Goal: Task Accomplishment & Management: Complete application form

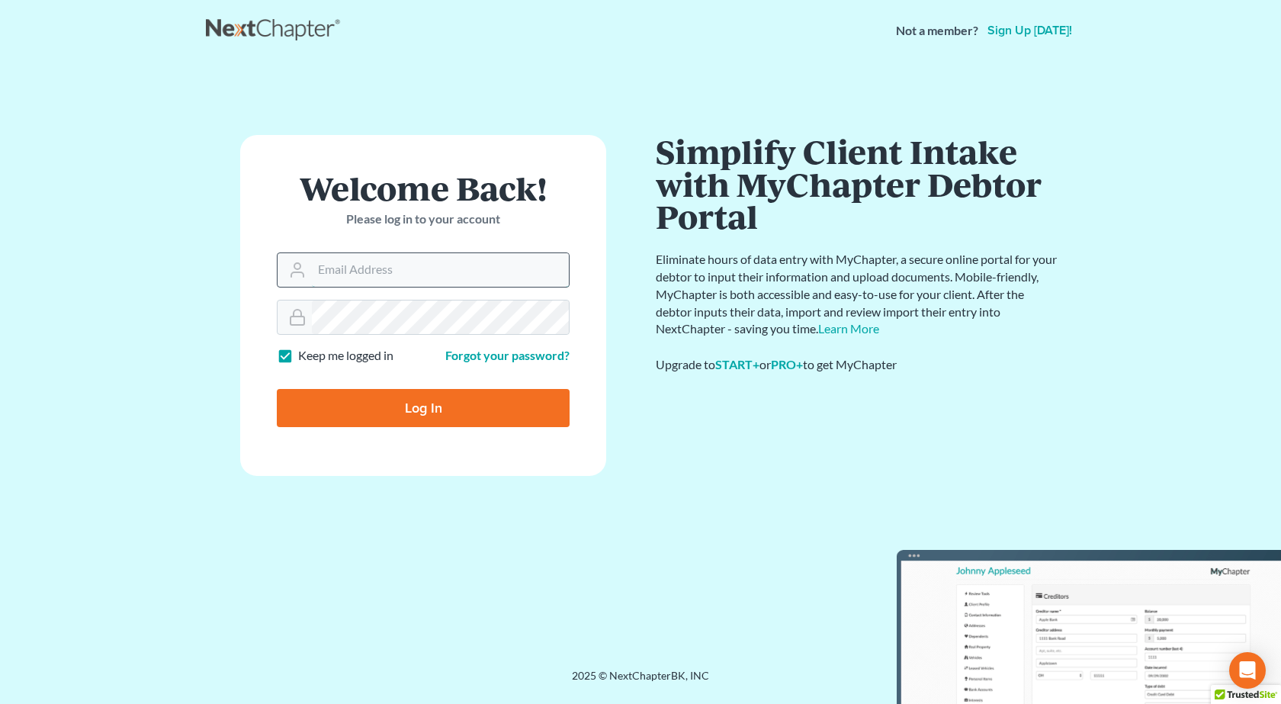
type input "[PERSON_NAME][EMAIL_ADDRESS][DOMAIN_NAME]"
click at [277, 389] on input "Log In" at bounding box center [423, 408] width 293 height 38
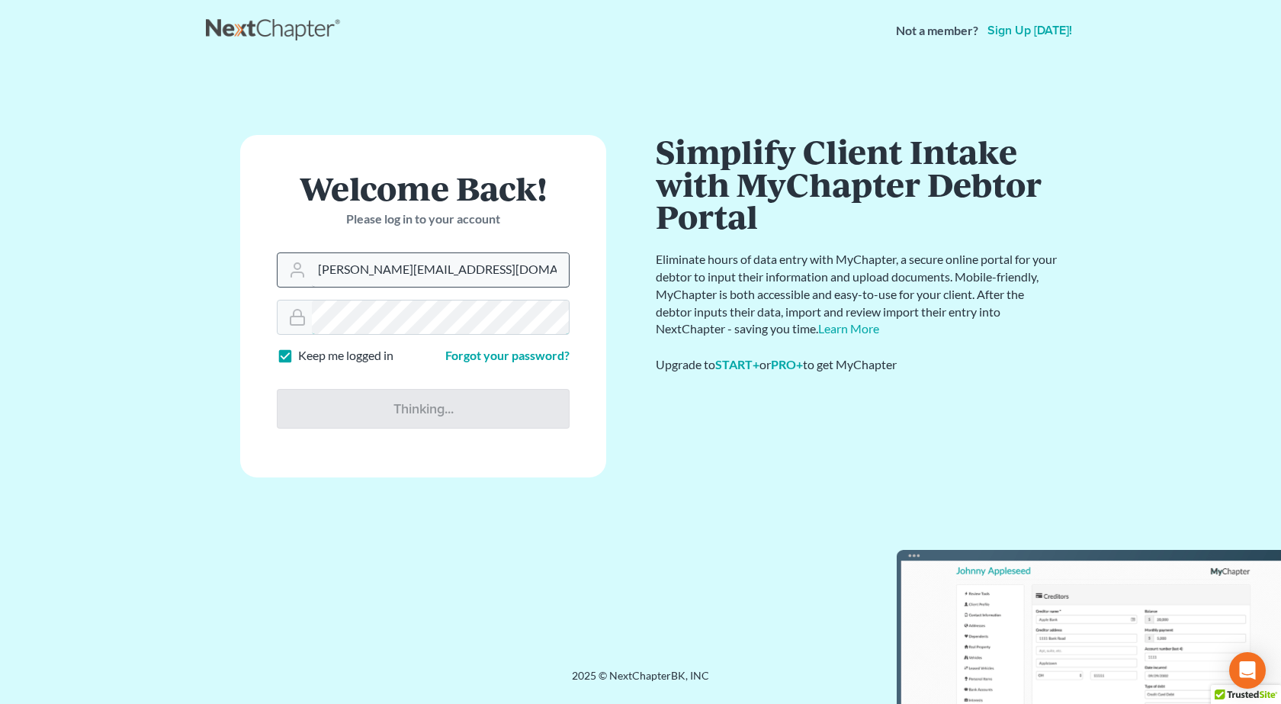
type input "Thinking..."
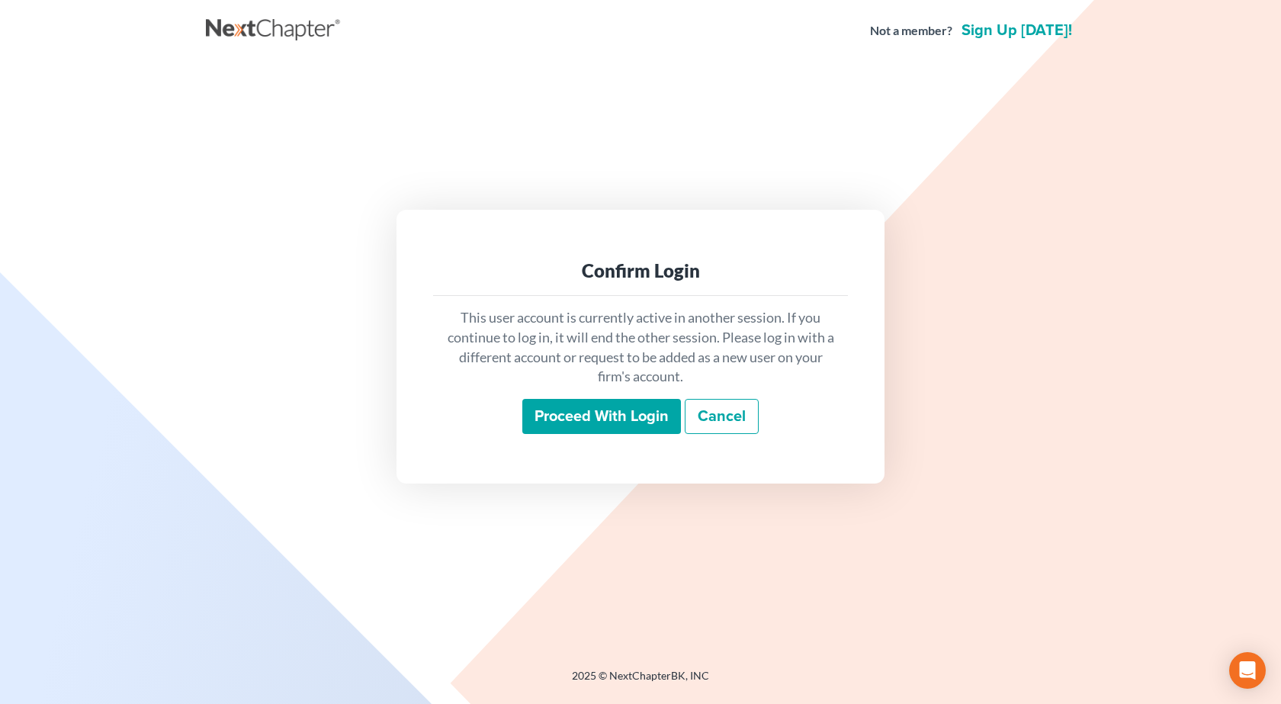
click at [606, 412] on input "Proceed with login" at bounding box center [601, 416] width 159 height 35
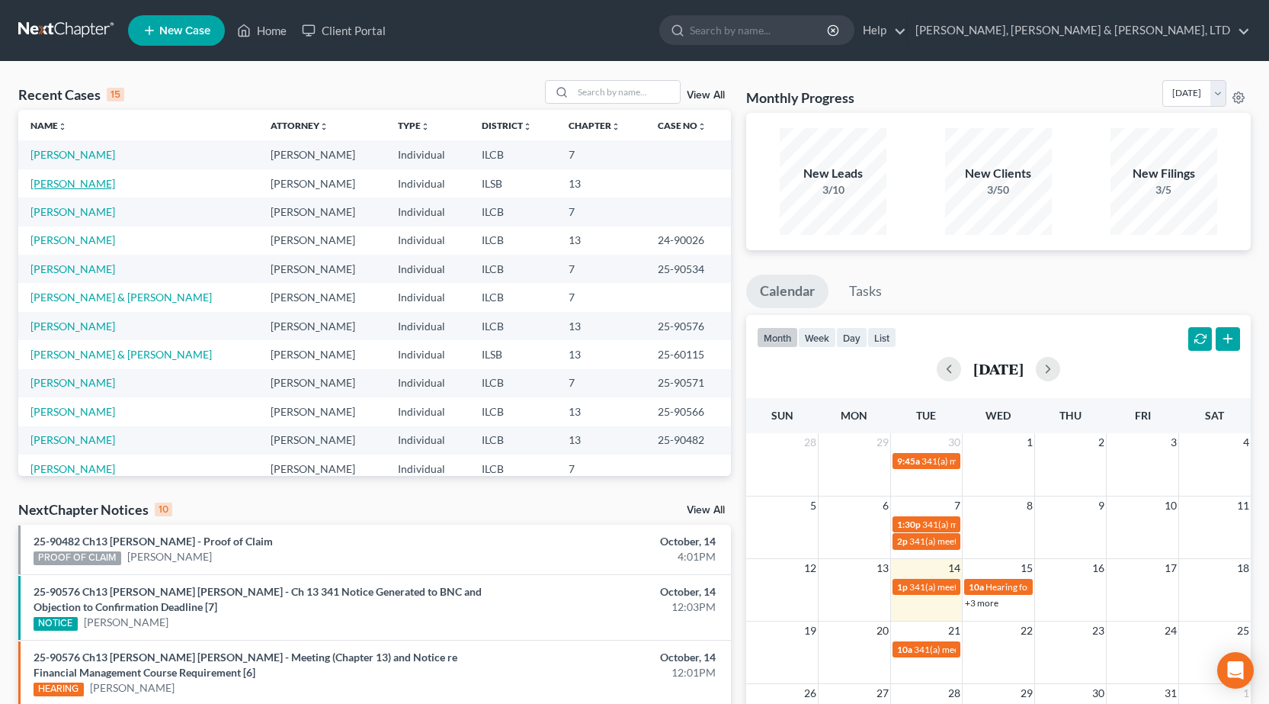
click at [85, 188] on link "[PERSON_NAME]" at bounding box center [72, 183] width 85 height 13
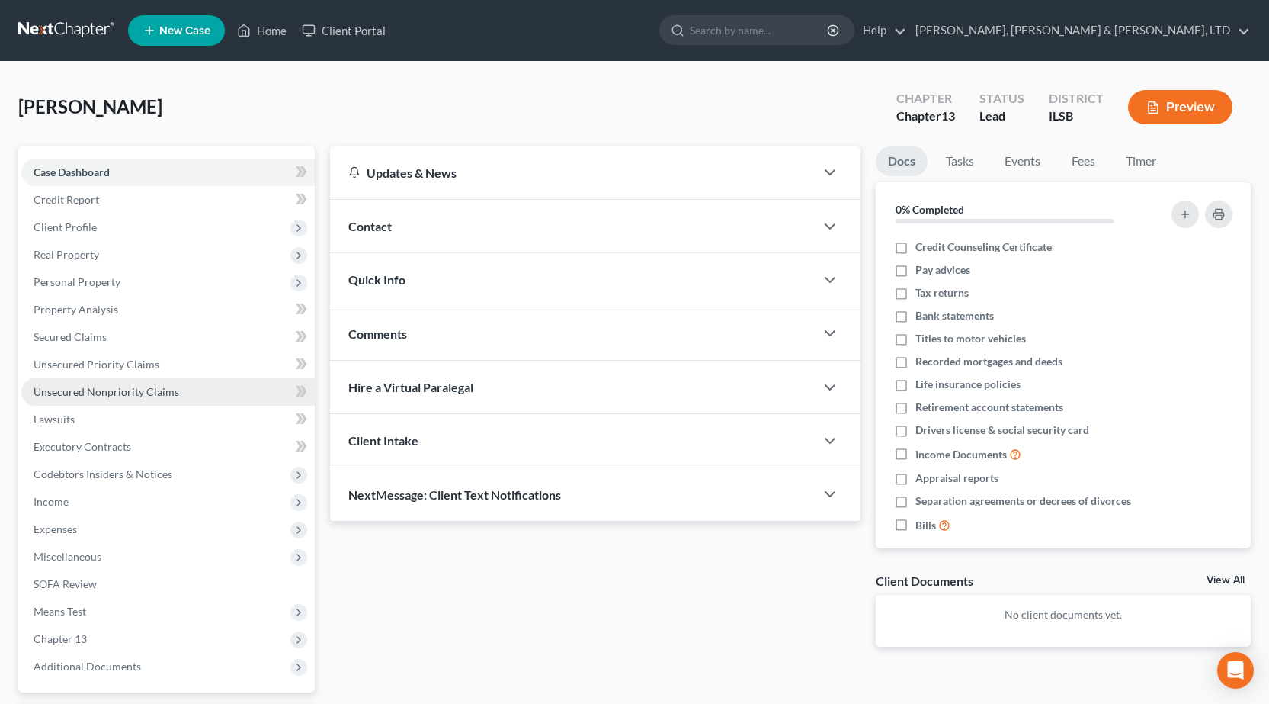
click at [126, 390] on span "Unsecured Nonpriority Claims" at bounding box center [107, 391] width 146 height 13
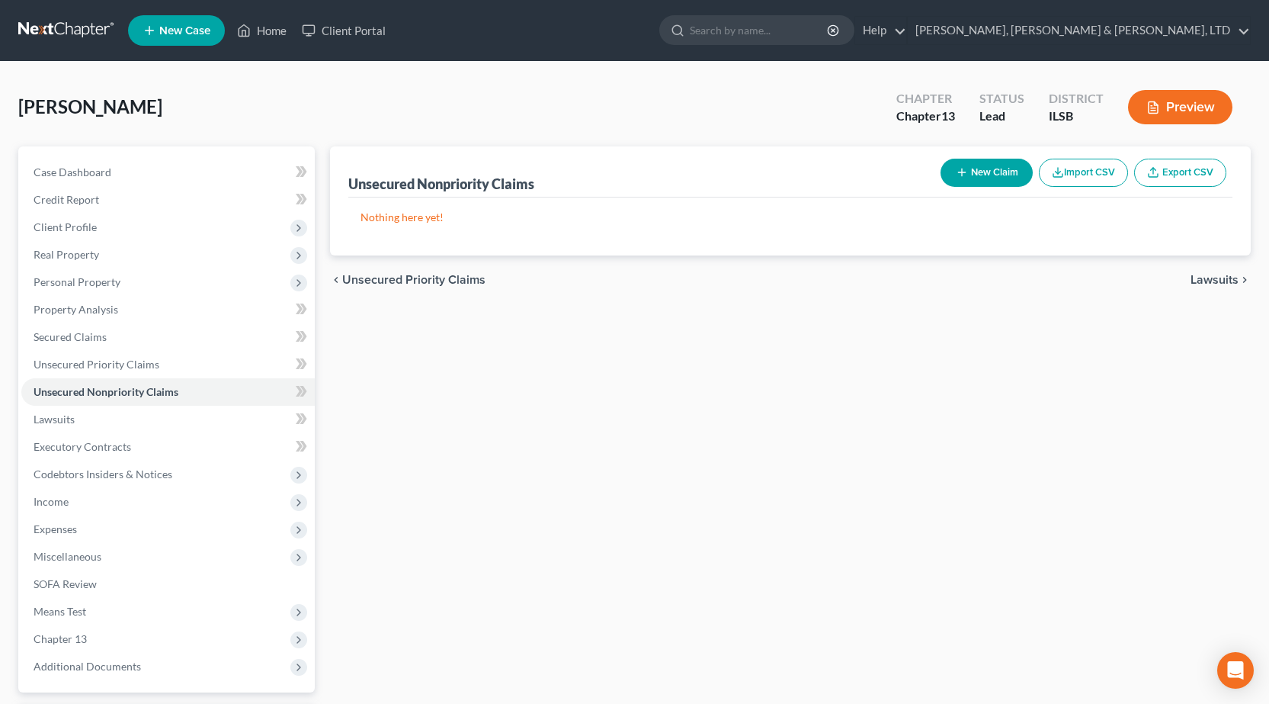
click at [42, 19] on link at bounding box center [67, 30] width 98 height 27
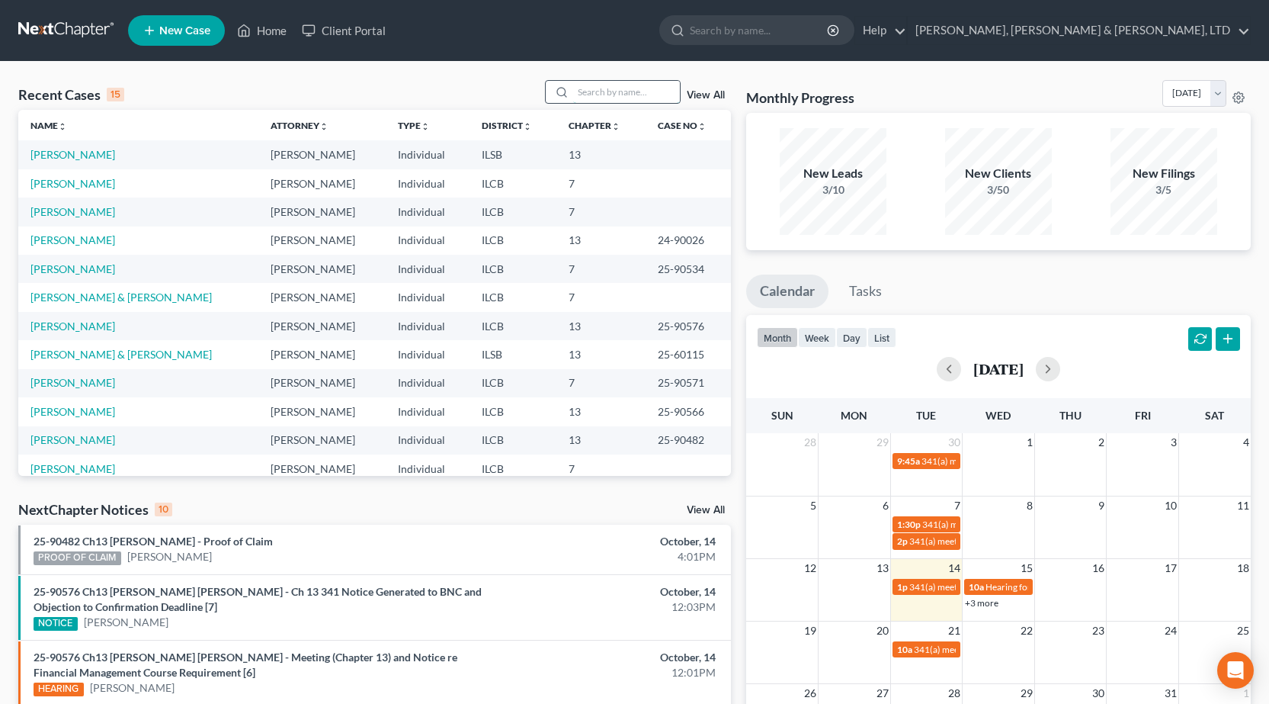
click at [627, 95] on input "search" at bounding box center [626, 92] width 107 height 22
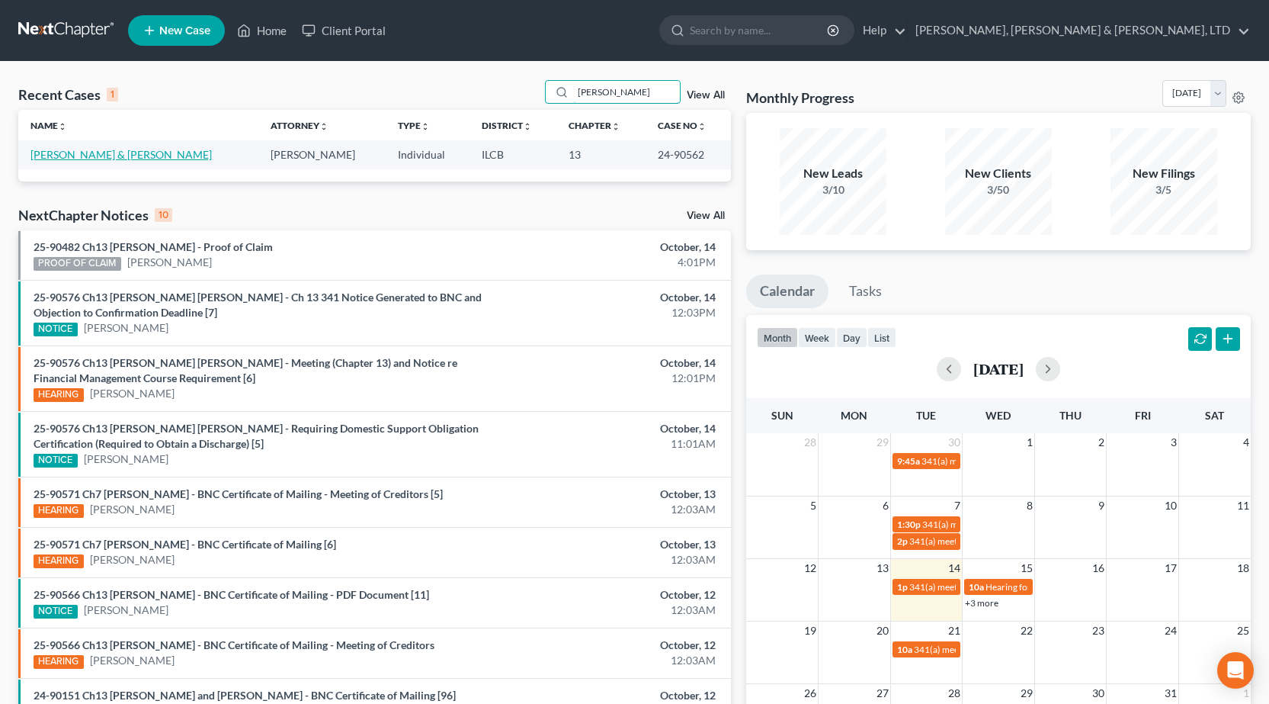
type input "kemper"
click at [88, 161] on link "[PERSON_NAME] & [PERSON_NAME]" at bounding box center [120, 154] width 181 height 13
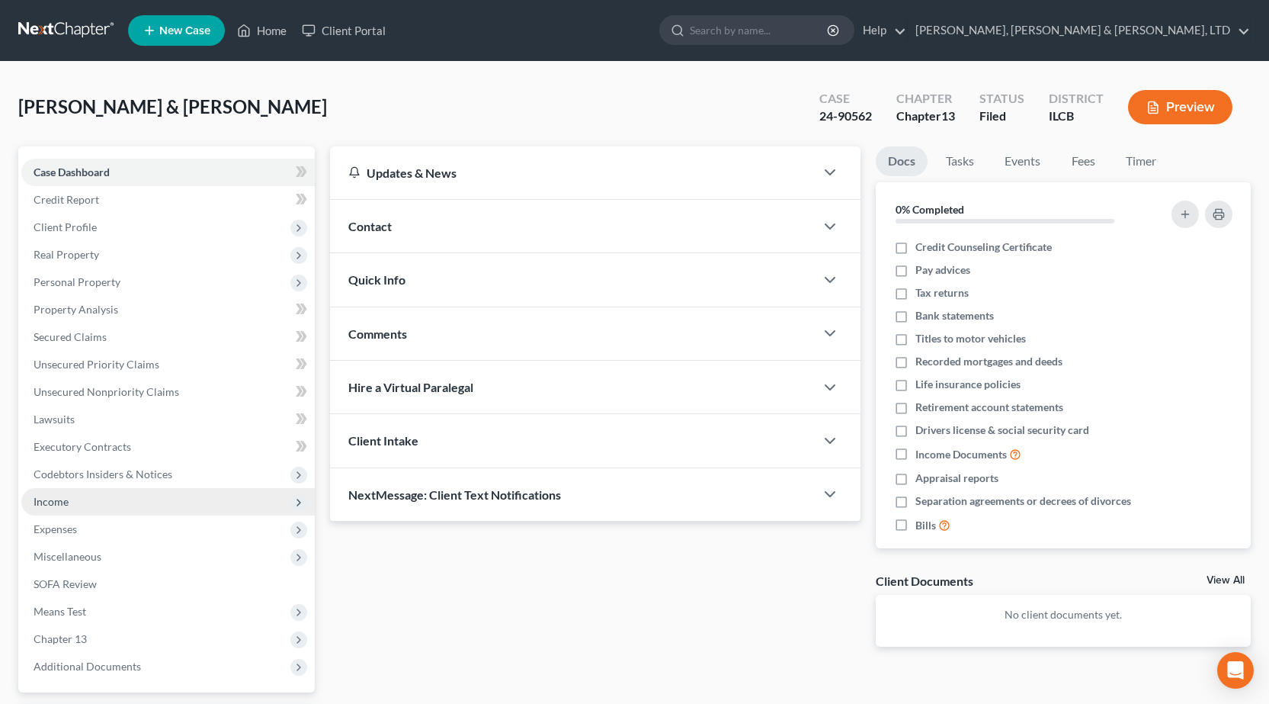
click at [88, 501] on span "Income" at bounding box center [167, 501] width 293 height 27
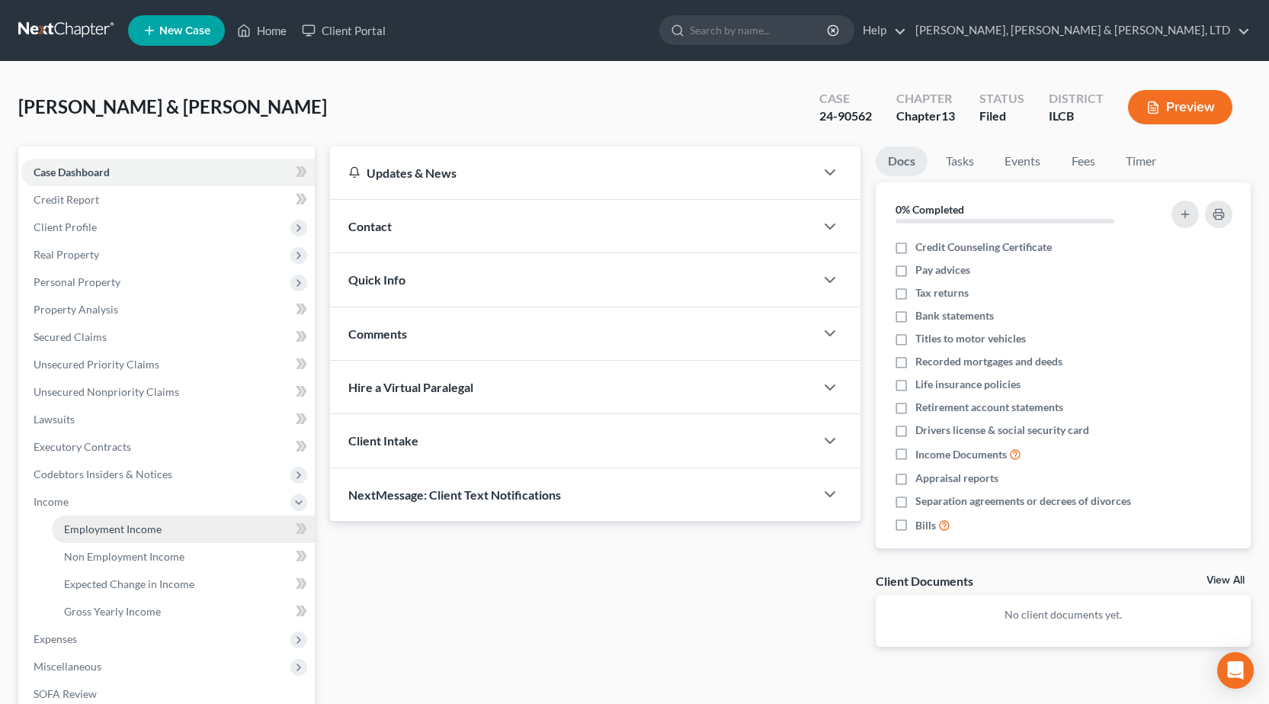
click at [69, 523] on span "Employment Income" at bounding box center [113, 528] width 98 height 13
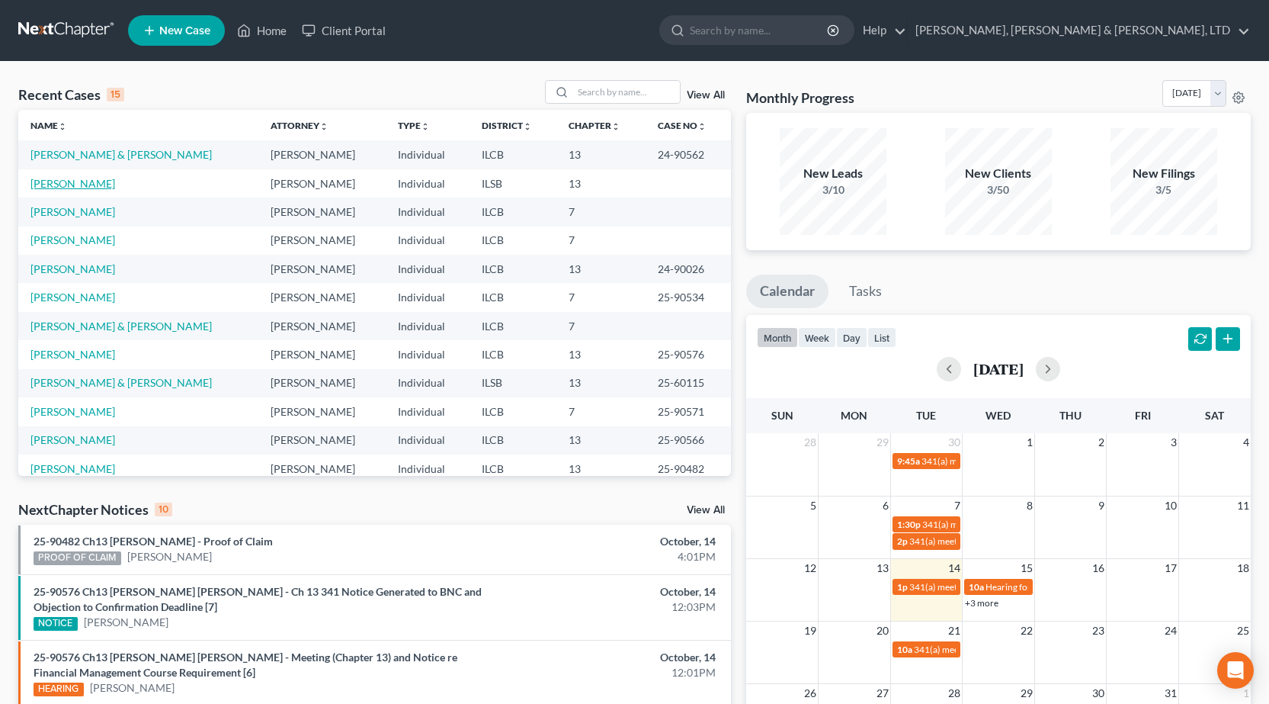
click at [63, 185] on link "[PERSON_NAME]" at bounding box center [72, 183] width 85 height 13
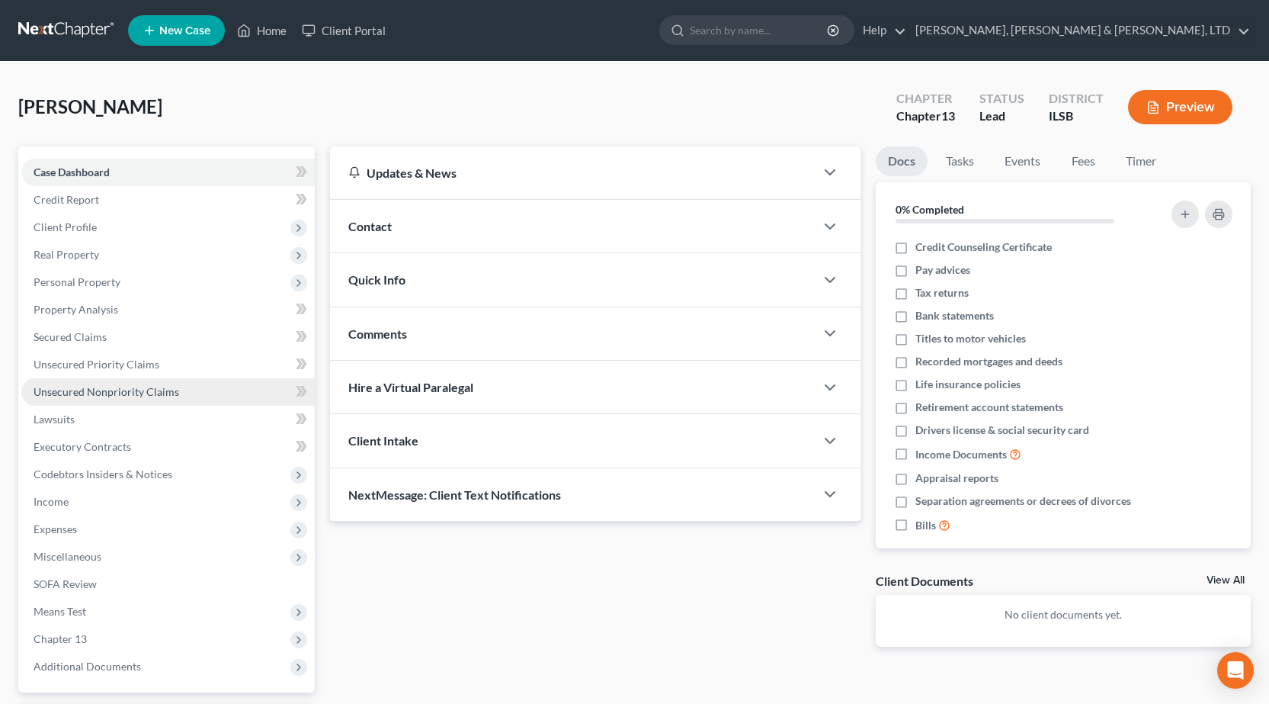
click at [111, 396] on span "Unsecured Nonpriority Claims" at bounding box center [107, 391] width 146 height 13
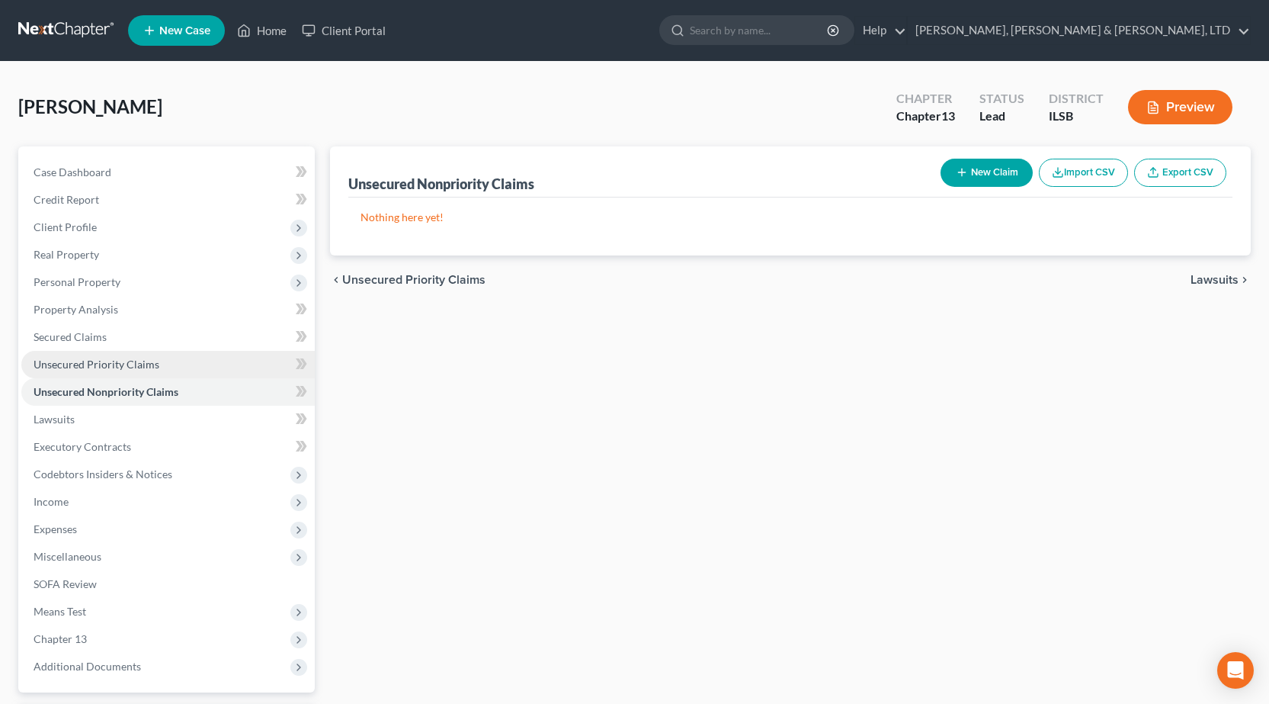
click at [107, 359] on span "Unsecured Priority Claims" at bounding box center [97, 364] width 126 height 13
click at [107, 394] on span "Unsecured Nonpriority Claims" at bounding box center [107, 391] width 146 height 13
click at [133, 336] on link "Secured Claims" at bounding box center [167, 336] width 293 height 27
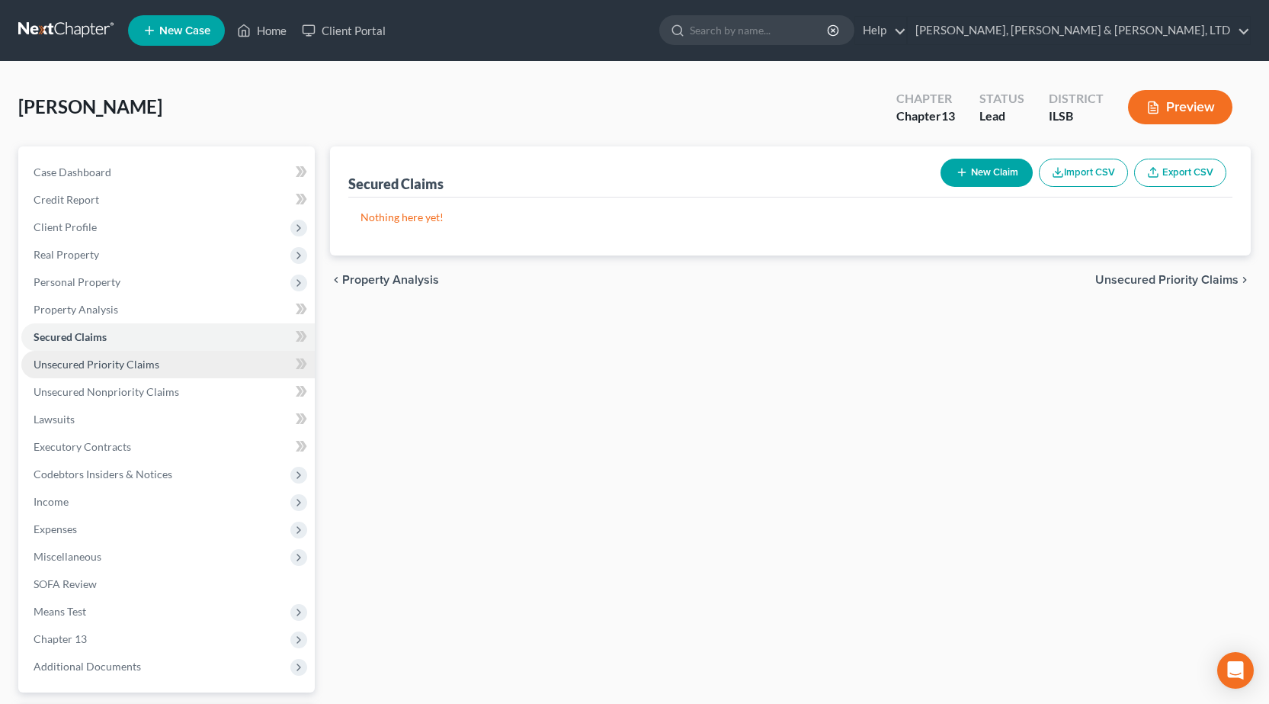
click at [132, 361] on span "Unsecured Priority Claims" at bounding box center [97, 364] width 126 height 13
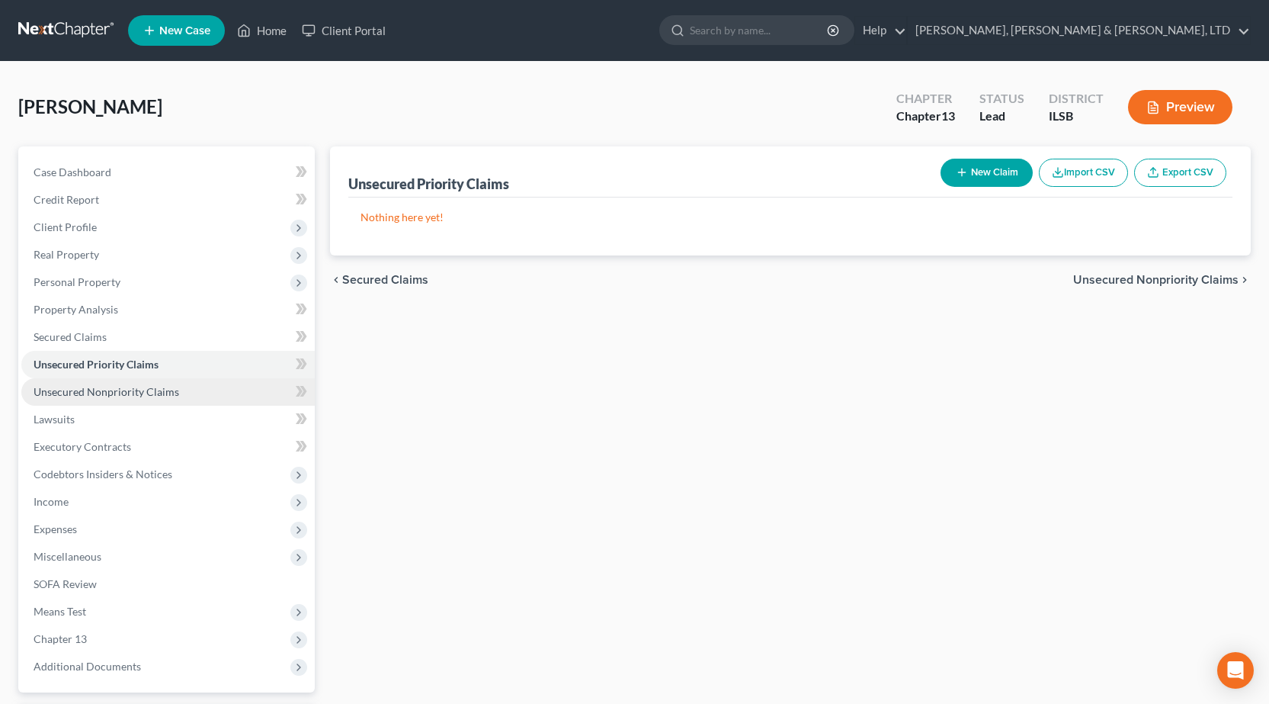
click at [123, 390] on span "Unsecured Nonpriority Claims" at bounding box center [107, 391] width 146 height 13
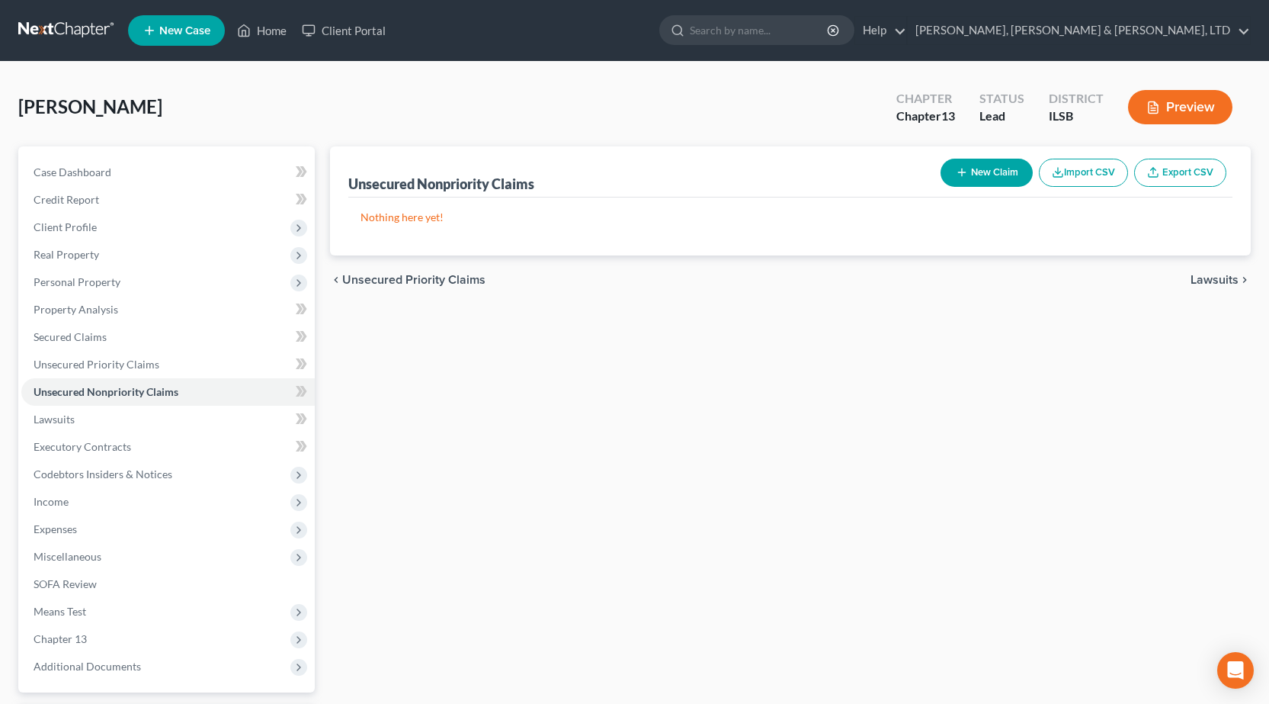
click at [58, 43] on link at bounding box center [67, 30] width 98 height 27
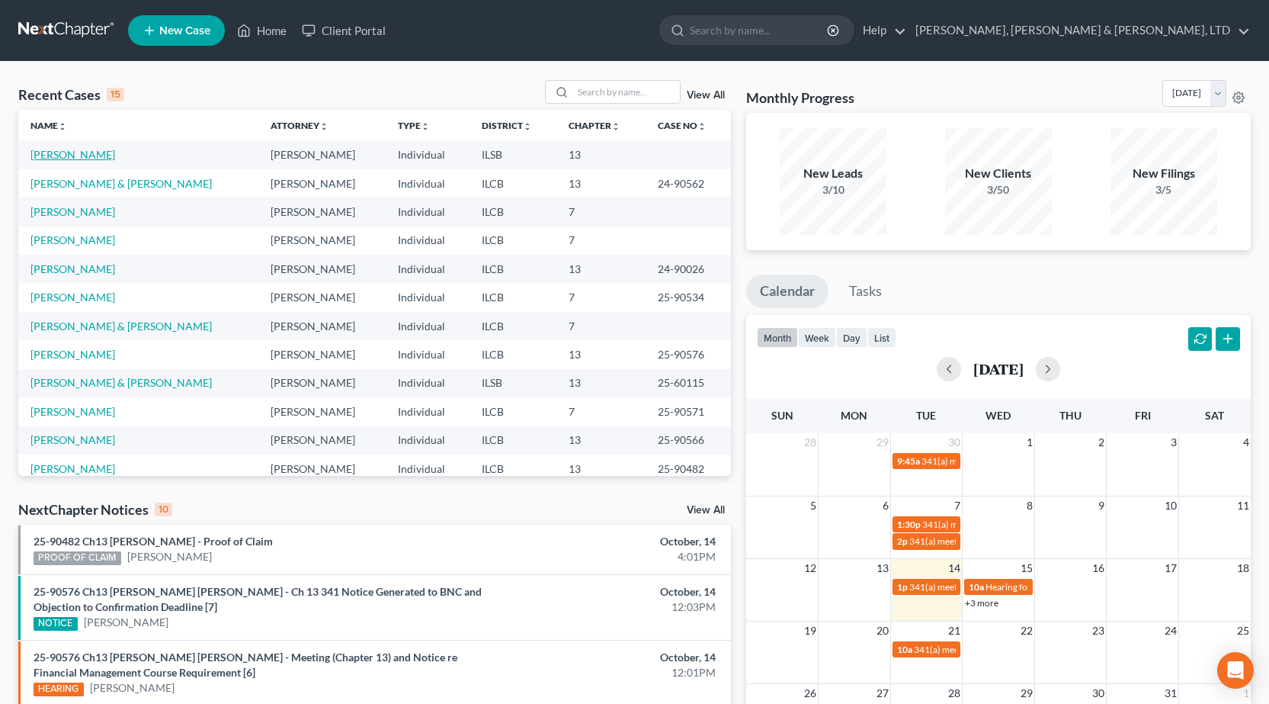
click at [66, 157] on link "[PERSON_NAME]" at bounding box center [72, 154] width 85 height 13
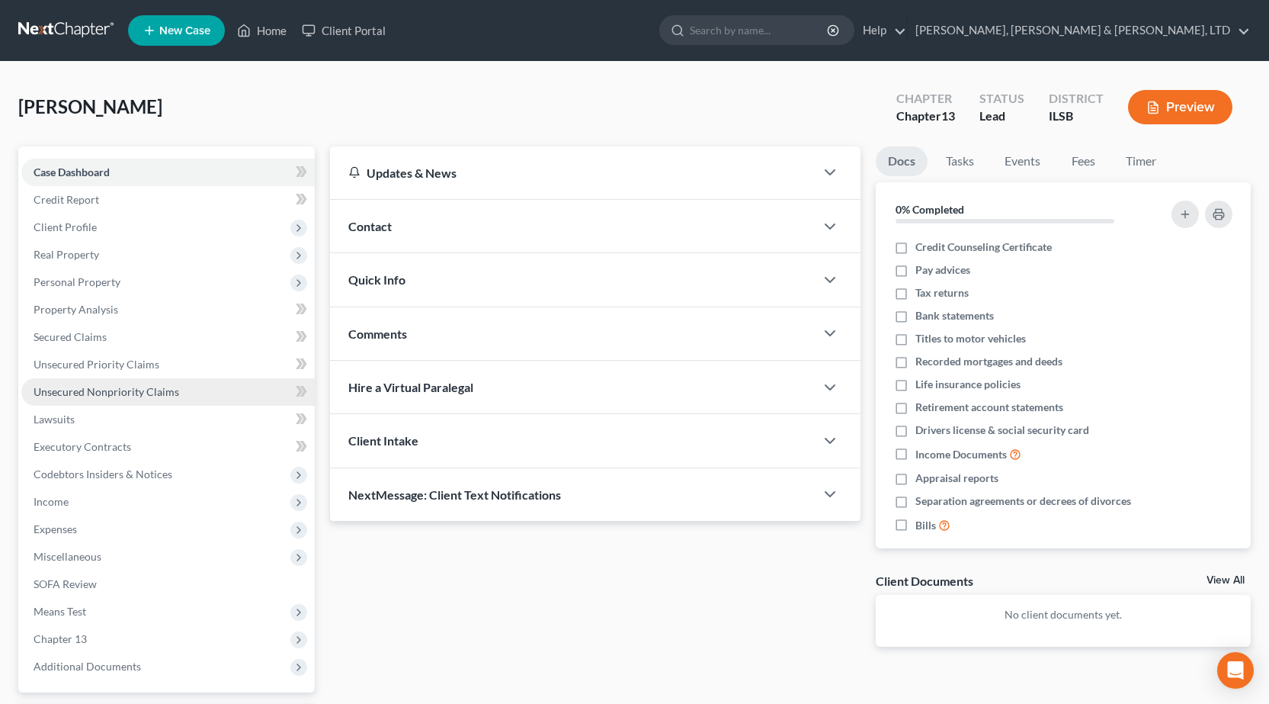
click at [98, 397] on link "Unsecured Nonpriority Claims" at bounding box center [167, 391] width 293 height 27
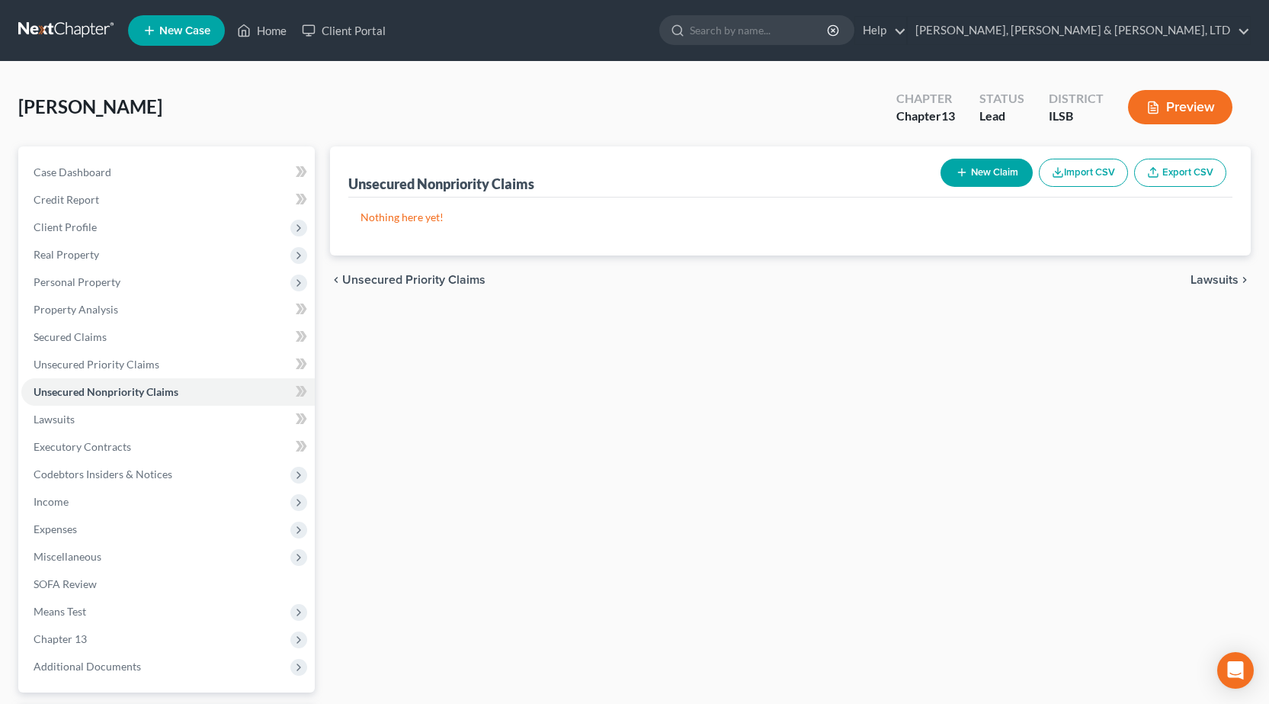
click at [993, 175] on button "New Claim" at bounding box center [987, 173] width 92 height 28
select select "0"
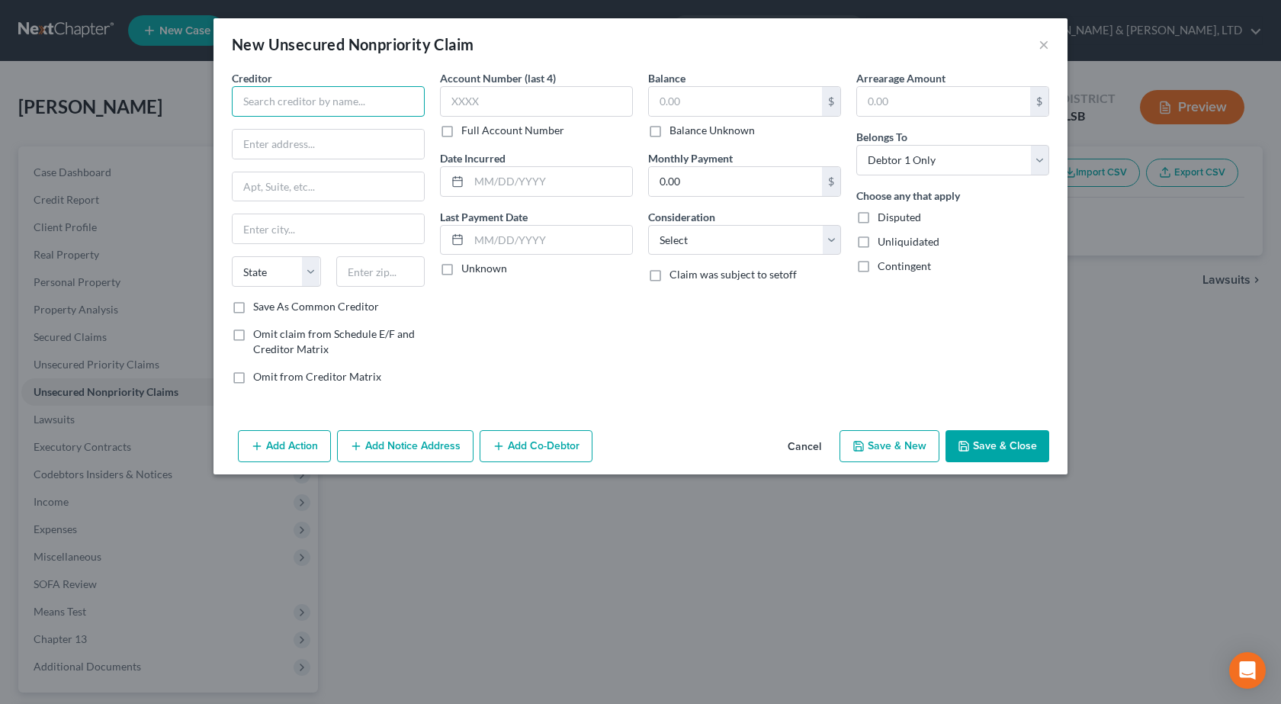
click at [367, 106] on input "text" at bounding box center [328, 101] width 193 height 30
click at [277, 101] on input "text" at bounding box center [328, 101] width 193 height 30
paste input "CAPITAL ONE / MENARDS"
type input "CAPITAL ONE / MENARDS"
click at [280, 140] on input "text" at bounding box center [328, 144] width 191 height 29
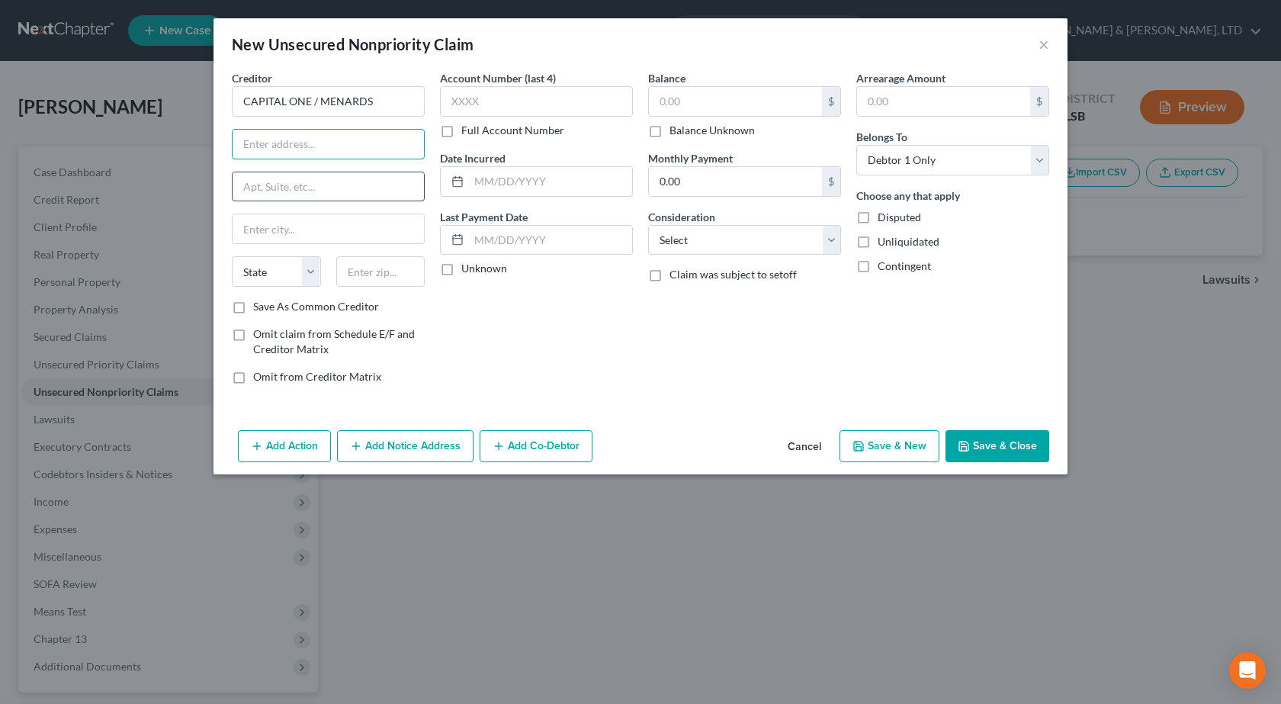
paste input "PO BOX 31293"
type input "PO BOX 31293"
click at [390, 278] on input "text" at bounding box center [380, 271] width 89 height 30
type input "84131"
type input "Salt Lake City"
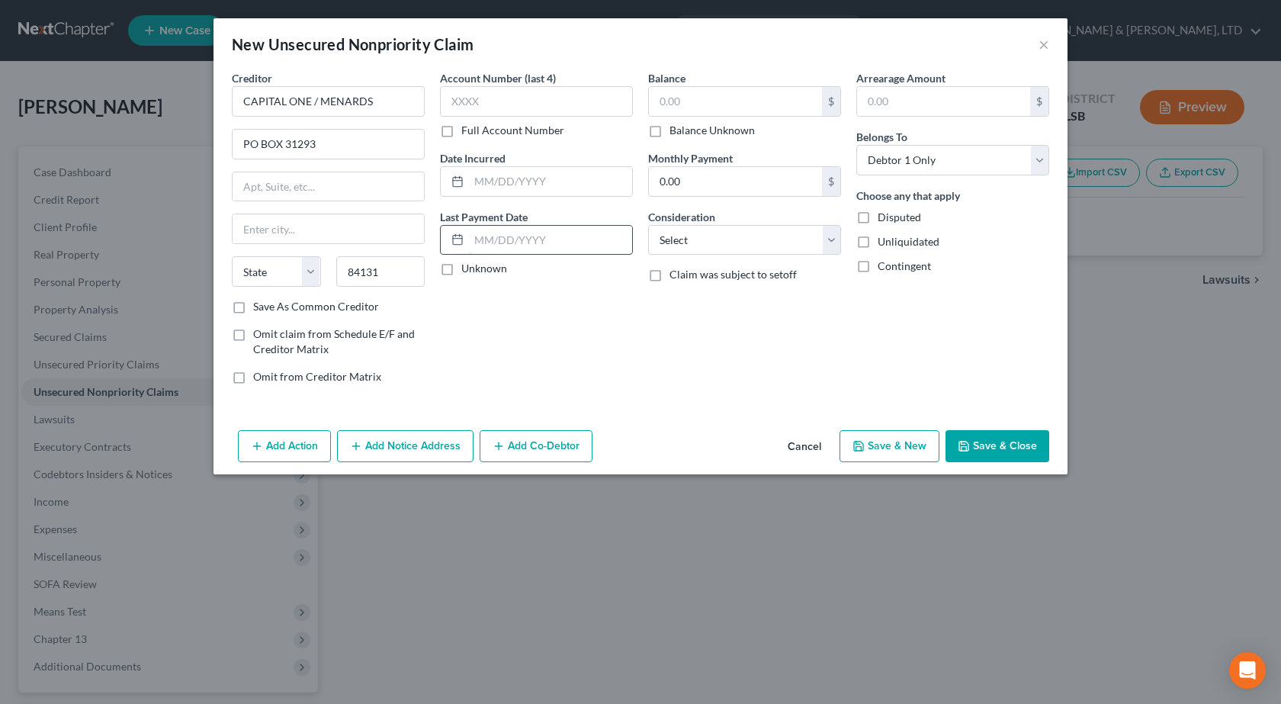
select select "46"
click at [505, 109] on input "text" at bounding box center [536, 101] width 193 height 30
type input "3383"
click at [524, 172] on input "text" at bounding box center [550, 181] width 163 height 29
paste input "06/16/2018"
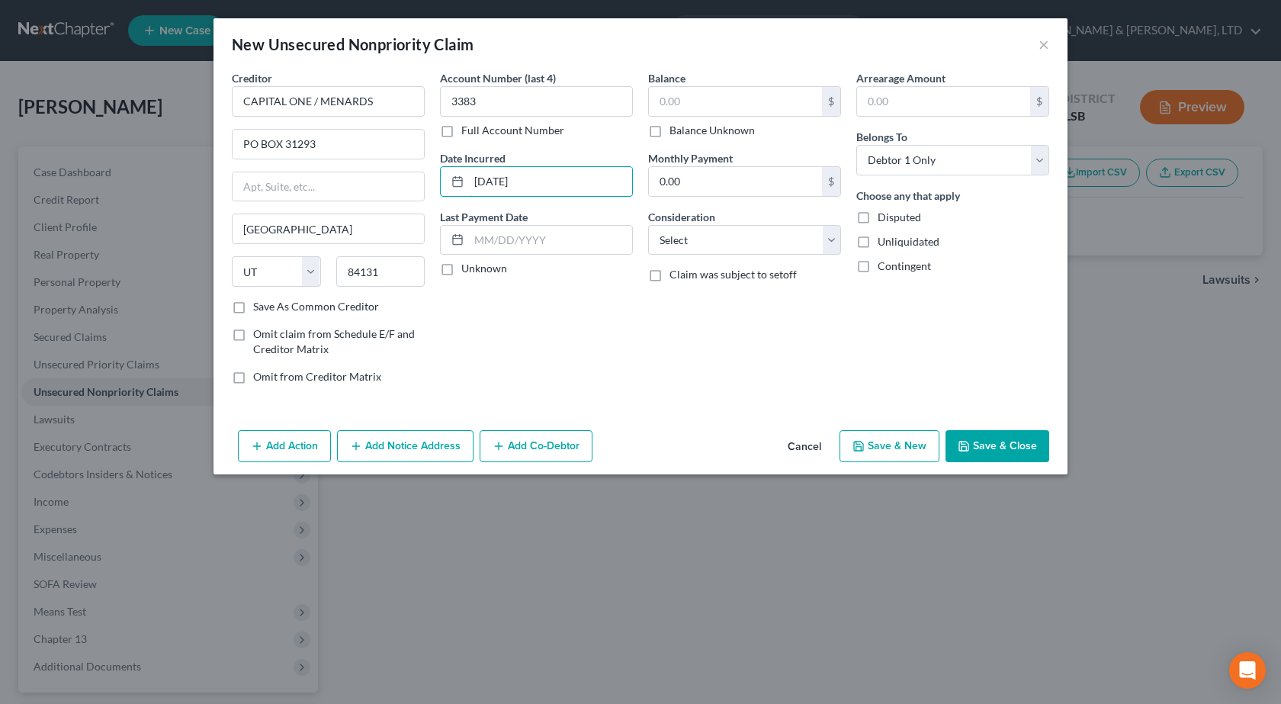
type input "06/16/2018"
click at [723, 104] on input "text" at bounding box center [735, 101] width 173 height 29
type input "235"
click at [702, 243] on select "Select Cable / Satellite Services Collection Agency Credit Card Debt Debt Couns…" at bounding box center [744, 240] width 193 height 30
select select "2"
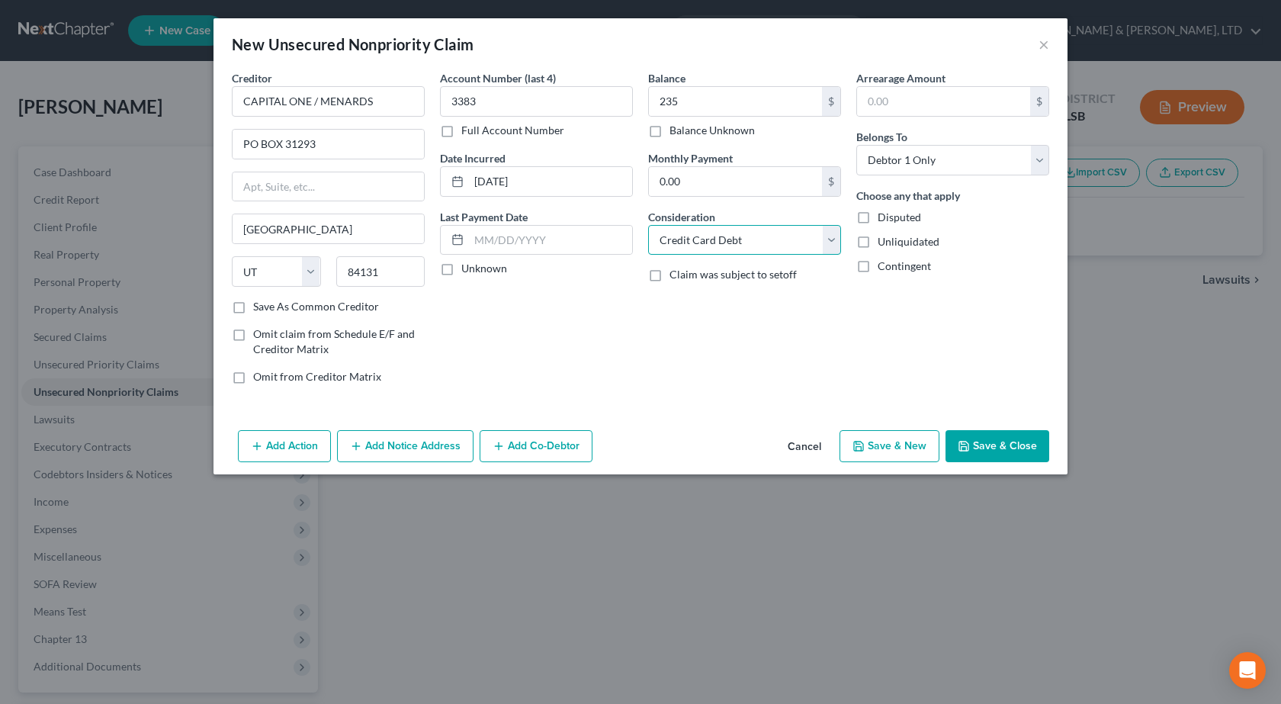
click at [648, 225] on select "Select Cable / Satellite Services Collection Agency Credit Card Debt Debt Couns…" at bounding box center [744, 240] width 193 height 30
click at [985, 446] on button "Save & Close" at bounding box center [997, 446] width 104 height 32
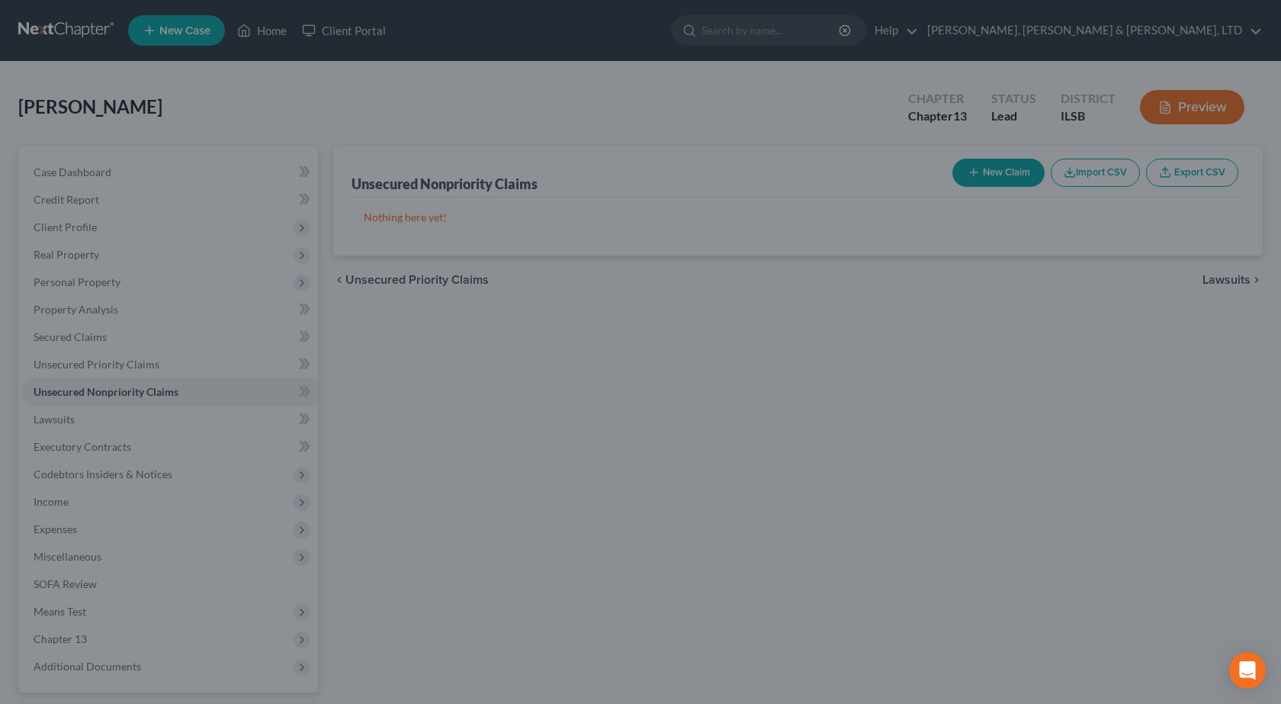
type input "235.00"
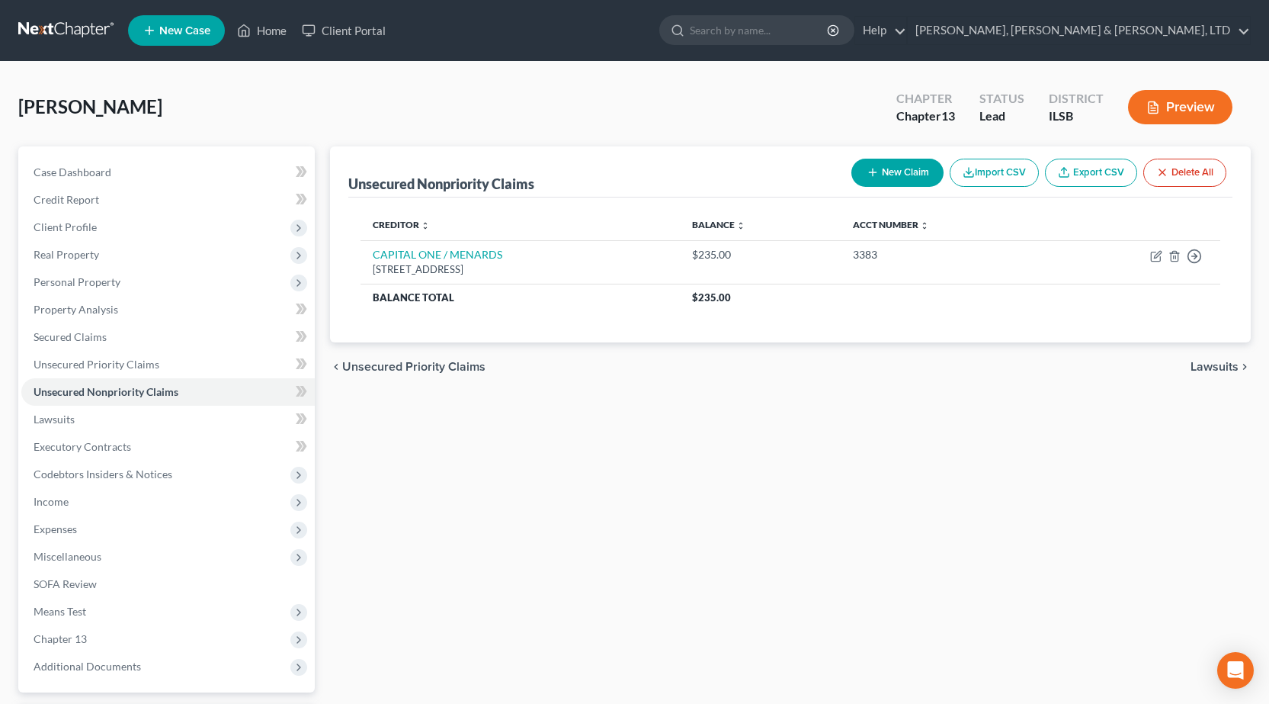
click at [897, 168] on button "New Claim" at bounding box center [898, 173] width 92 height 28
select select "0"
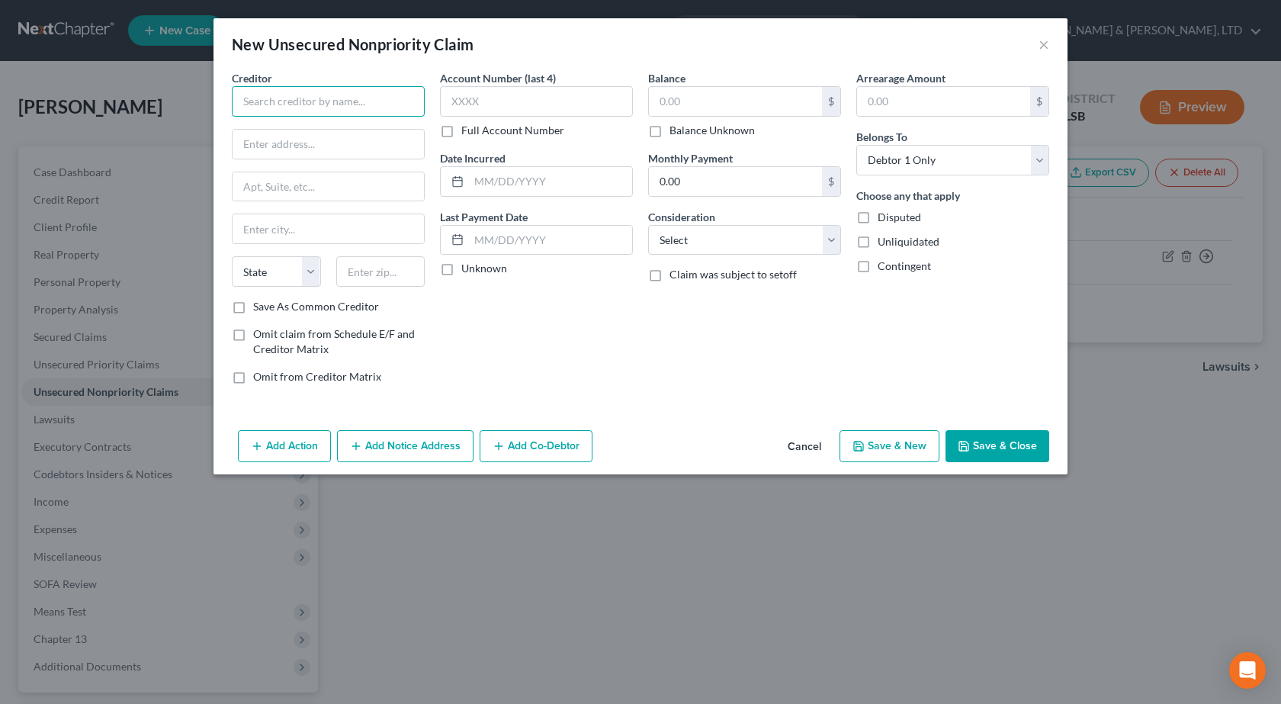
drag, startPoint x: 361, startPoint y: 107, endPoint x: 366, endPoint y: 99, distance: 9.3
click at [361, 104] on input "text" at bounding box center [328, 101] width 193 height 30
paste input "SYNCB/VERIZON"
type input "SYNCB/VERIZON"
click at [322, 147] on input "text" at bounding box center [328, 144] width 191 height 29
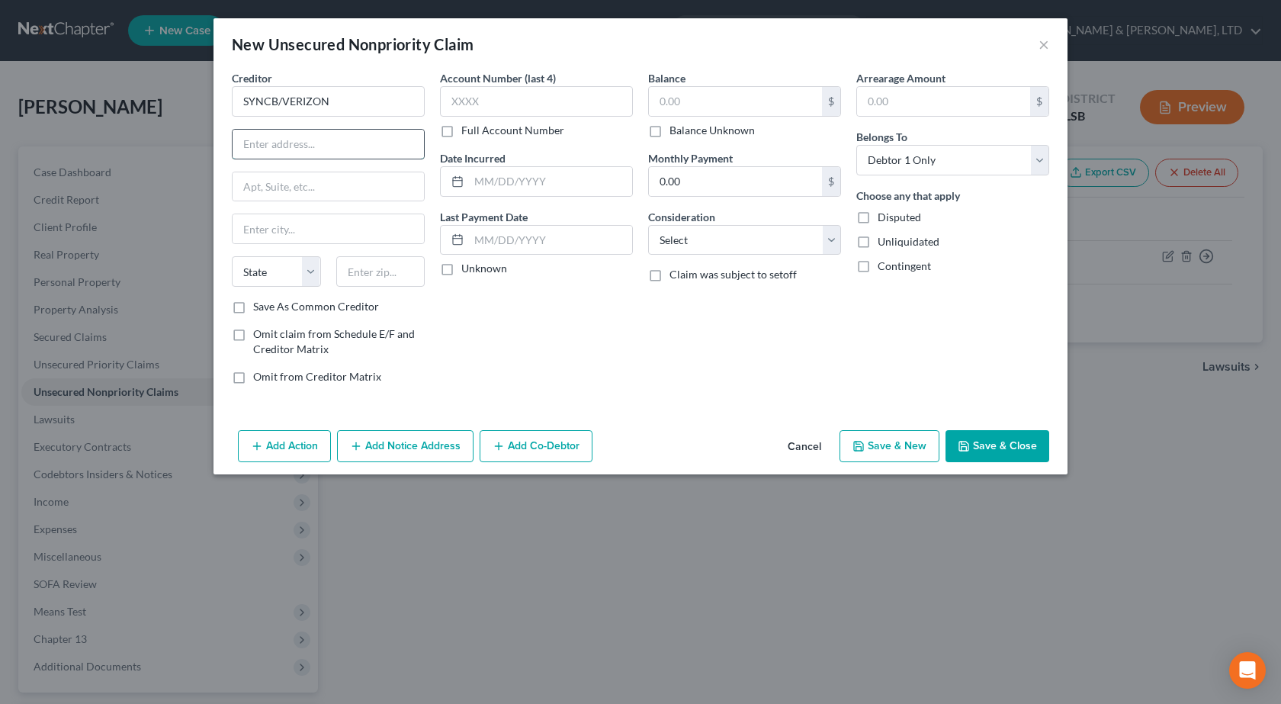
paste input "PO Box 71737"
type input "PO Box 71737"
click at [277, 223] on input "text" at bounding box center [328, 228] width 191 height 29
type input "Philadelphia"
select select "39"
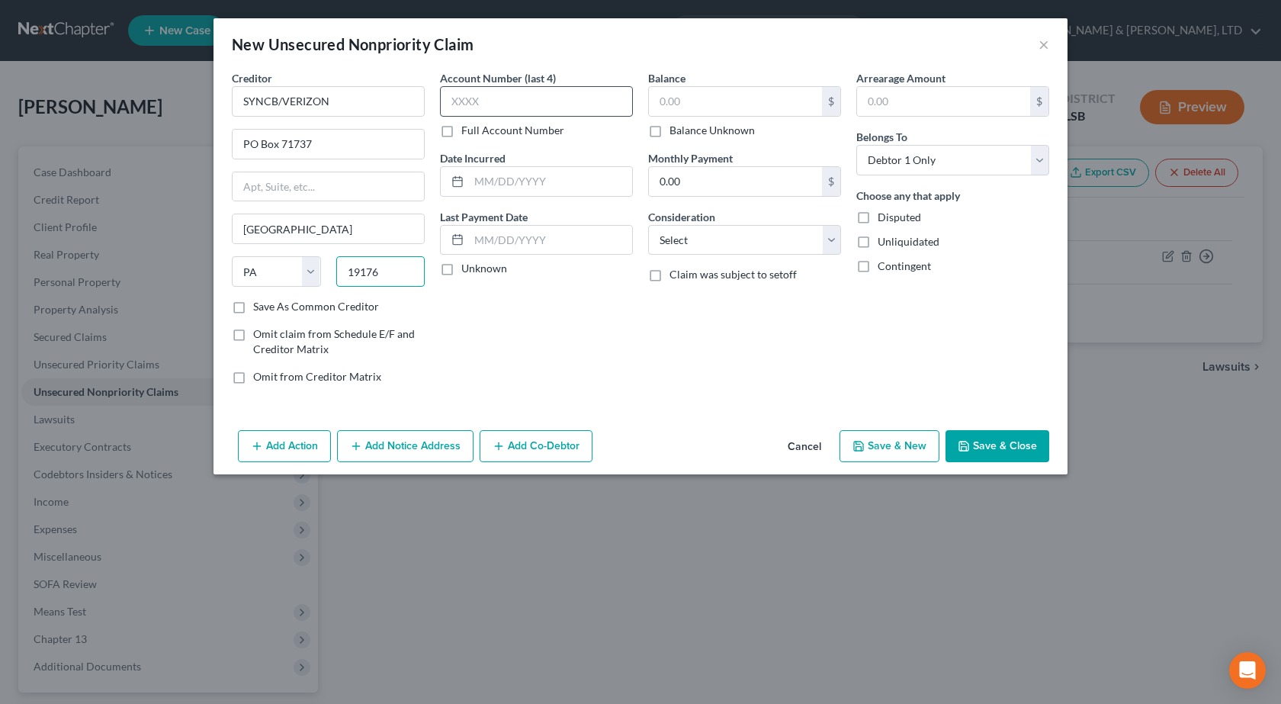
type input "19176"
click at [529, 99] on input "text" at bounding box center [536, 101] width 193 height 30
type input "8236"
drag, startPoint x: 528, startPoint y: 166, endPoint x: 528, endPoint y: 177, distance: 10.7
click at [528, 176] on input "text" at bounding box center [550, 181] width 163 height 29
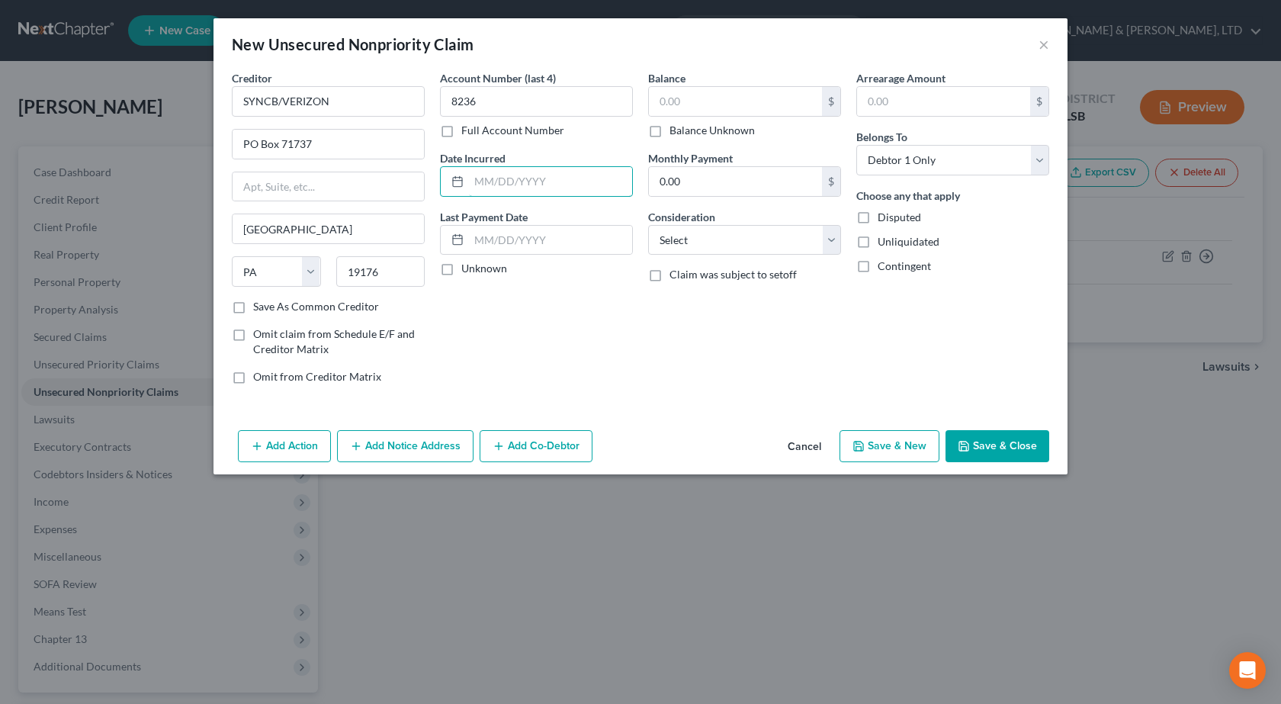
paste input "02/20/2022"
type input "02/20/2022"
click at [724, 103] on input "text" at bounding box center [735, 101] width 173 height 29
paste input "$6,889"
type input "6,889"
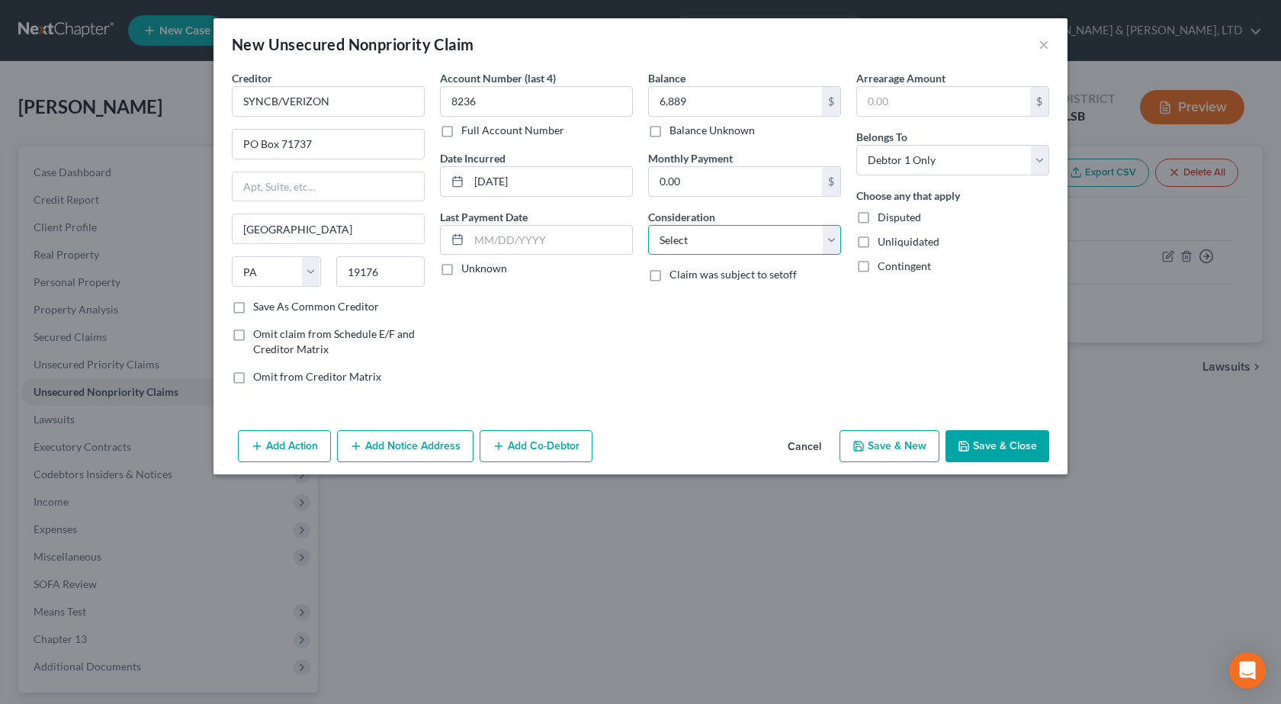
click at [731, 242] on select "Select Cable / Satellite Services Collection Agency Credit Card Debt Debt Couns…" at bounding box center [744, 240] width 193 height 30
select select "2"
click at [648, 225] on select "Select Cable / Satellite Services Collection Agency Credit Card Debt Debt Couns…" at bounding box center [744, 240] width 193 height 30
click at [995, 425] on div "Add Action Add Notice Address Add Co-Debtor Cancel Save & New Save & Close" at bounding box center [640, 449] width 854 height 50
click at [998, 431] on button "Save & Close" at bounding box center [997, 446] width 104 height 32
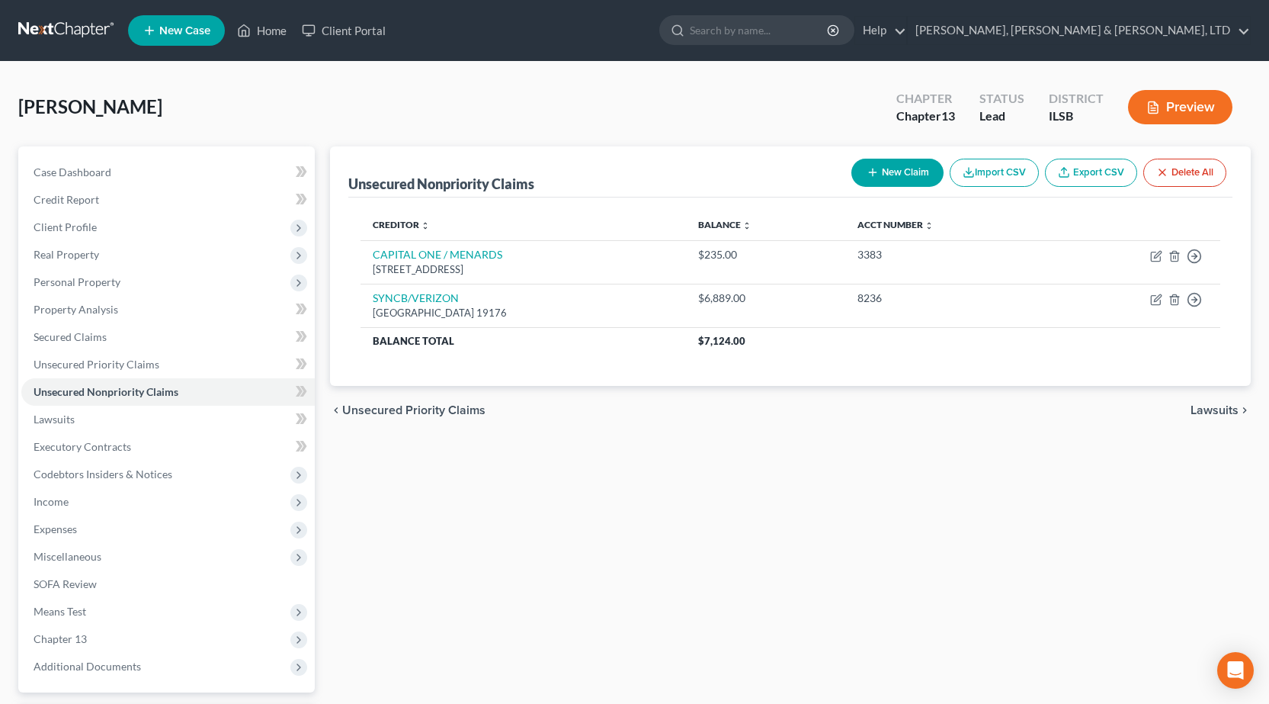
click at [878, 177] on button "New Claim" at bounding box center [898, 173] width 92 height 28
select select "0"
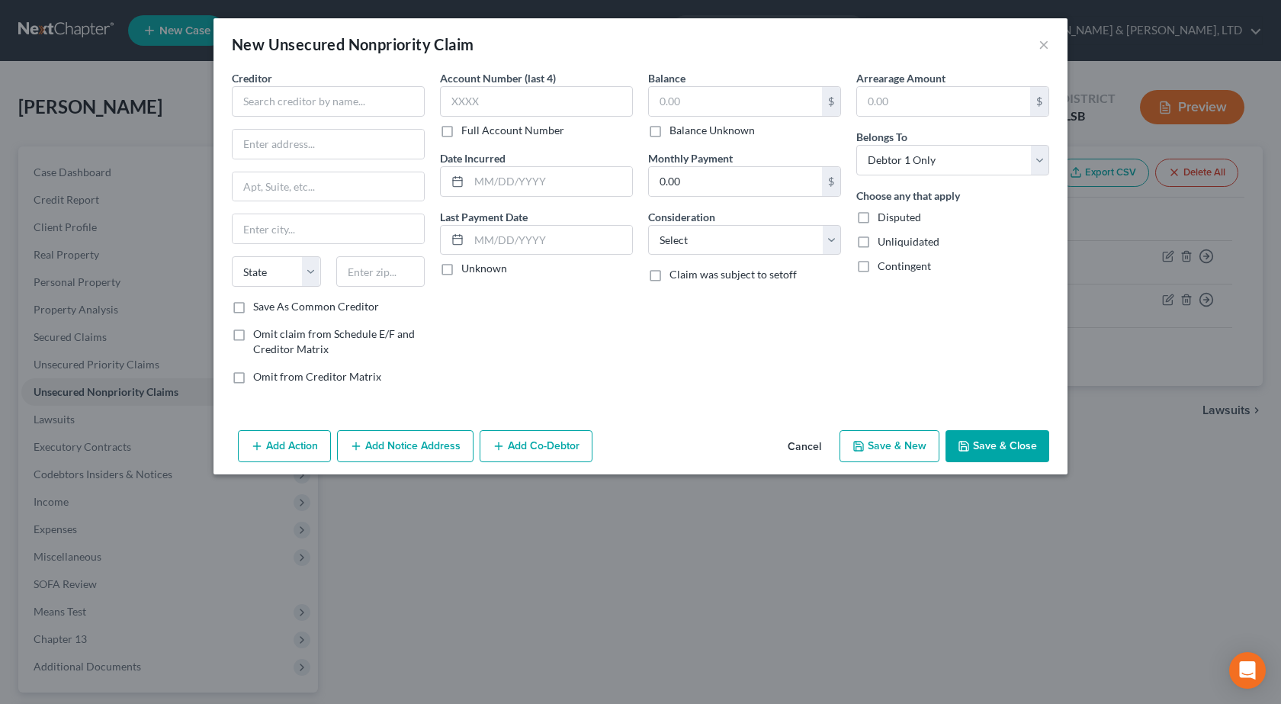
click at [347, 82] on div "Creditor *" at bounding box center [328, 93] width 193 height 47
click at [353, 114] on input "text" at bounding box center [328, 101] width 193 height 30
paste input "LAND OF LINCOLN VISA"
type input "LAND OF LINCOLN VISA"
click at [361, 148] on input "text" at bounding box center [328, 144] width 191 height 29
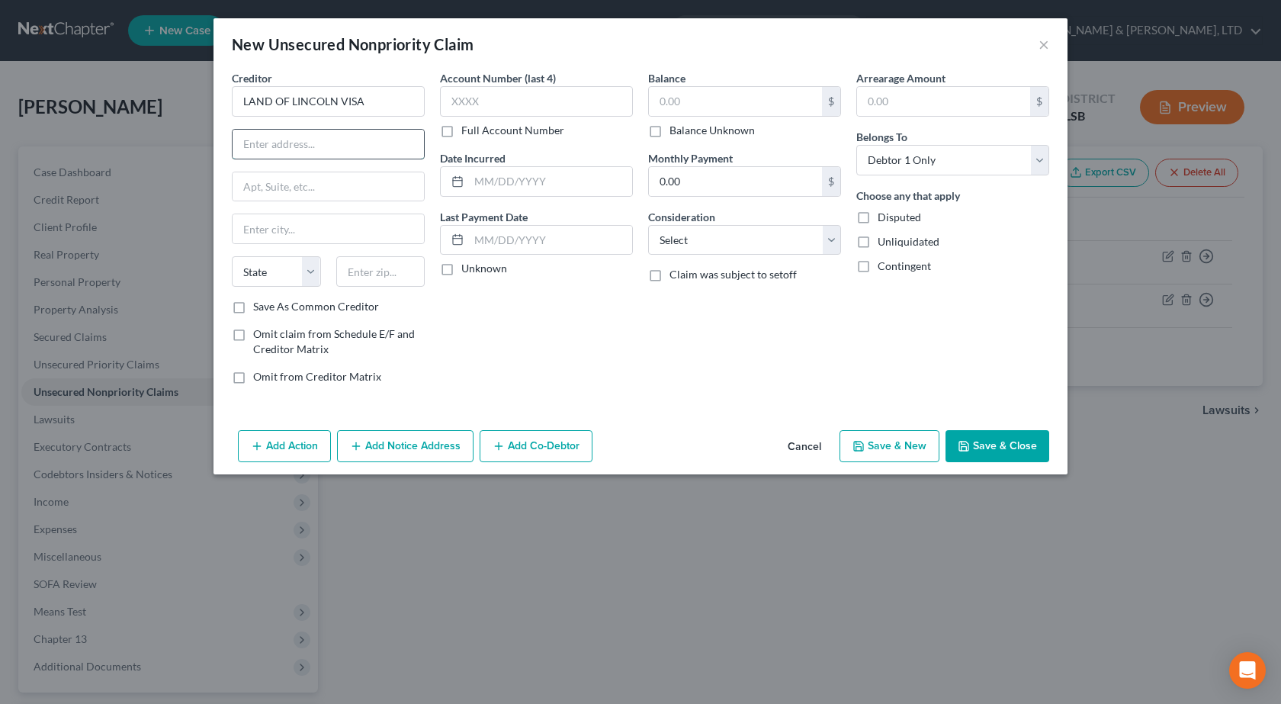
paste input "PO Box 3310"
type input "PO Box 3310"
click at [393, 269] on input "text" at bounding box center [380, 271] width 89 height 30
type input "62524"
type input "Decatur"
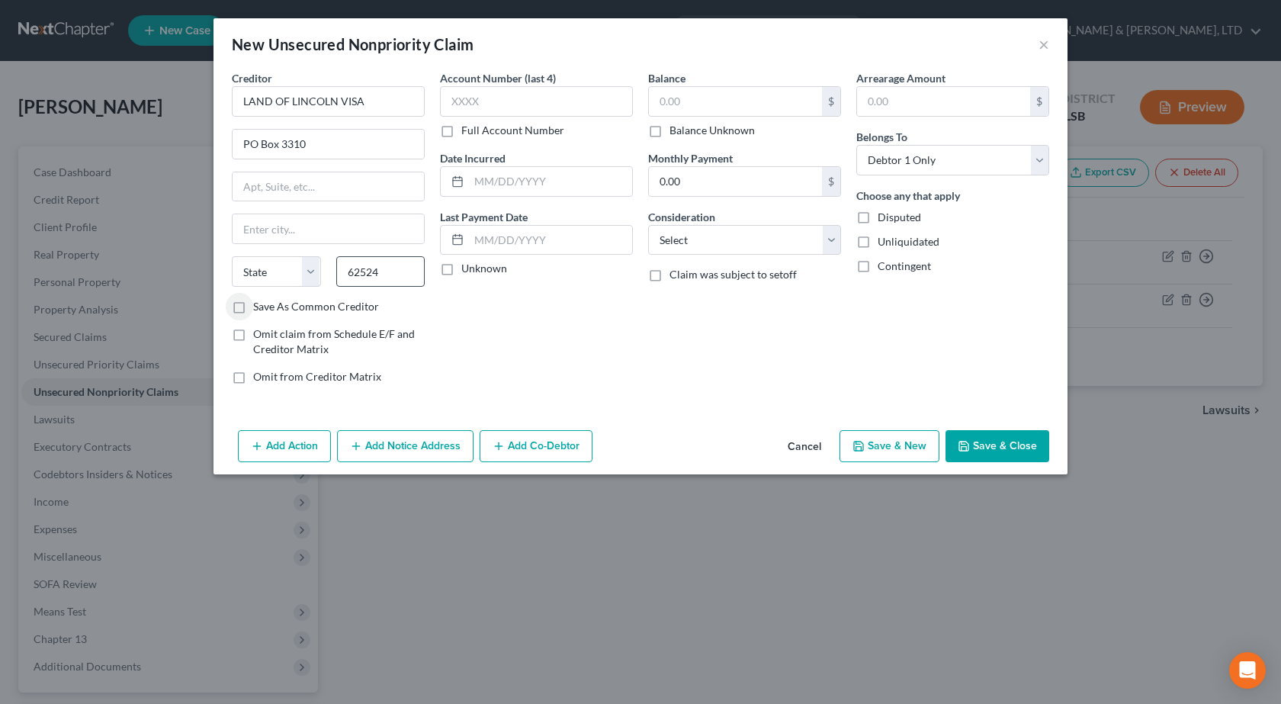
select select "14"
click at [508, 97] on input "text" at bounding box center [536, 101] width 193 height 30
type input "8916"
click at [506, 187] on input "text" at bounding box center [550, 181] width 163 height 29
paste input "11/01/2005"
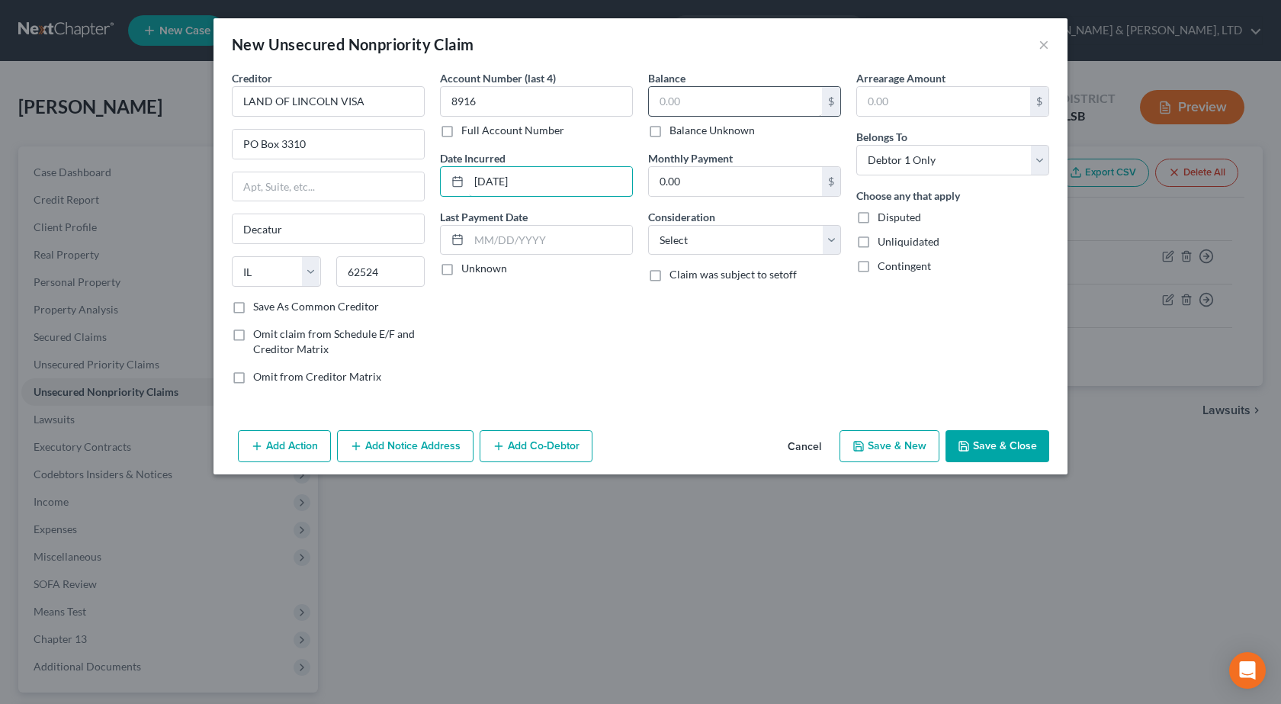
type input "11/01/2005"
click at [730, 111] on input "text" at bounding box center [735, 101] width 173 height 29
paste input "$2,678"
type input "2,678"
click at [731, 239] on select "Select Cable / Satellite Services Collection Agency Credit Card Debt Debt Couns…" at bounding box center [744, 240] width 193 height 30
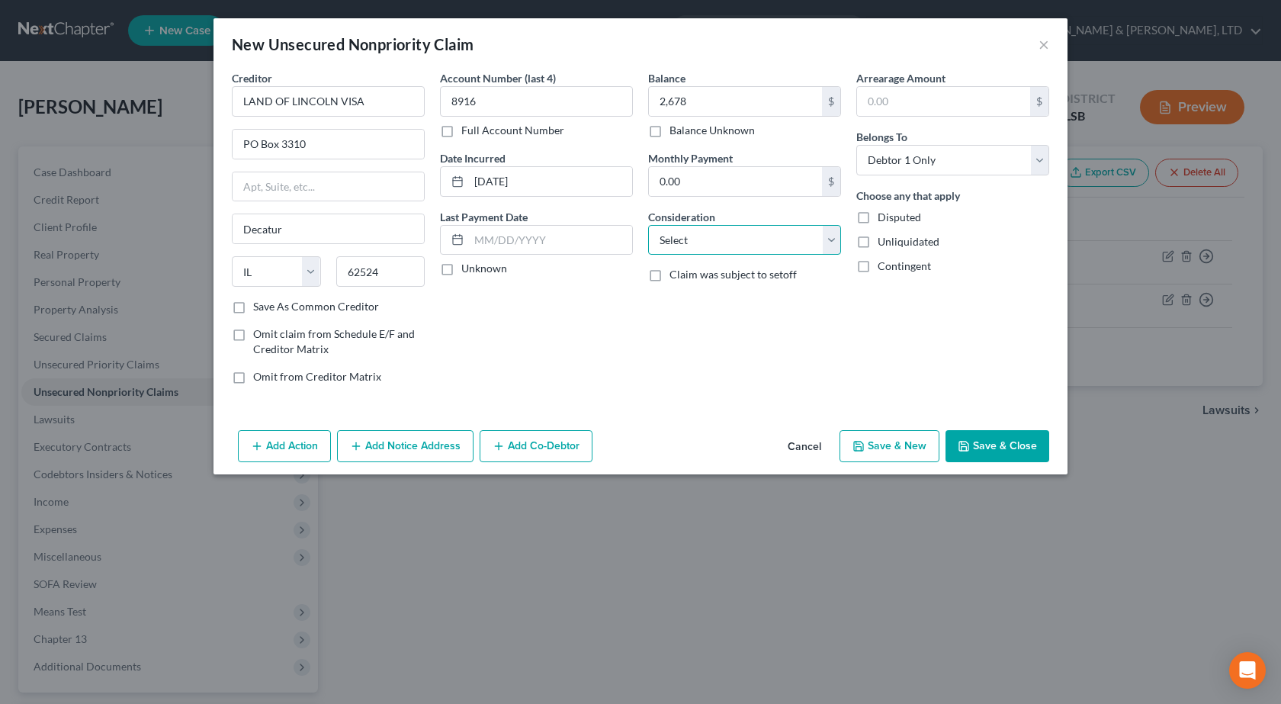
select select "2"
click at [648, 225] on select "Select Cable / Satellite Services Collection Agency Credit Card Debt Debt Couns…" at bounding box center [744, 240] width 193 height 30
drag, startPoint x: 877, startPoint y: 364, endPoint x: 889, endPoint y: 370, distance: 13.3
click at [883, 365] on div "Arrearage Amount $ Belongs To * Select Debtor 1 Only Debtor 2 Only Debtor 1 And…" at bounding box center [952, 233] width 208 height 326
click at [984, 435] on button "Save & Close" at bounding box center [997, 446] width 104 height 32
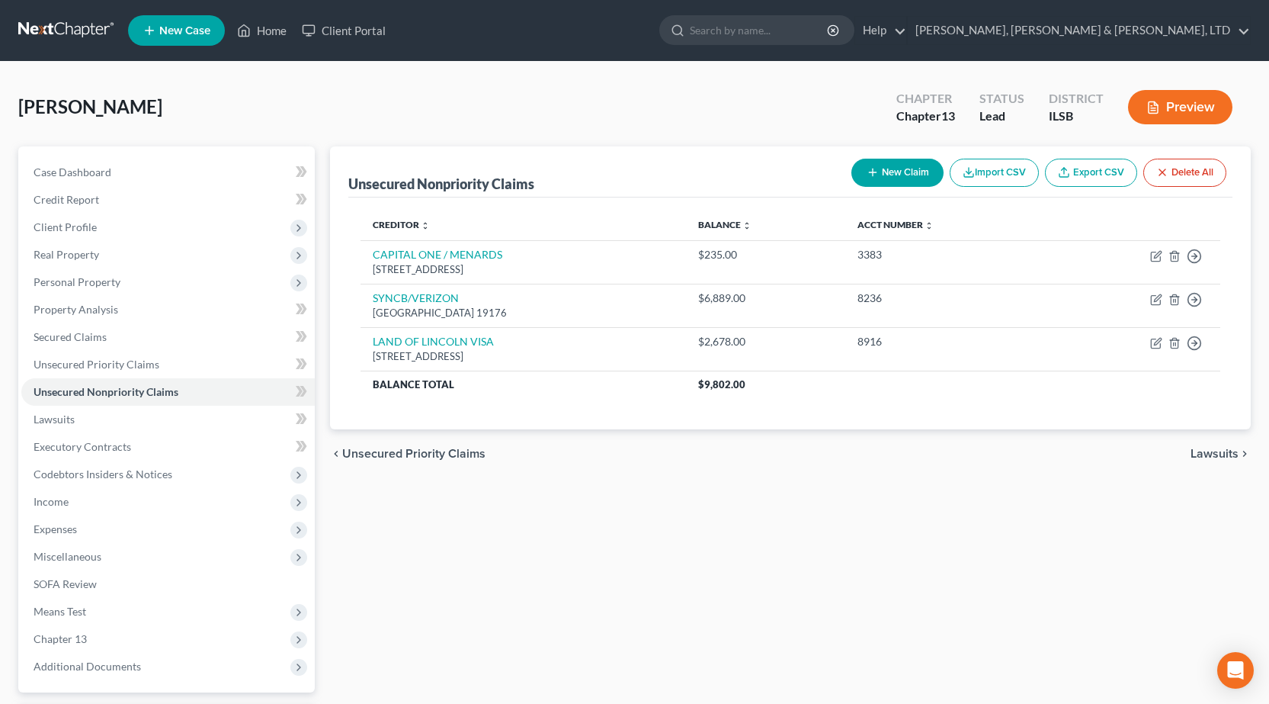
click at [887, 172] on button "New Claim" at bounding box center [898, 173] width 92 height 28
select select "0"
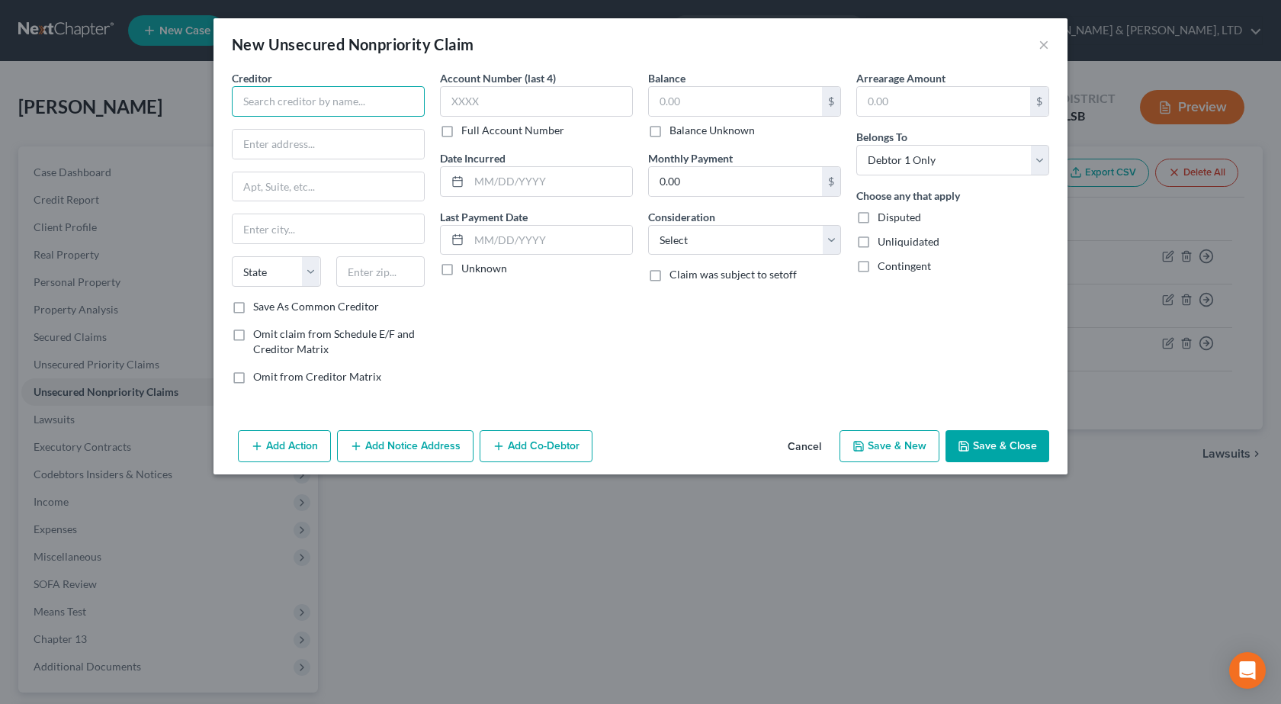
click at [277, 94] on input "text" at bounding box center [328, 101] width 193 height 30
paste input "UMB CREDIT CARD PROGRAM"
type input "UMB CREDIT CARD PROGRAM"
click at [389, 147] on input "text" at bounding box center [328, 144] width 191 height 29
paste input "PO Box 419734"
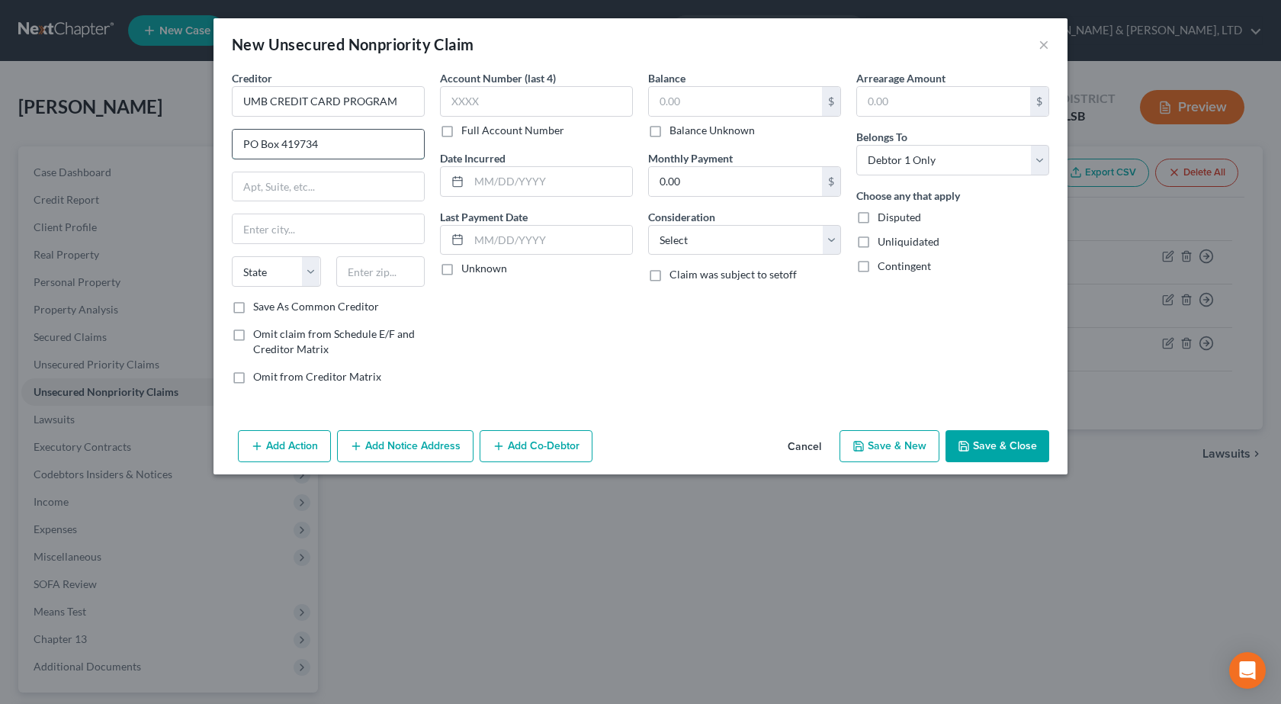
type input "PO Box 419734"
click at [397, 274] on input "text" at bounding box center [380, 271] width 89 height 30
type input "64141"
type input "Kansas City"
select select "26"
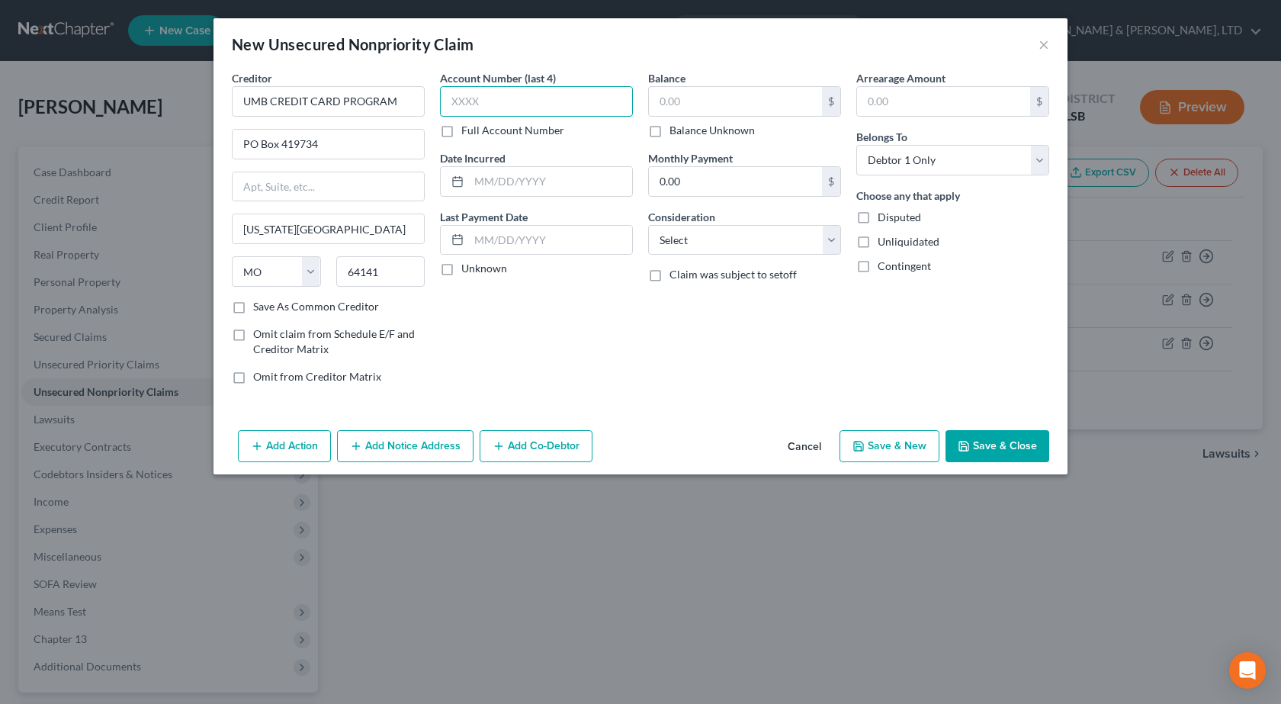
click at [609, 110] on input "text" at bounding box center [536, 101] width 193 height 30
type input "1874"
click at [553, 187] on input "text" at bounding box center [550, 181] width 163 height 29
paste input "01/10/2021"
type input "01/10/2021"
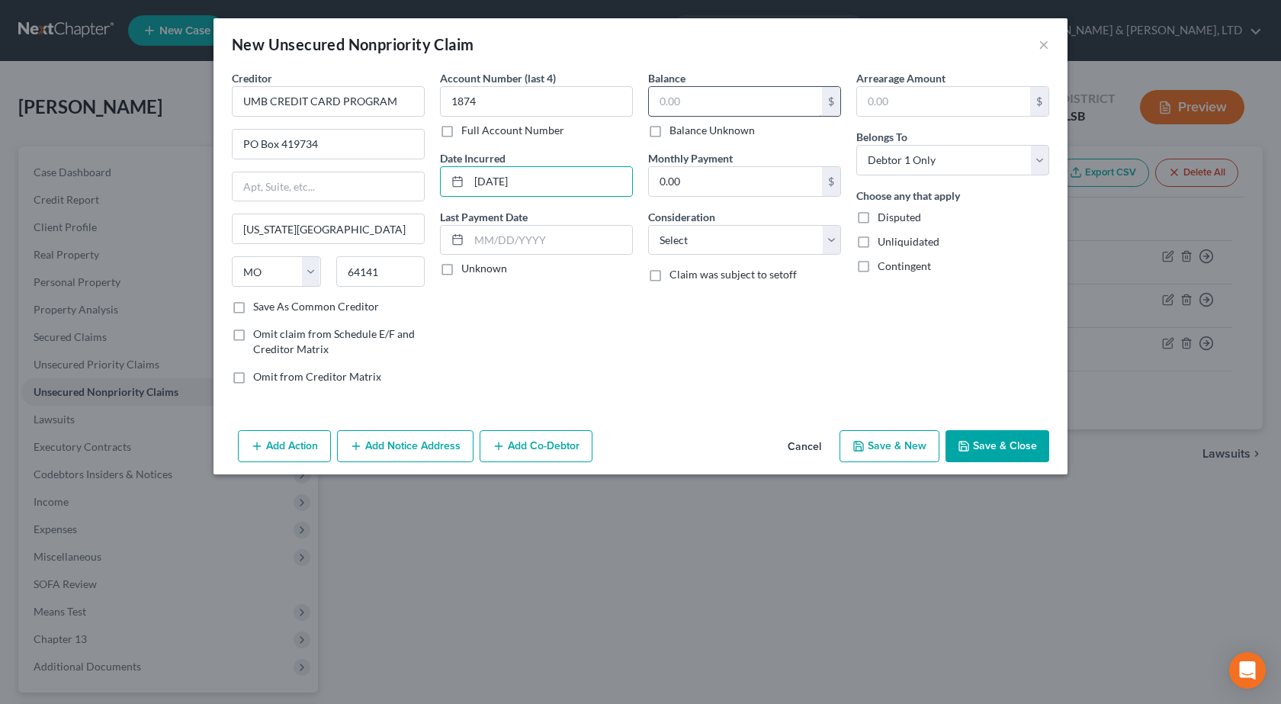
click at [673, 113] on input "text" at bounding box center [735, 101] width 173 height 29
type input "1,693"
click at [727, 242] on select "Select Cable / Satellite Services Collection Agency Credit Card Debt Debt Couns…" at bounding box center [744, 240] width 193 height 30
select select "2"
click at [648, 225] on select "Select Cable / Satellite Services Collection Agency Credit Card Debt Debt Couns…" at bounding box center [744, 240] width 193 height 30
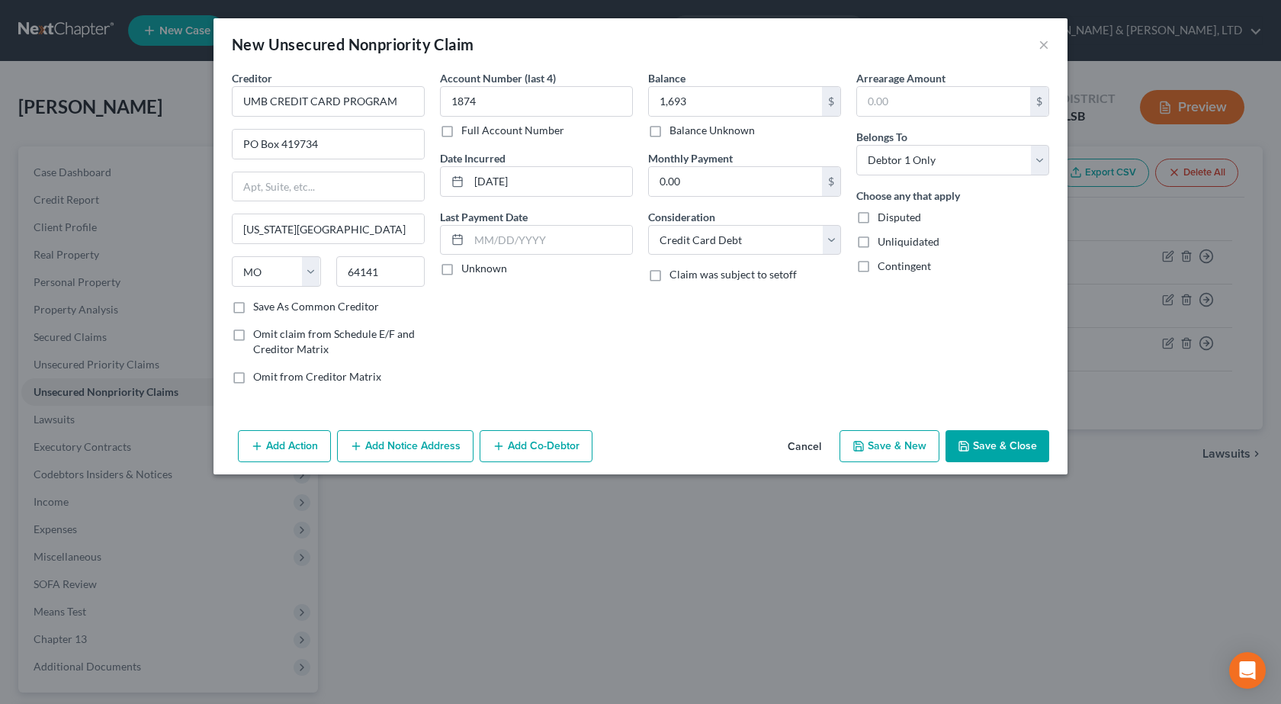
click at [993, 431] on button "Save & Close" at bounding box center [997, 446] width 104 height 32
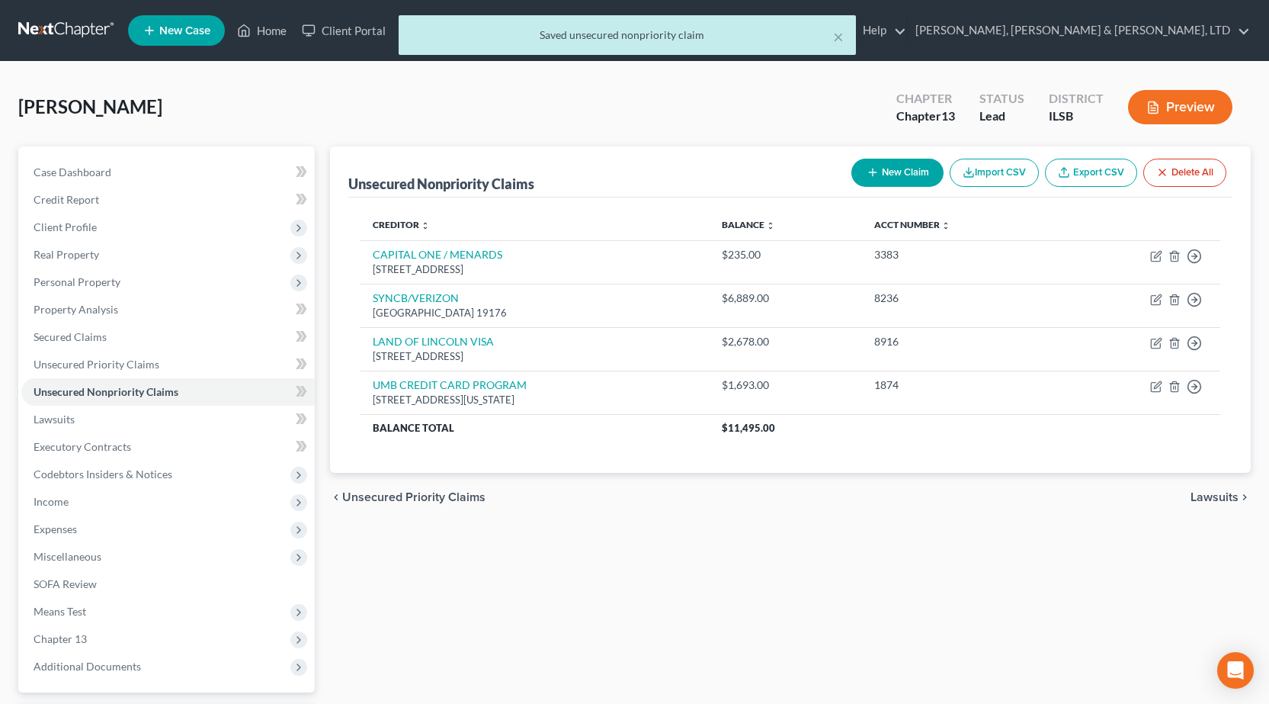
click at [916, 178] on button "New Claim" at bounding box center [898, 173] width 92 height 28
select select "0"
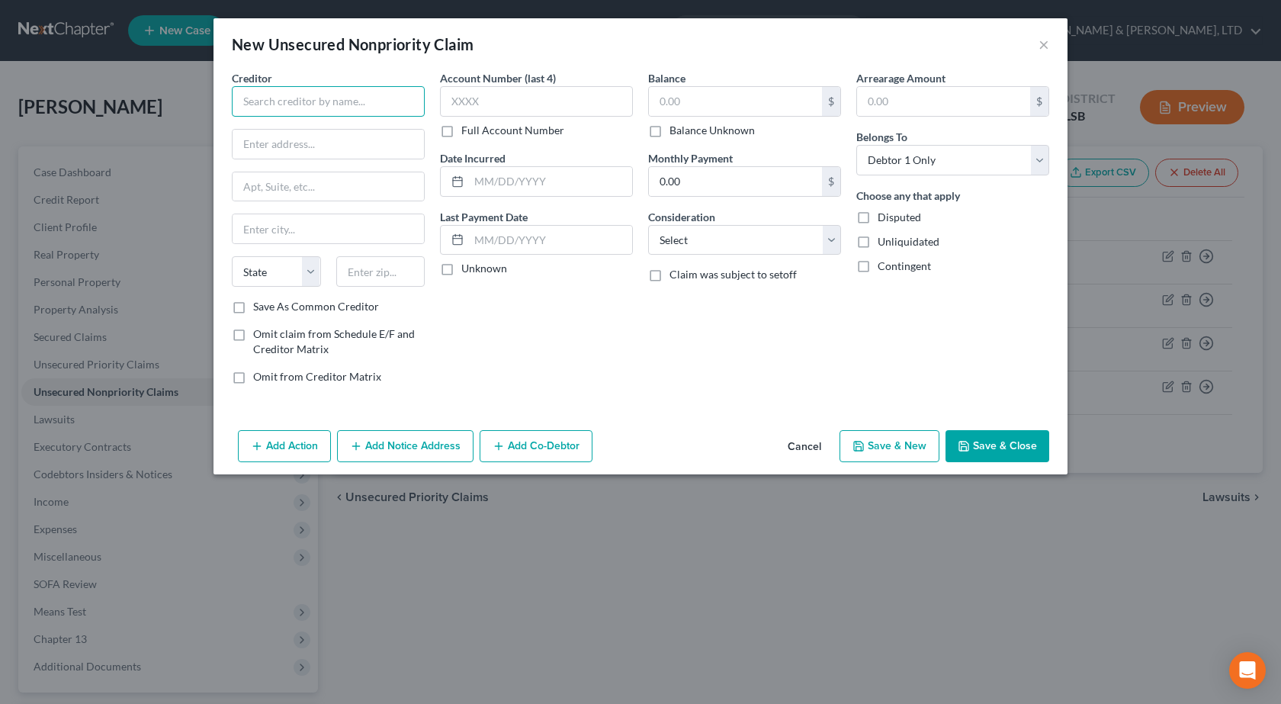
click at [313, 101] on input "text" at bounding box center [328, 101] width 193 height 30
paste input "COMENITYBANK/MAURICES"
type input "COMENITYBANK/MAURICES"
click at [338, 152] on input "text" at bounding box center [328, 144] width 191 height 29
paste input "PO Box 182789"
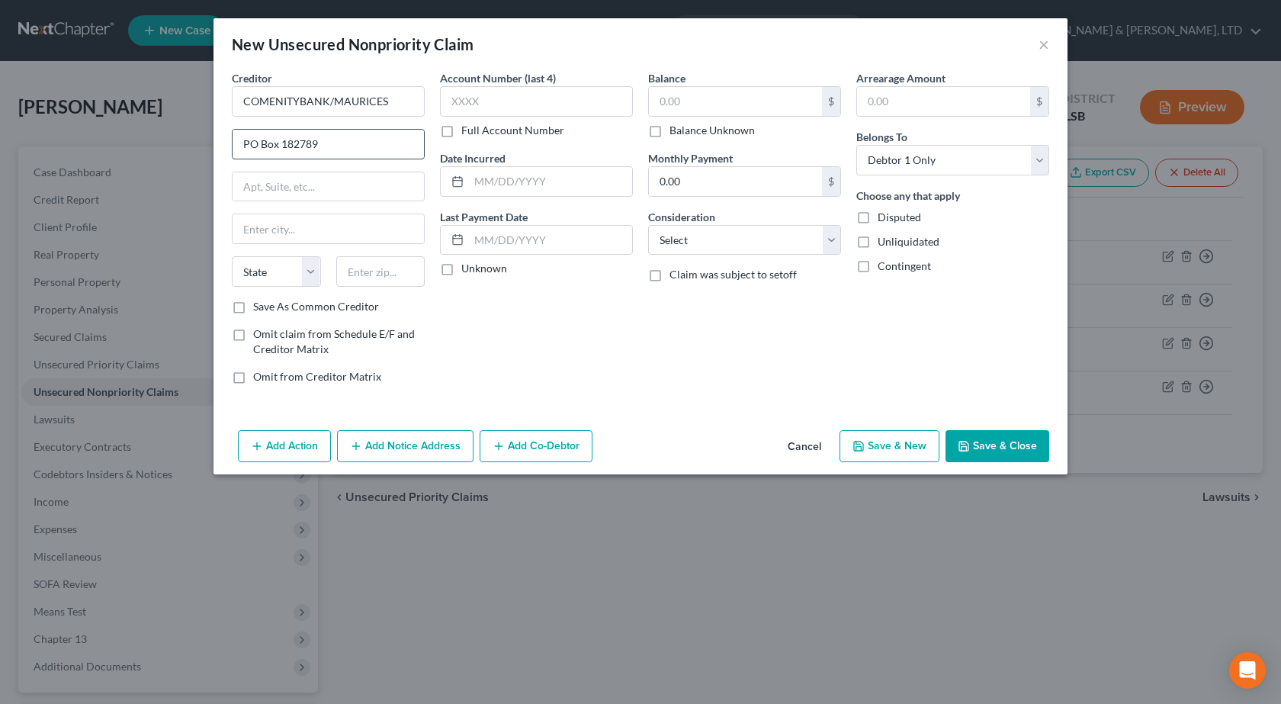
type input "PO Box 182789"
click at [373, 277] on input "text" at bounding box center [380, 271] width 89 height 30
type input "43218"
click at [541, 343] on div "Account Number (last 4) Full Account Number Date Incurred Last Payment Date Unk…" at bounding box center [536, 233] width 208 height 326
type input "Columbus"
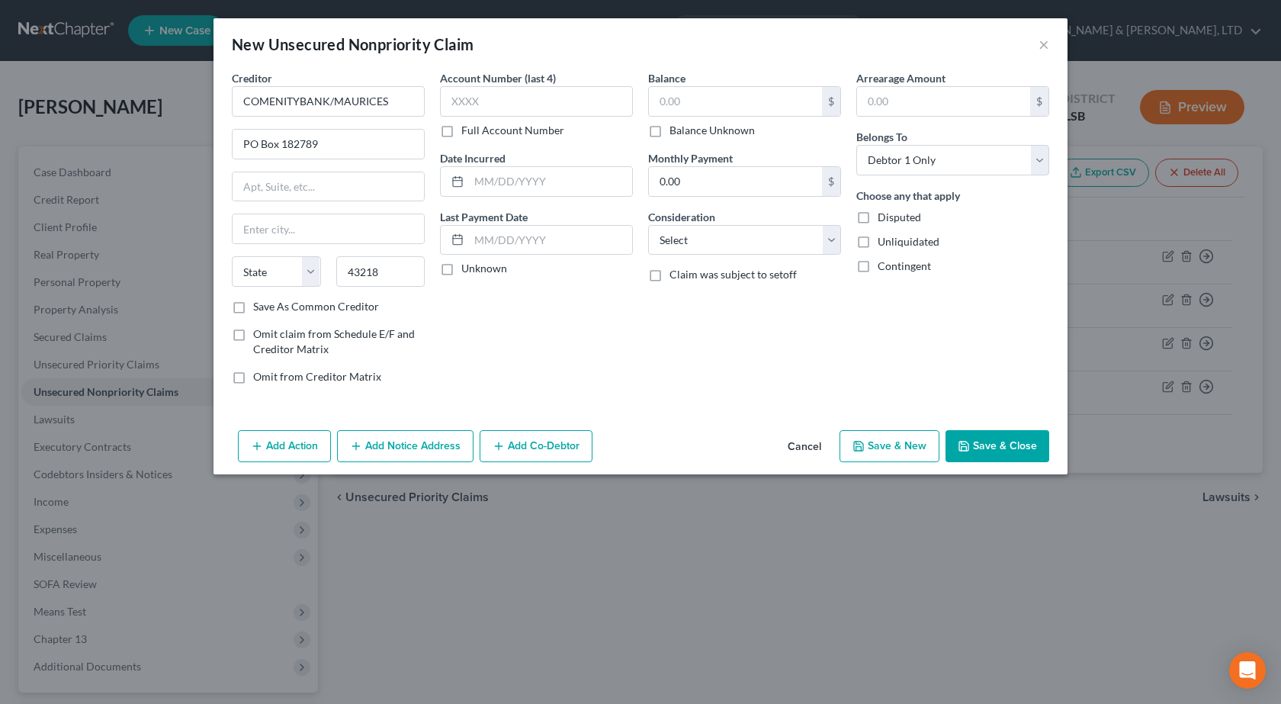
select select "36"
click at [488, 105] on input "text" at bounding box center [536, 101] width 193 height 30
type input "7164"
click at [500, 179] on input "text" at bounding box center [550, 181] width 163 height 29
paste input "05/01/2025"
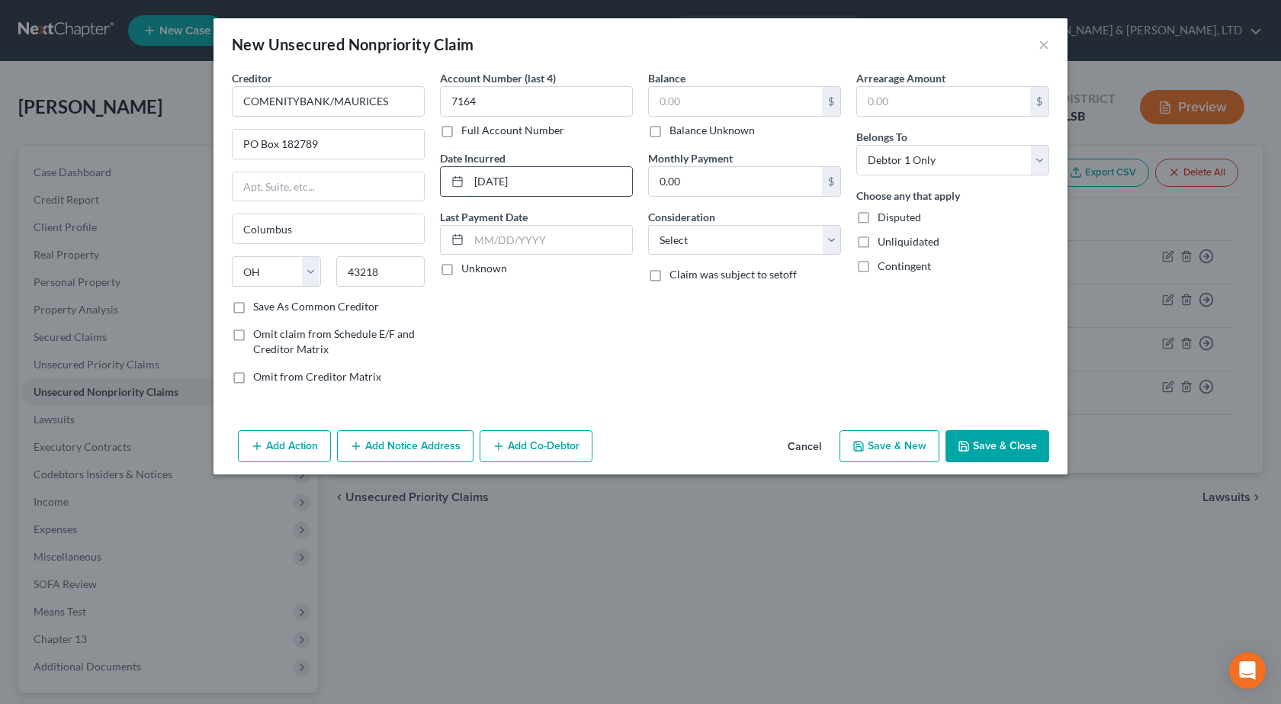
type input "05/01/2025"
click at [746, 106] on input "text" at bounding box center [735, 101] width 173 height 29
type input "40"
click at [723, 252] on select "Select Cable / Satellite Services Collection Agency Credit Card Debt Debt Couns…" at bounding box center [744, 240] width 193 height 30
select select "2"
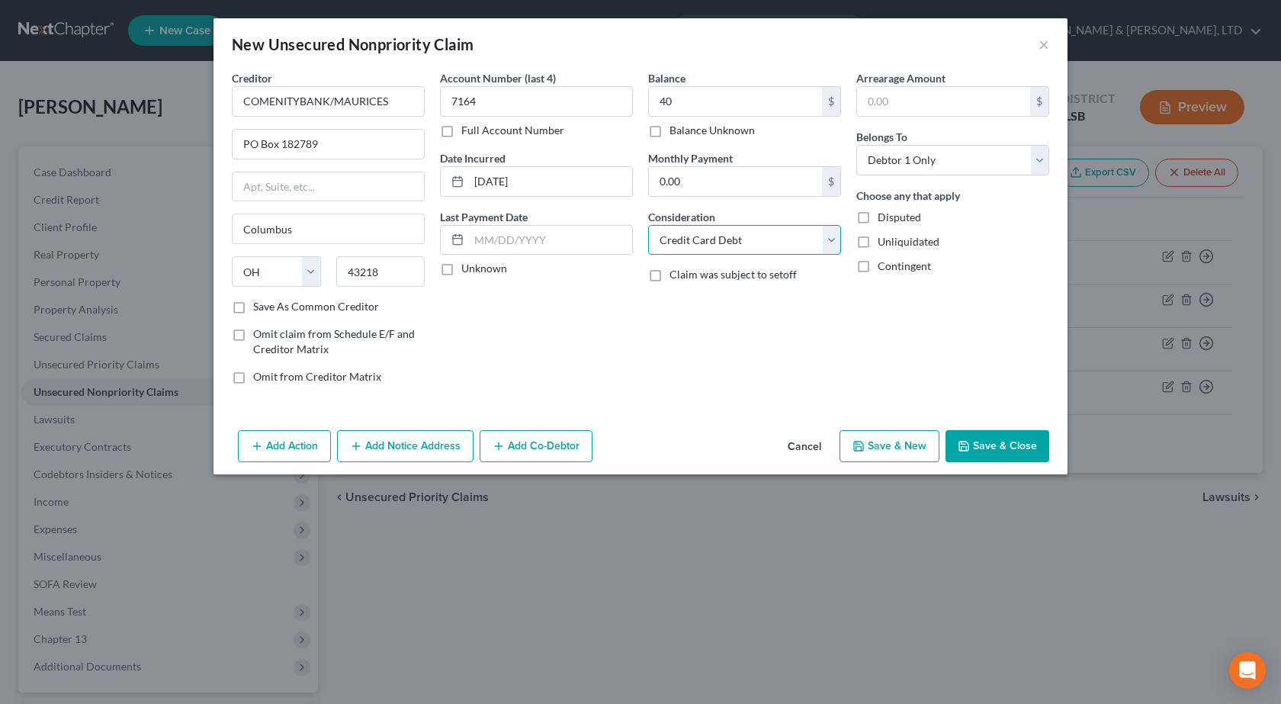
click at [648, 225] on select "Select Cable / Satellite Services Collection Agency Credit Card Debt Debt Couns…" at bounding box center [744, 240] width 193 height 30
click at [1021, 451] on button "Save & Close" at bounding box center [997, 446] width 104 height 32
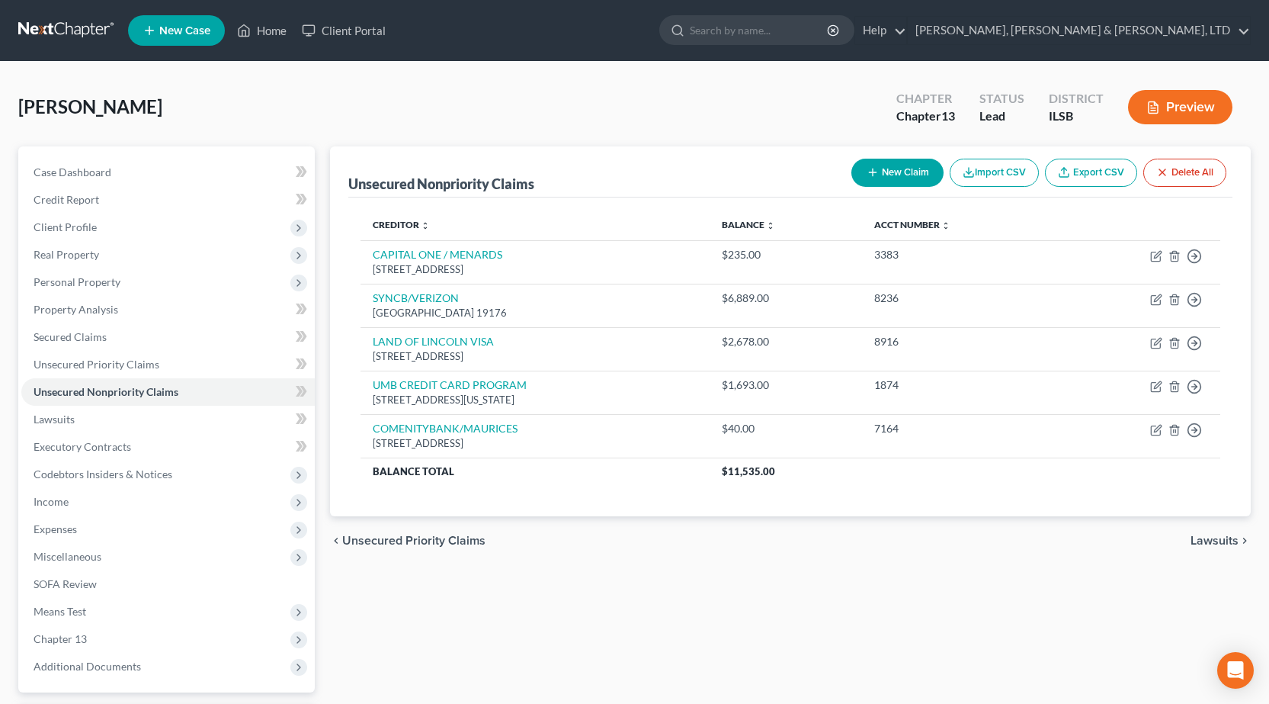
click at [903, 176] on button "New Claim" at bounding box center [898, 173] width 92 height 28
select select "0"
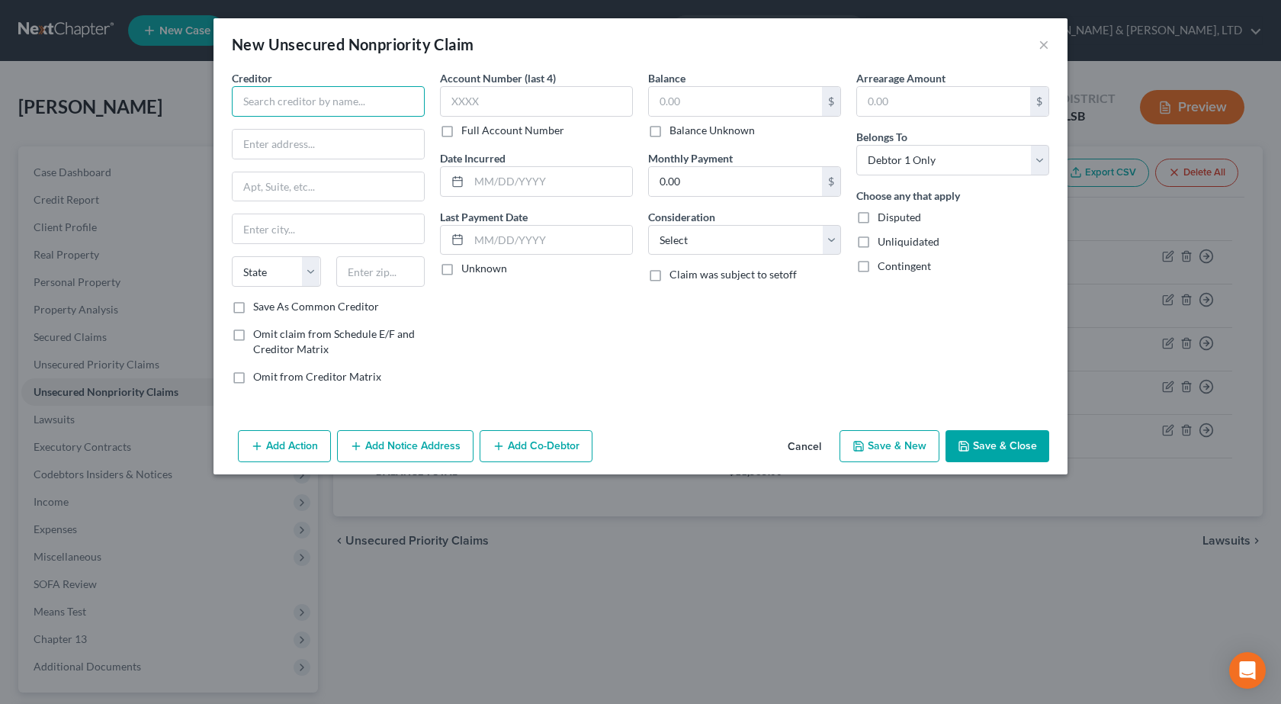
click at [287, 104] on input "text" at bounding box center [328, 101] width 193 height 30
type input "Lincare"
type input "PO Box 690397"
type input "32869"
click at [751, 101] on input "text" at bounding box center [735, 101] width 173 height 29
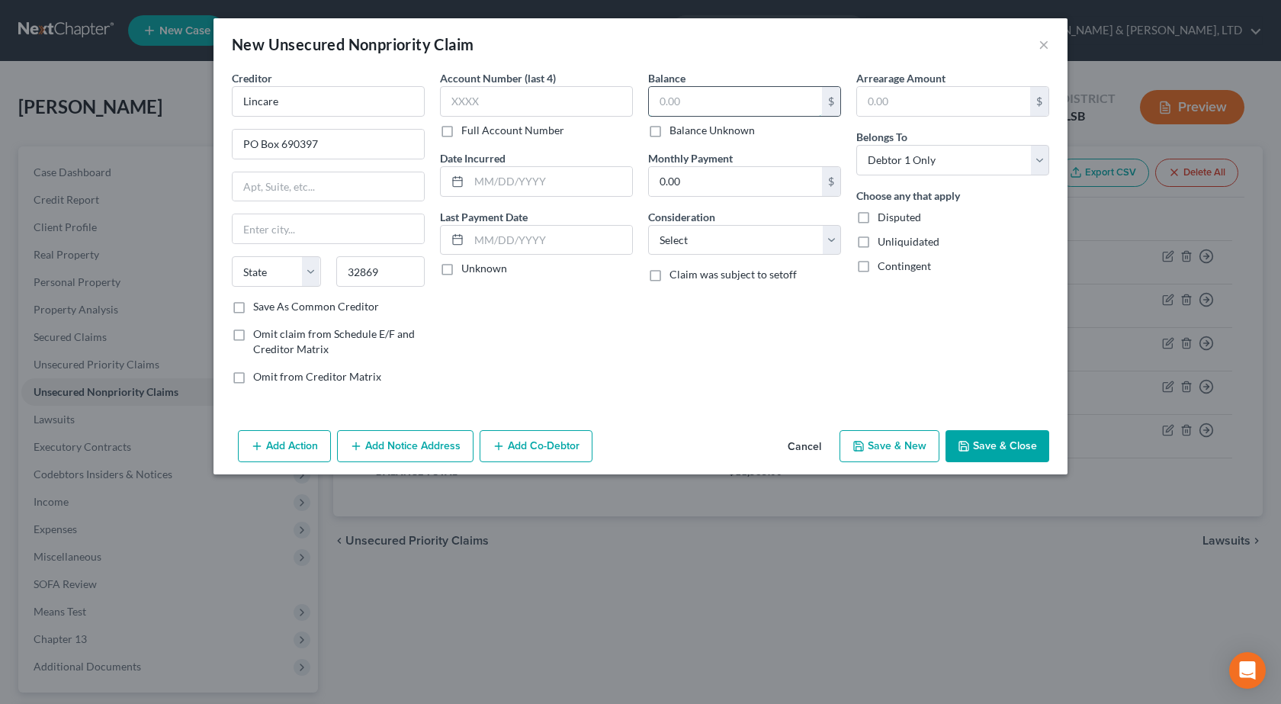
type input "Orlando"
select select "9"
type input "29.14"
click at [736, 235] on select "Select Cable / Satellite Services Collection Agency Credit Card Debt Debt Couns…" at bounding box center [744, 240] width 193 height 30
select select "9"
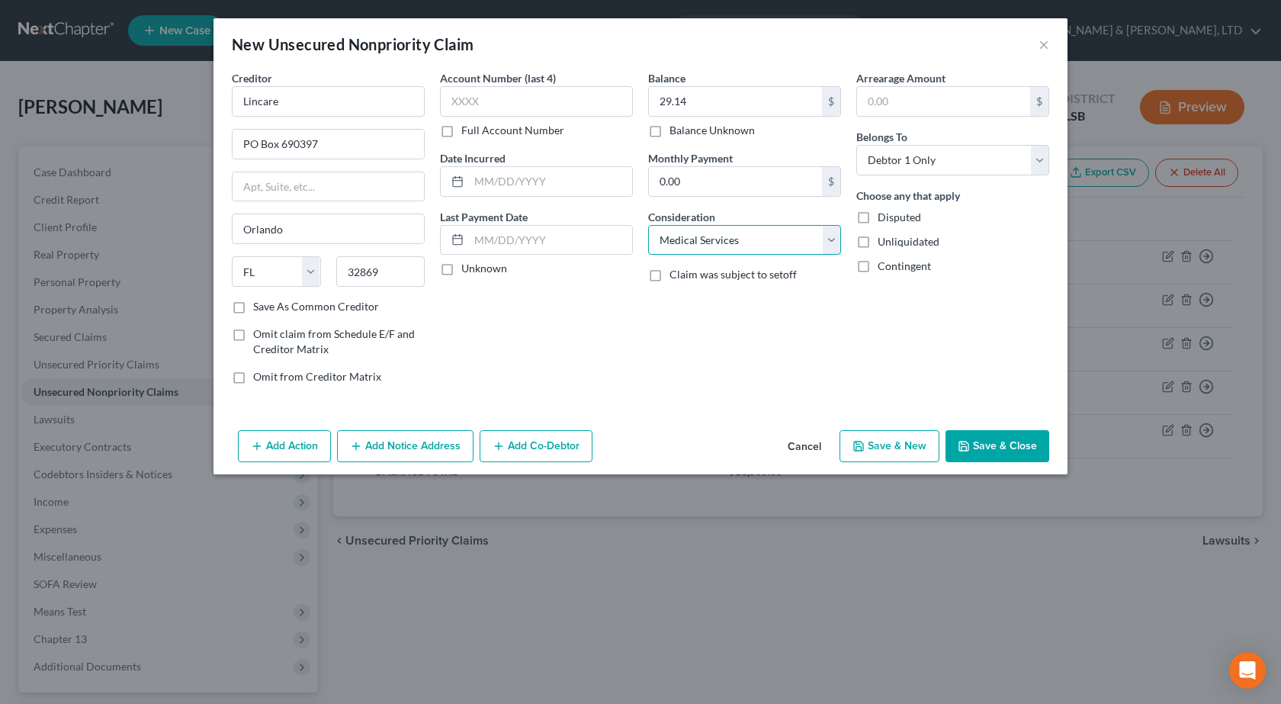
click at [648, 225] on select "Select Cable / Satellite Services Collection Agency Credit Card Debt Debt Couns…" at bounding box center [744, 240] width 193 height 30
click at [1004, 454] on button "Save & Close" at bounding box center [997, 446] width 104 height 32
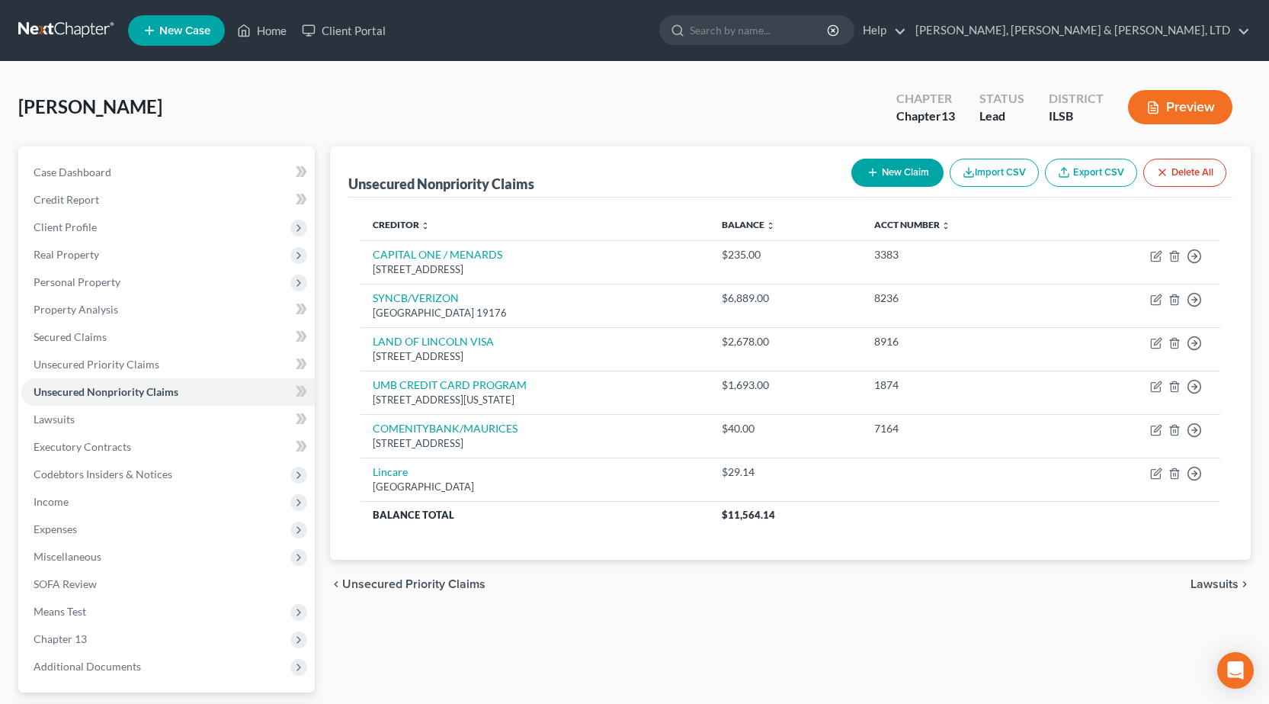
click at [882, 172] on button "New Claim" at bounding box center [898, 173] width 92 height 28
select select "0"
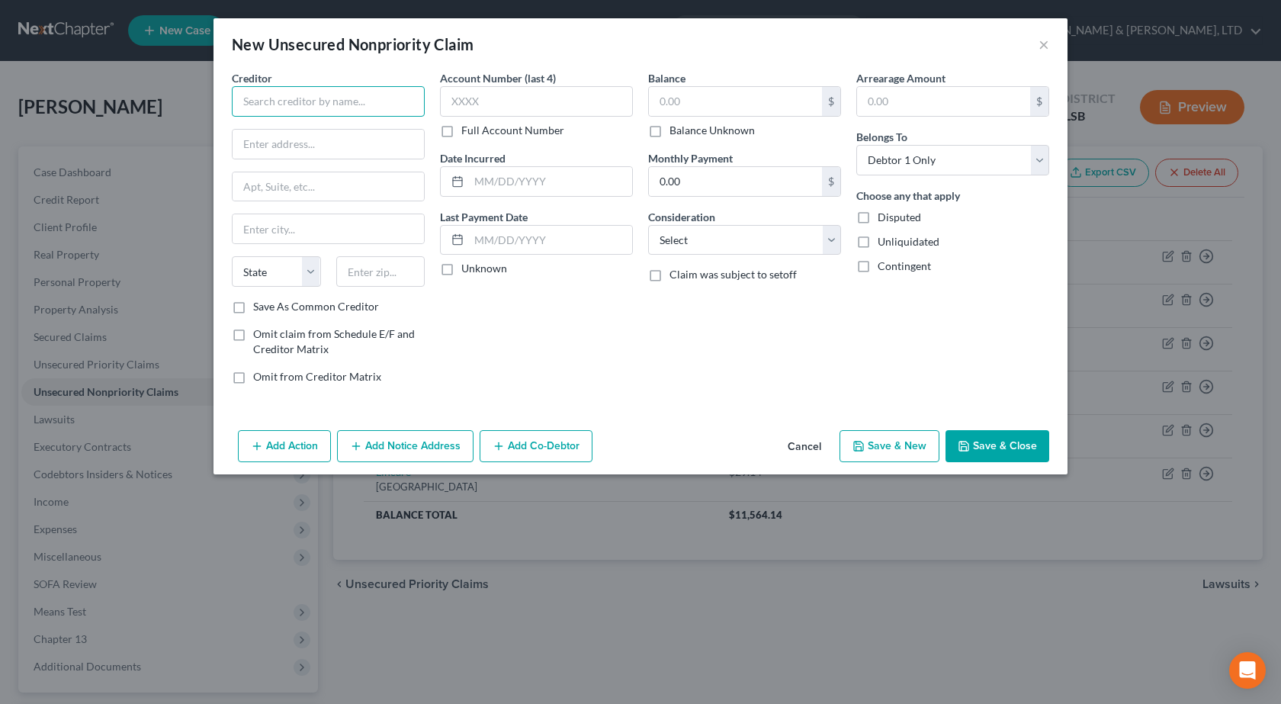
click at [336, 99] on input "text" at bounding box center [328, 101] width 193 height 30
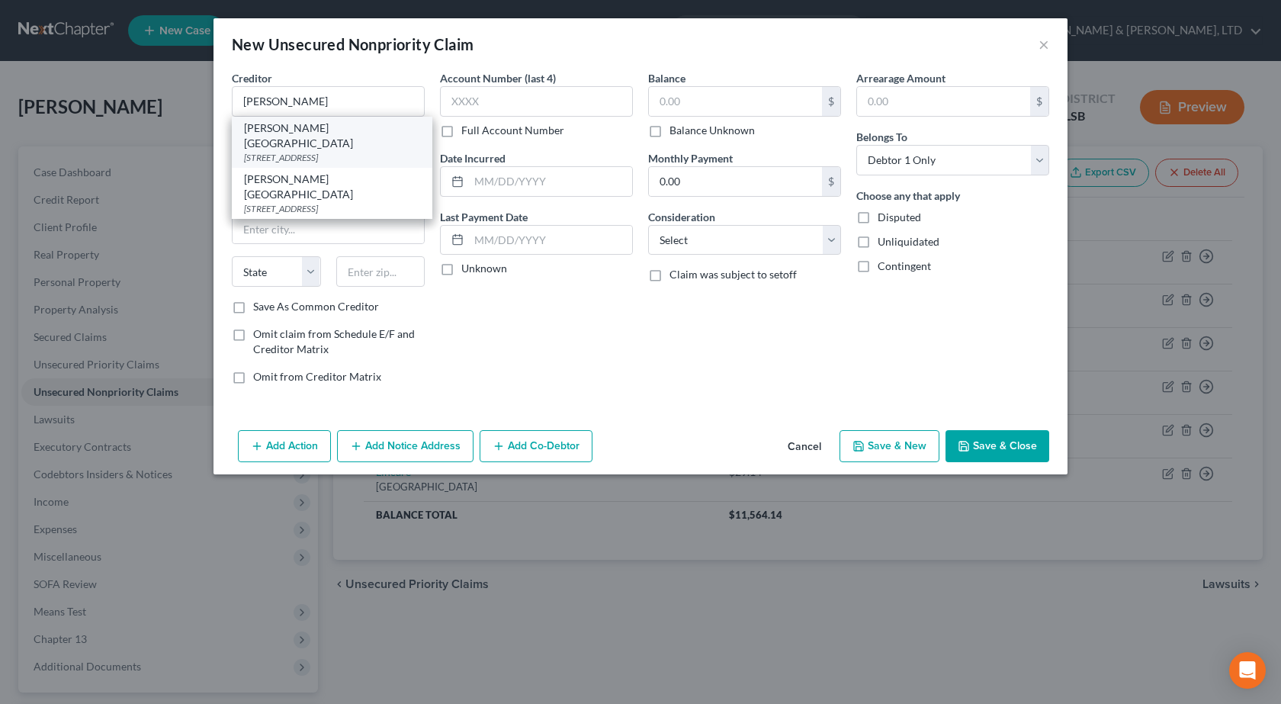
click at [319, 134] on div "[PERSON_NAME] [GEOGRAPHIC_DATA]" at bounding box center [332, 135] width 176 height 30
type input "[PERSON_NAME] [GEOGRAPHIC_DATA]"
type input "1000 Health Center Dr"
type input "Mattoon"
select select "14"
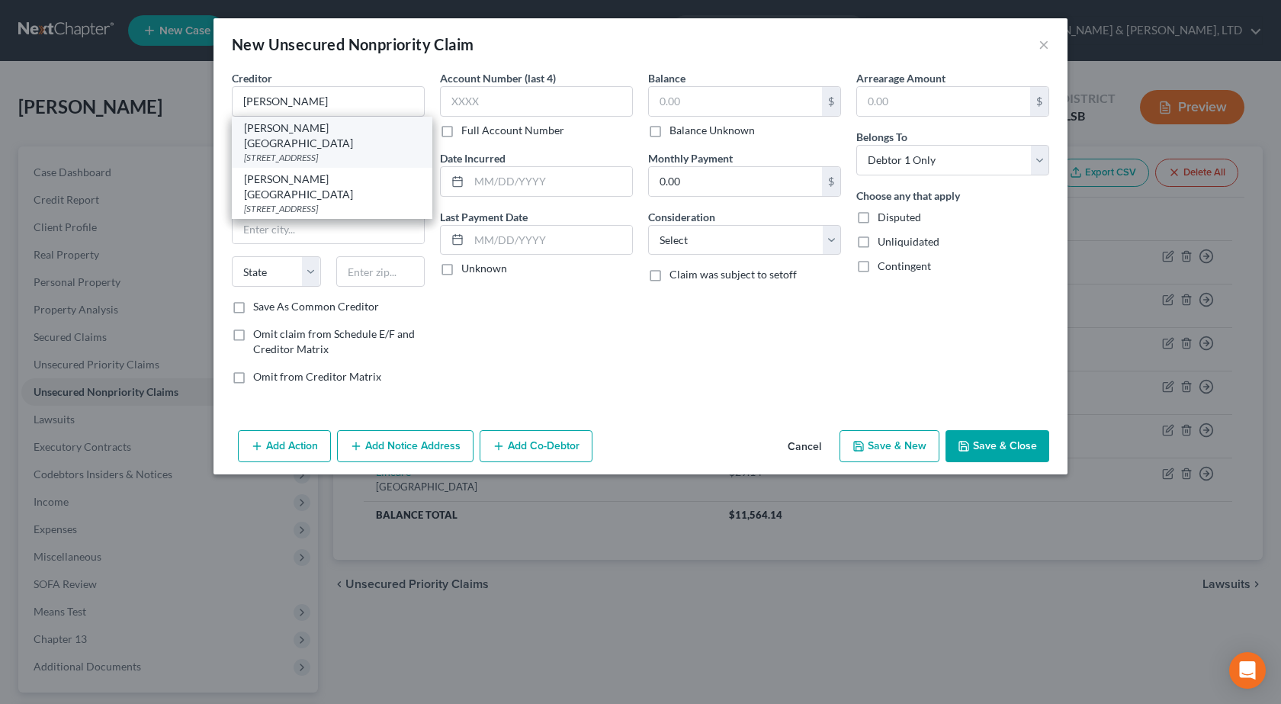
type input "61938"
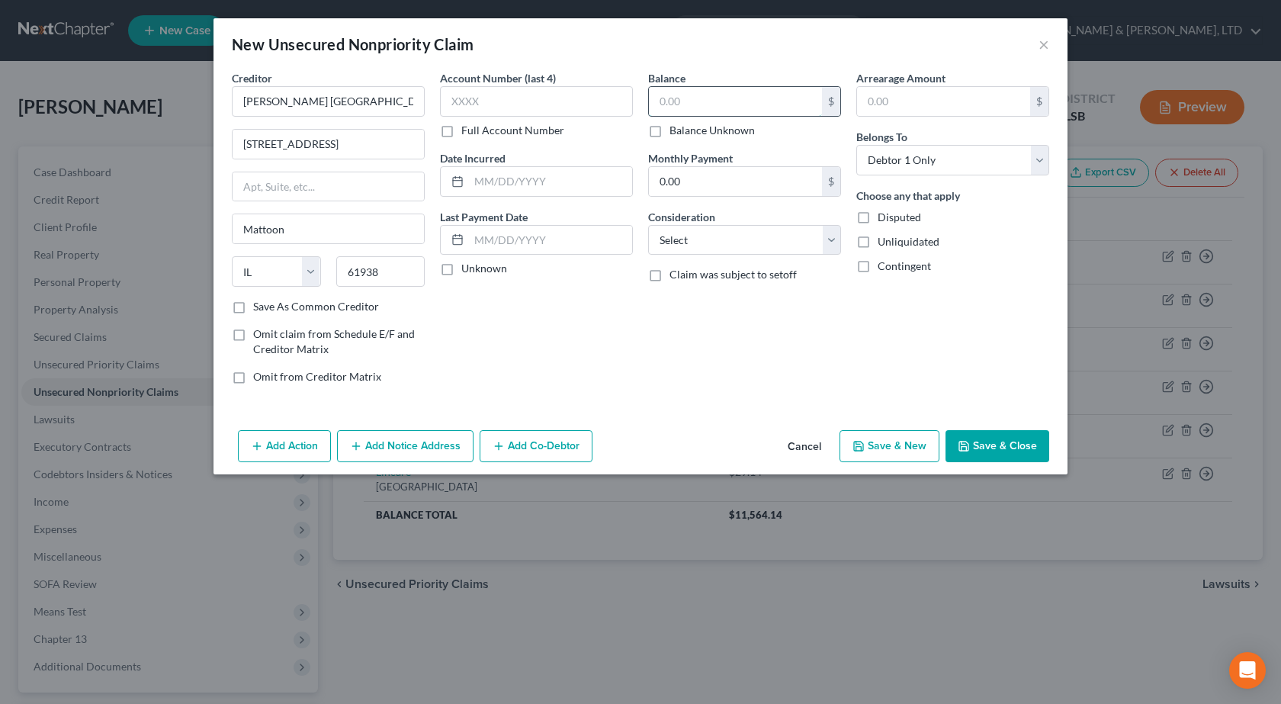
click at [709, 100] on input "text" at bounding box center [735, 101] width 173 height 29
type input "106.94"
click at [572, 103] on input "text" at bounding box center [536, 101] width 193 height 30
type input "8136"
click at [733, 238] on select "Select Cable / Satellite Services Collection Agency Credit Card Debt Debt Couns…" at bounding box center [744, 240] width 193 height 30
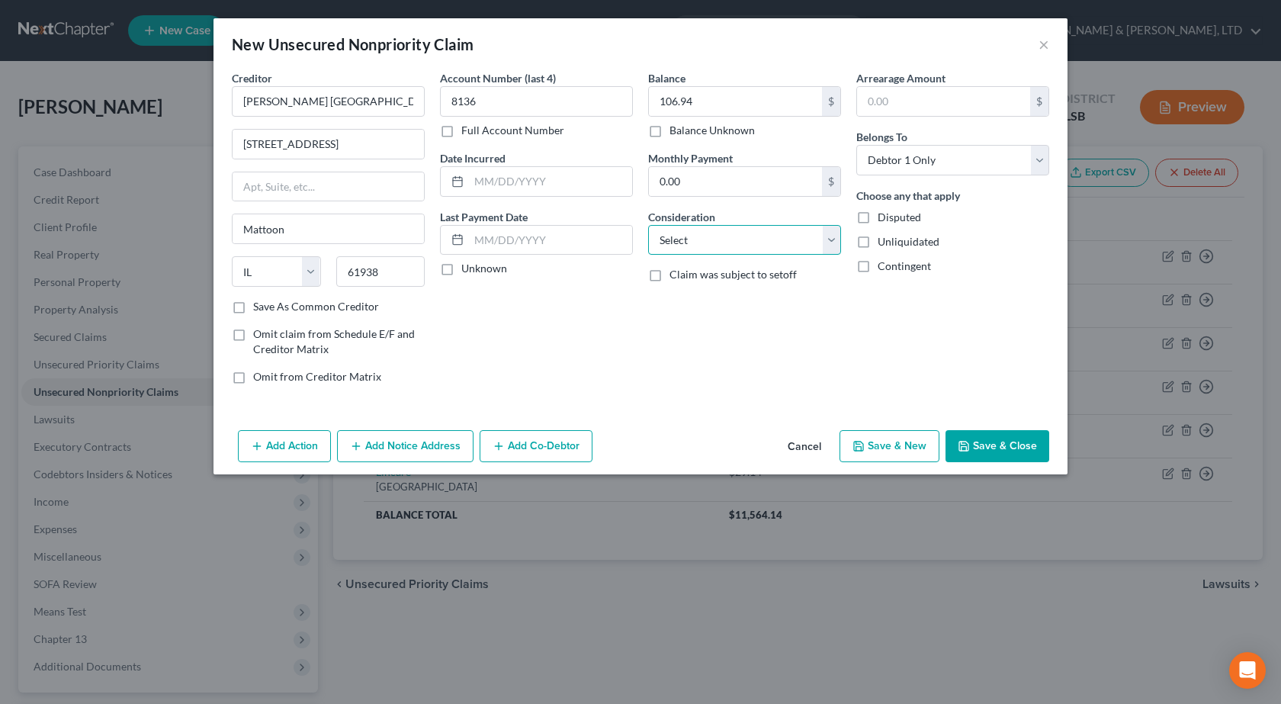
select select "9"
click at [648, 225] on select "Select Cable / Satellite Services Collection Agency Credit Card Debt Debt Couns…" at bounding box center [744, 240] width 193 height 30
click at [979, 445] on button "Save & Close" at bounding box center [997, 446] width 104 height 32
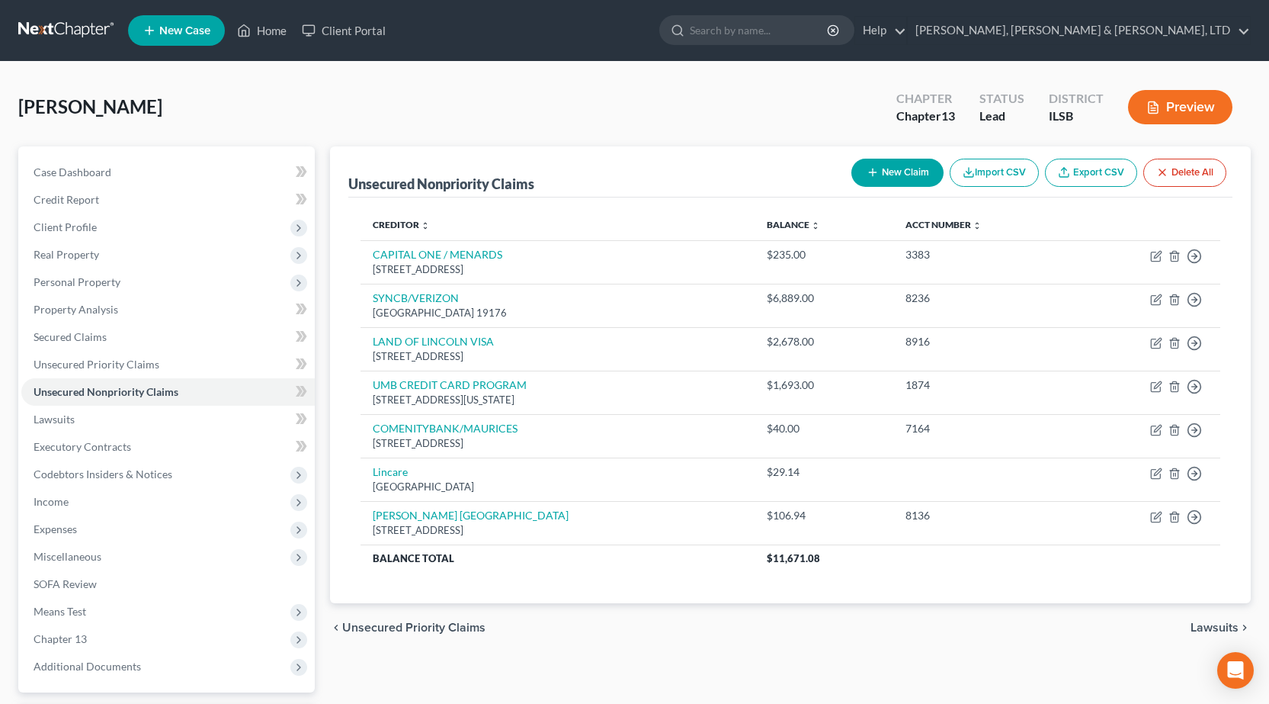
click at [912, 166] on button "New Claim" at bounding box center [898, 173] width 92 height 28
select select "0"
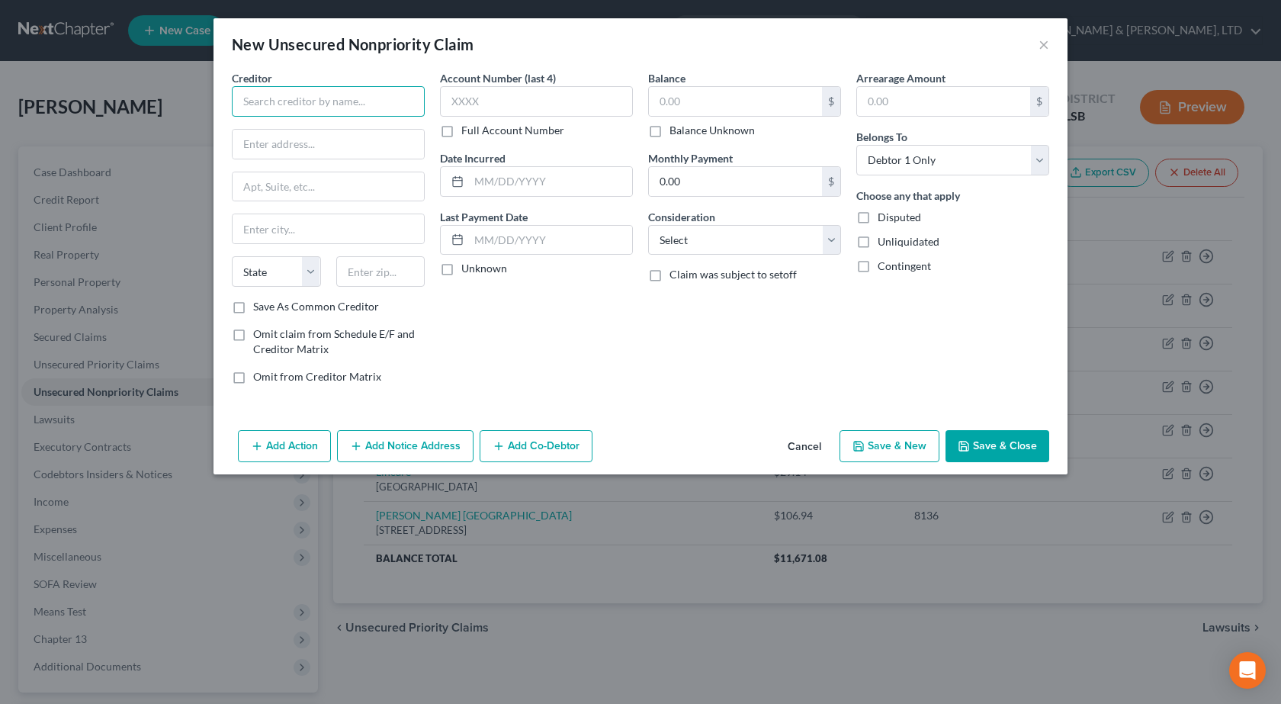
click at [278, 91] on input "text" at bounding box center [328, 101] width 193 height 30
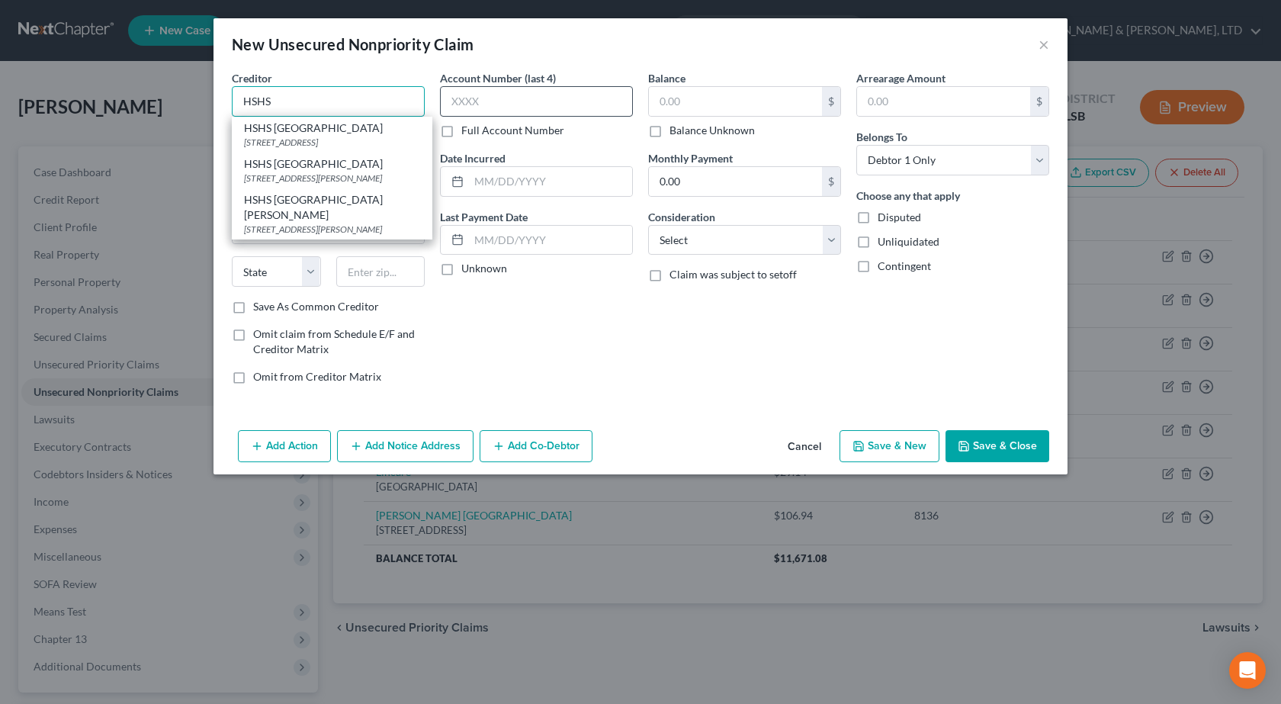
drag, startPoint x: 307, startPoint y: 94, endPoint x: 441, endPoint y: 111, distance: 135.2
click at [456, 106] on div "Creditor * HSHS HSHS Good Shepherd Hospital 201 S Pine St, Shelbyville, IL 6256…" at bounding box center [640, 233] width 832 height 326
drag, startPoint x: 294, startPoint y: 90, endPoint x: 43, endPoint y: 2, distance: 266.7
click at [49, 7] on div "New Unsecured Nonpriority Claim × Creditor * HSHS HSHS Good Shepherd Hospital 2…" at bounding box center [640, 352] width 1281 height 704
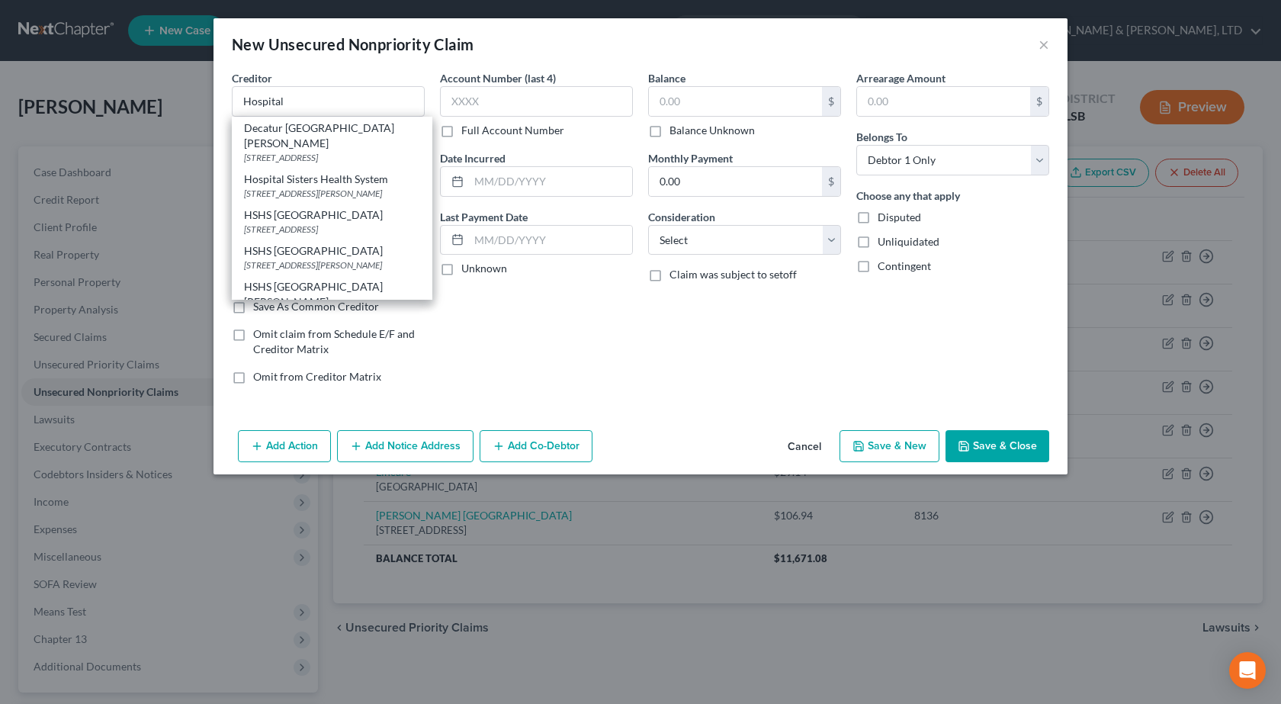
click at [345, 187] on div "[STREET_ADDRESS][PERSON_NAME]" at bounding box center [332, 193] width 176 height 13
type input "Hospital Sisters Health System"
type input "4936 LaVerna Rd."
type input "Springfield"
select select "14"
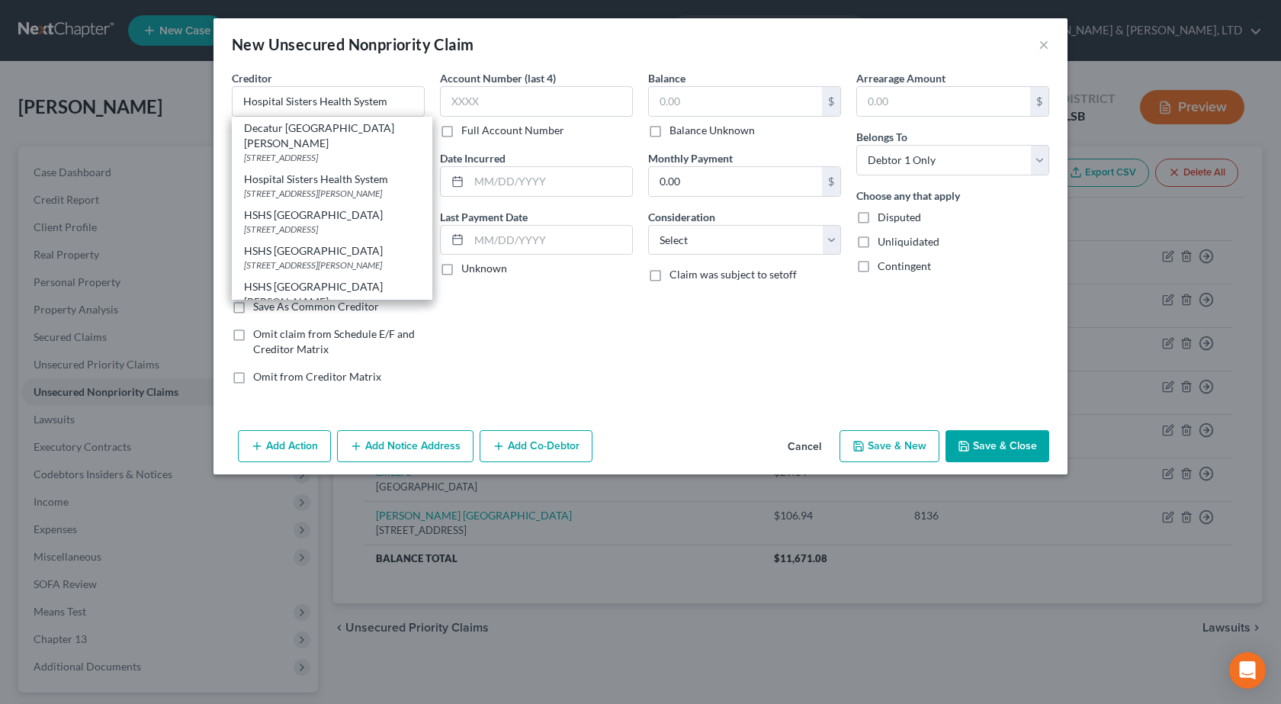
type input "62707"
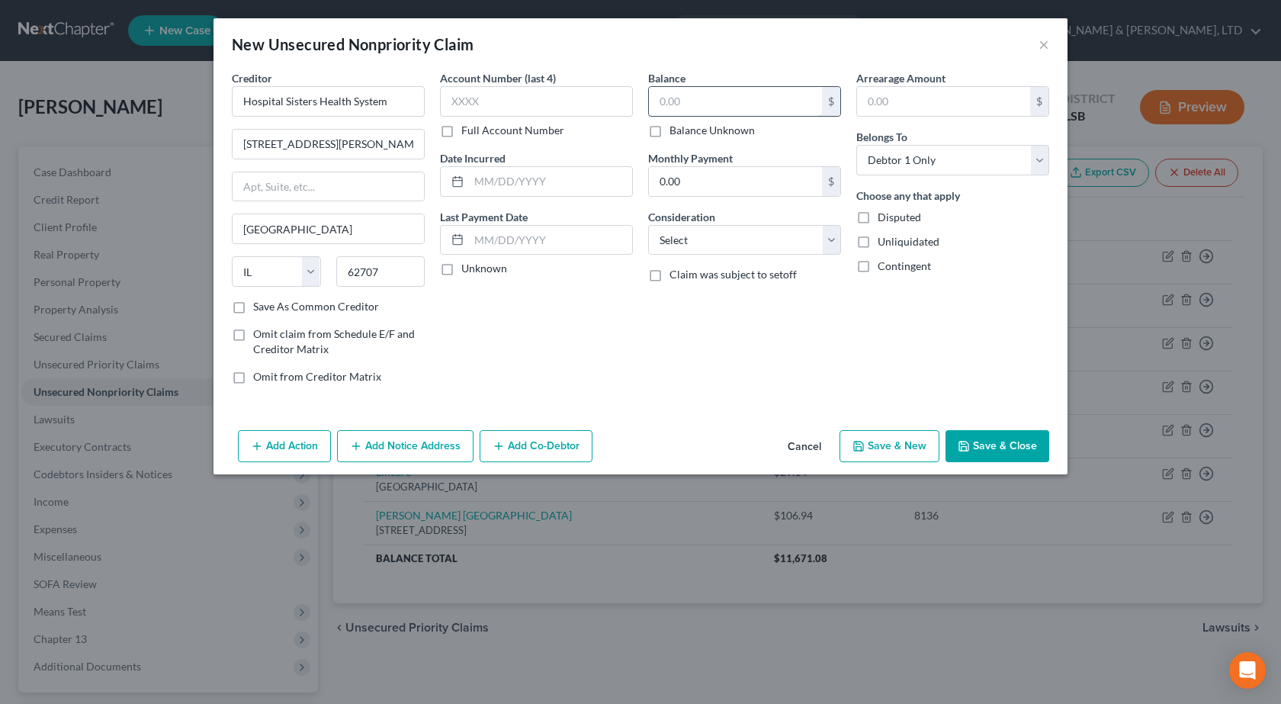
click at [678, 90] on input "text" at bounding box center [735, 101] width 173 height 29
type input "3,295.24"
click at [746, 254] on select "Select Cable / Satellite Services Collection Agency Credit Card Debt Debt Couns…" at bounding box center [744, 240] width 193 height 30
select select "9"
click at [648, 225] on select "Select Cable / Satellite Services Collection Agency Credit Card Debt Debt Couns…" at bounding box center [744, 240] width 193 height 30
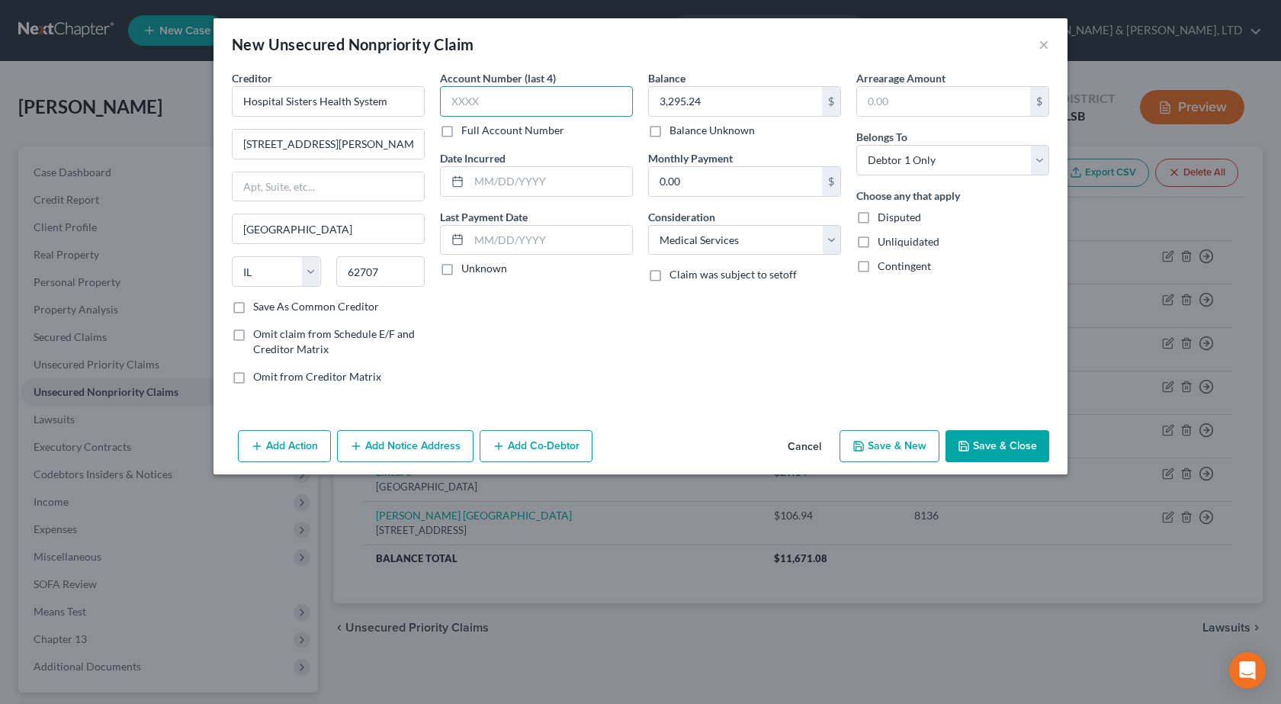
click at [520, 103] on input "text" at bounding box center [536, 101] width 193 height 30
type input "7479"
click at [511, 193] on input "text" at bounding box center [550, 181] width 163 height 29
click at [1003, 444] on button "Save & Close" at bounding box center [997, 446] width 104 height 32
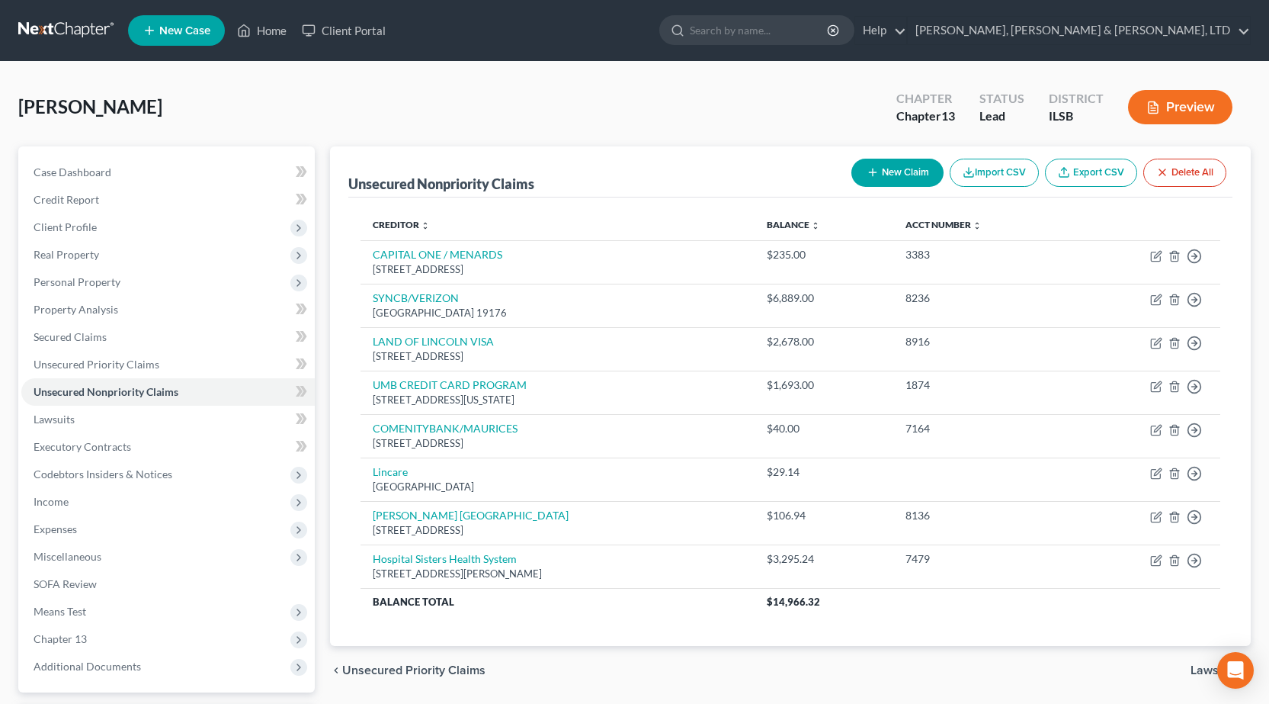
click at [901, 178] on button "New Claim" at bounding box center [898, 173] width 92 height 28
select select "0"
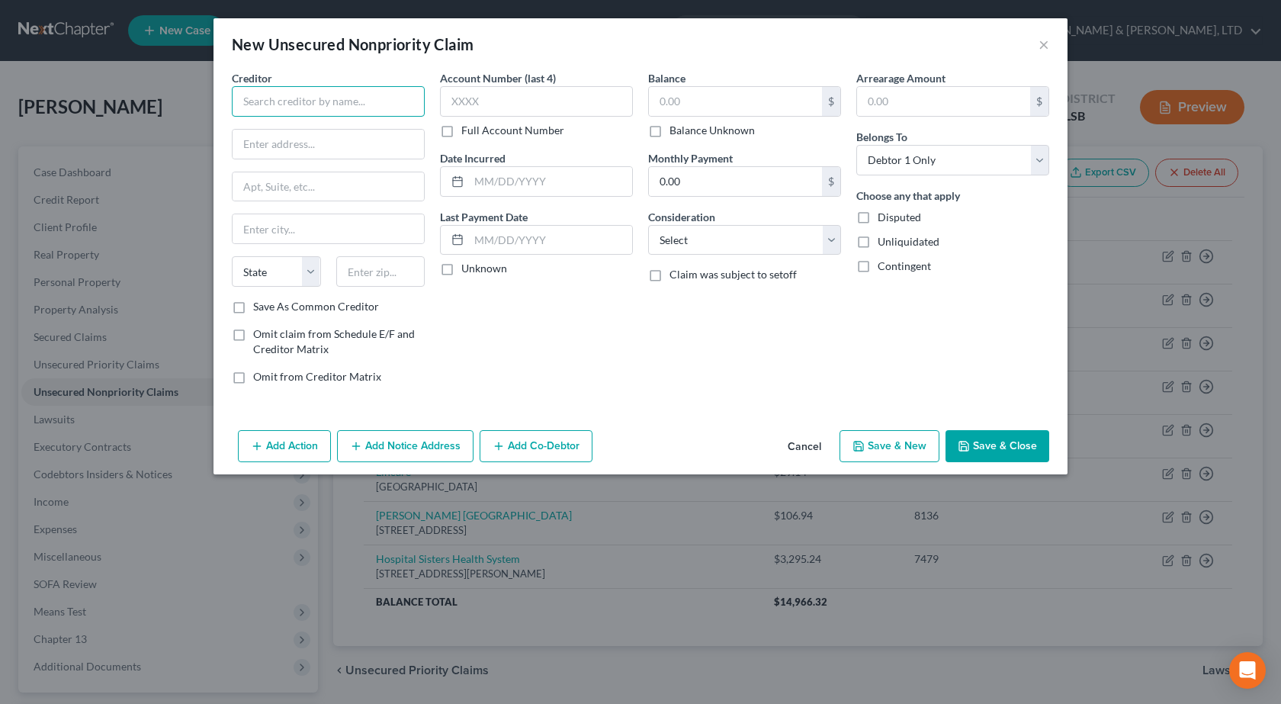
click at [318, 101] on input "text" at bounding box center [328, 101] width 193 height 30
type input "Effingham Prompt Care"
type input "401 N Mulberry St"
click at [393, 279] on input "text" at bounding box center [380, 271] width 89 height 30
type input "62401"
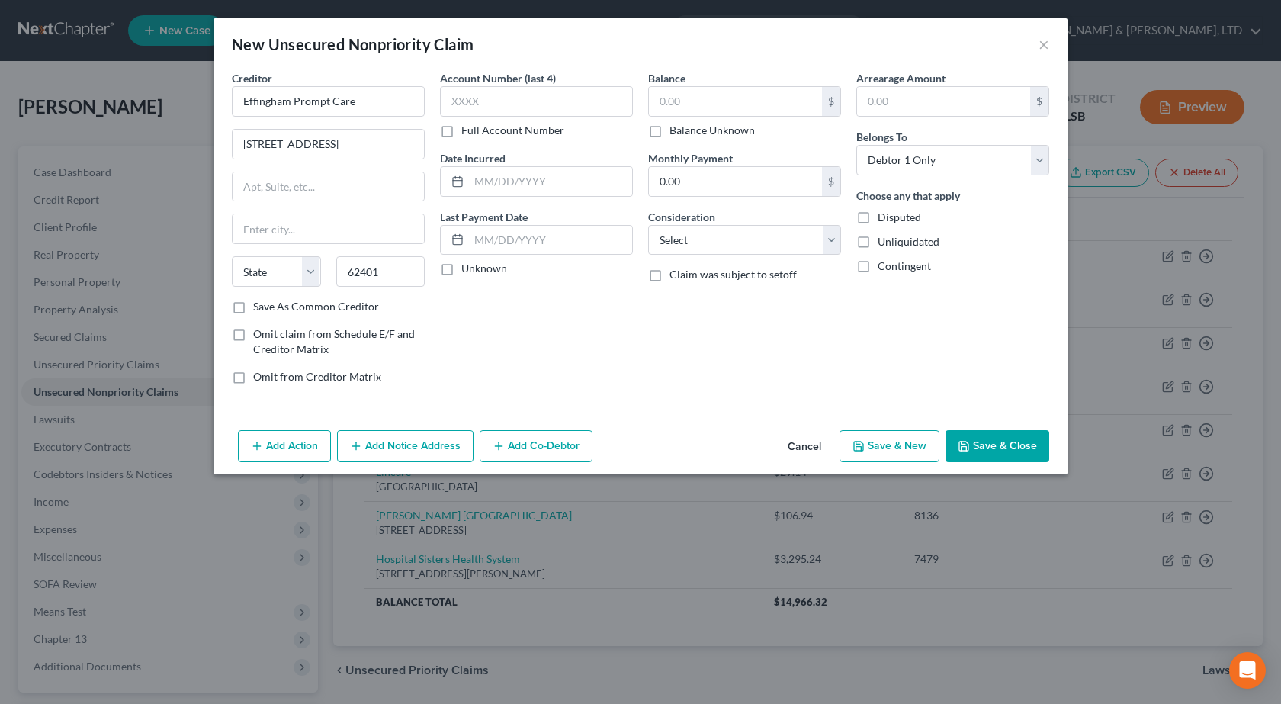
click at [610, 415] on div "Creditor * Effingham Prompt Care 401 N Mulberry St State AL AK AR AZ CA CO CT D…" at bounding box center [640, 247] width 854 height 354
type input "Effingham"
select select "14"
click at [788, 112] on input "text" at bounding box center [735, 101] width 173 height 29
type input "80"
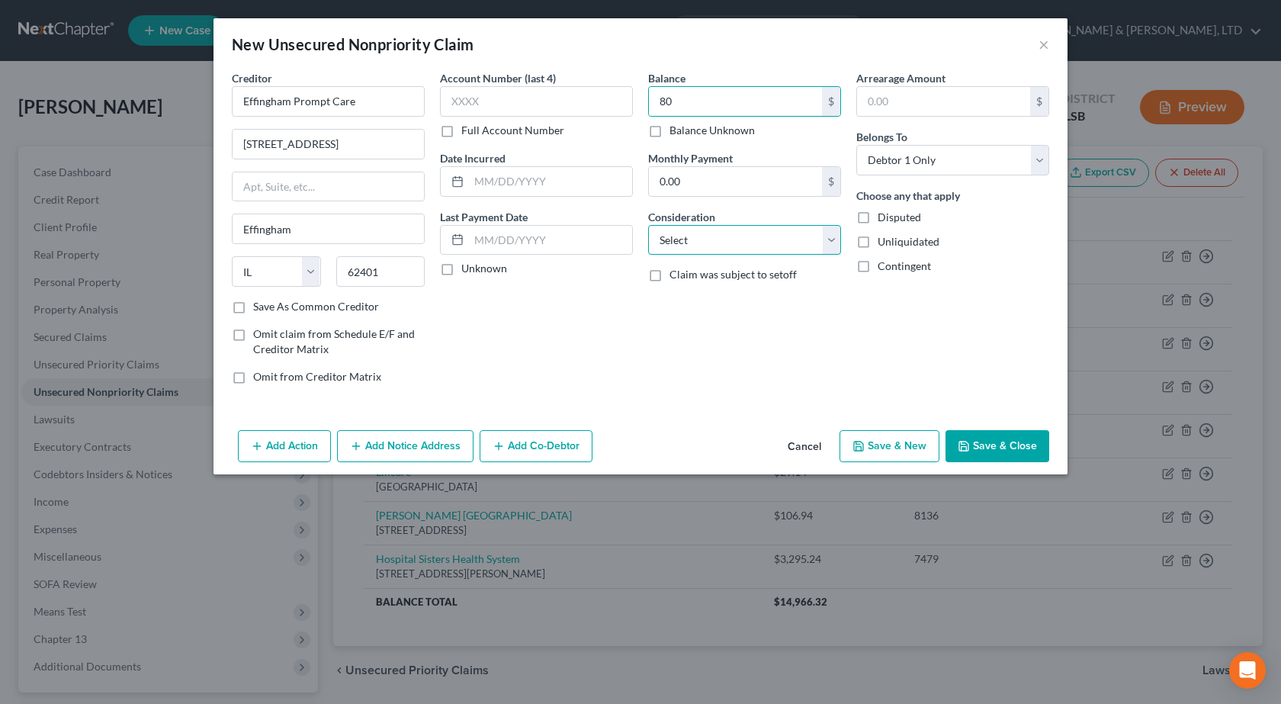
click at [744, 253] on select "Select Cable / Satellite Services Collection Agency Credit Card Debt Debt Couns…" at bounding box center [744, 240] width 193 height 30
select select "9"
click at [648, 225] on select "Select Cable / Satellite Services Collection Agency Credit Card Debt Debt Couns…" at bounding box center [744, 240] width 193 height 30
click at [708, 356] on div "Balance 80.00 $ Balance Unknown Balance Undetermined 80 $ Balance Unknown Month…" at bounding box center [744, 233] width 208 height 326
click at [521, 107] on input "text" at bounding box center [536, 101] width 193 height 30
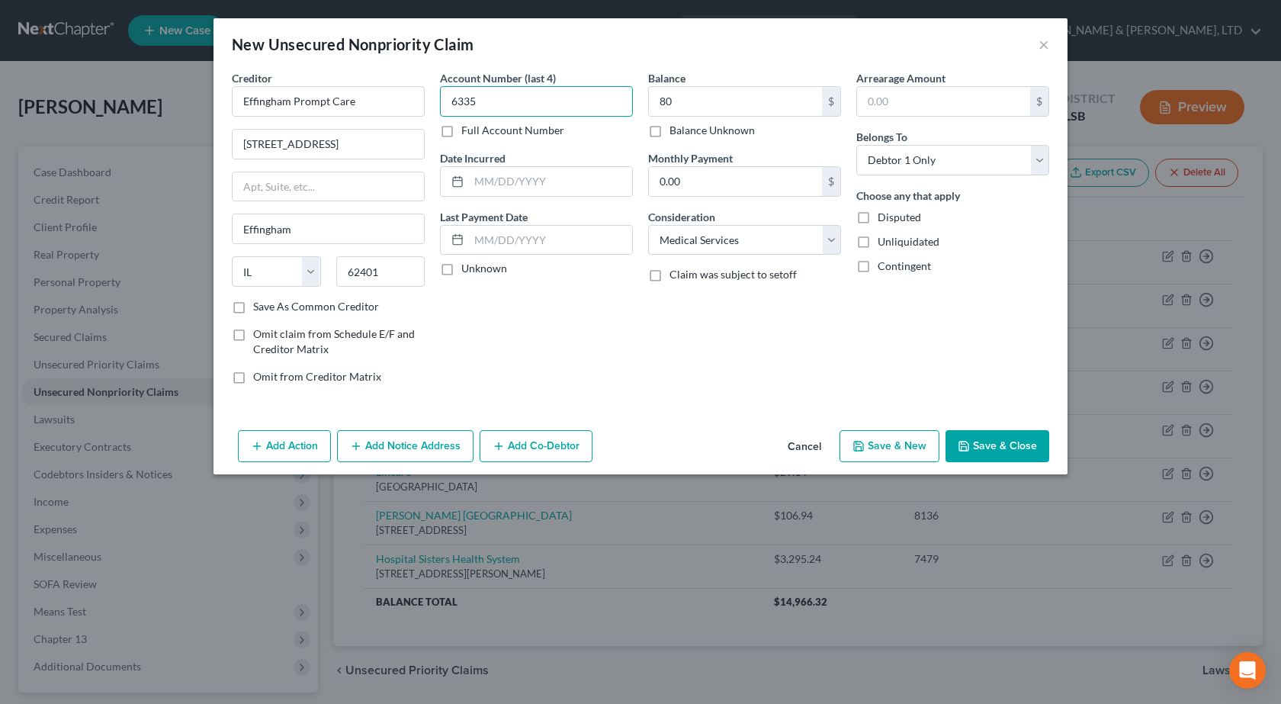
type input "6335"
click at [637, 406] on div "Creditor * Effingham Prompt Care 401 N Mulberry St Effingham State AL AK AR AZ …" at bounding box center [640, 247] width 854 height 354
click at [974, 445] on button "Save & Close" at bounding box center [997, 446] width 104 height 32
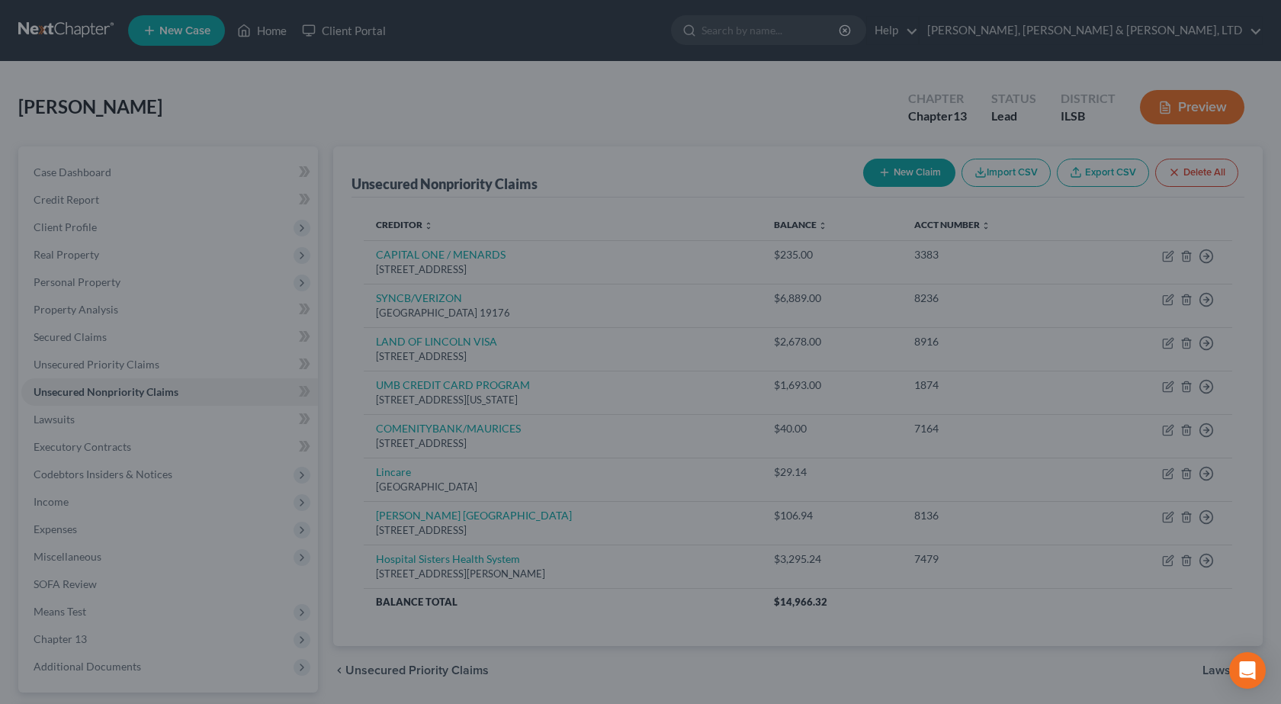
type input "80.00"
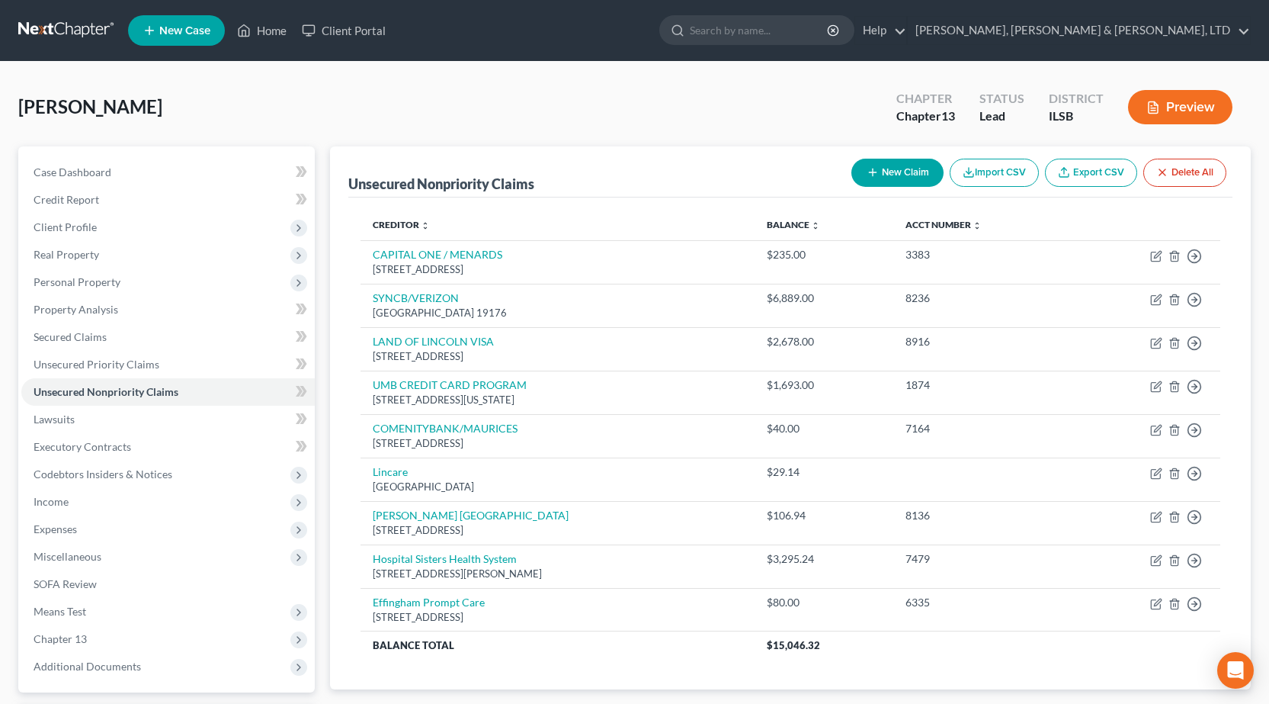
click at [907, 169] on button "New Claim" at bounding box center [898, 173] width 92 height 28
select select "0"
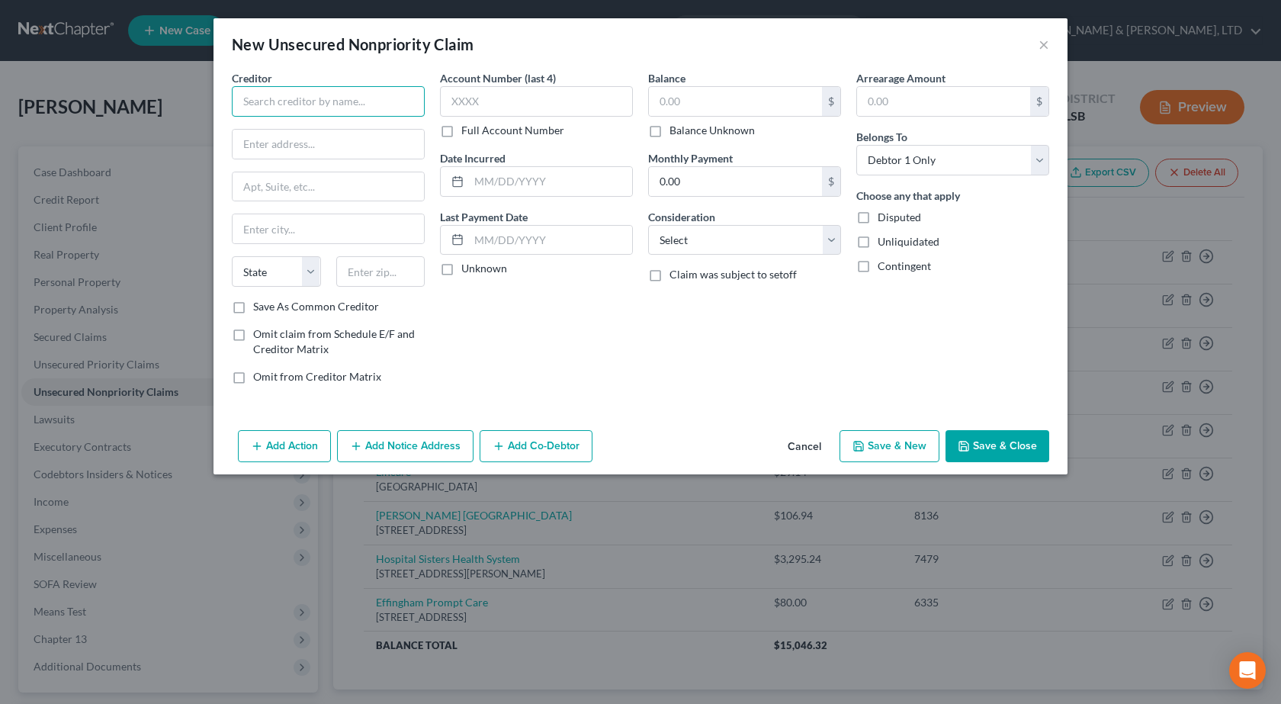
click at [327, 97] on input "text" at bounding box center [328, 101] width 193 height 30
type input "[PERSON_NAME] Health"
type input "611 West Park St."
click at [374, 270] on input "text" at bounding box center [380, 271] width 89 height 30
type input "61801"
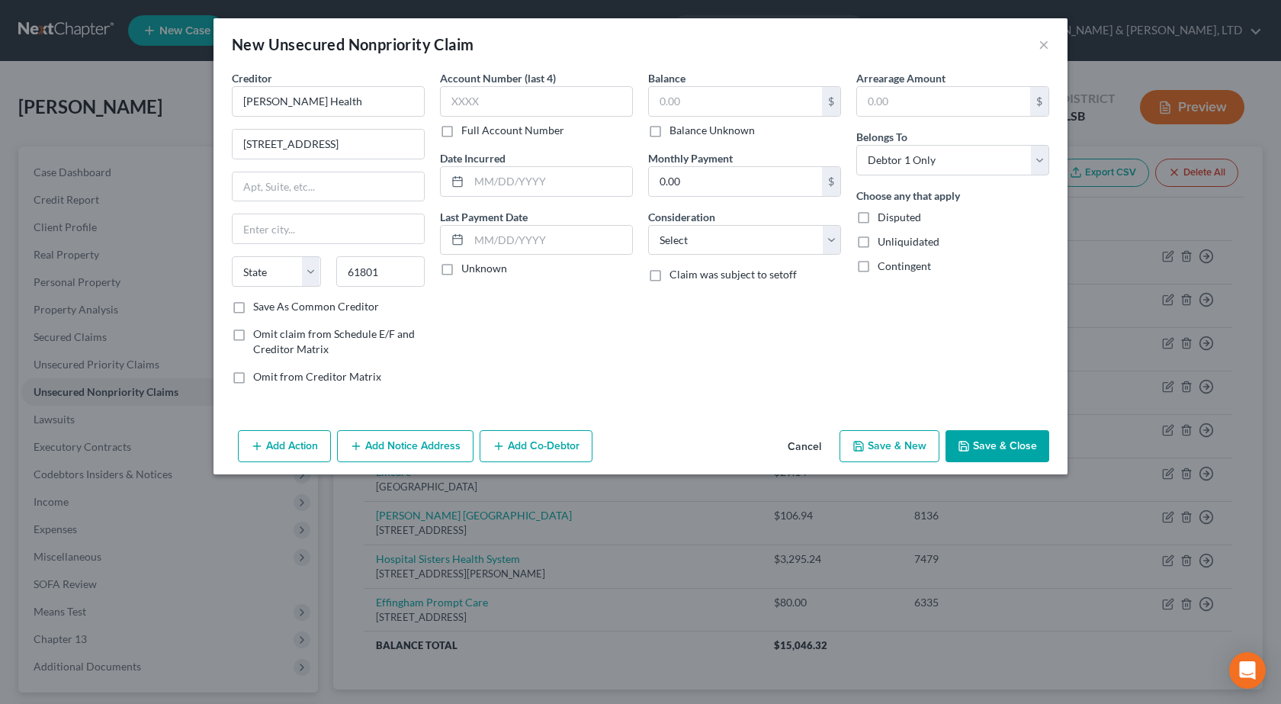
click at [611, 374] on div "Account Number (last 4) Full Account Number Date Incurred Last Payment Date Unk…" at bounding box center [536, 233] width 208 height 326
type input "Urbana"
select select "14"
click at [706, 248] on select "Select Cable / Satellite Services Collection Agency Credit Card Debt Debt Couns…" at bounding box center [744, 240] width 193 height 30
select select "9"
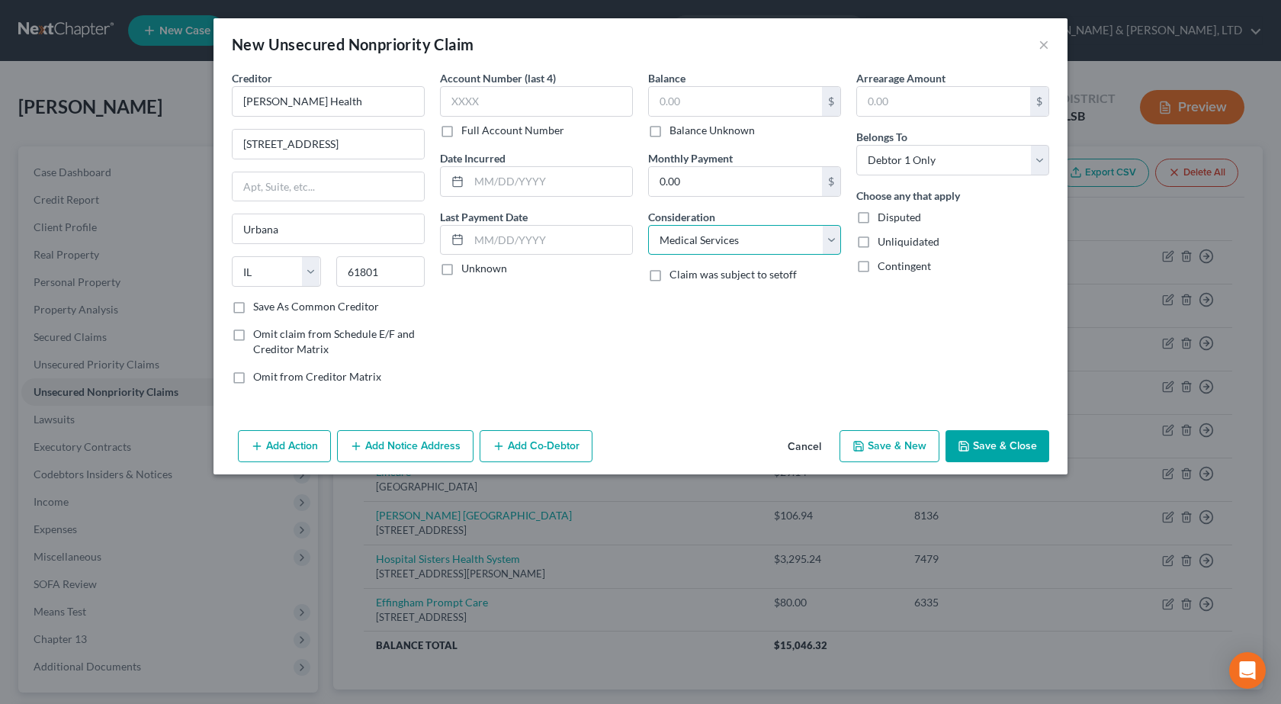
click at [648, 225] on select "Select Cable / Satellite Services Collection Agency Credit Card Debt Debt Couns…" at bounding box center [744, 240] width 193 height 30
click at [599, 101] on input "text" at bounding box center [536, 101] width 193 height 30
type input "5491"
click at [684, 104] on input "text" at bounding box center [735, 101] width 173 height 29
click at [976, 443] on button "Save & Close" at bounding box center [997, 446] width 104 height 32
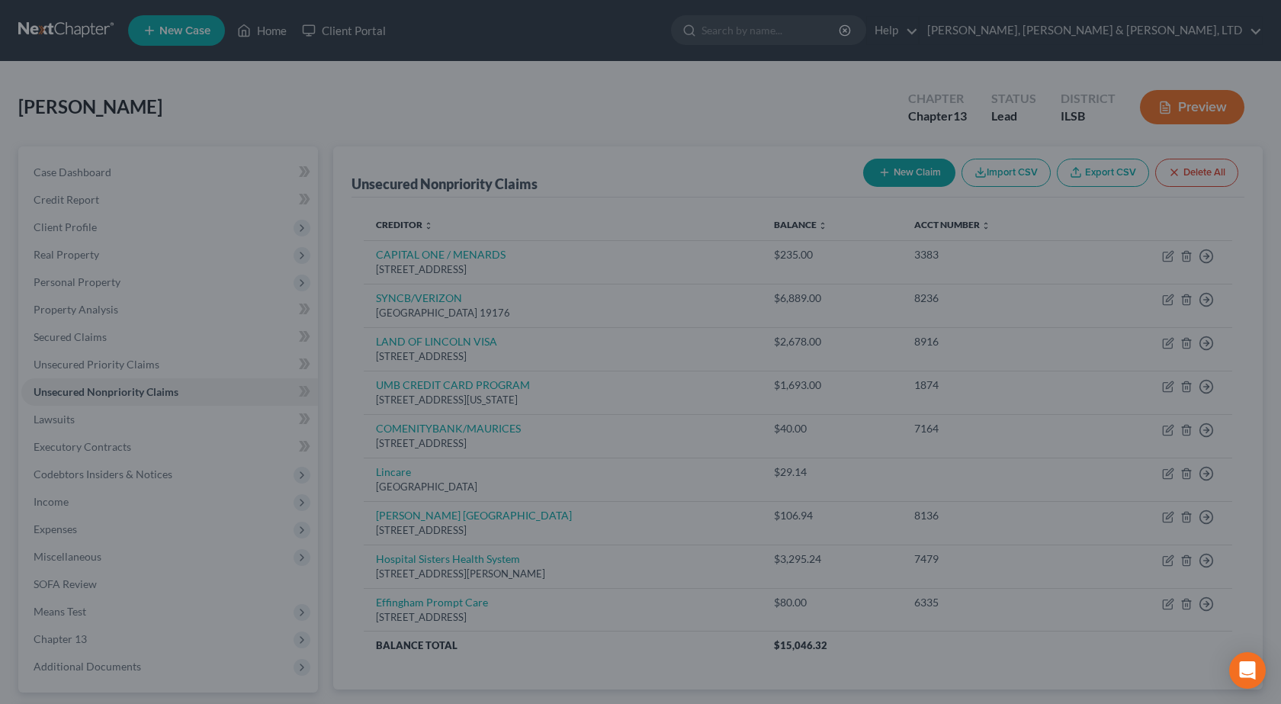
type input "305.00"
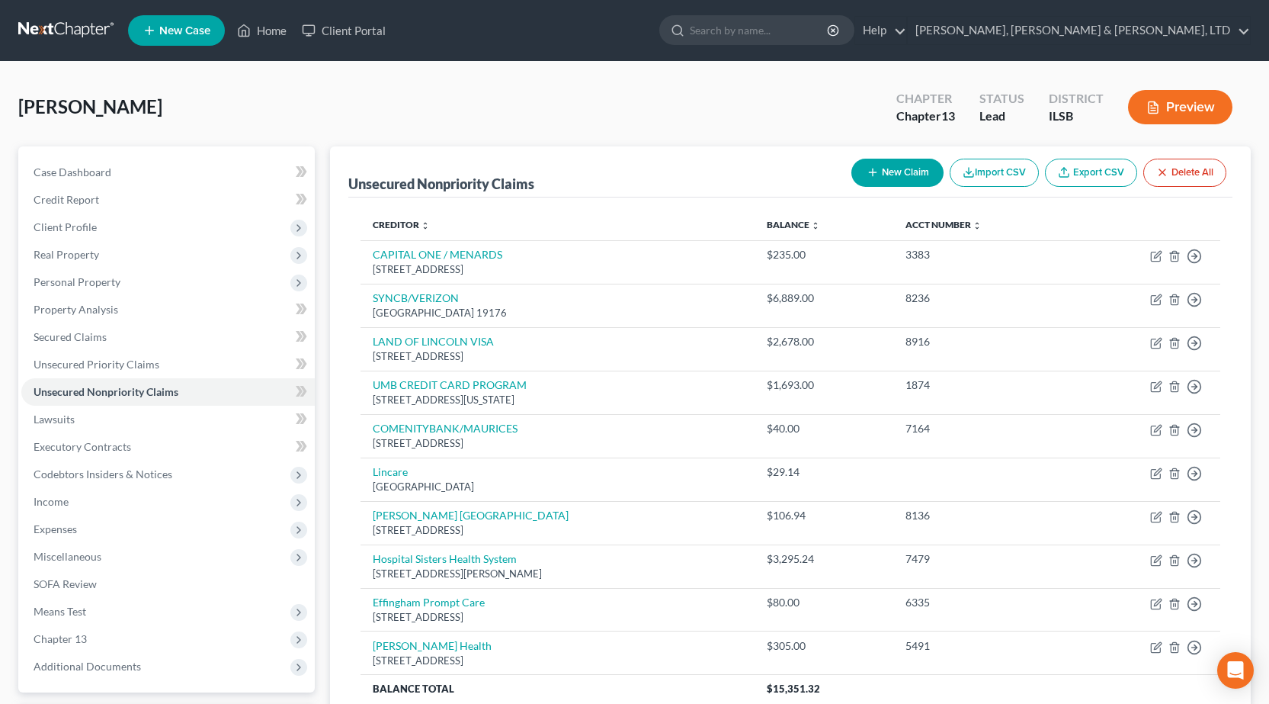
click at [909, 170] on button "New Claim" at bounding box center [898, 173] width 92 height 28
select select "0"
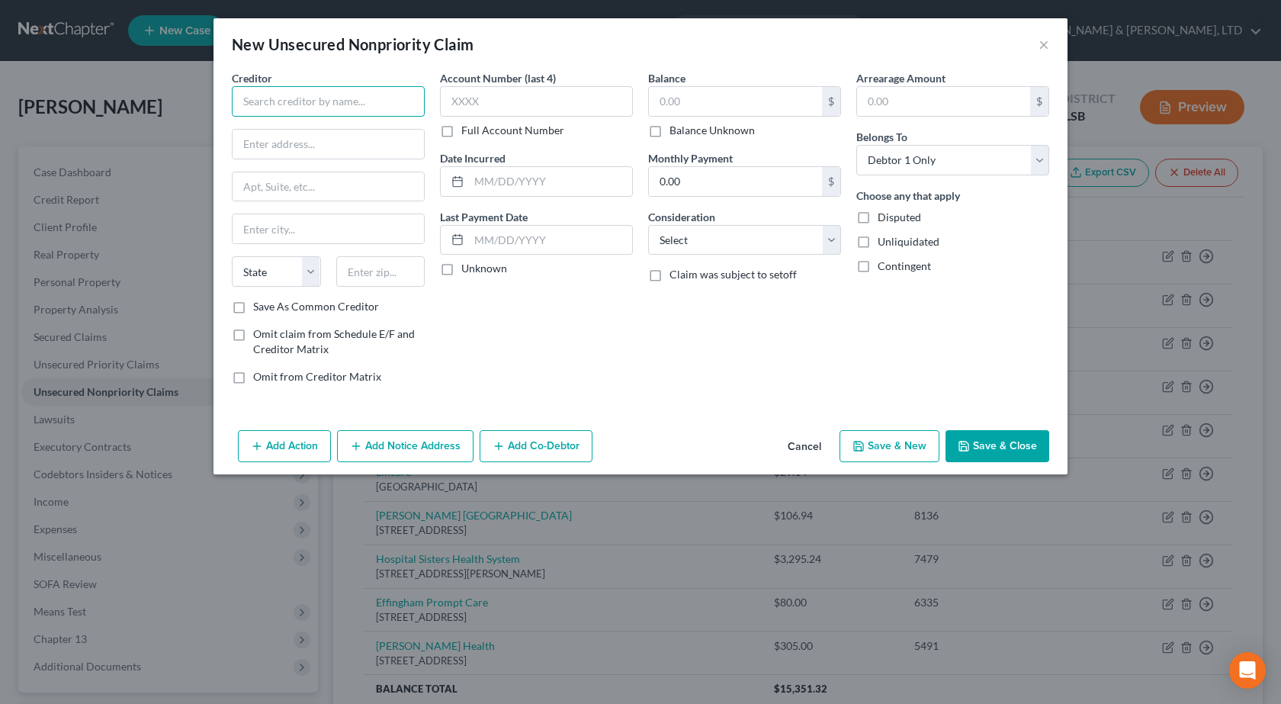
click at [337, 102] on input "text" at bounding box center [328, 101] width 193 height 30
type input "Family Care Assoc of [GEOGRAPHIC_DATA]"
type input "PO Box 665"
type input "62401"
type input "Effingham"
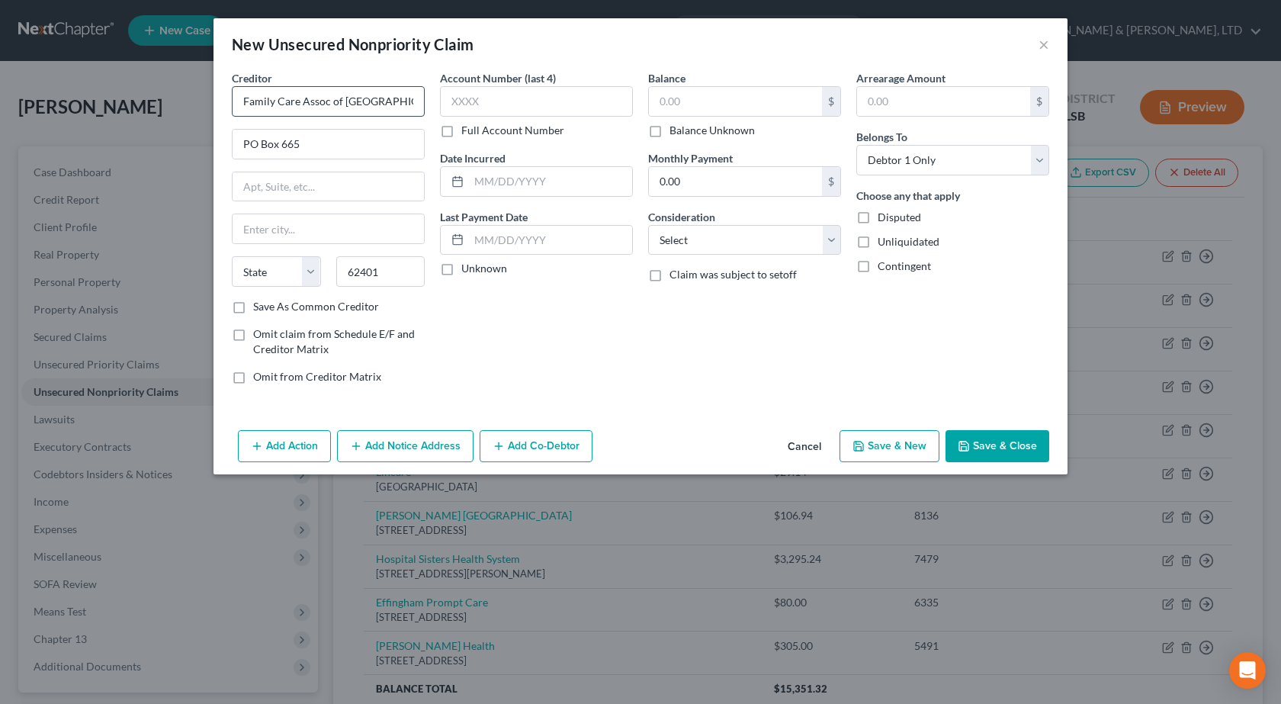
select select "14"
click at [537, 98] on input "text" at bounding box center [536, 101] width 193 height 30
type input "9945"
click at [716, 92] on input "text" at bounding box center [735, 101] width 173 height 29
type input "120"
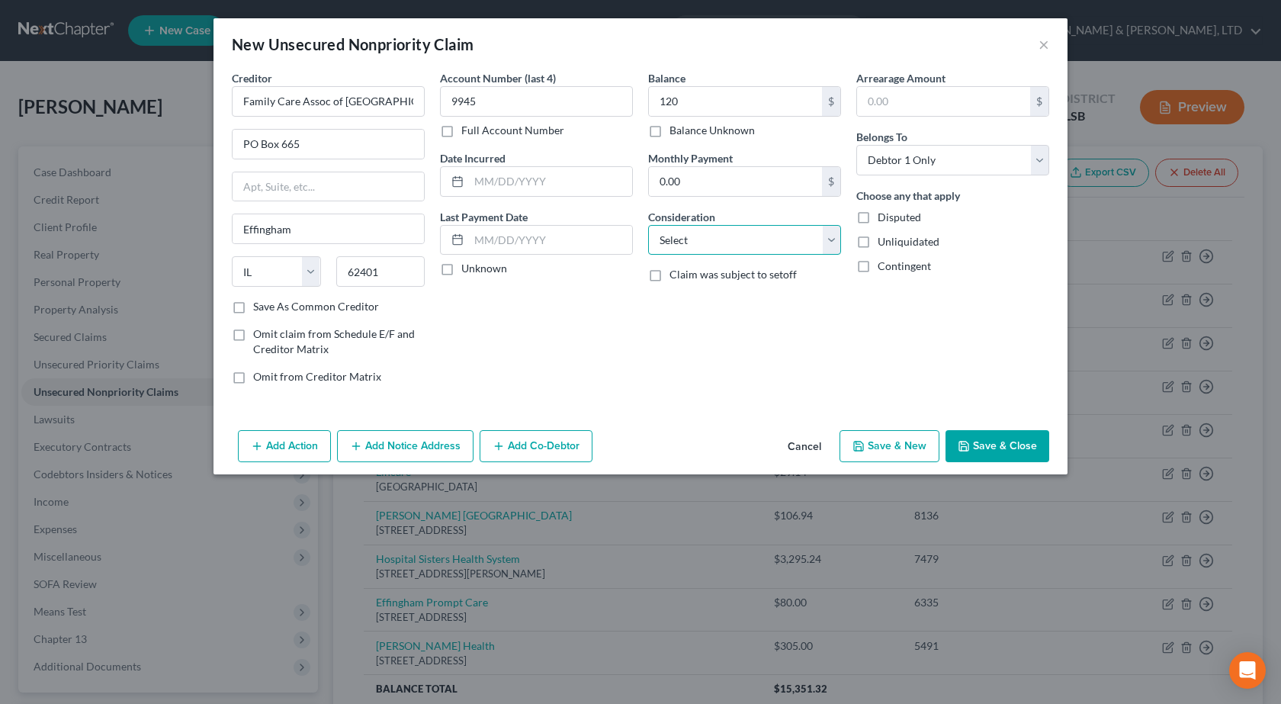
click at [723, 225] on select "Select Cable / Satellite Services Collection Agency Credit Card Debt Debt Couns…" at bounding box center [744, 240] width 193 height 30
select select "9"
click at [648, 225] on select "Select Cable / Satellite Services Collection Agency Credit Card Debt Debt Couns…" at bounding box center [744, 240] width 193 height 30
click at [992, 445] on button "Save & Close" at bounding box center [997, 446] width 104 height 32
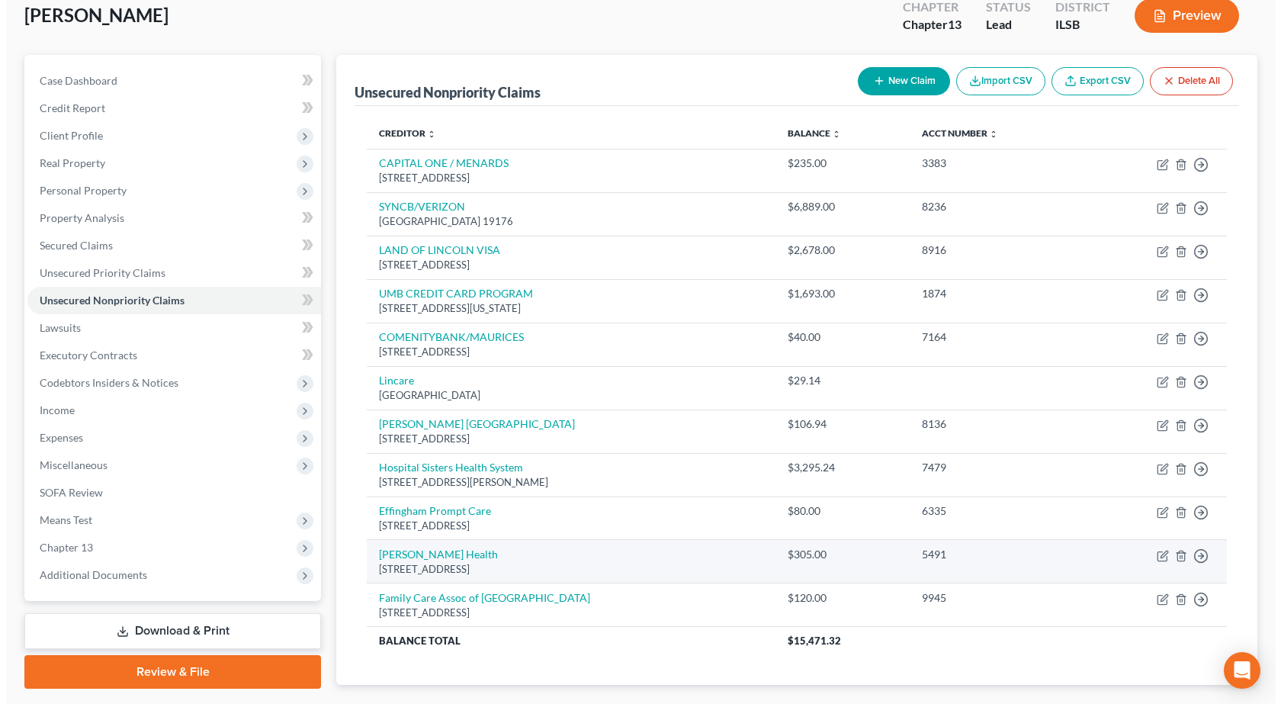
scroll to position [179, 0]
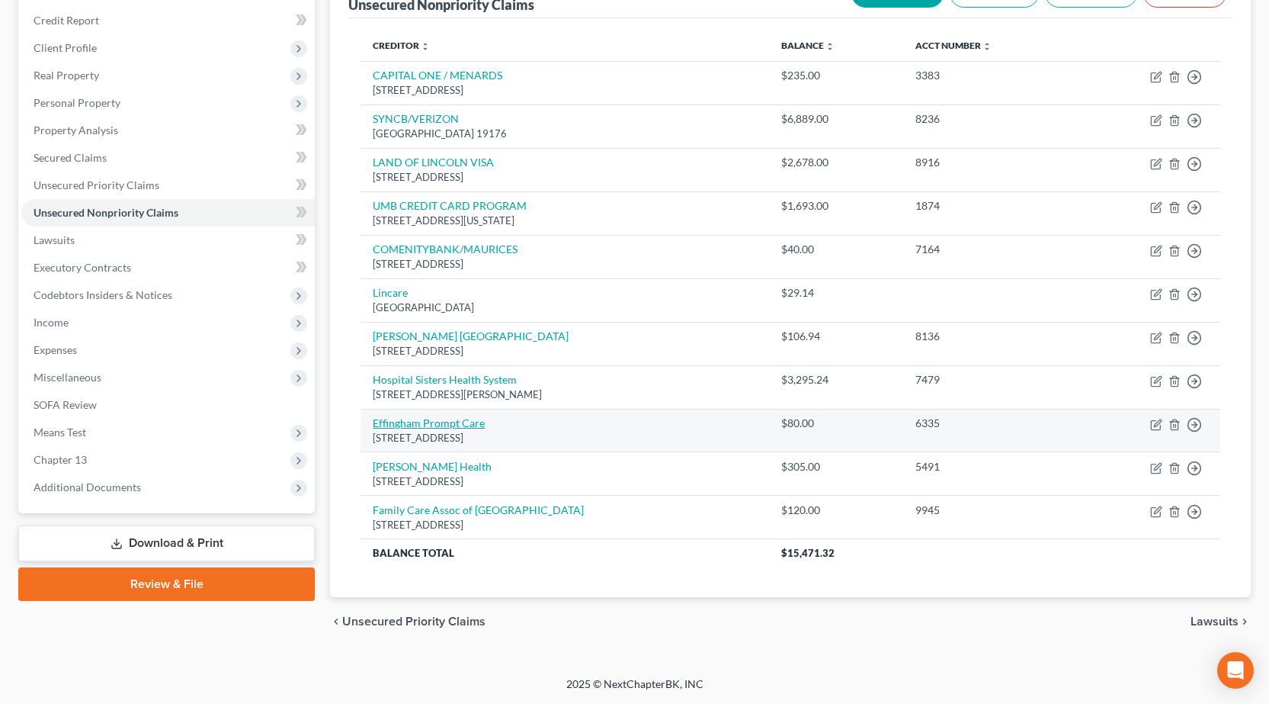
click at [426, 422] on link "Effingham Prompt Care" at bounding box center [429, 422] width 112 height 13
select select "14"
select select "9"
select select "0"
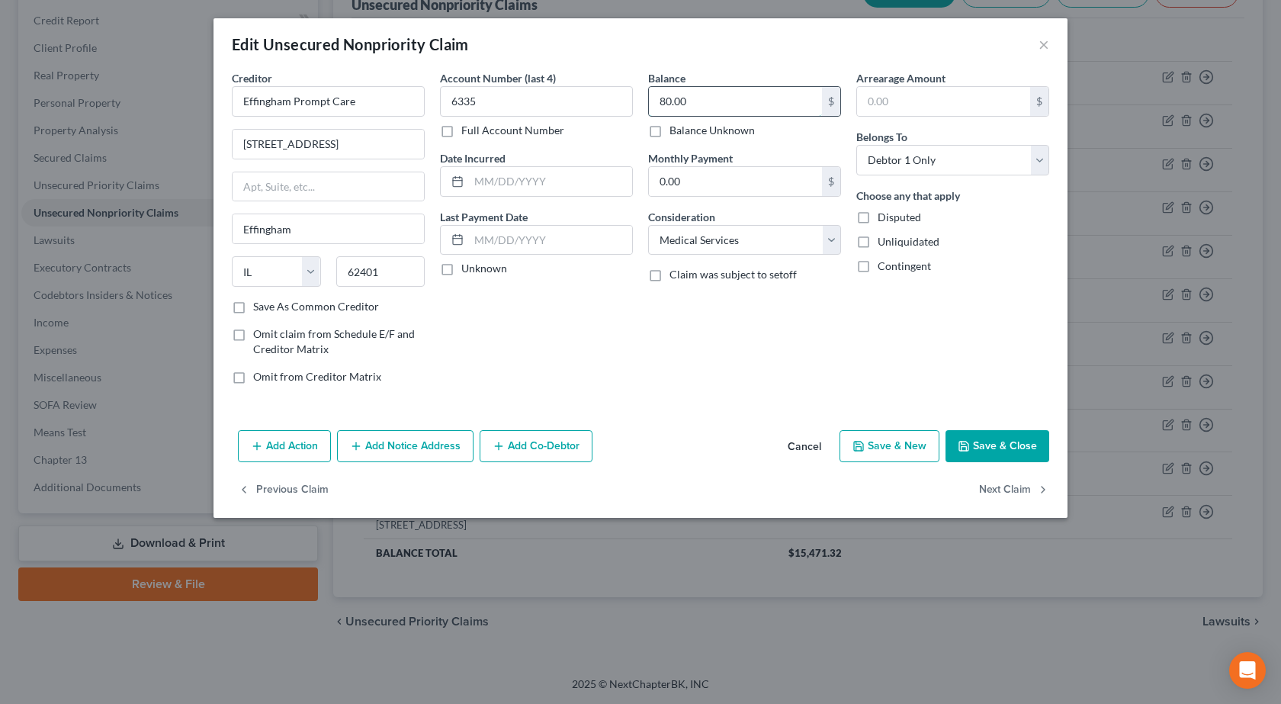
click at [766, 94] on input "80.00" at bounding box center [735, 101] width 173 height 29
type input "200"
click at [1018, 435] on button "Save & Close" at bounding box center [997, 446] width 104 height 32
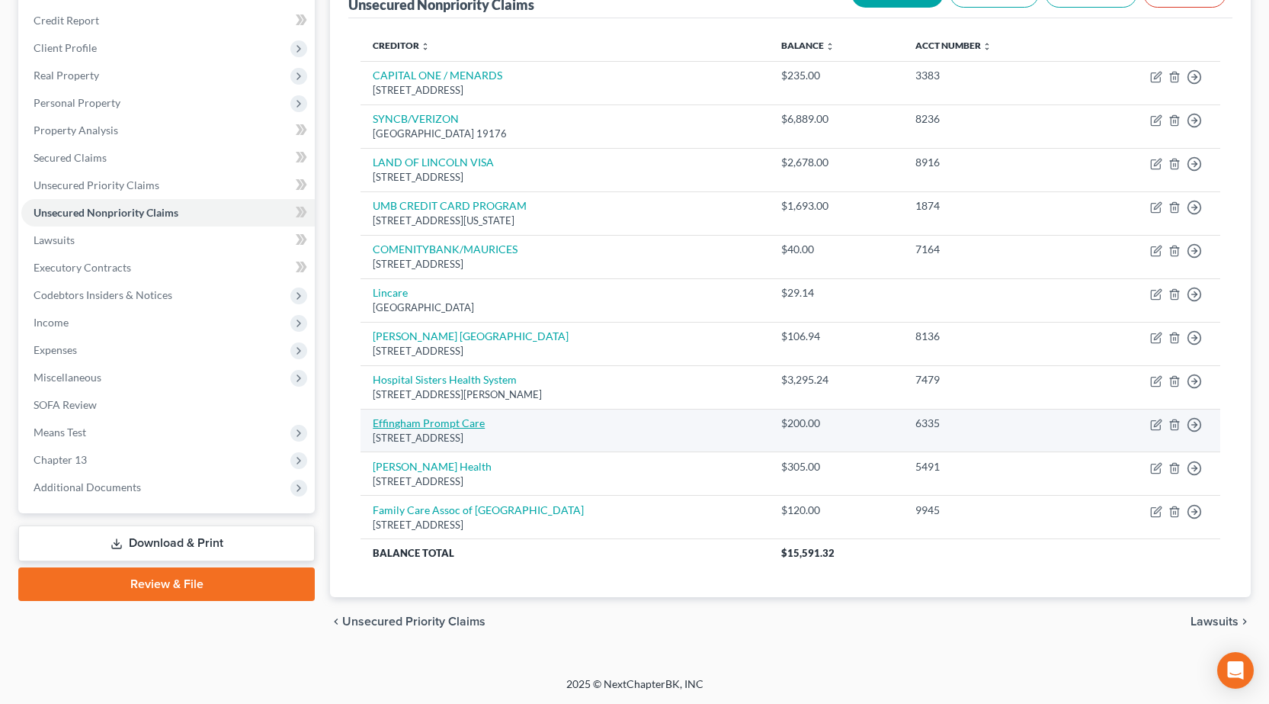
click at [426, 425] on link "Effingham Prompt Care" at bounding box center [429, 422] width 112 height 13
select select "14"
select select "9"
select select "0"
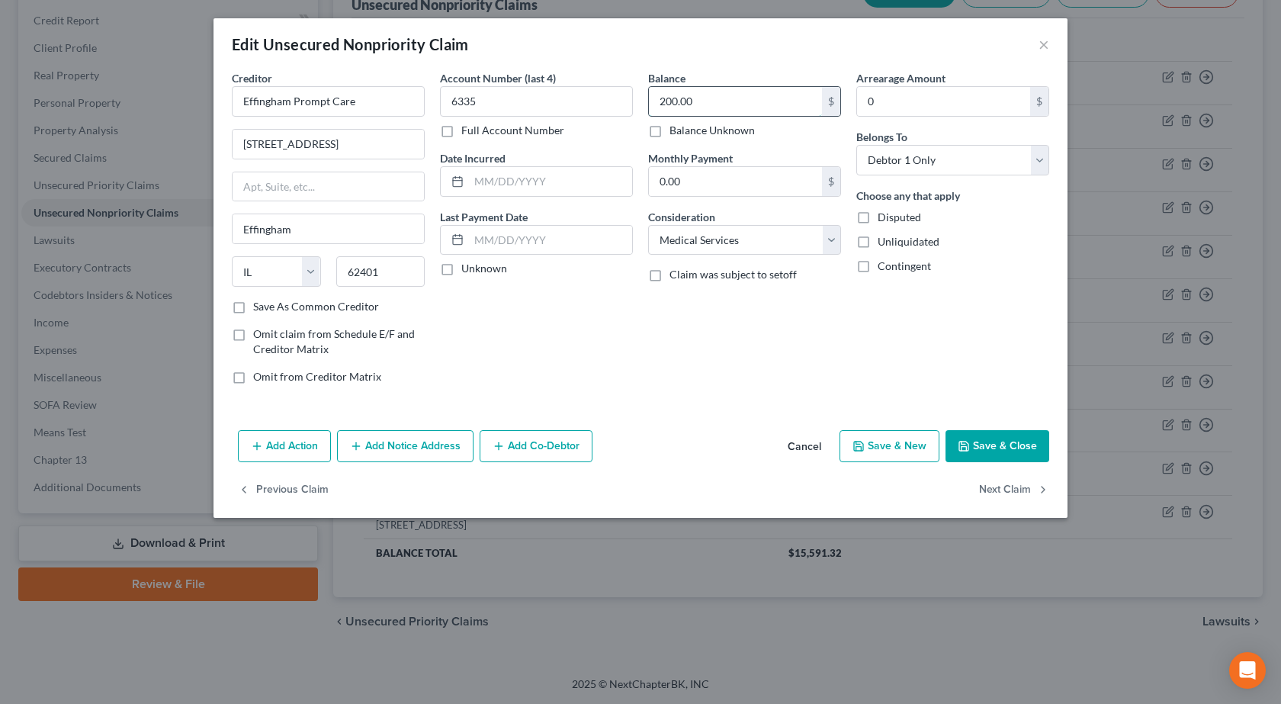
click at [725, 98] on input "200.00" at bounding box center [735, 101] width 173 height 29
click at [995, 447] on button "Save & Close" at bounding box center [997, 446] width 104 height 32
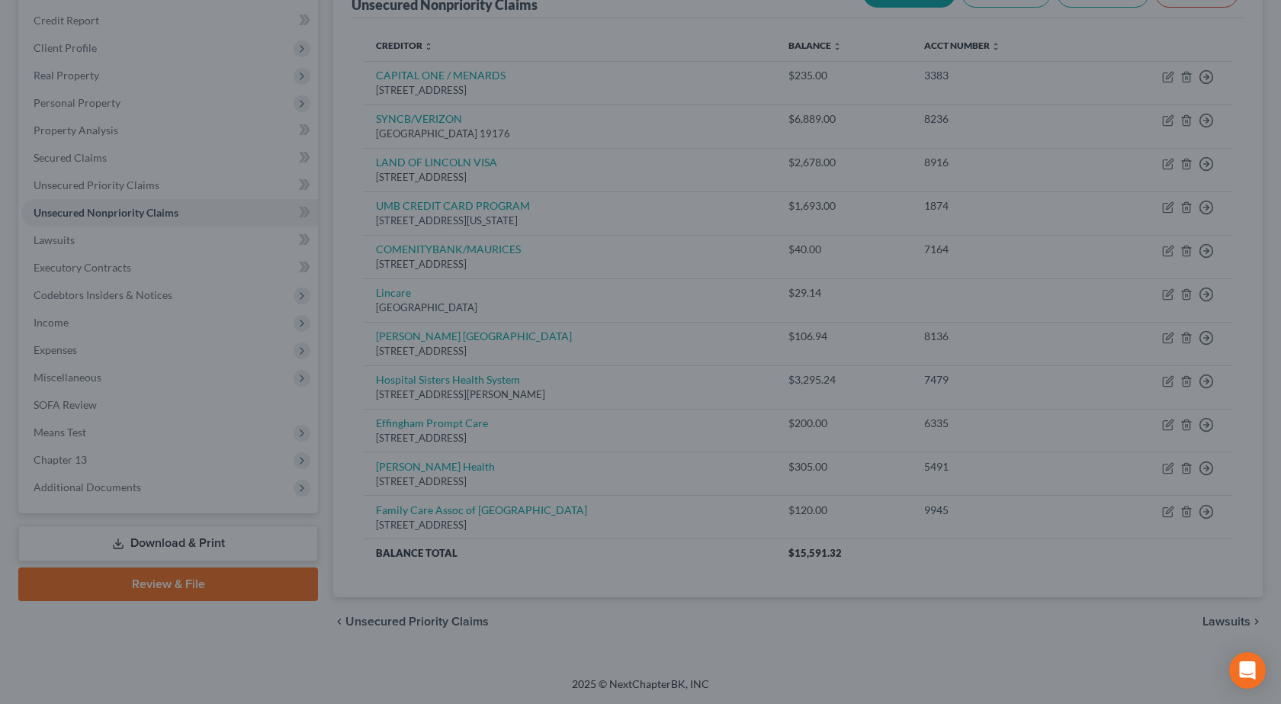
type input "120.00"
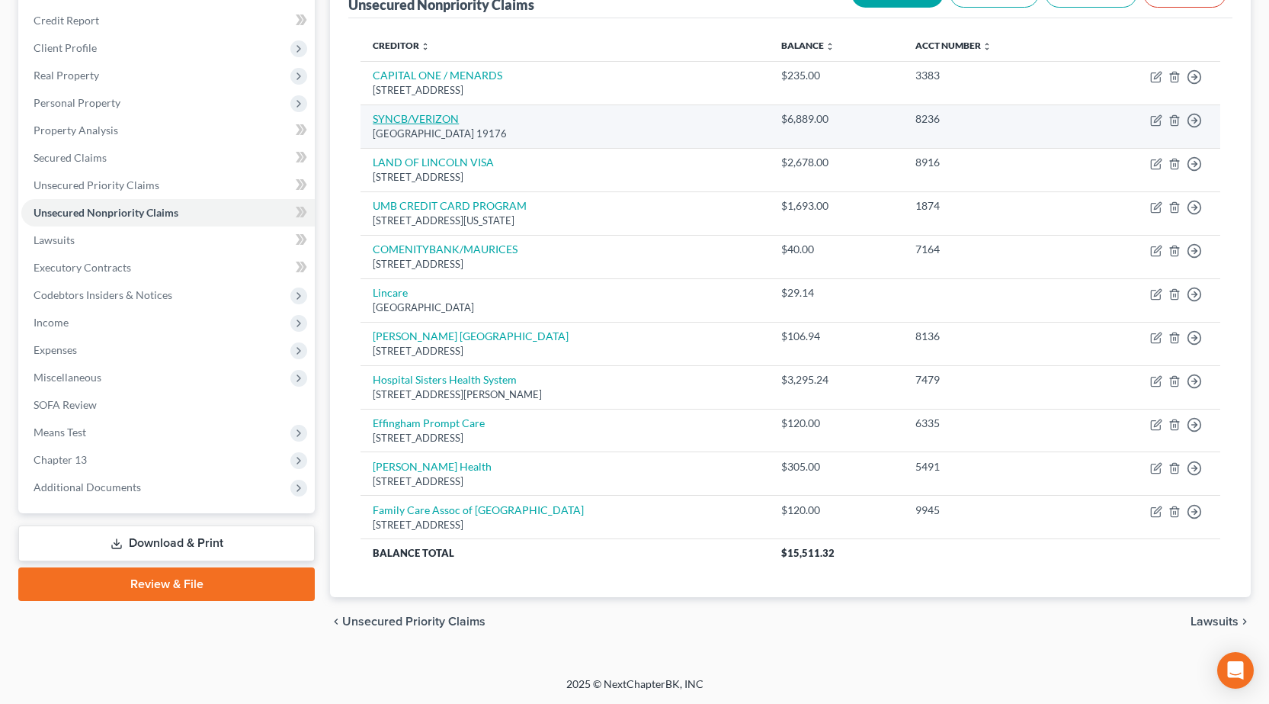
click at [432, 120] on link "SYNCB/VERIZON" at bounding box center [416, 118] width 86 height 13
select select "39"
select select "2"
select select "0"
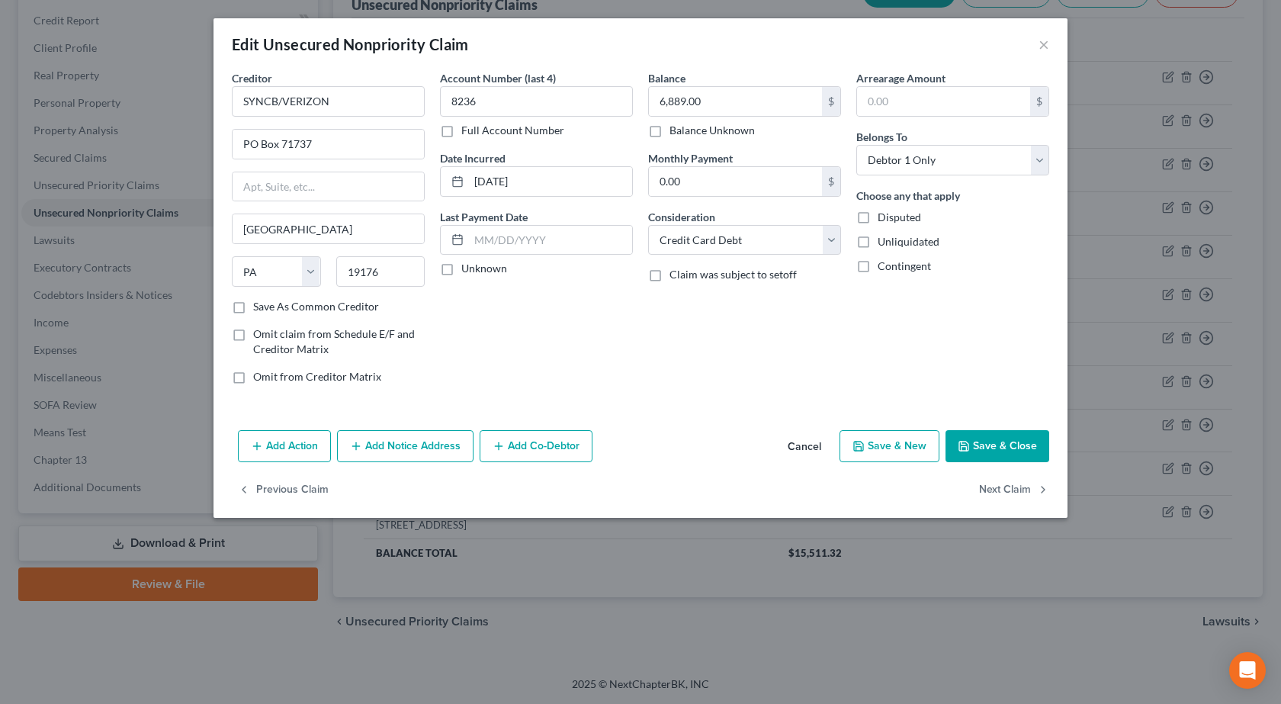
click at [390, 457] on button "Add Notice Address" at bounding box center [405, 446] width 136 height 32
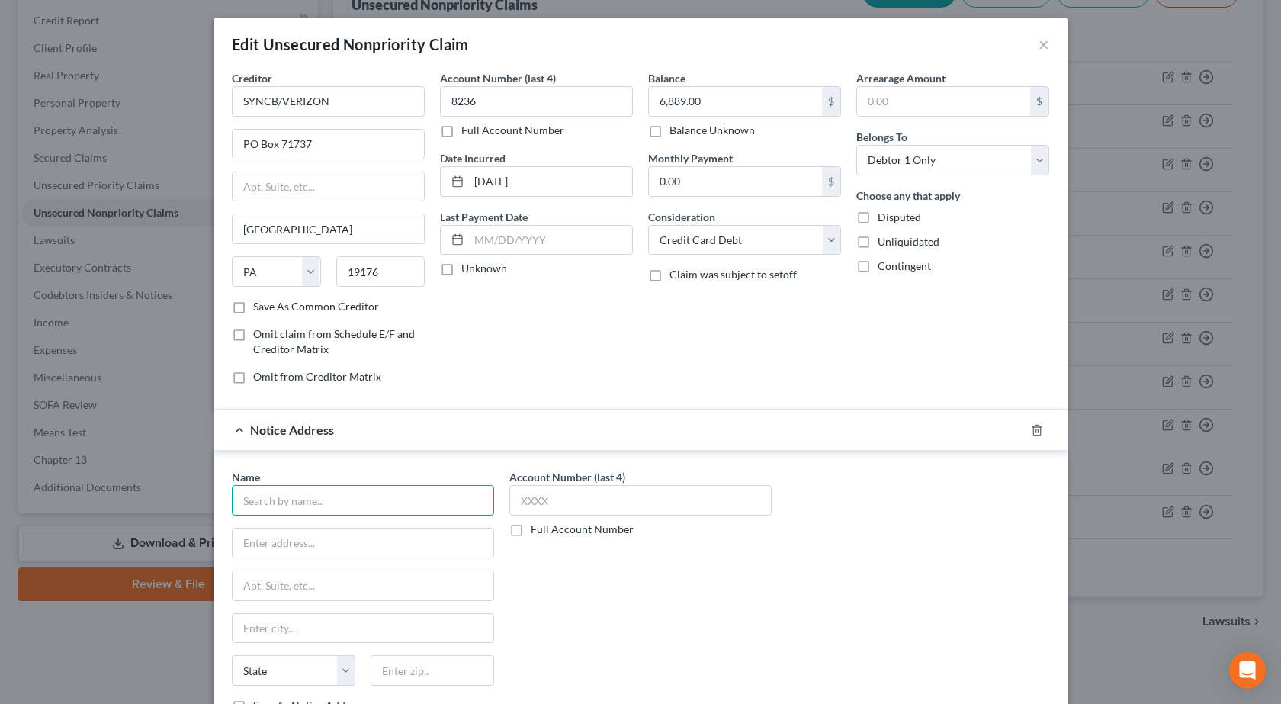
click at [304, 502] on input "text" at bounding box center [363, 500] width 262 height 30
type input "Client Services, Inc."
click at [317, 547] on input "text" at bounding box center [363, 542] width 261 height 29
type input "514 Earth City Expy"
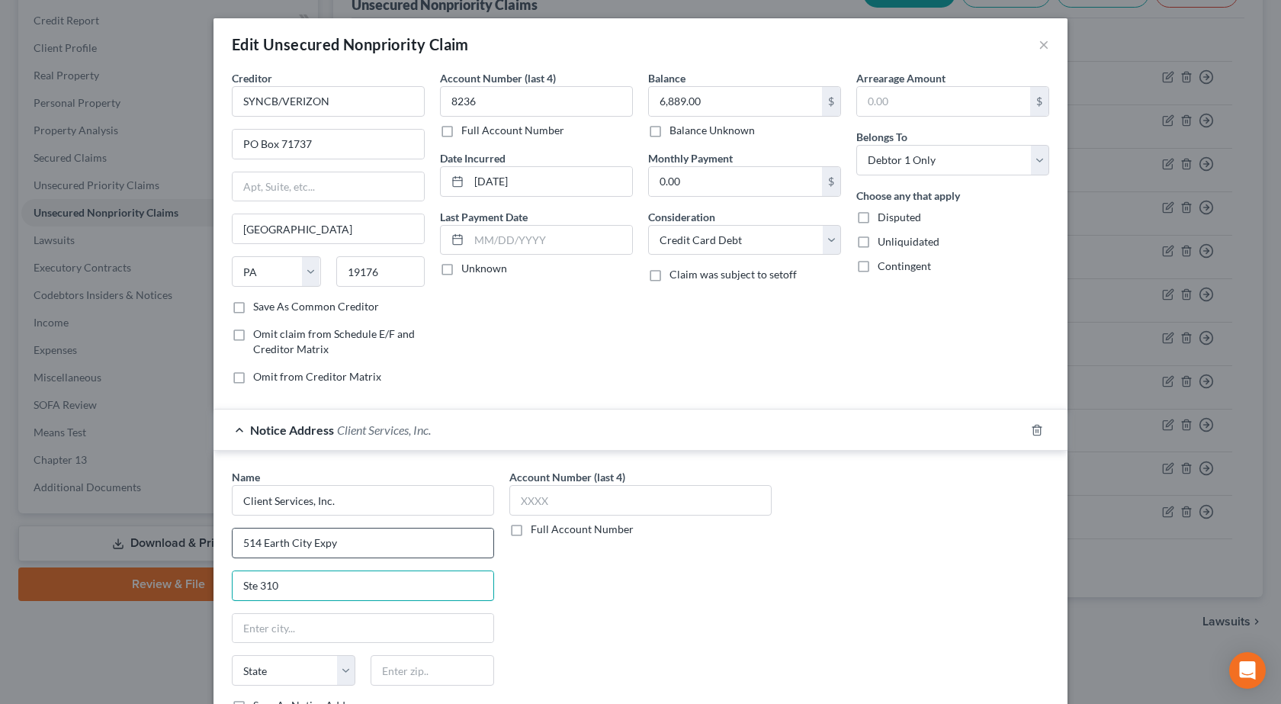
type input "Ste 310"
type input "63045"
click at [659, 586] on div "Account Number (last 4) Full Account Number" at bounding box center [640, 597] width 277 height 256
type input "Earth City"
select select "26"
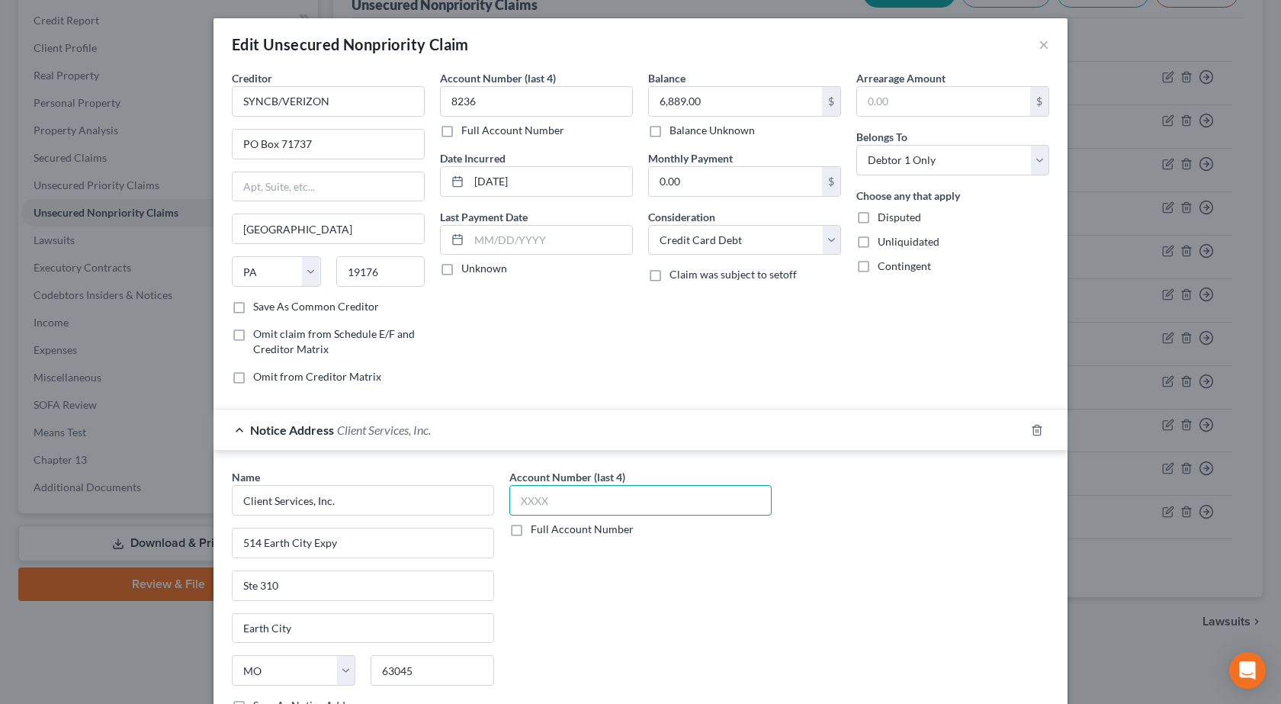
click at [592, 498] on input "text" at bounding box center [640, 500] width 262 height 30
type input "8236"
drag, startPoint x: 825, startPoint y: 642, endPoint x: 832, endPoint y: 623, distance: 20.5
click at [825, 641] on div "Name * Client Services, Inc. 514 Earth City Expy Ste 310 Earth City State AL AK…" at bounding box center [640, 597] width 832 height 256
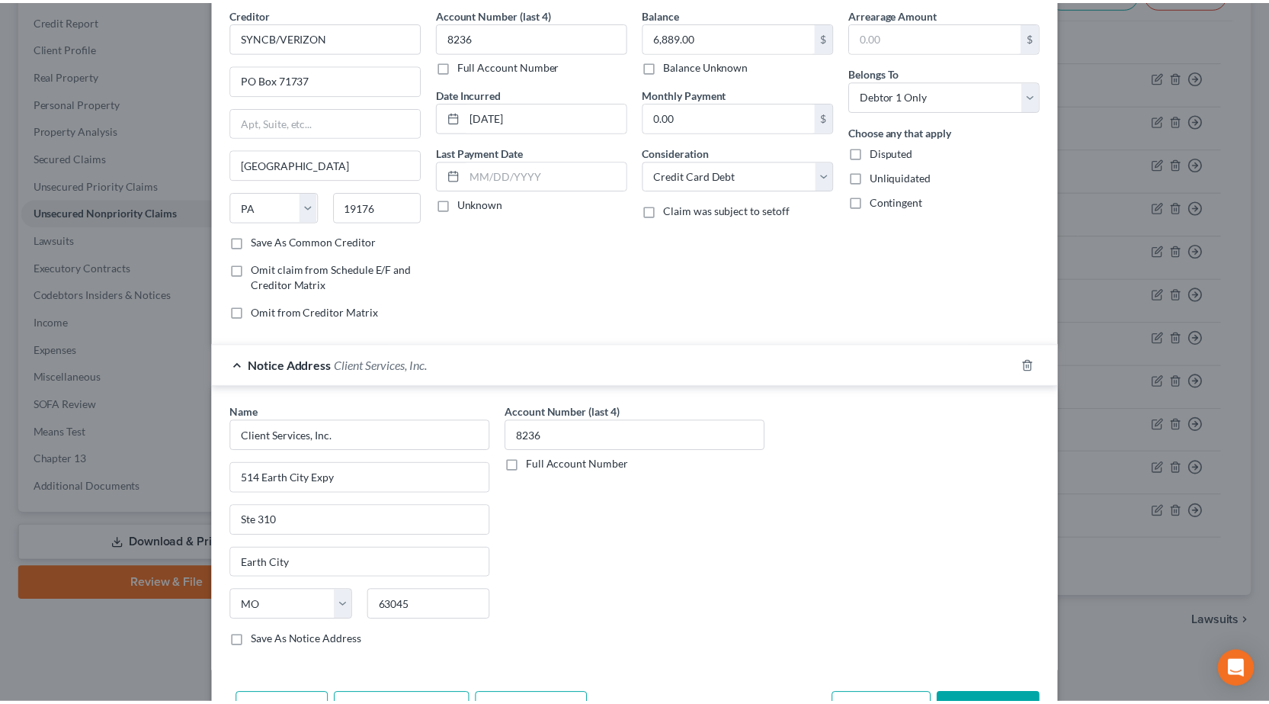
scroll to position [161, 0]
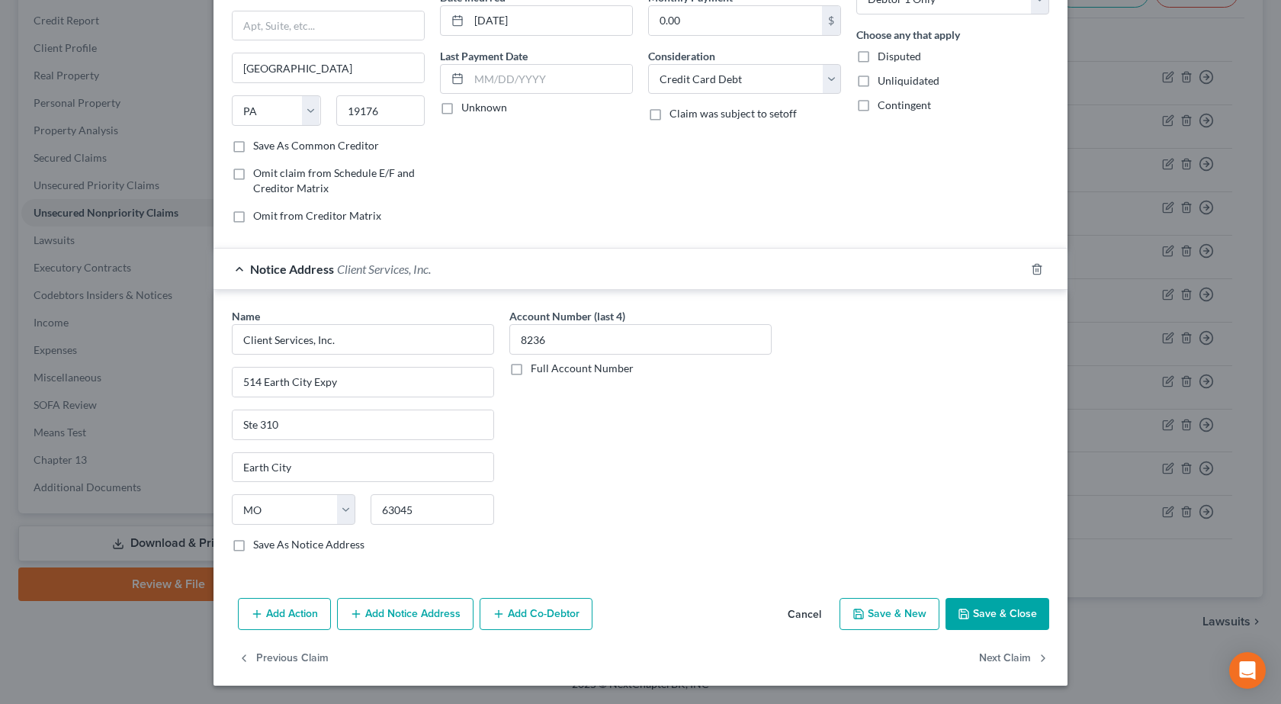
click at [985, 602] on button "Save & Close" at bounding box center [997, 614] width 104 height 32
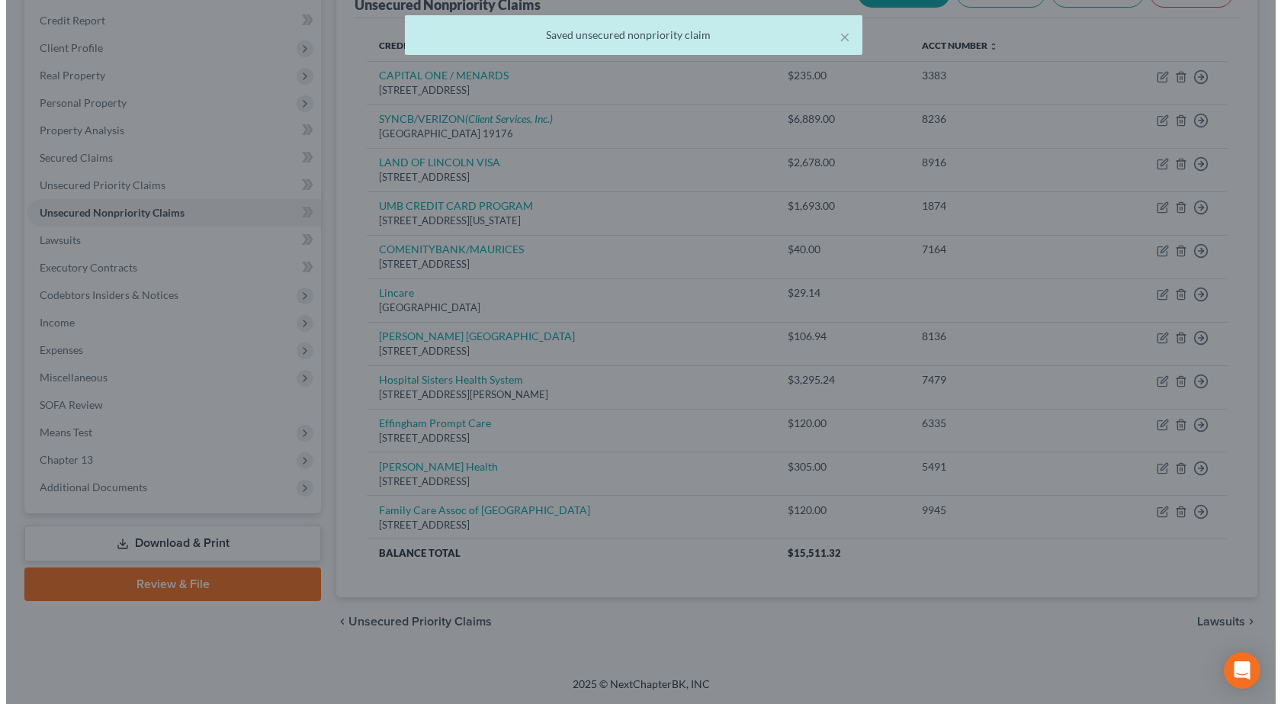
scroll to position [0, 0]
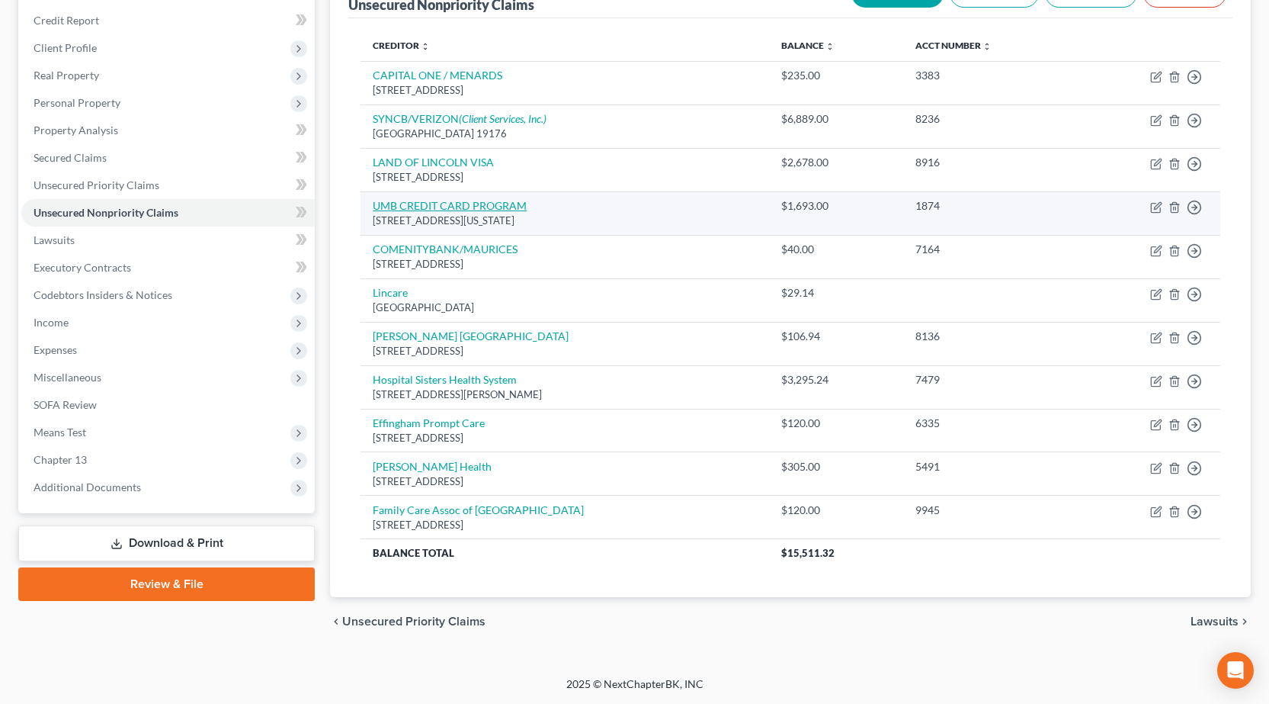
click at [457, 204] on link "UMB CREDIT CARD PROGRAM" at bounding box center [450, 205] width 154 height 13
select select "26"
select select "2"
select select "0"
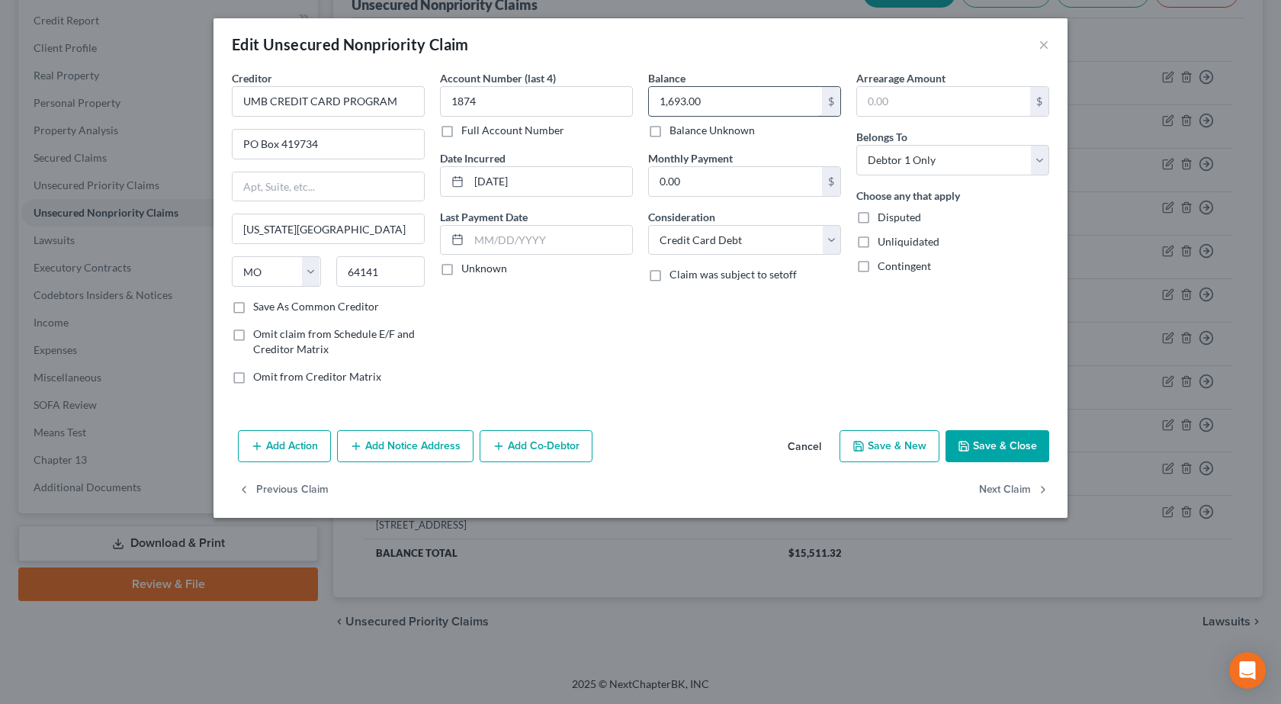
click at [694, 99] on input "1,693.00" at bounding box center [735, 101] width 173 height 29
type input "1,862.37"
click at [1018, 443] on button "Save & Close" at bounding box center [997, 446] width 104 height 32
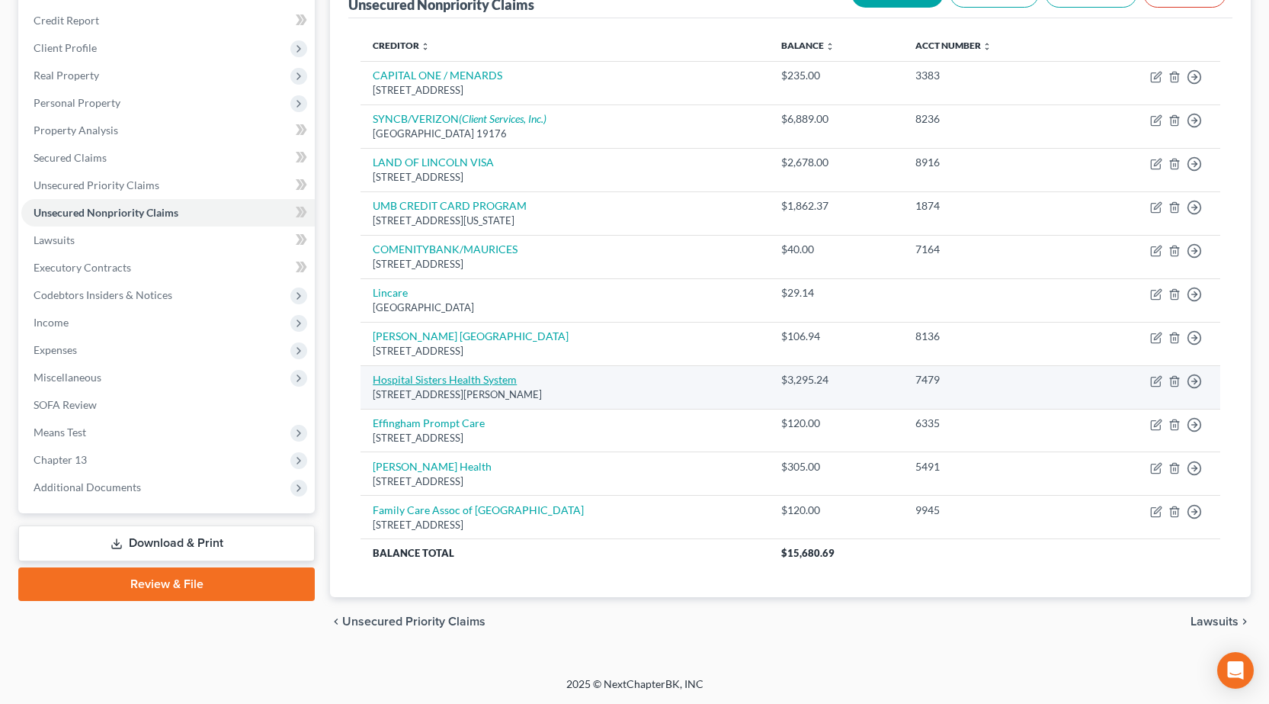
click at [435, 377] on link "Hospital Sisters Health System" at bounding box center [445, 379] width 144 height 13
select select "14"
select select "9"
select select "0"
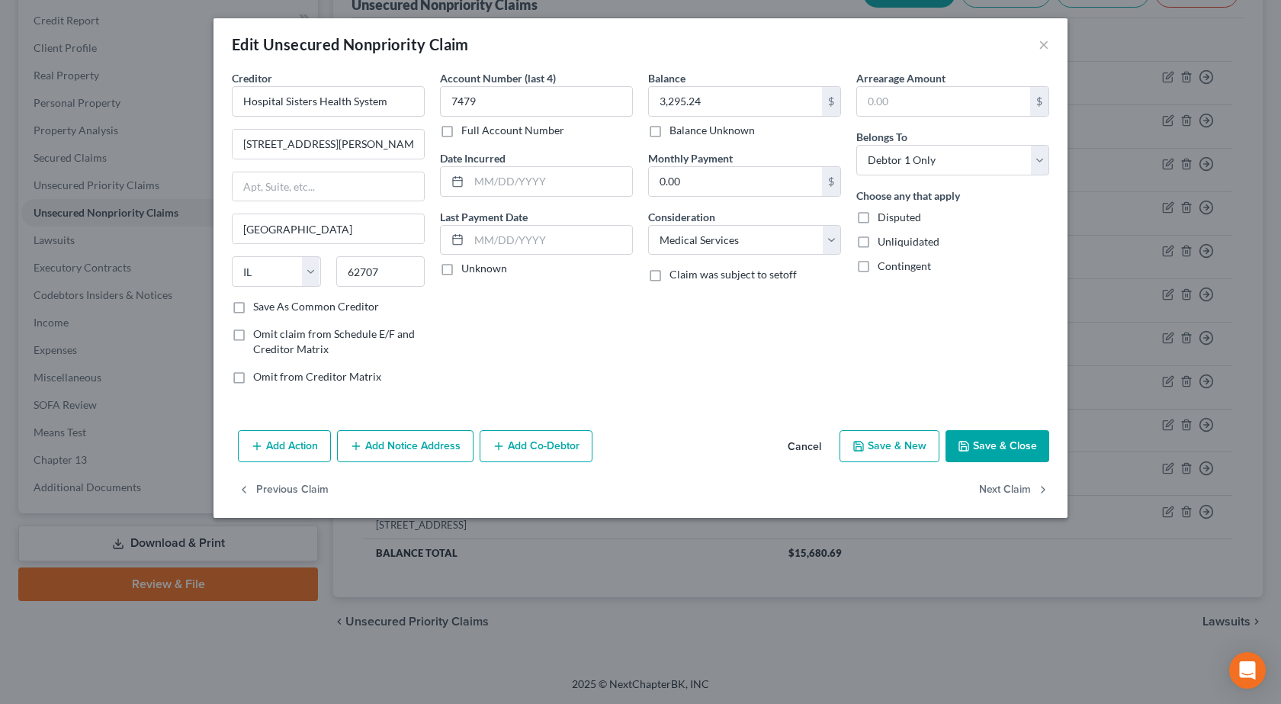
click at [409, 434] on button "Add Notice Address" at bounding box center [405, 446] width 136 height 32
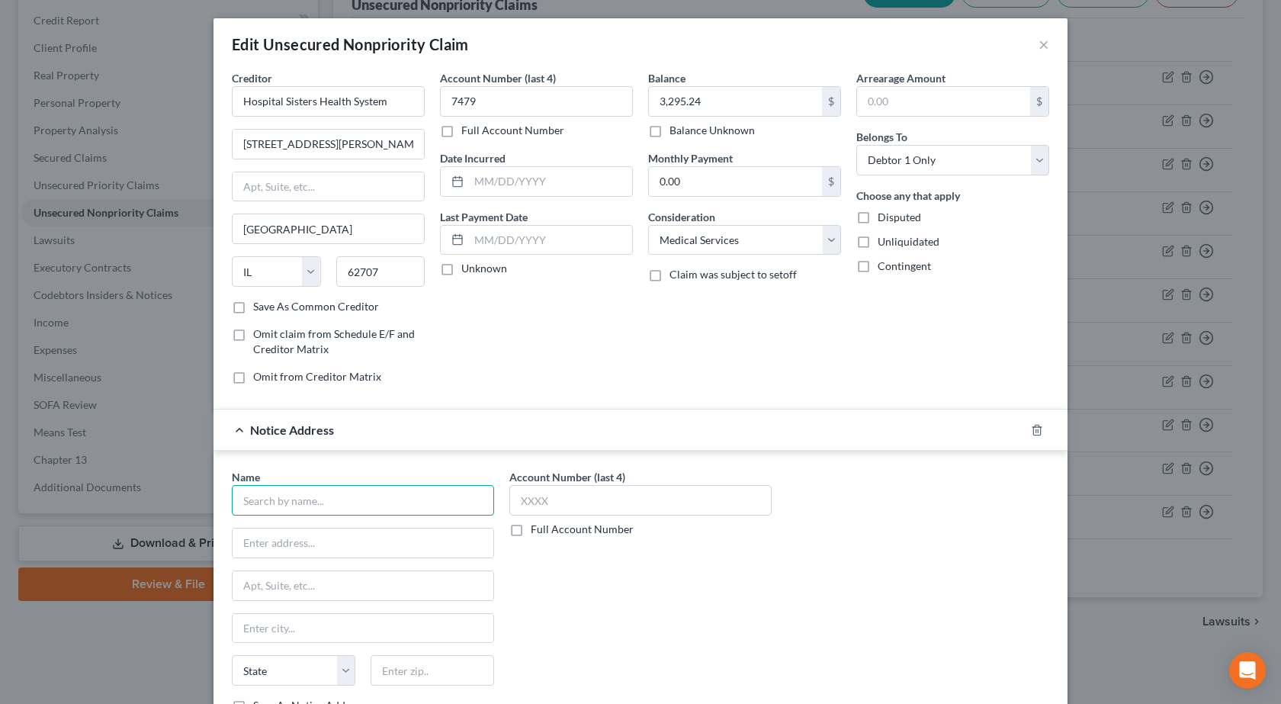
click at [331, 499] on input "text" at bounding box center [363, 500] width 262 height 30
type input "Consumer Collection Management, Inc."
click at [550, 501] on input "text" at bounding box center [640, 500] width 262 height 30
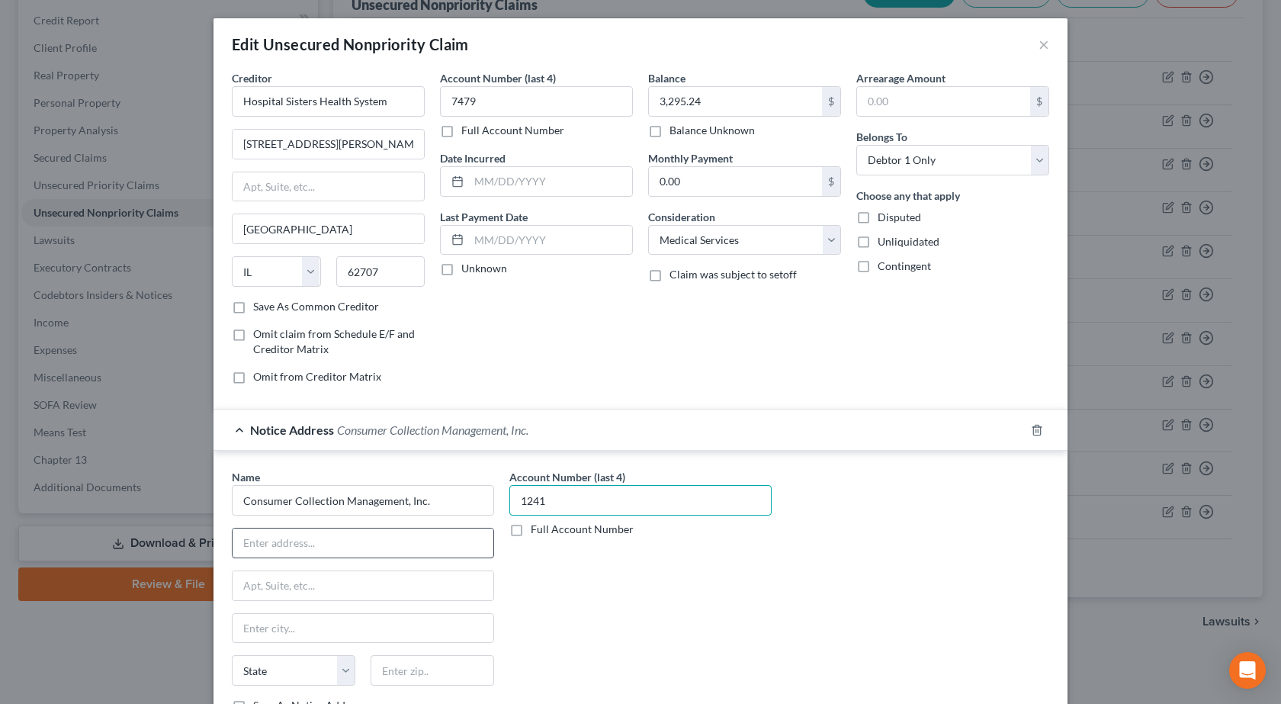
type input "1241"
click at [278, 540] on input "text" at bounding box center [363, 542] width 261 height 29
type input "PO Box 1839"
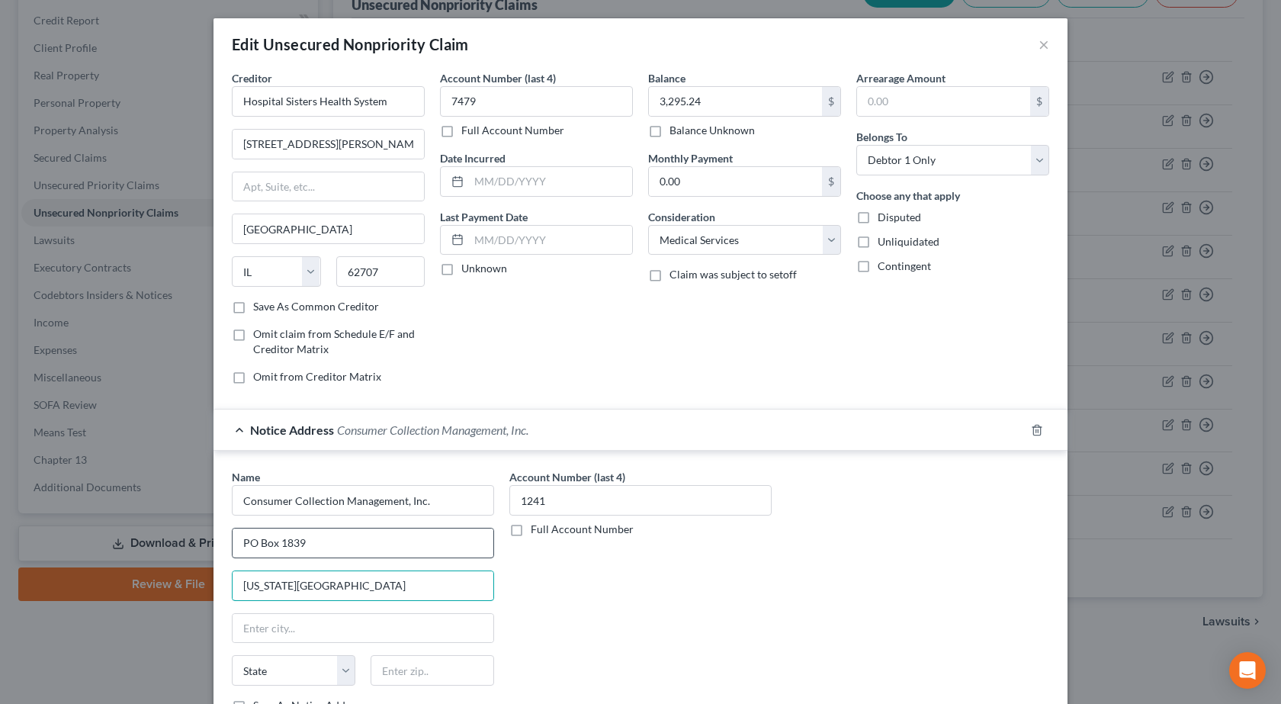
type input "Maryland Heights"
type input "63043"
type input "Maryland Heights"
select select "26"
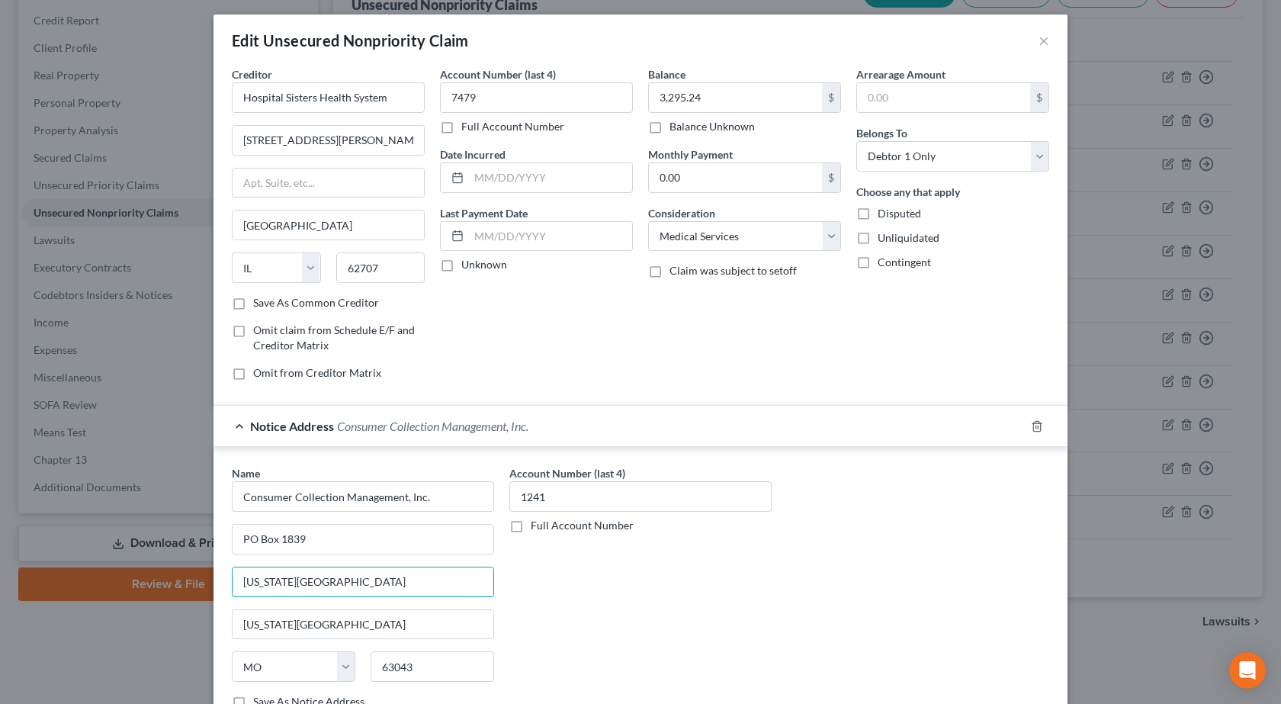
drag, startPoint x: 387, startPoint y: 590, endPoint x: 0, endPoint y: 575, distance: 386.8
click at [0, 575] on div "Edit Unsecured Nonpriority Claim × Creditor * Hospital Sisters Health System 49…" at bounding box center [640, 352] width 1281 height 704
click at [688, 595] on div "Account Number (last 4) 1241 Full Account Number" at bounding box center [640, 593] width 277 height 256
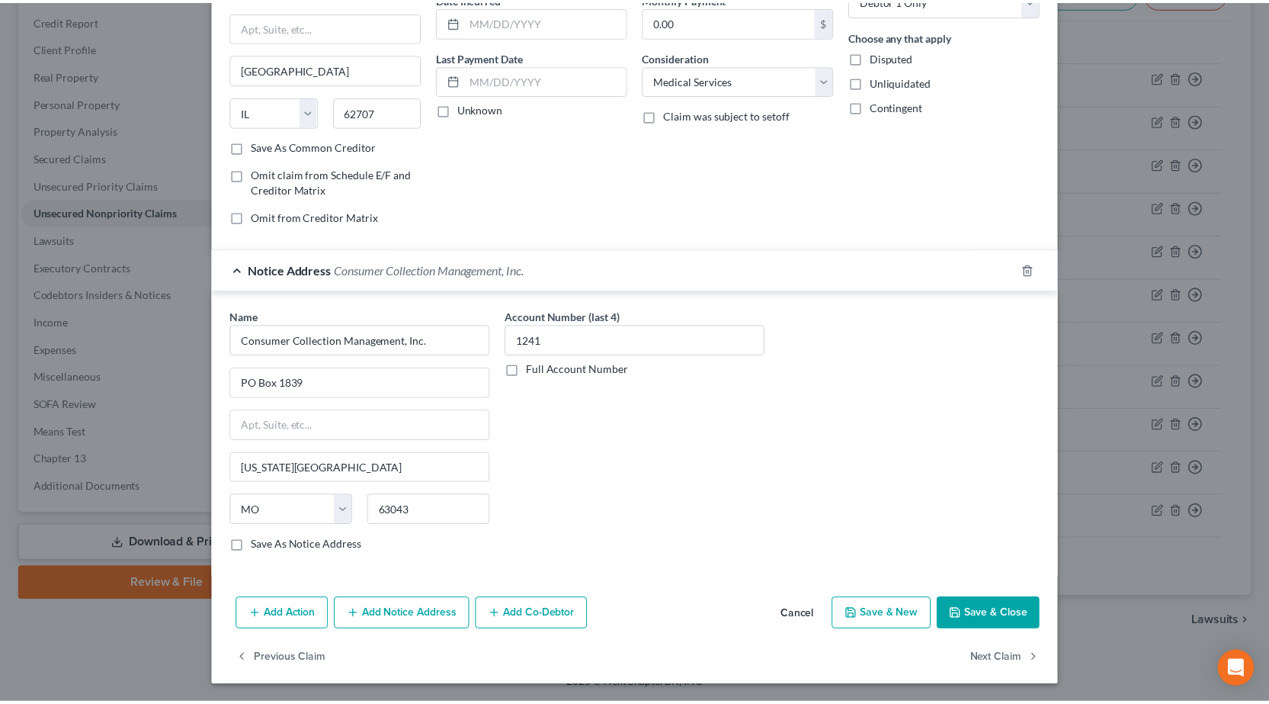
scroll to position [161, 0]
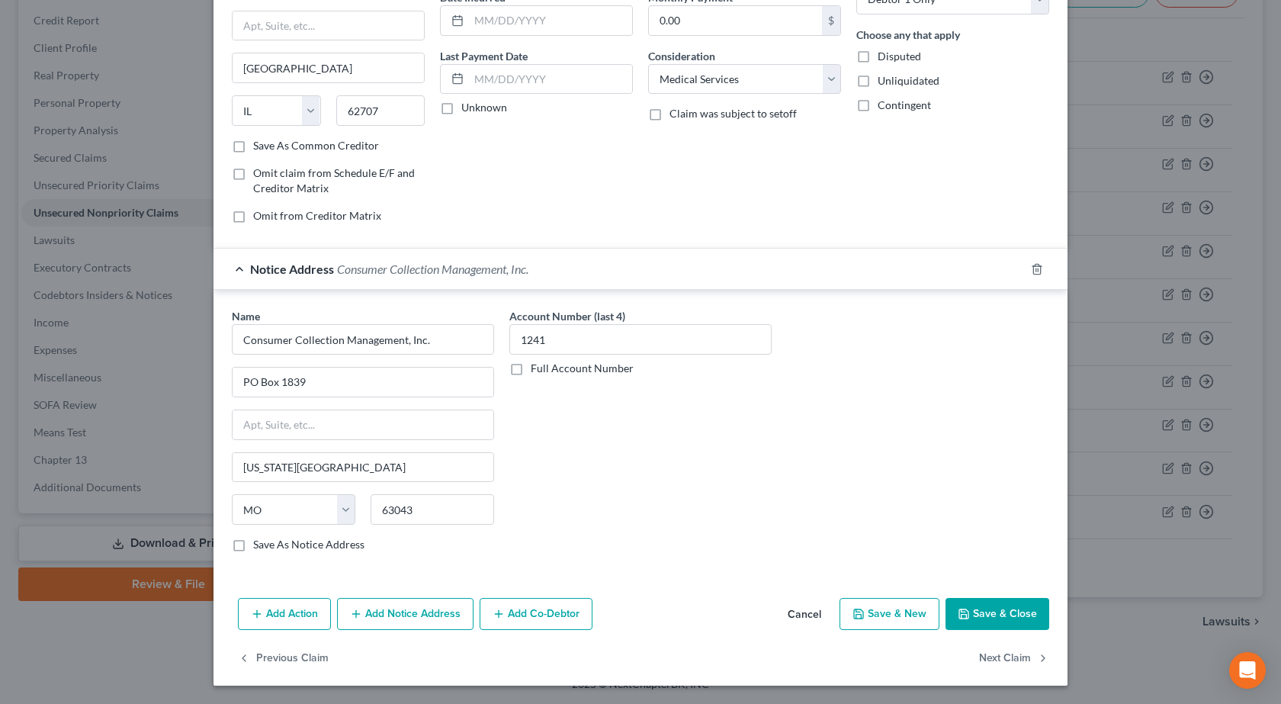
click at [1004, 619] on button "Save & Close" at bounding box center [997, 614] width 104 height 32
type input "0"
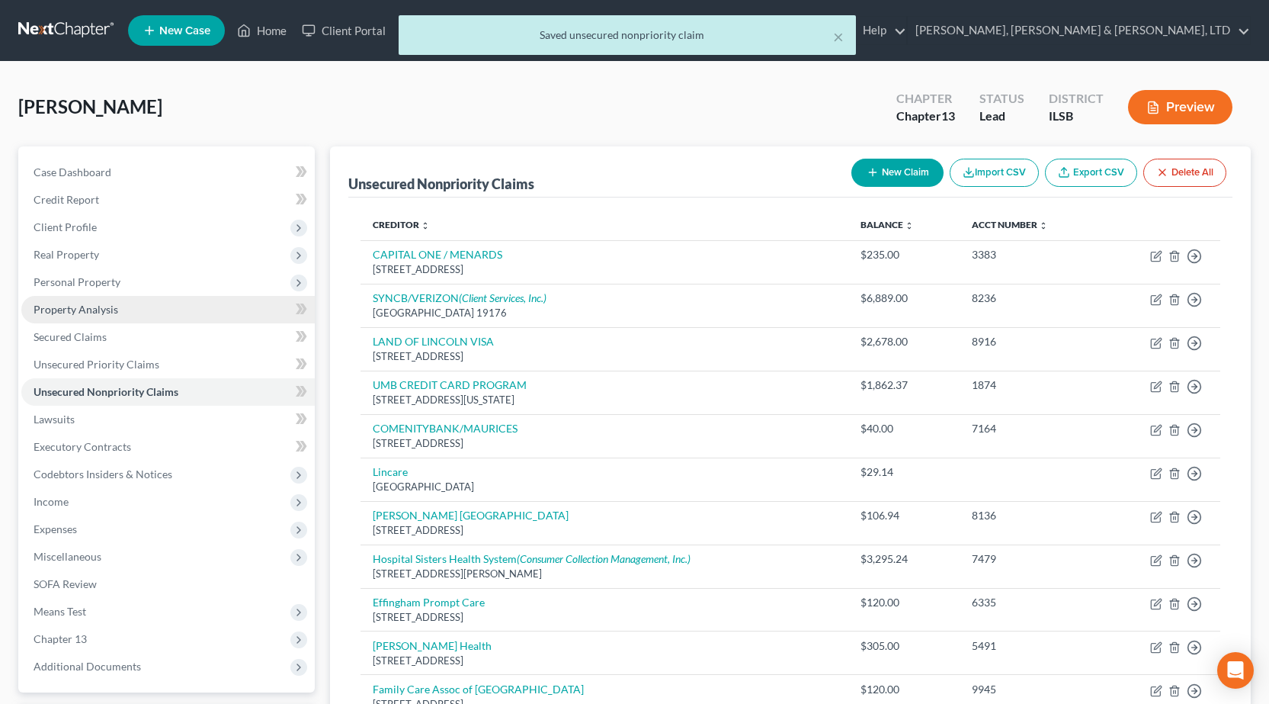
scroll to position [76, 0]
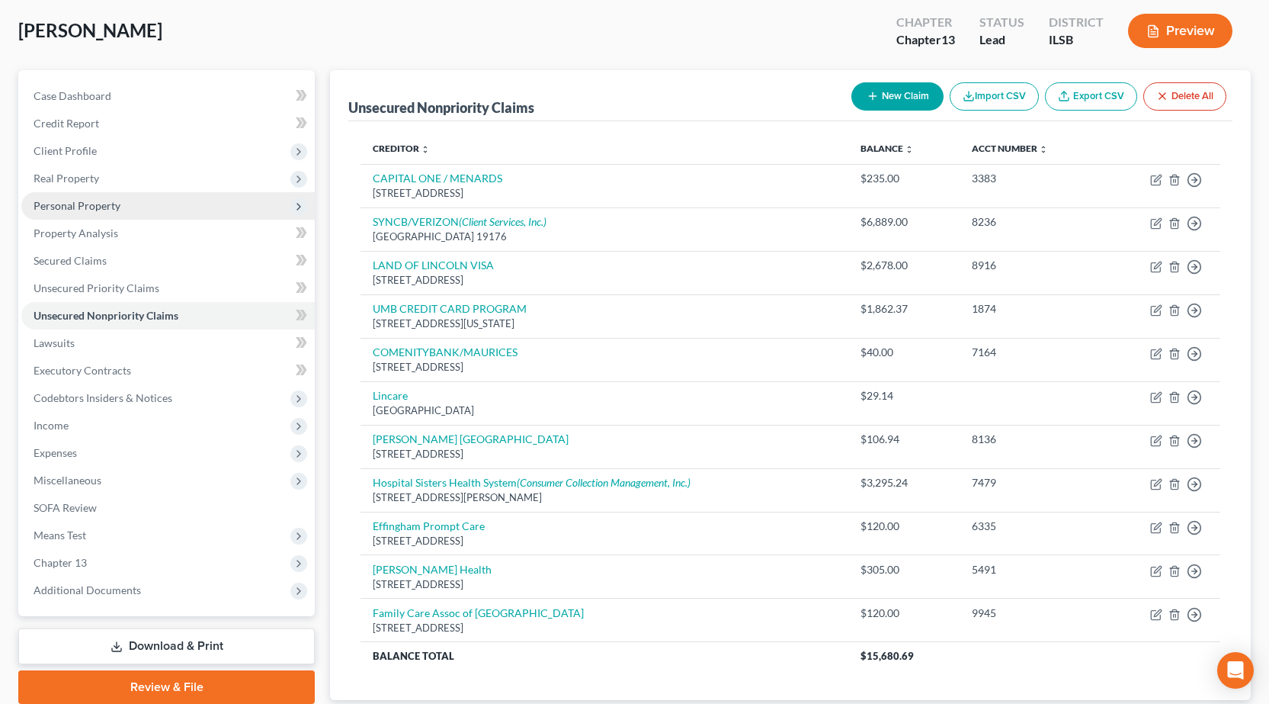
click at [98, 207] on span "Personal Property" at bounding box center [77, 205] width 87 height 13
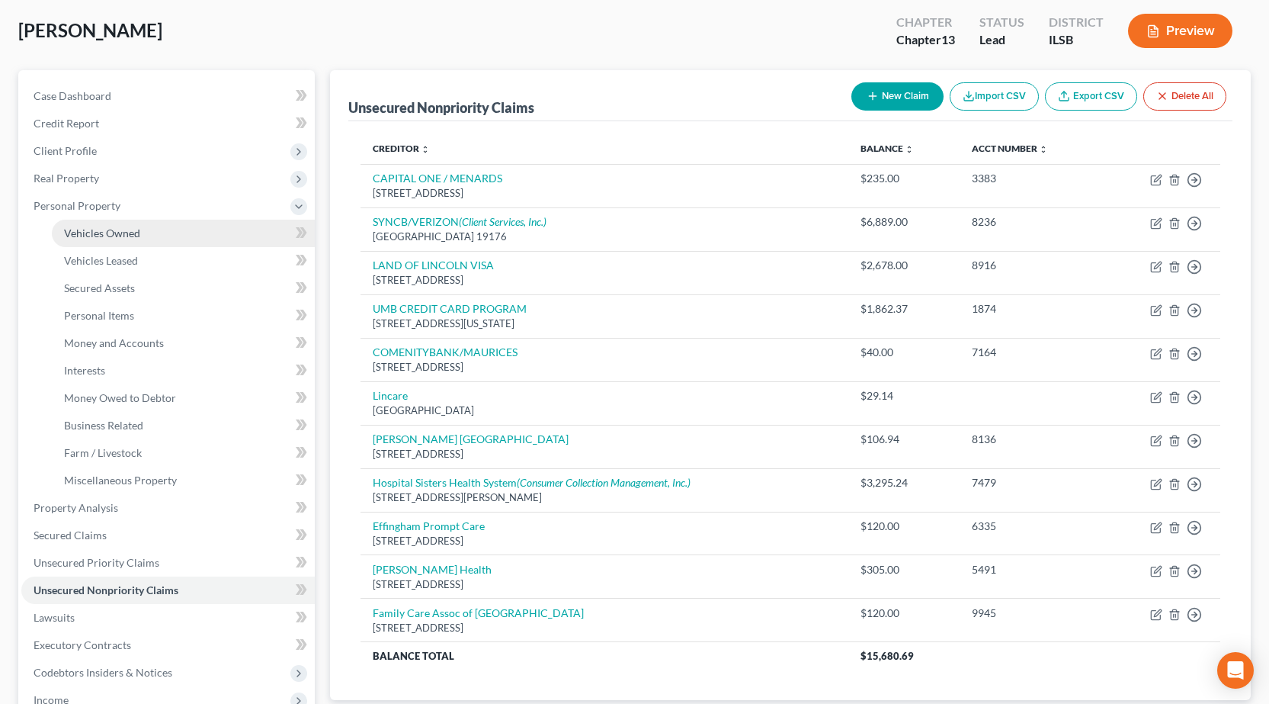
click at [123, 234] on span "Vehicles Owned" at bounding box center [102, 232] width 76 height 13
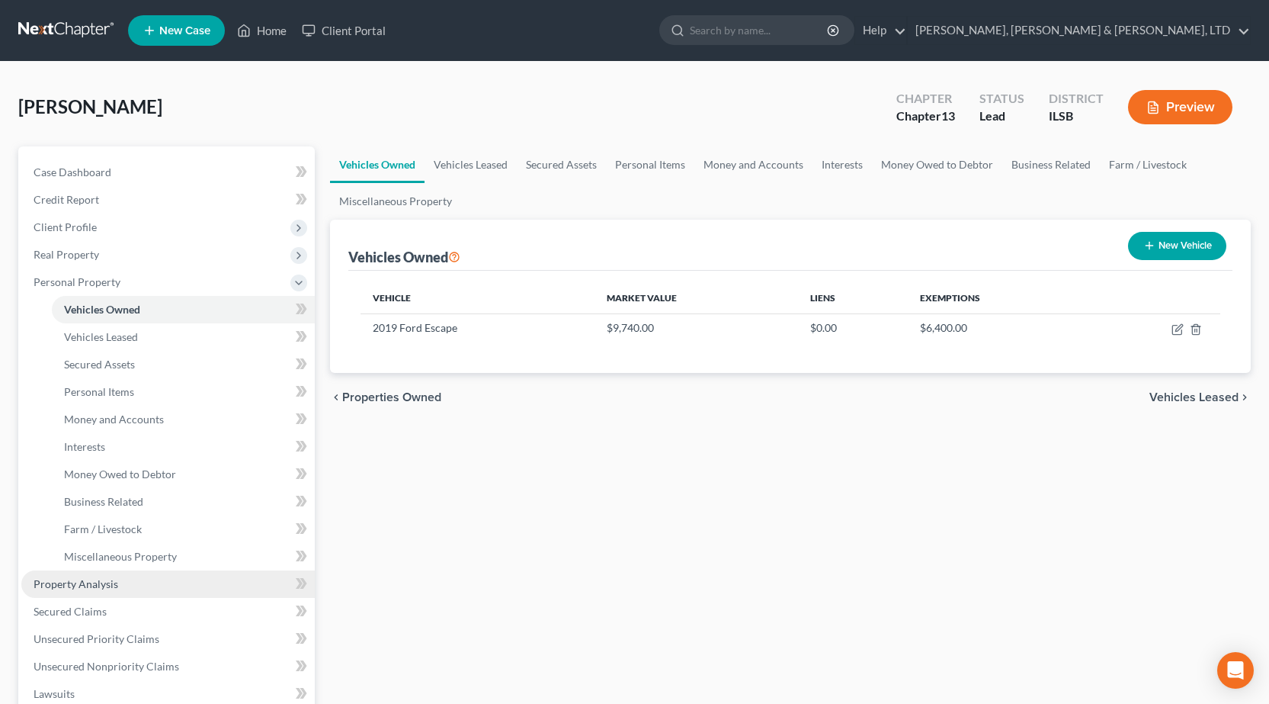
click at [149, 576] on link "Property Analysis" at bounding box center [167, 583] width 293 height 27
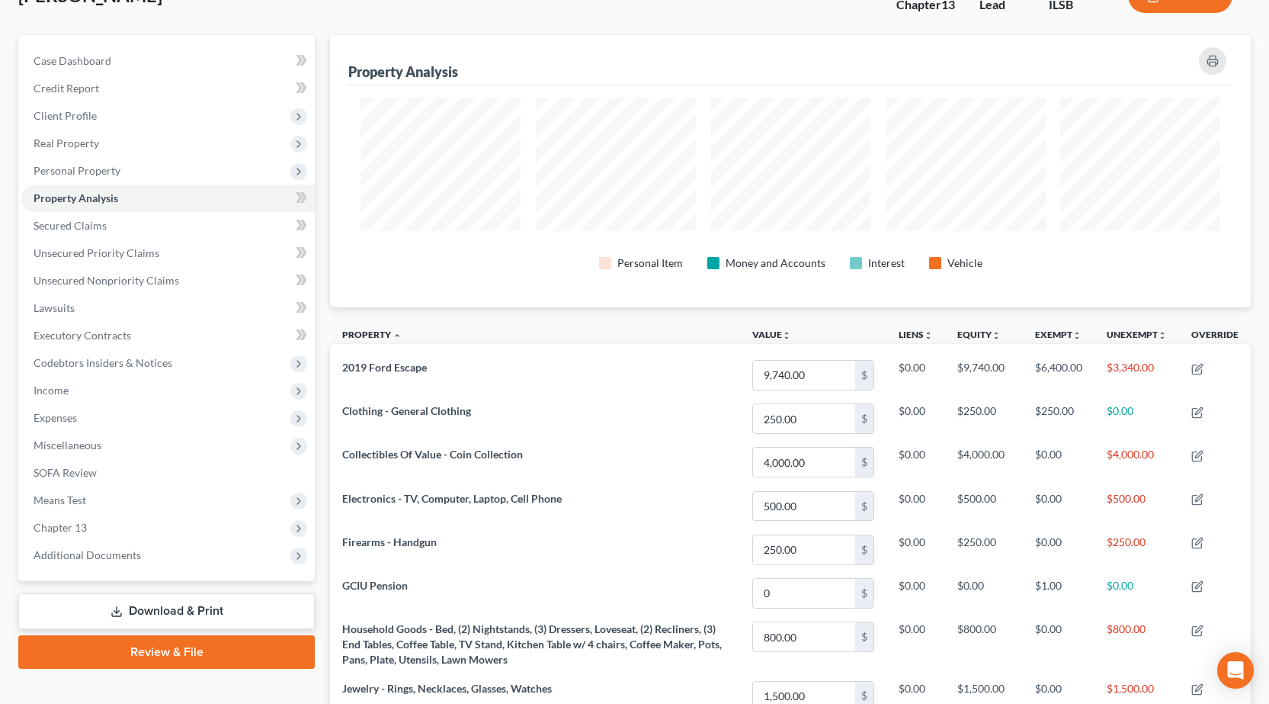
scroll to position [264, 0]
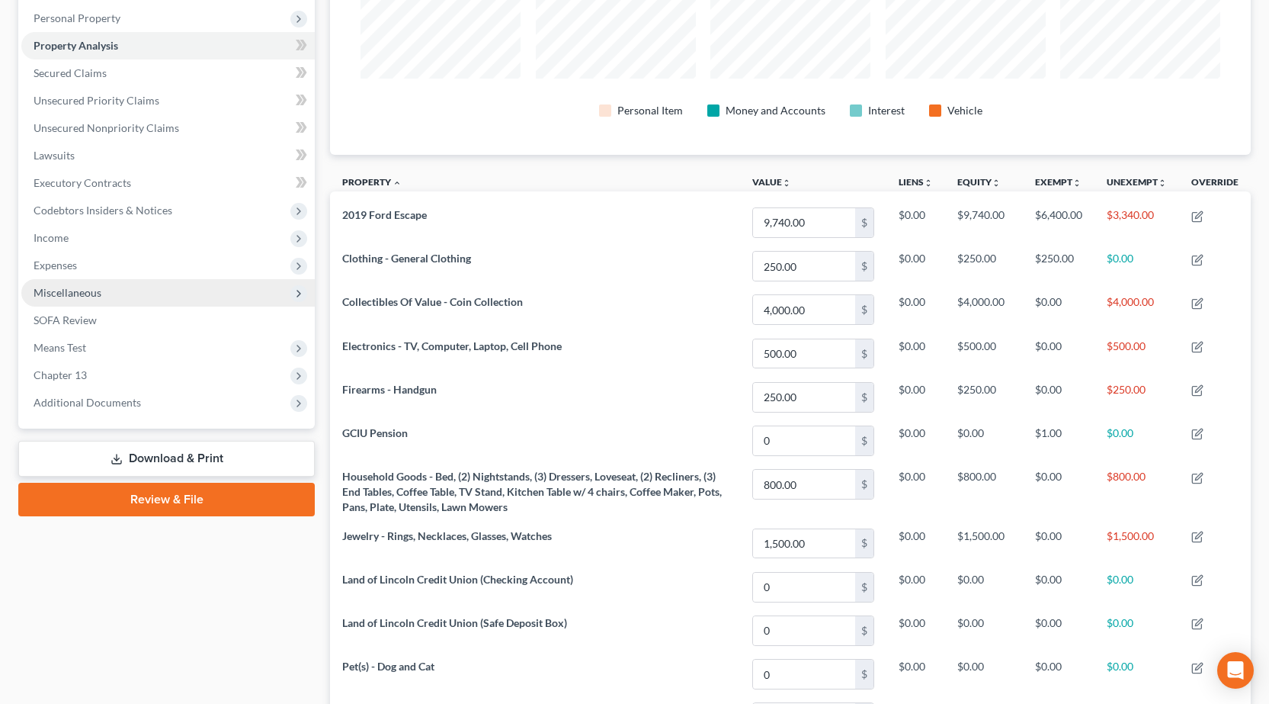
click at [168, 300] on span "Miscellaneous" at bounding box center [167, 292] width 293 height 27
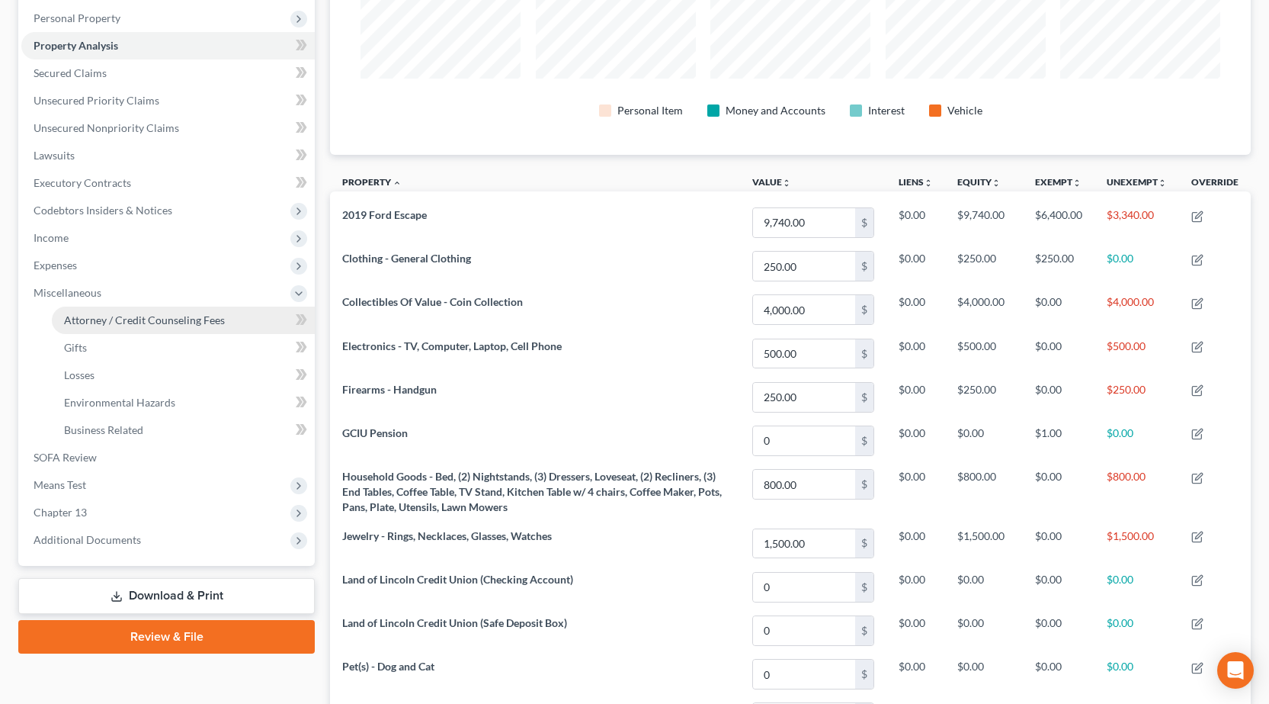
click at [150, 322] on span "Attorney / Credit Counseling Fees" at bounding box center [144, 319] width 161 height 13
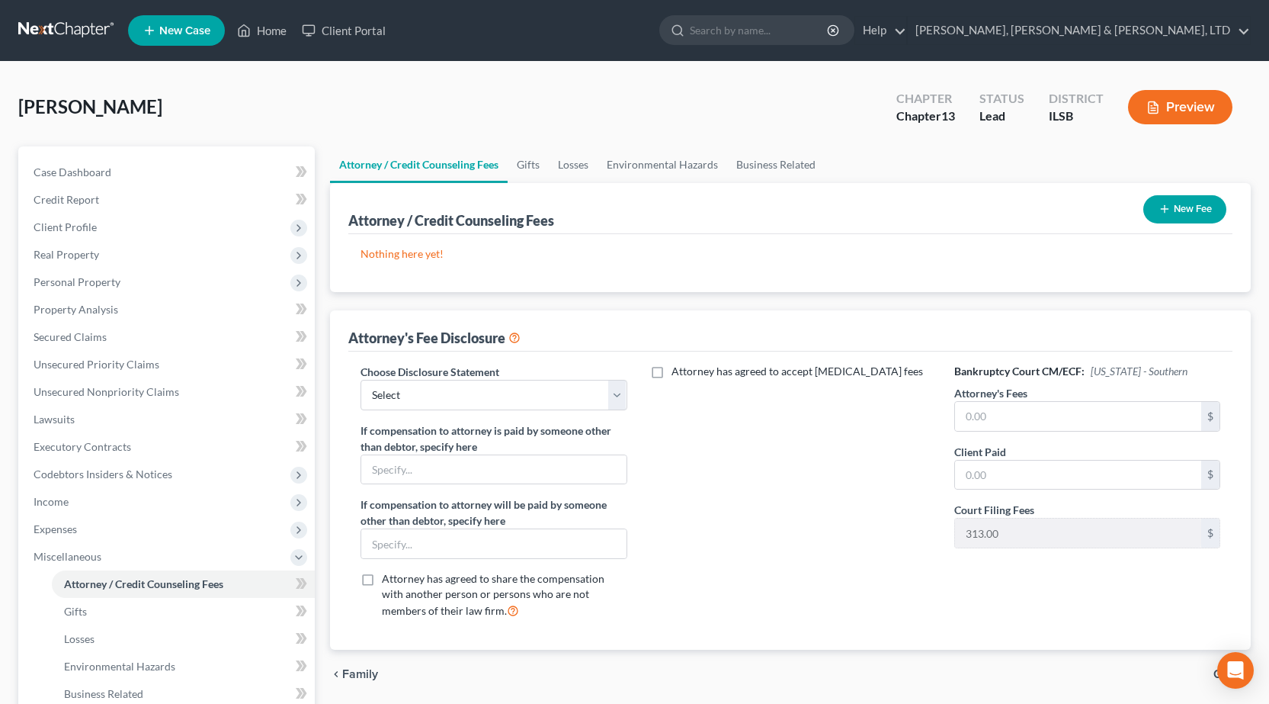
click at [1198, 211] on button "New Fee" at bounding box center [1184, 209] width 83 height 28
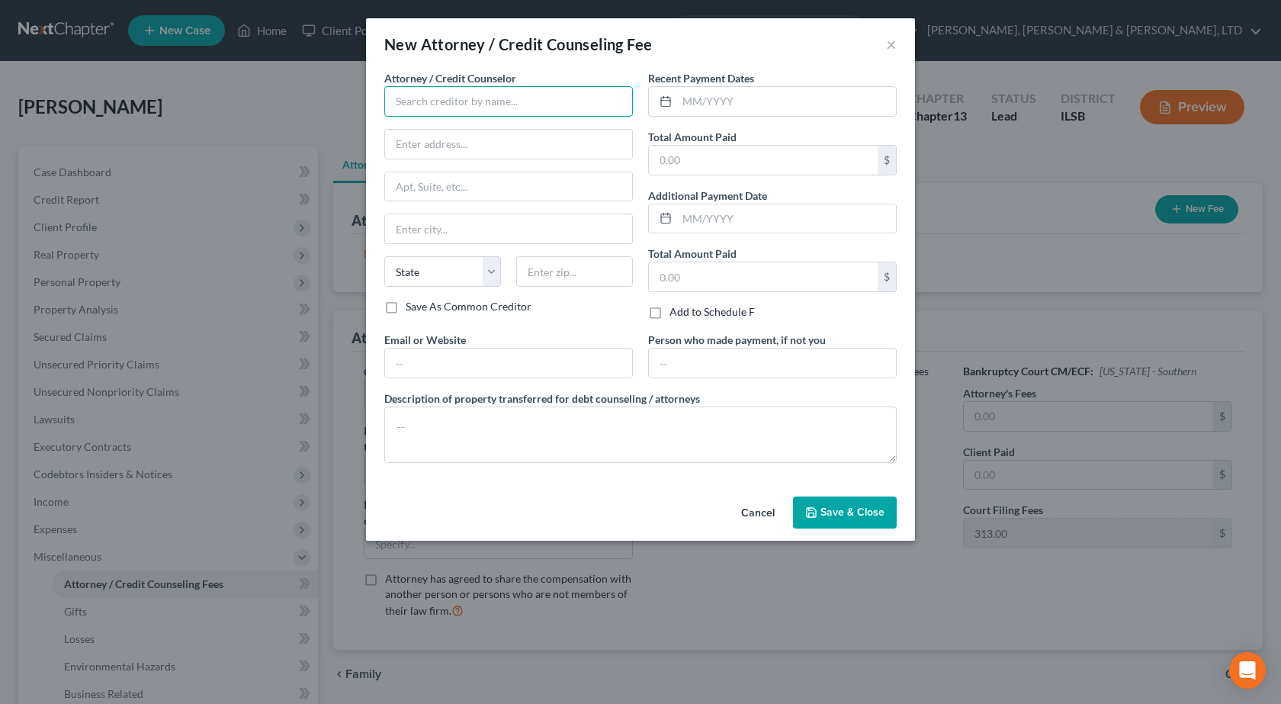
click at [492, 105] on input "text" at bounding box center [508, 101] width 249 height 30
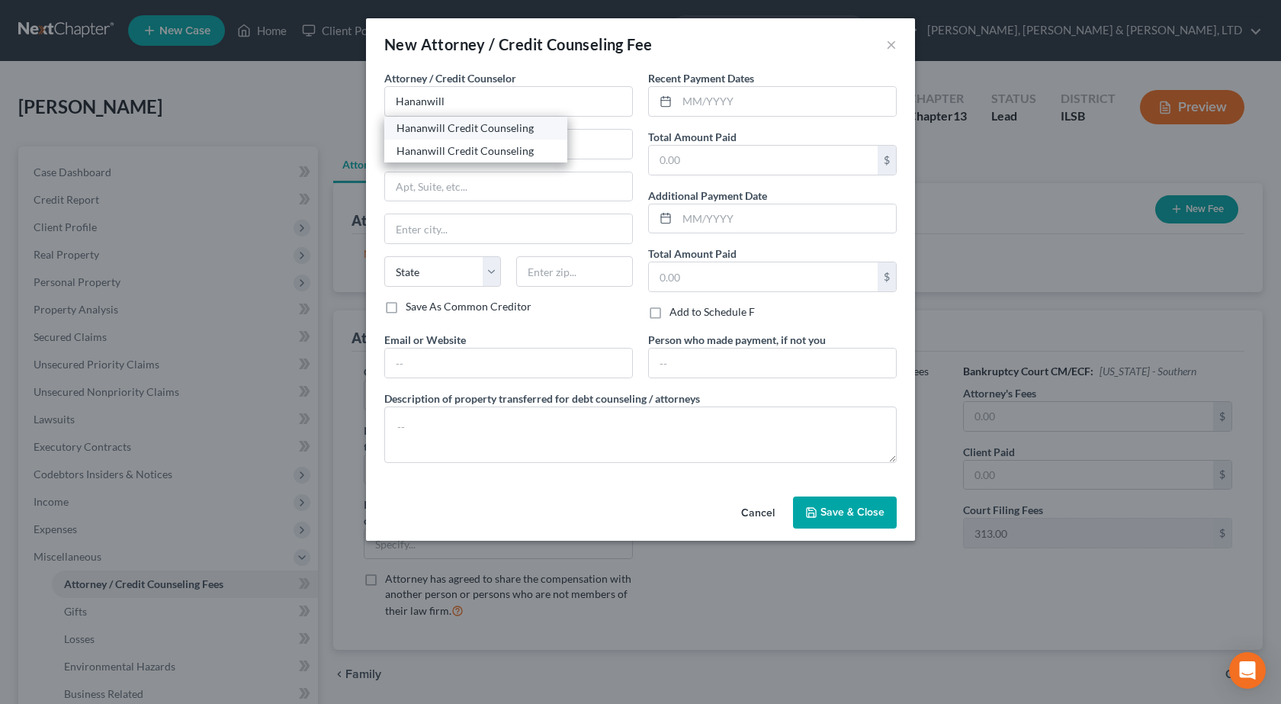
click at [470, 127] on div "Hananwill Credit Counseling" at bounding box center [475, 127] width 159 height 15
type input "Hananwill Credit Counseling"
type input "115 N Cross St"
type input "Robinson"
select select "14"
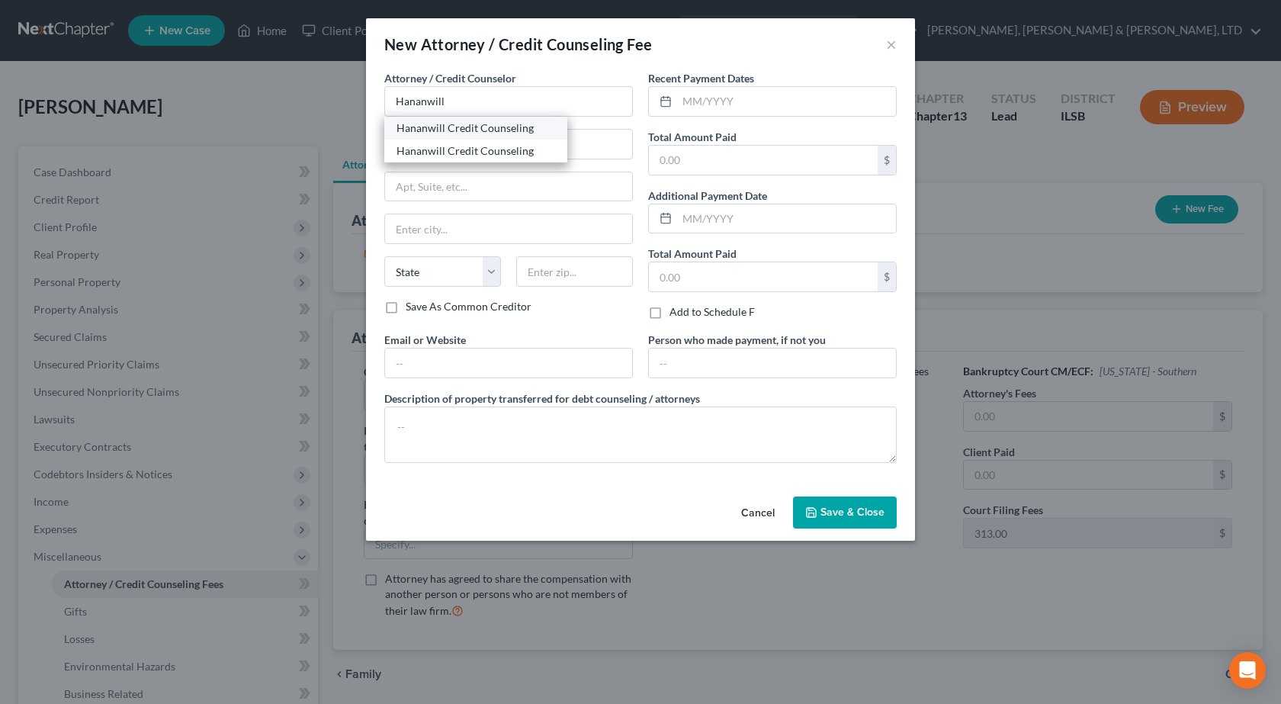
type input "62454"
click at [713, 106] on input "text" at bounding box center [786, 101] width 219 height 29
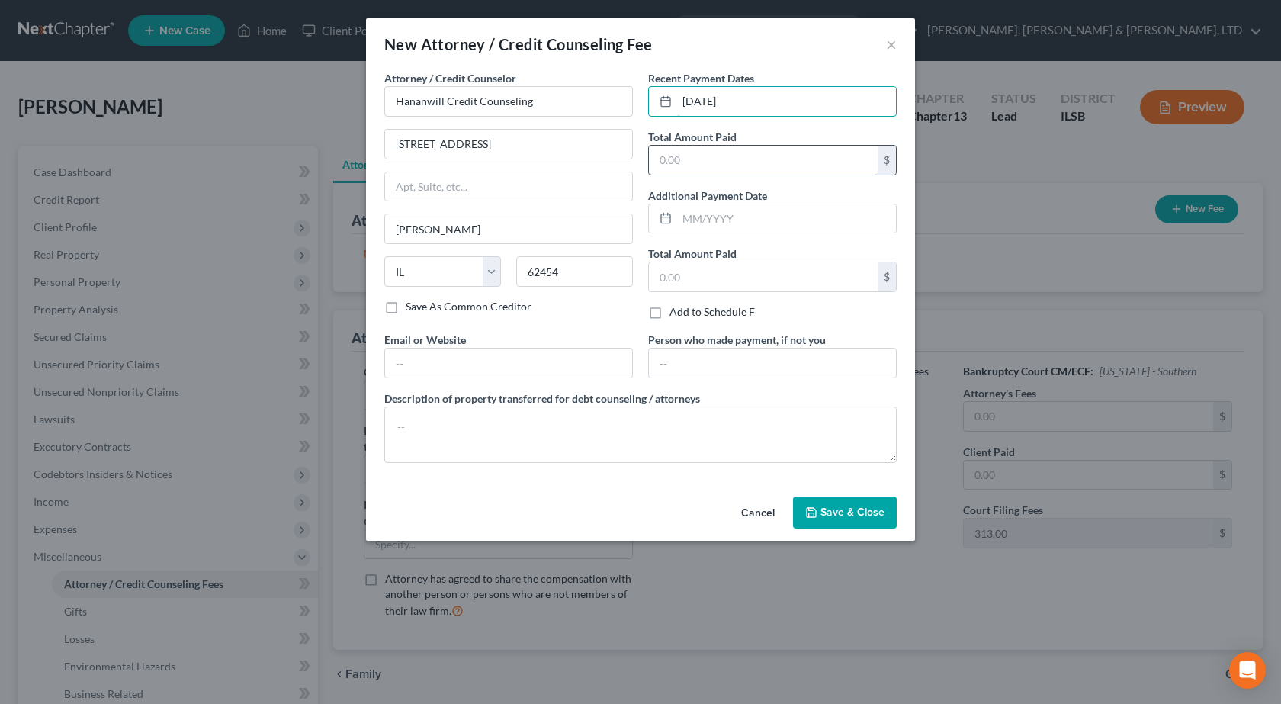
type input "[DATE]"
click at [685, 150] on input "text" at bounding box center [763, 160] width 229 height 29
type input "25"
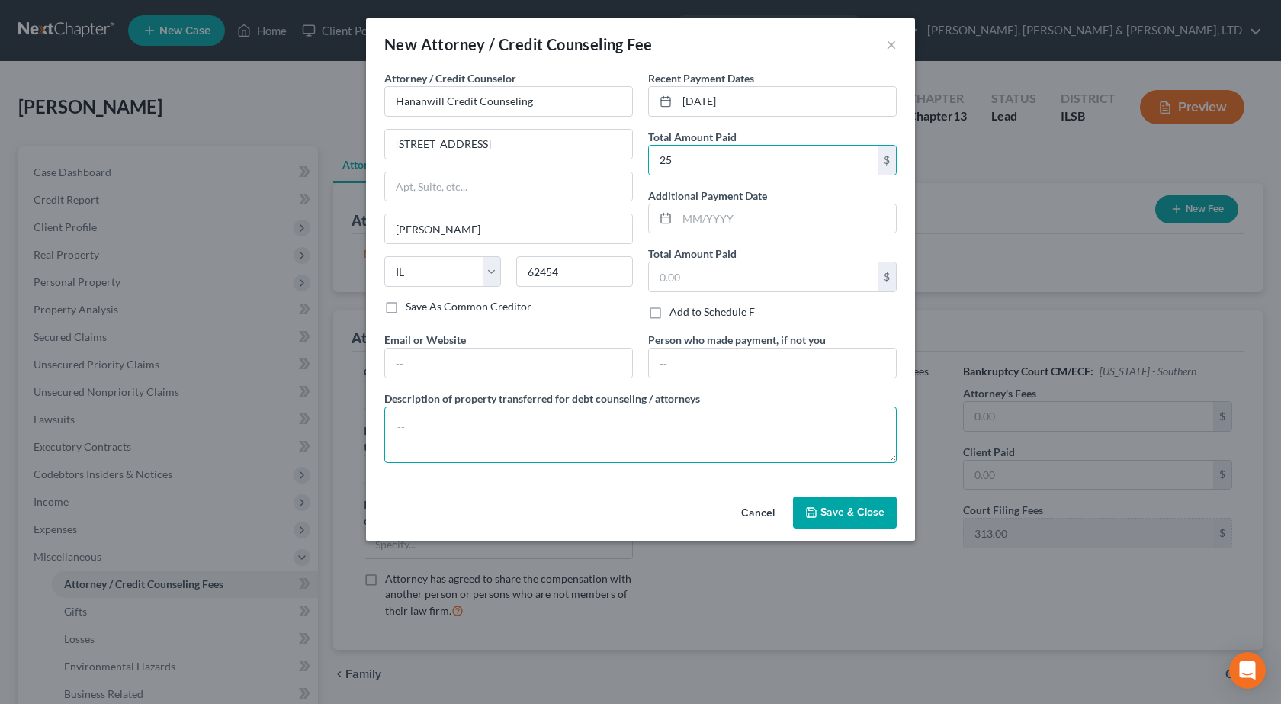
click at [454, 436] on textarea at bounding box center [640, 434] width 512 height 56
type textarea "Pre-Bankruptcy Credit Counseling"
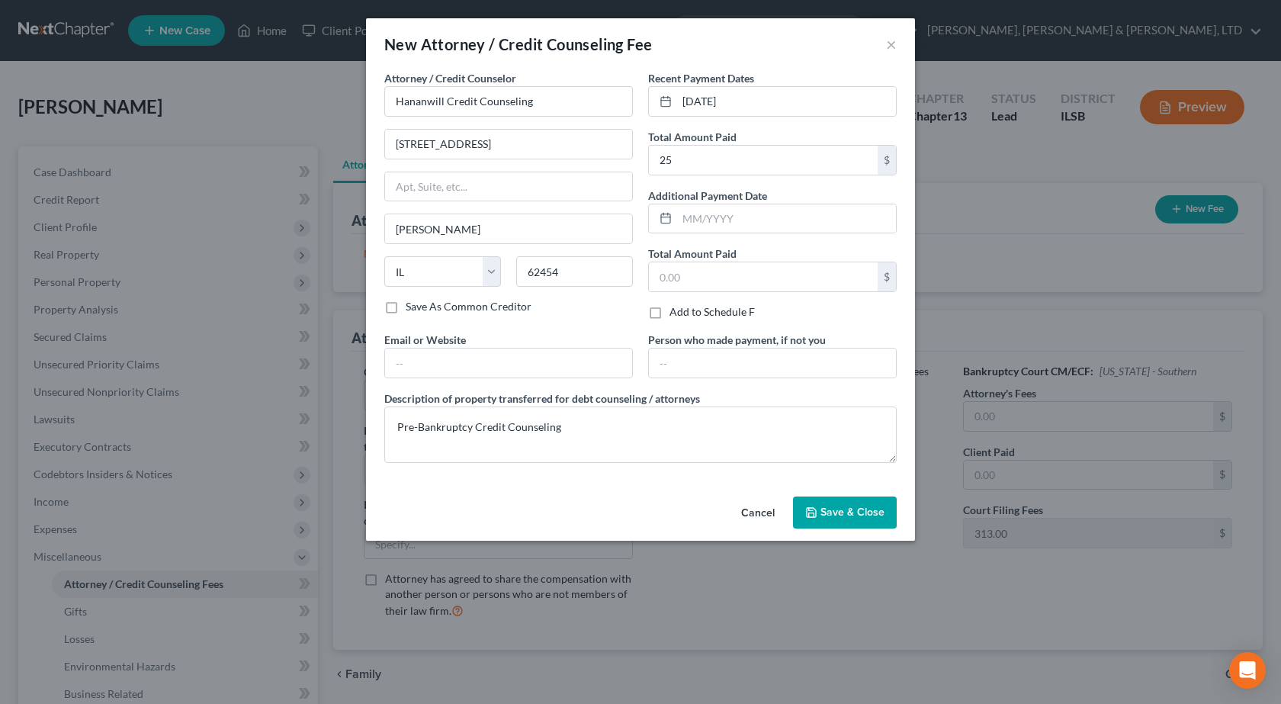
click at [839, 503] on button "Save & Close" at bounding box center [845, 512] width 104 height 32
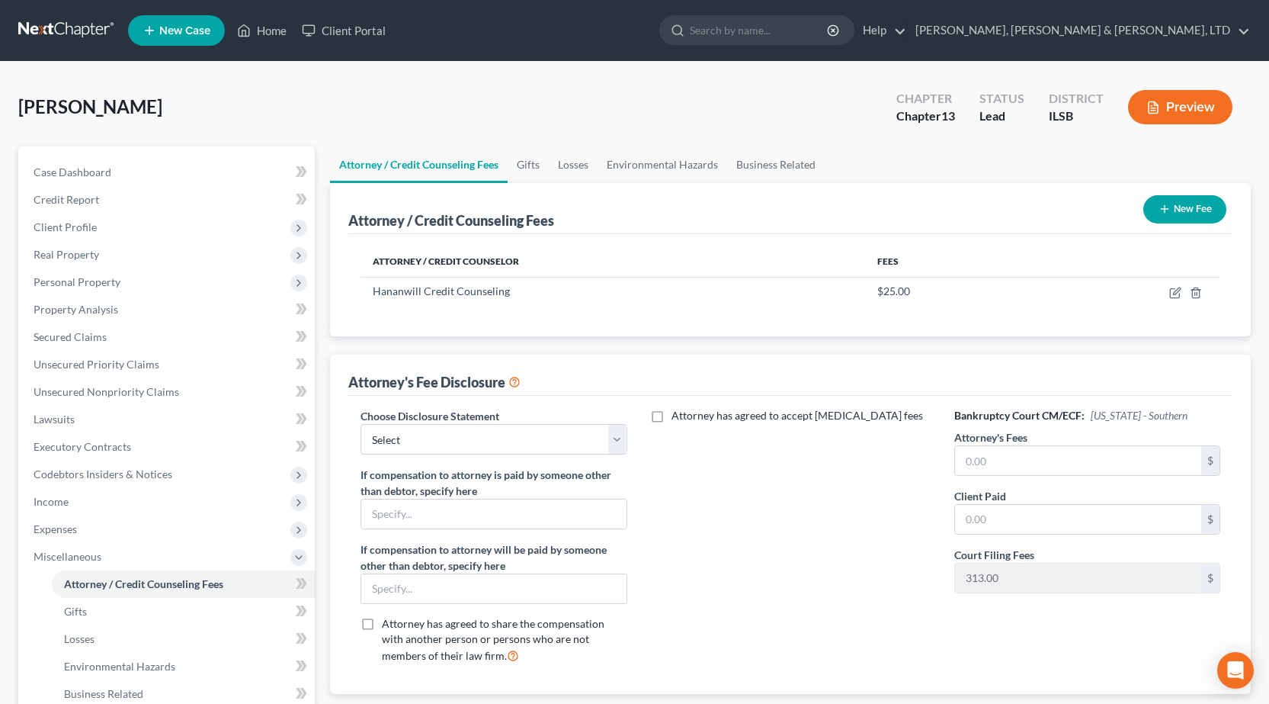
click at [1184, 200] on button "New Fee" at bounding box center [1184, 209] width 83 height 28
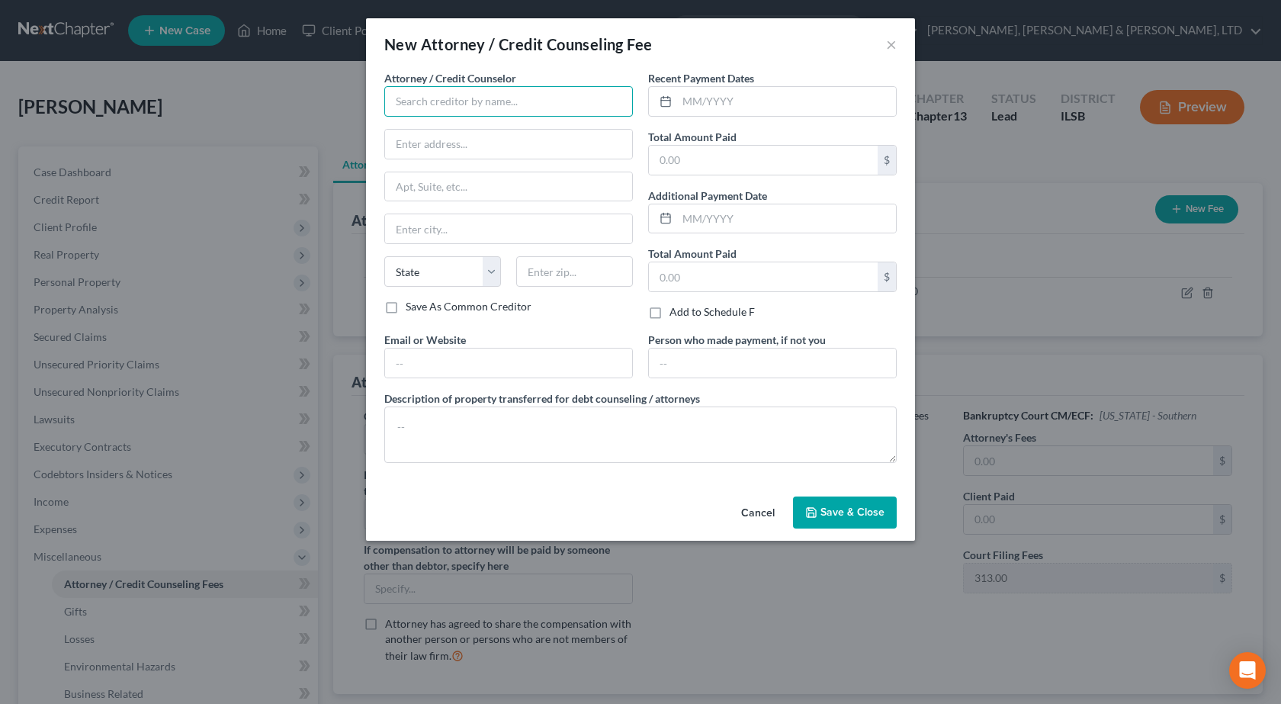
click at [423, 99] on input "text" at bounding box center [508, 101] width 249 height 30
type input "[PERSON_NAME], [PERSON_NAME] & [PERSON_NAME], ltd."
type input "622 Jackson Avenue"
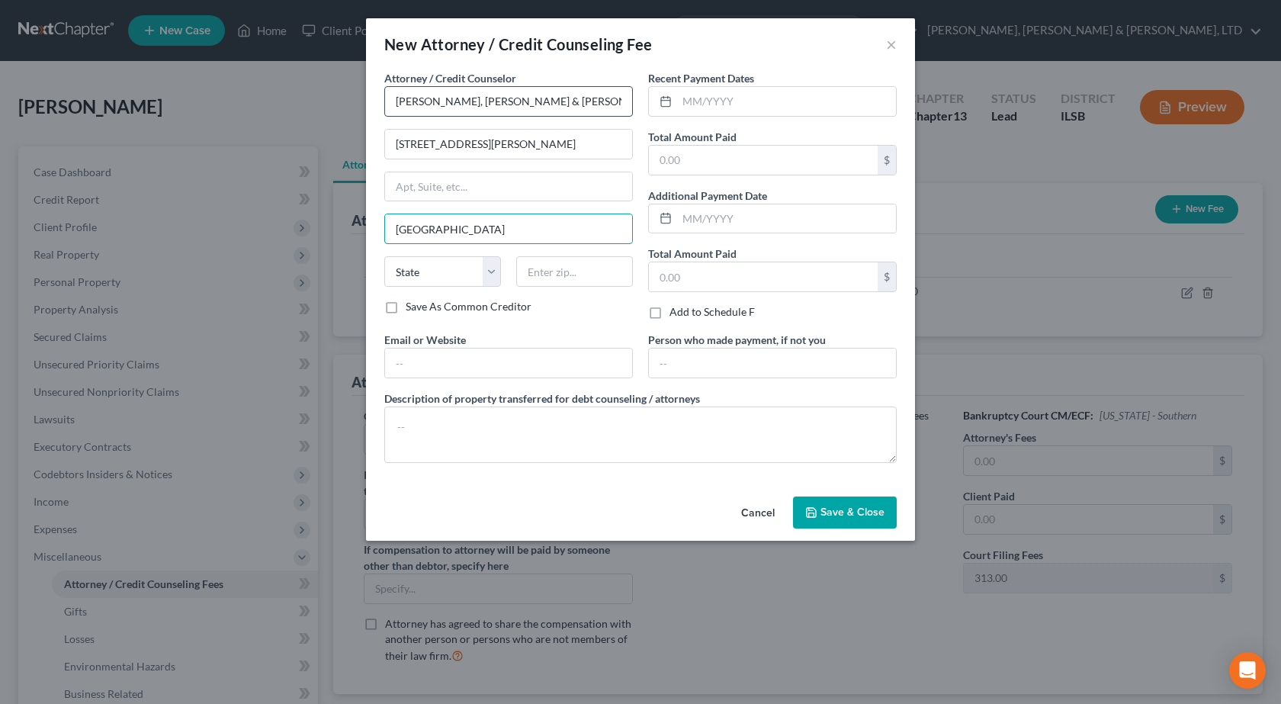
type input "Charleston"
select select "14"
type input "61920"
click at [717, 84] on label "Recent Payment Dates" at bounding box center [701, 78] width 106 height 16
click at [716, 94] on input "text" at bounding box center [786, 101] width 219 height 29
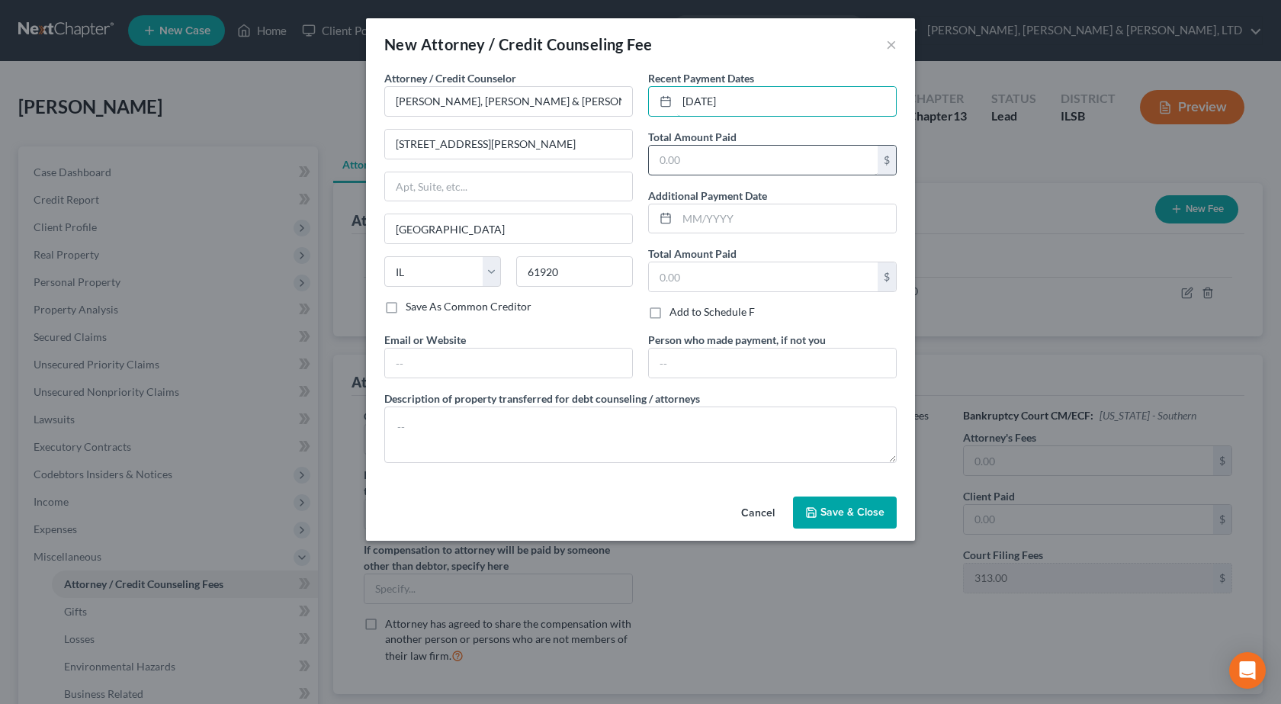
type input "[DATE]"
click at [698, 169] on input "text" at bounding box center [763, 160] width 229 height 29
type input "187"
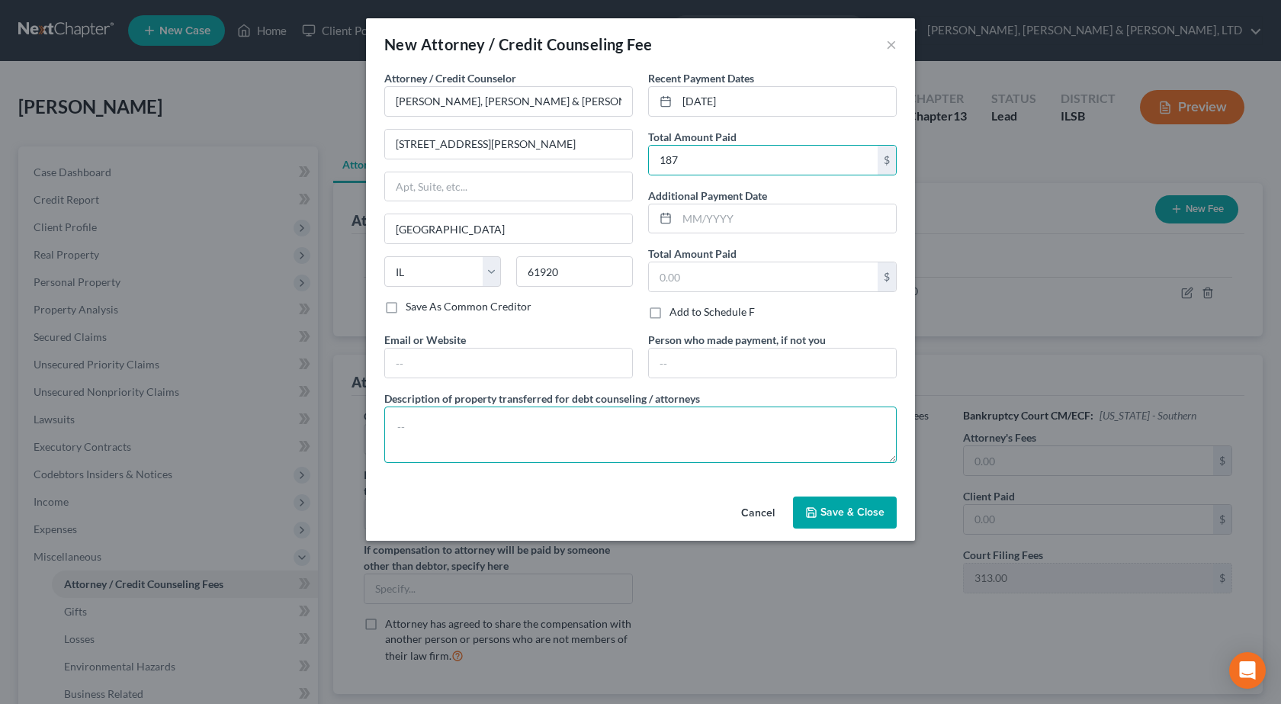
click at [460, 431] on textarea at bounding box center [640, 434] width 512 height 56
type textarea "Chapter 13 Bankruptcy Assistance"
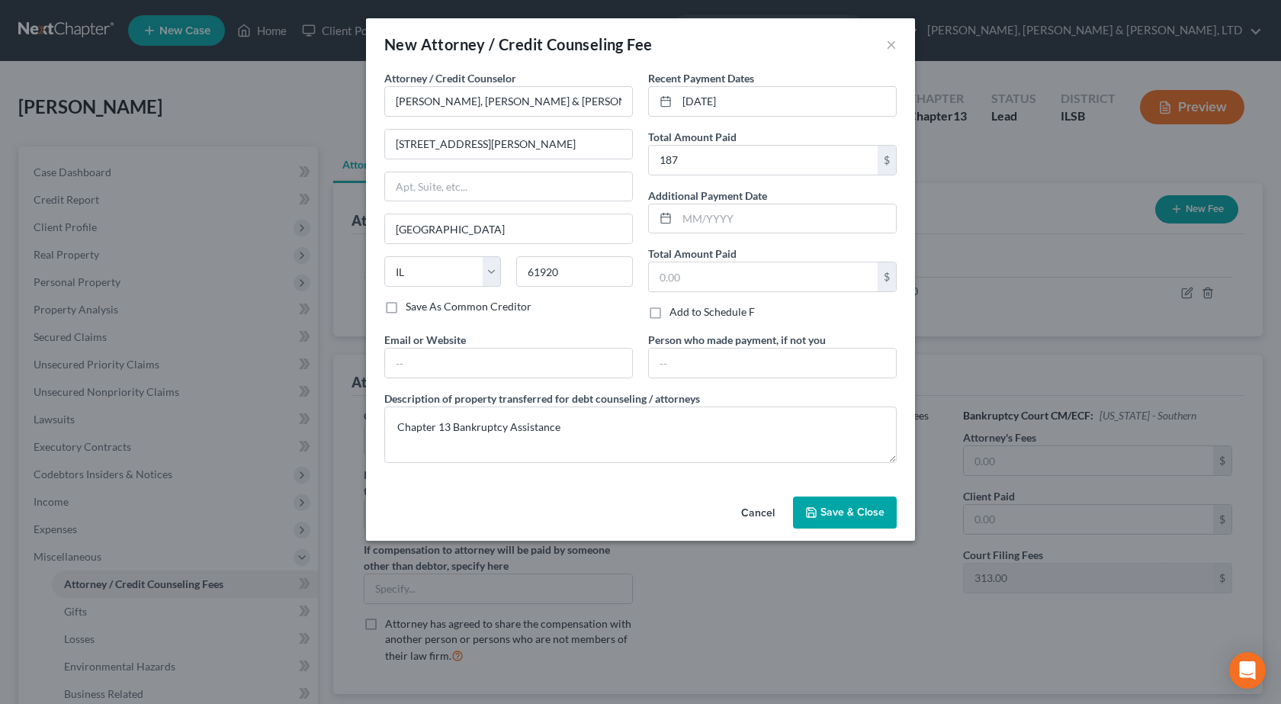
click at [842, 499] on button "Save & Close" at bounding box center [845, 512] width 104 height 32
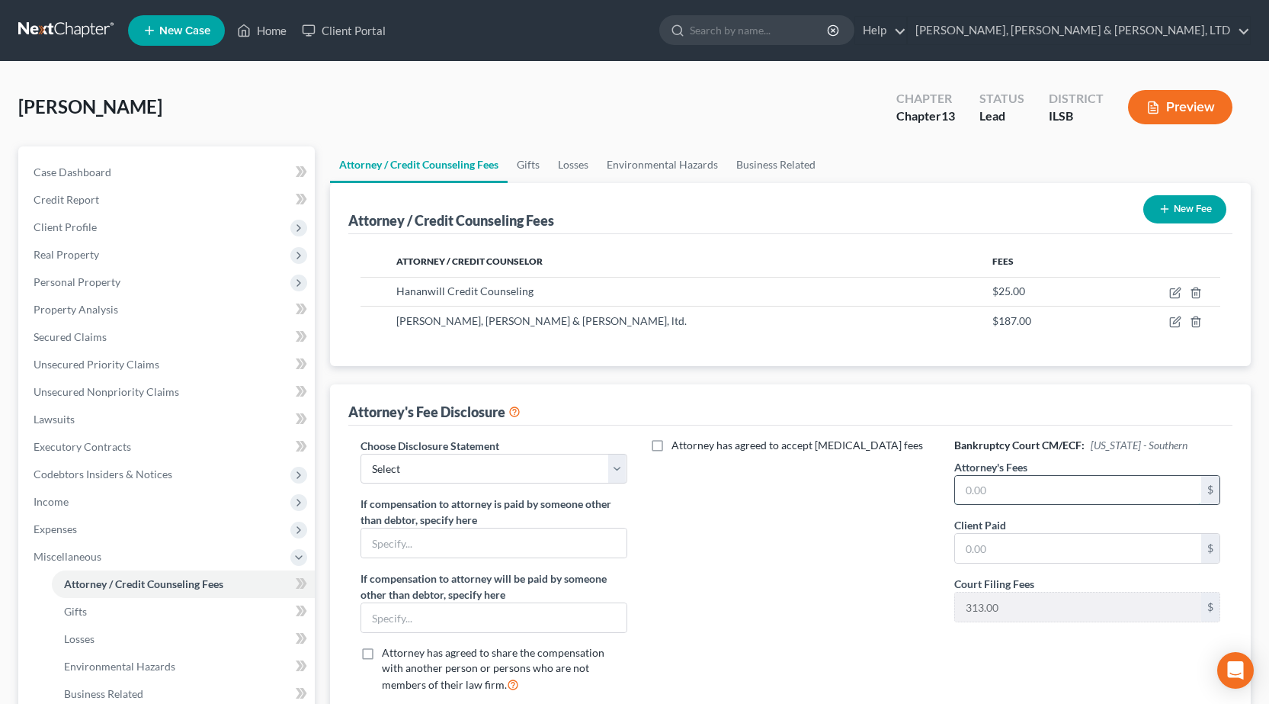
click at [1012, 483] on input "text" at bounding box center [1078, 490] width 246 height 29
type input "4,500"
click at [1015, 547] on input "text" at bounding box center [1078, 548] width 246 height 29
type input "187"
click at [545, 461] on select "Select Southern Central" at bounding box center [494, 469] width 266 height 30
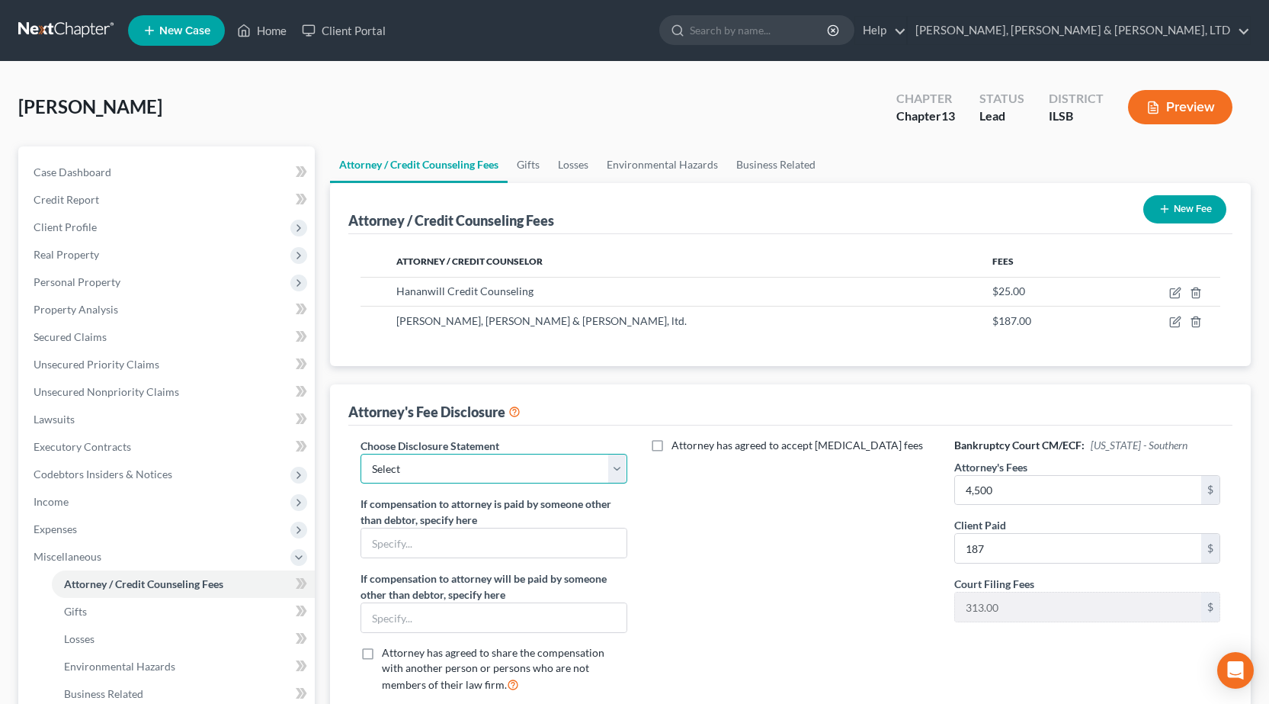
select select "1"
click at [361, 454] on select "Select Southern Central" at bounding box center [494, 469] width 266 height 30
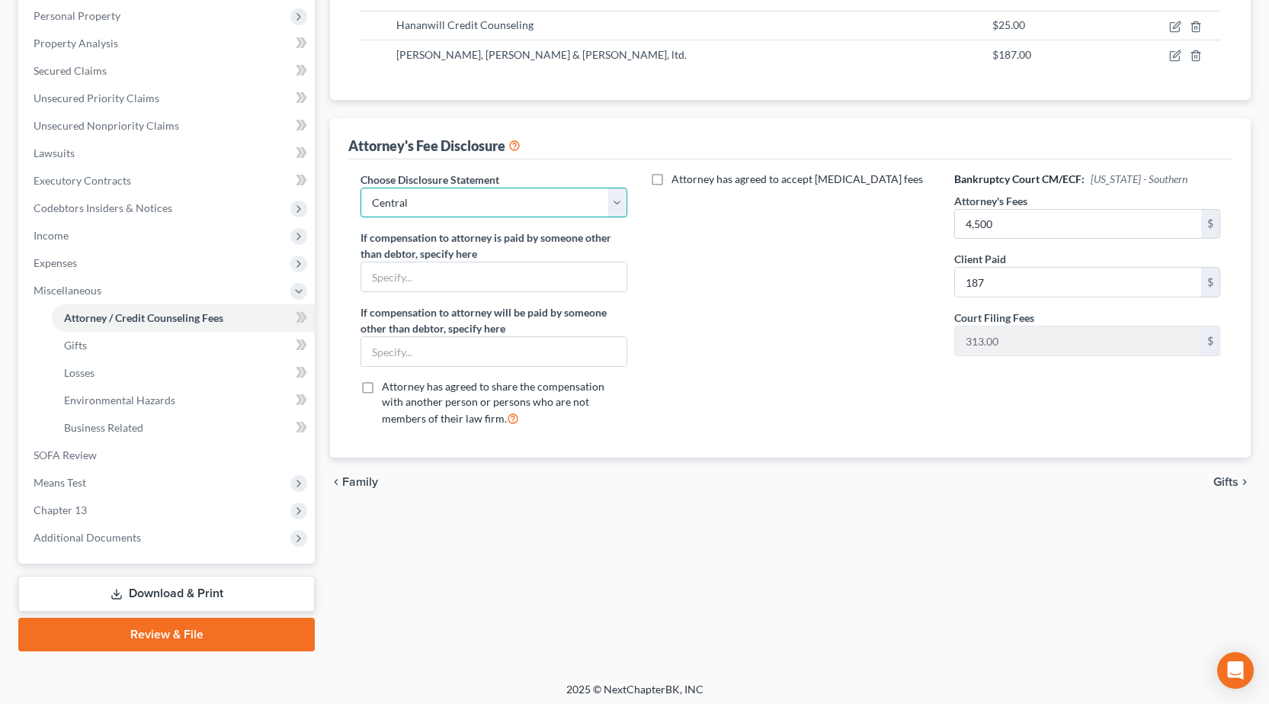
scroll to position [271, 0]
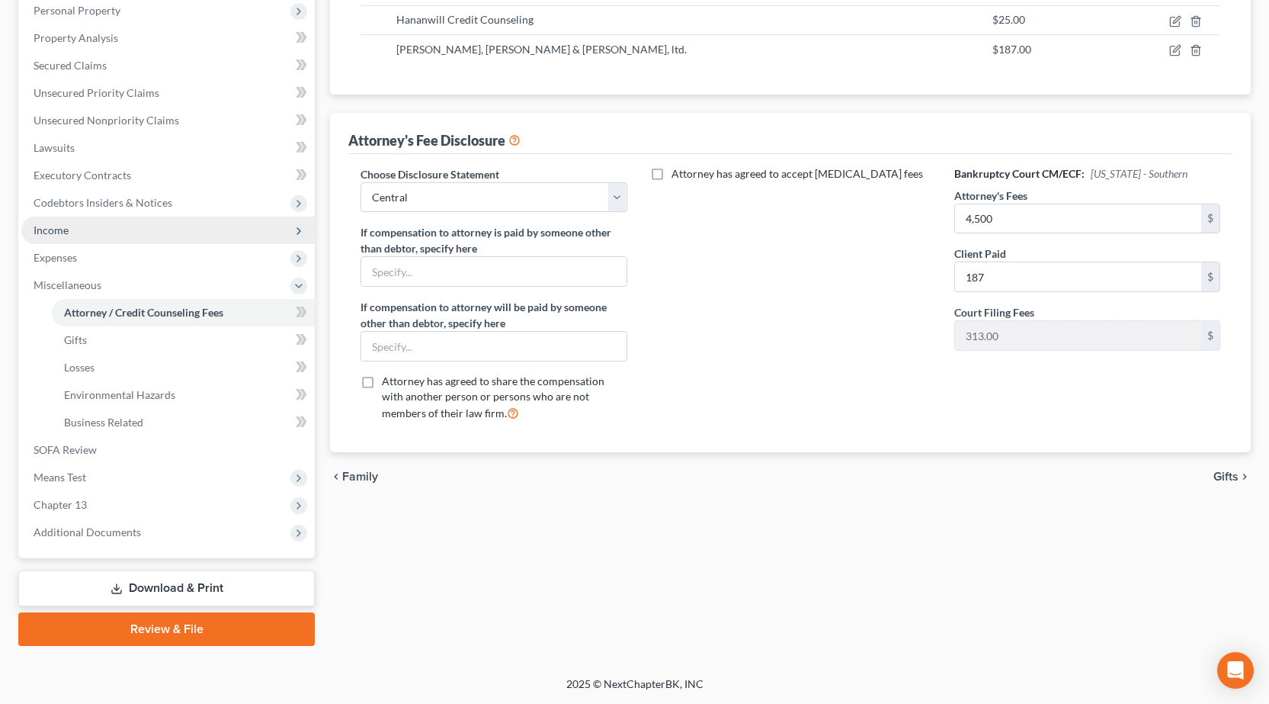
click at [74, 226] on span "Income" at bounding box center [167, 230] width 293 height 27
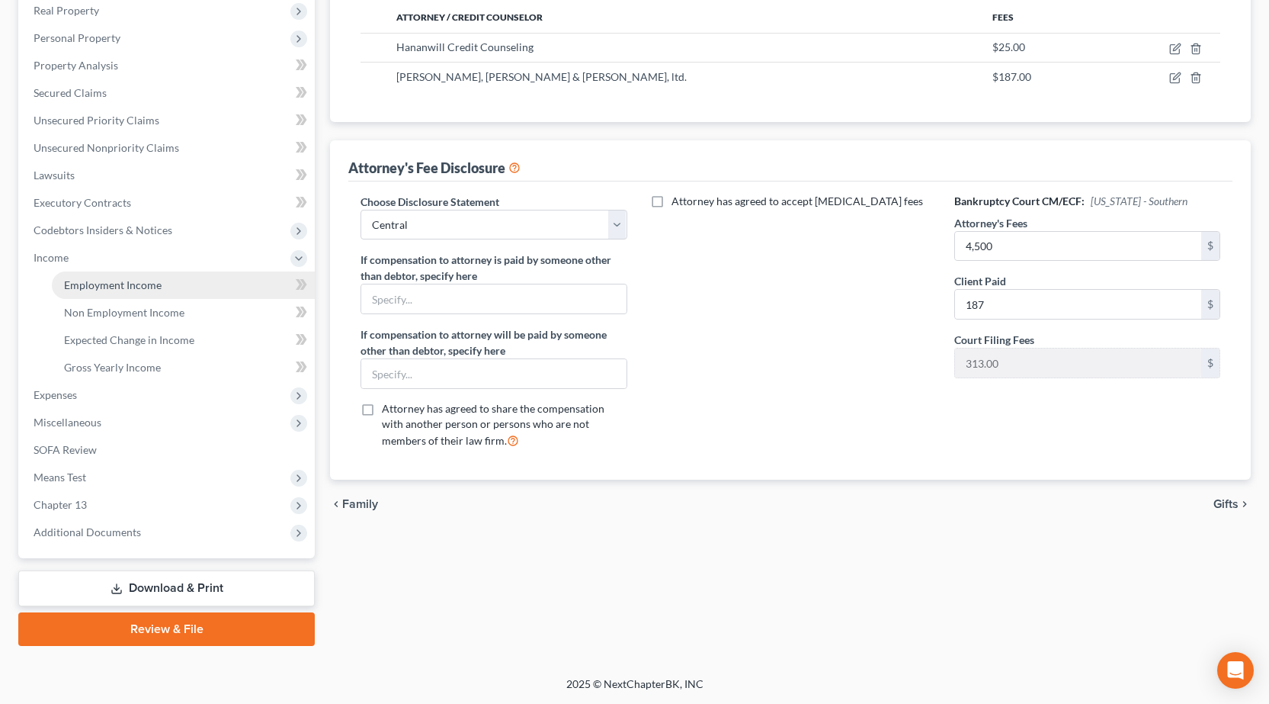
click at [108, 285] on span "Employment Income" at bounding box center [113, 284] width 98 height 13
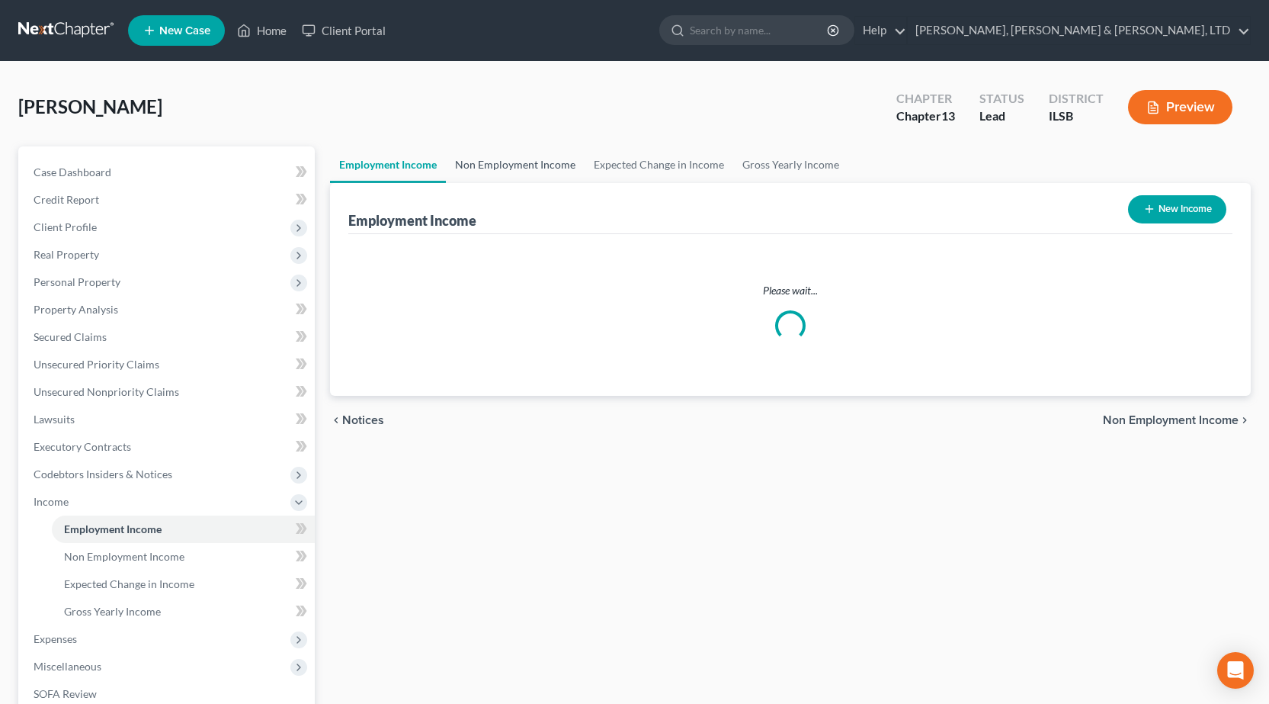
click at [500, 163] on link "Non Employment Income" at bounding box center [515, 164] width 139 height 37
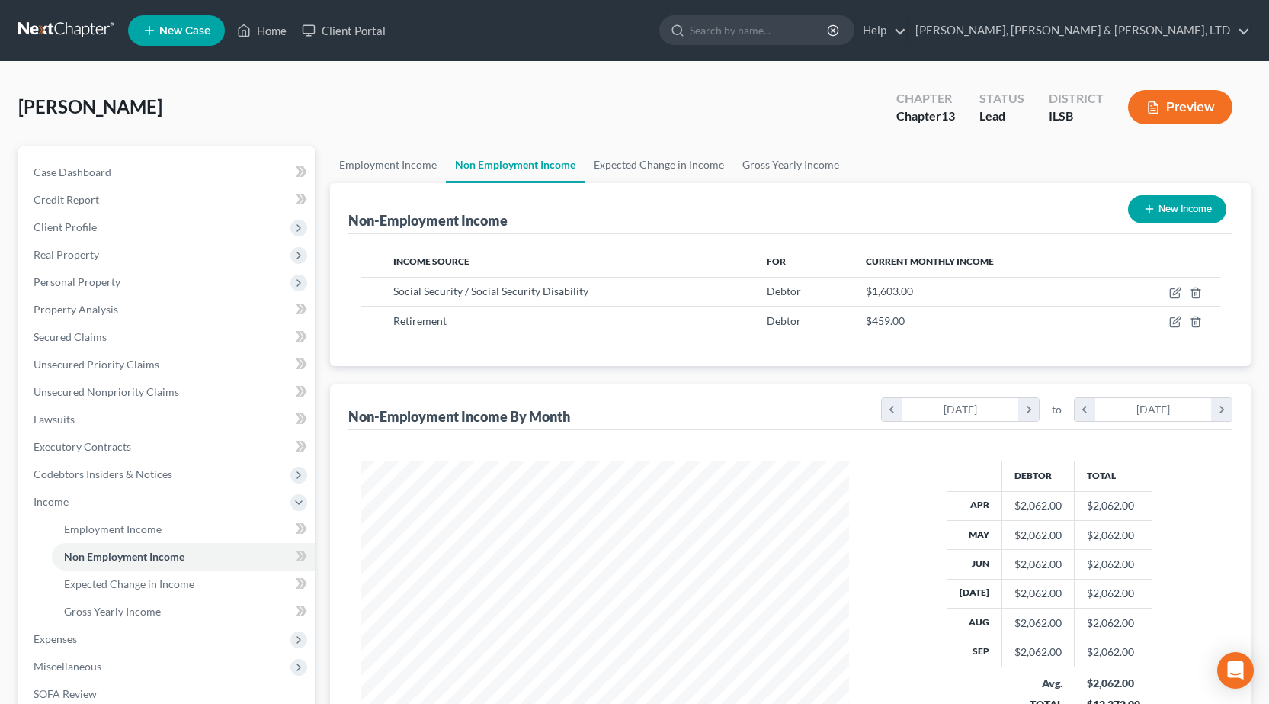
scroll to position [274, 519]
click at [765, 171] on link "Gross Yearly Income" at bounding box center [790, 164] width 115 height 37
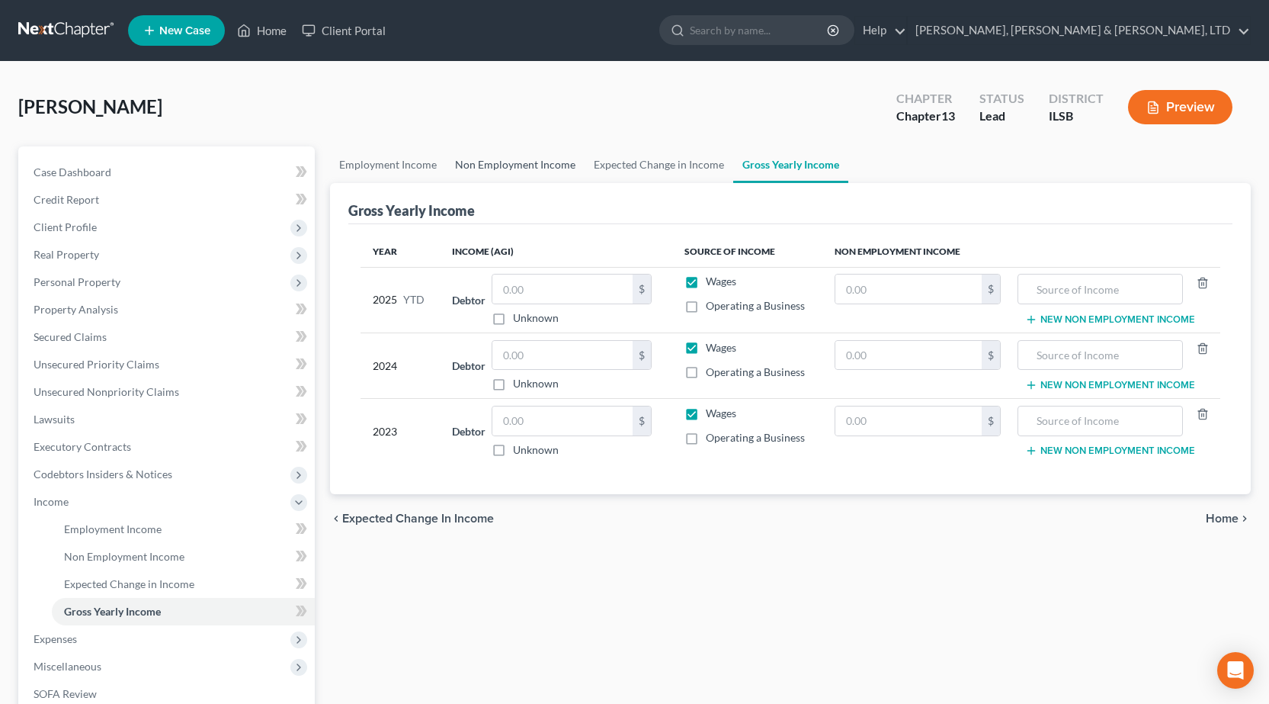
click at [513, 168] on link "Non Employment Income" at bounding box center [515, 164] width 139 height 37
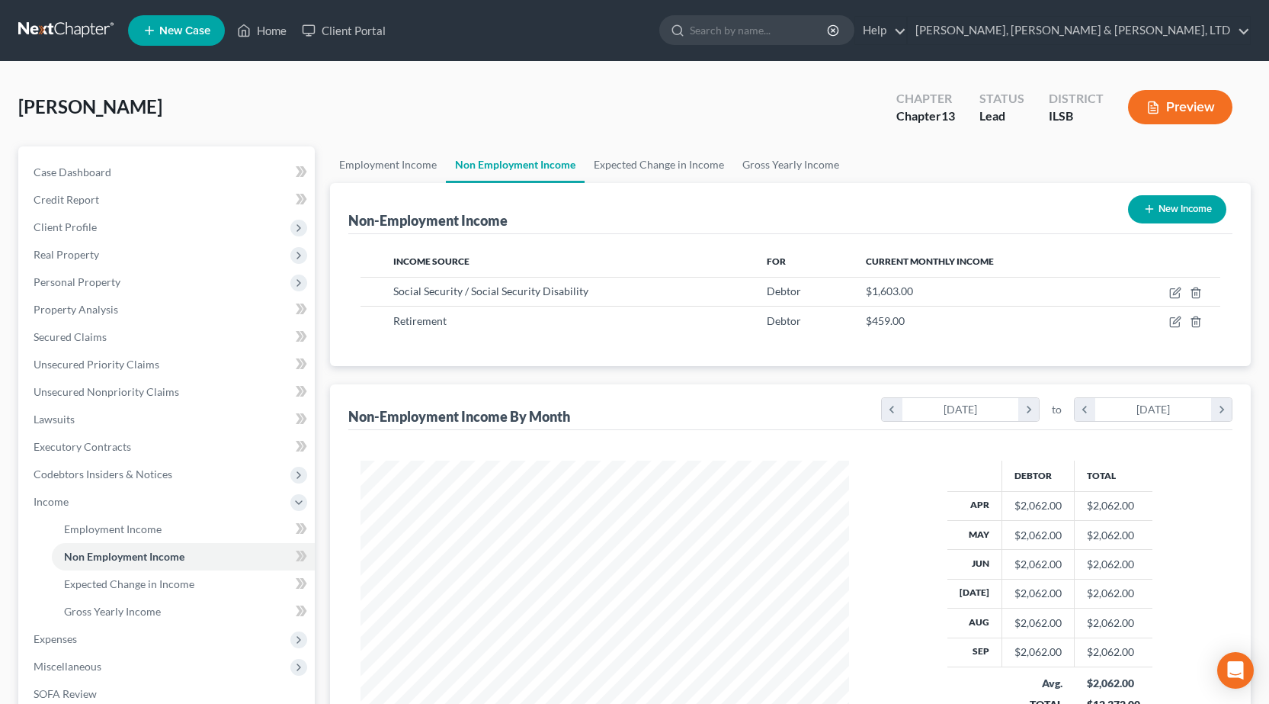
scroll to position [274, 519]
click at [826, 162] on link "Gross Yearly Income" at bounding box center [790, 164] width 115 height 37
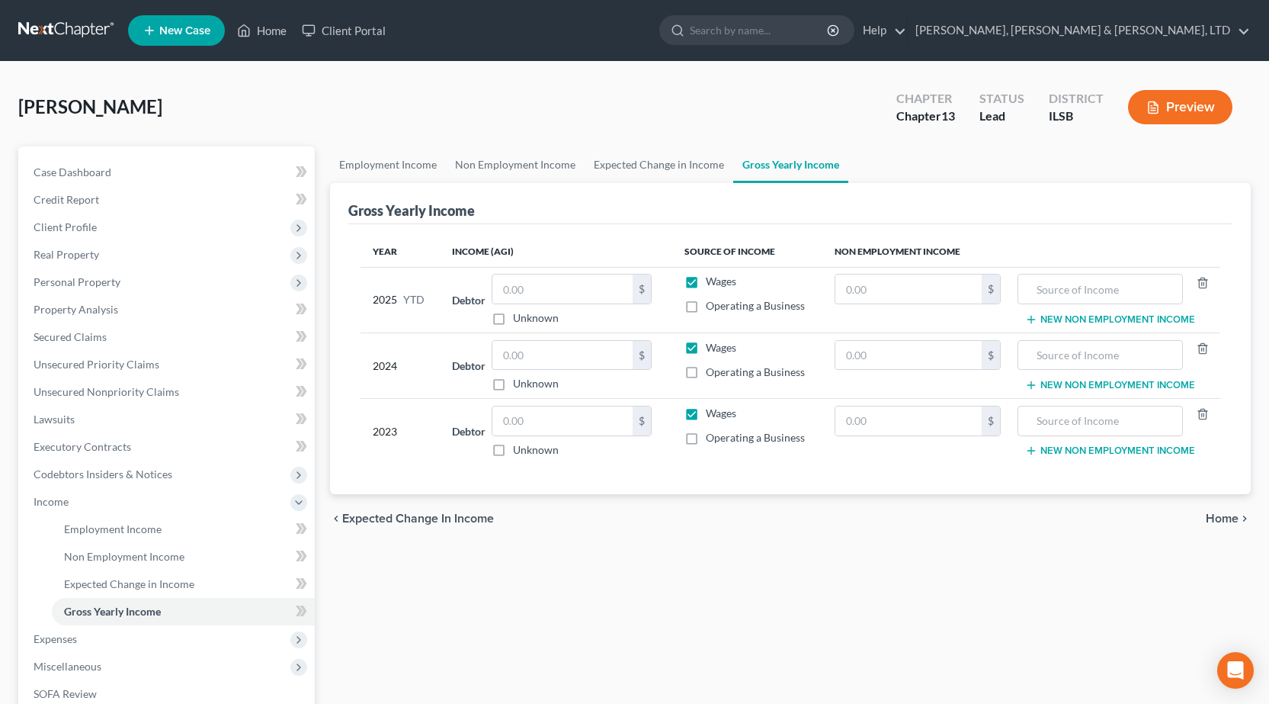
click at [1044, 235] on div "Year Income (AGI) Source of Income Non Employment Income 2025 YTD Debtor $ Unkn…" at bounding box center [790, 359] width 884 height 271
click at [909, 290] on input "text" at bounding box center [909, 288] width 147 height 29
type input "4,590"
click at [1143, 295] on input "text" at bounding box center [1100, 288] width 148 height 29
type input "Retirement Income"
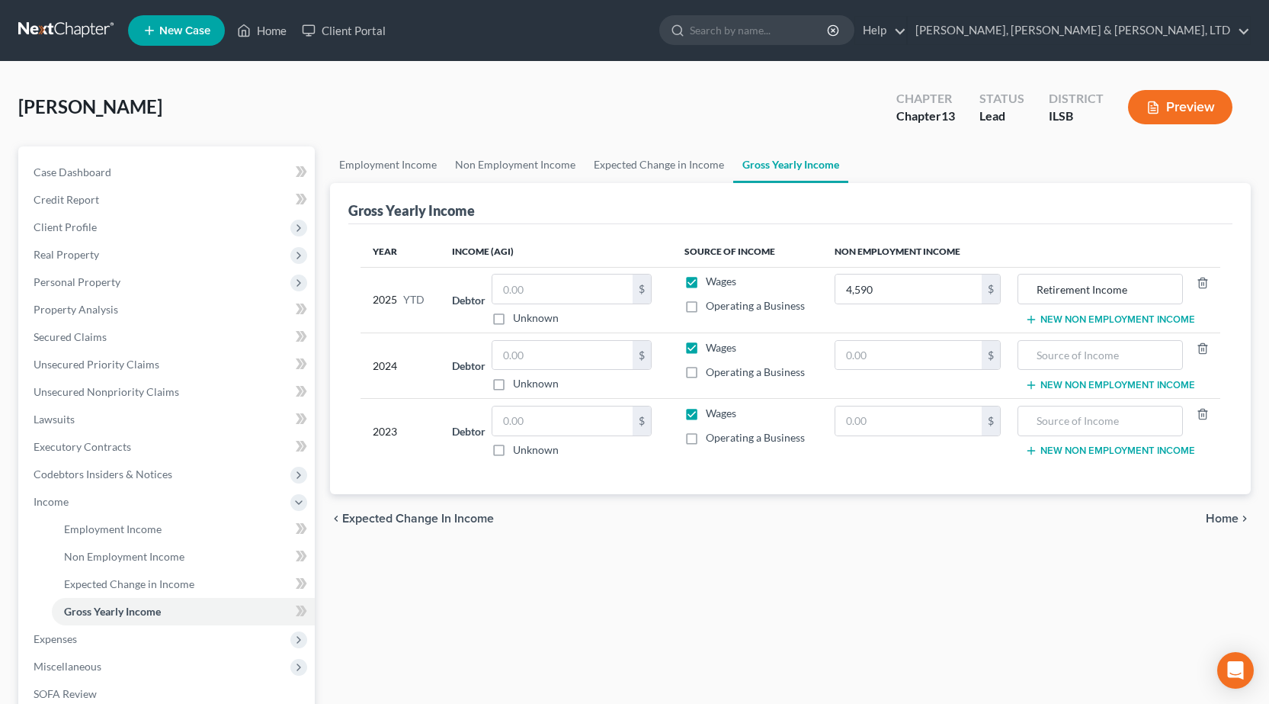
click at [997, 215] on div "Gross Yearly Income" at bounding box center [790, 203] width 884 height 41
click at [870, 351] on input "text" at bounding box center [909, 355] width 147 height 29
type input "5,508"
drag, startPoint x: 1146, startPoint y: 294, endPoint x: 682, endPoint y: 250, distance: 465.6
click at [682, 250] on table "Year Income (AGI) Source of Income Non Employment Income 2025 YTD Debtor $ Unkn…" at bounding box center [791, 350] width 860 height 228
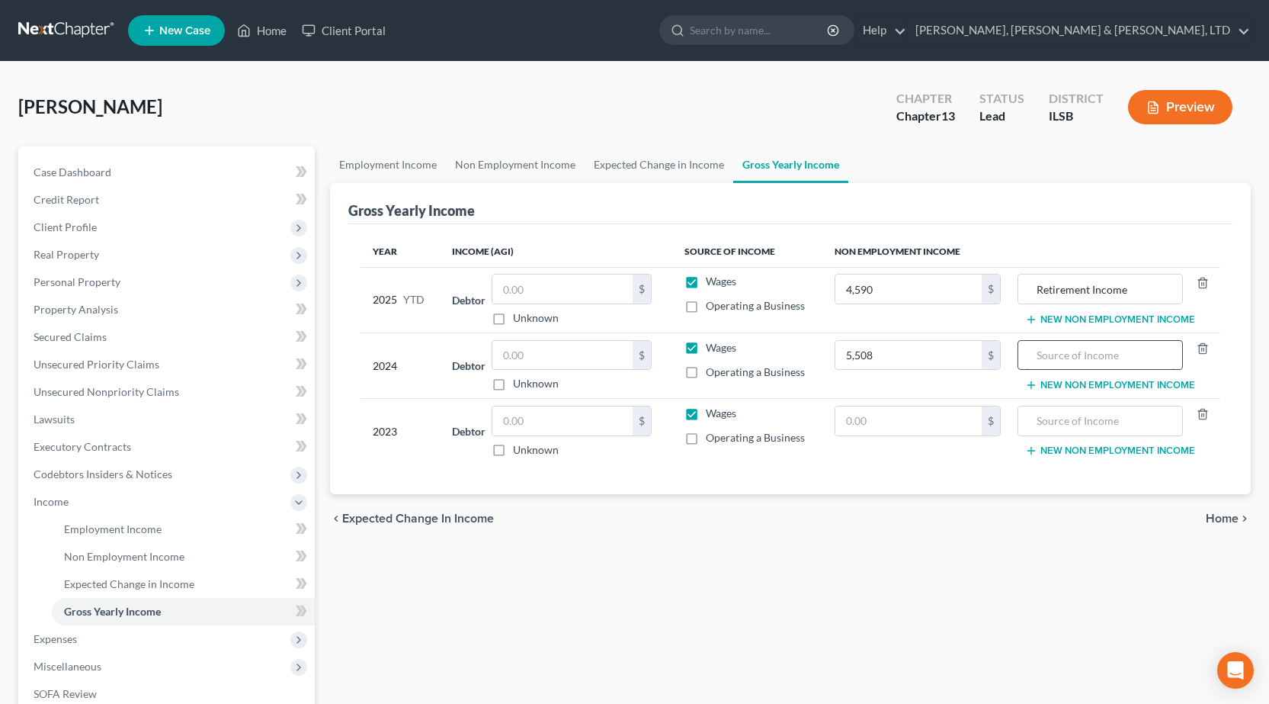
click at [1103, 360] on input "text" at bounding box center [1100, 355] width 148 height 29
paste input "Retirement Income"
type input "Retirement Income"
click at [893, 426] on input "text" at bounding box center [909, 420] width 147 height 29
type input "5,508"
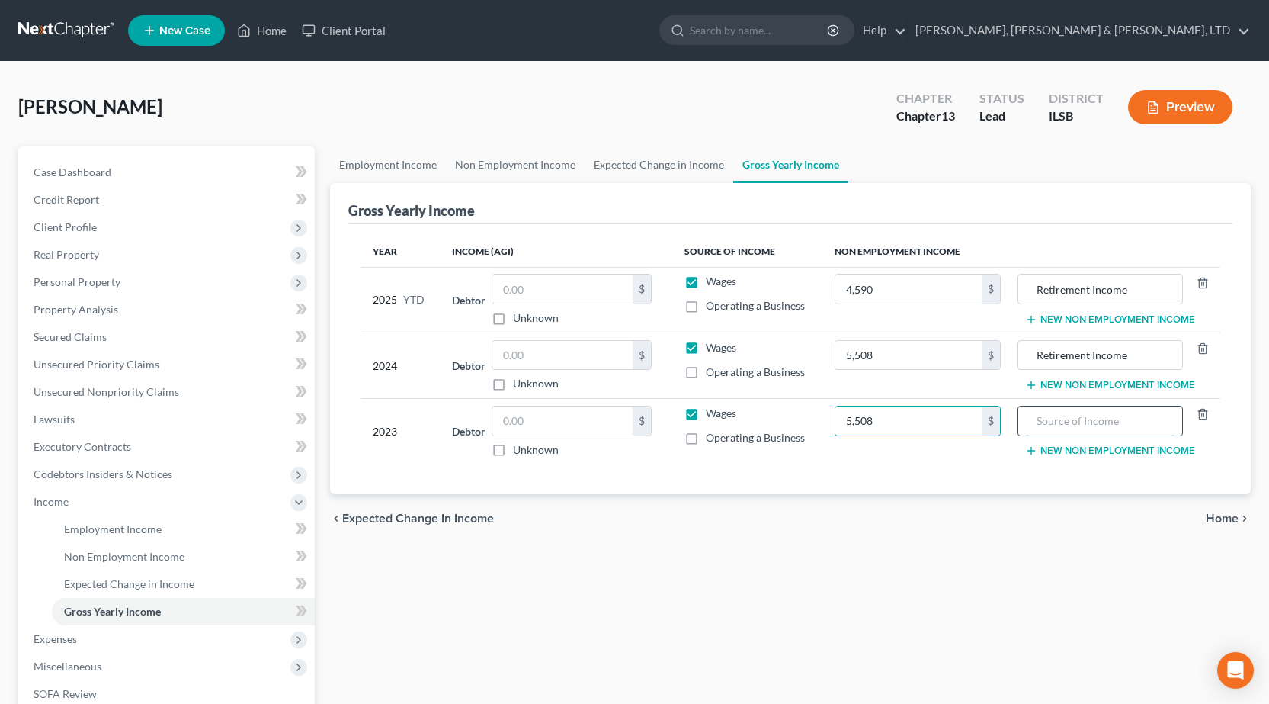
click at [1066, 419] on input "text" at bounding box center [1100, 420] width 148 height 29
paste input "Retirement Income"
type input "Retirement Income"
click at [1087, 313] on button "New Non Employment Income" at bounding box center [1110, 319] width 170 height 12
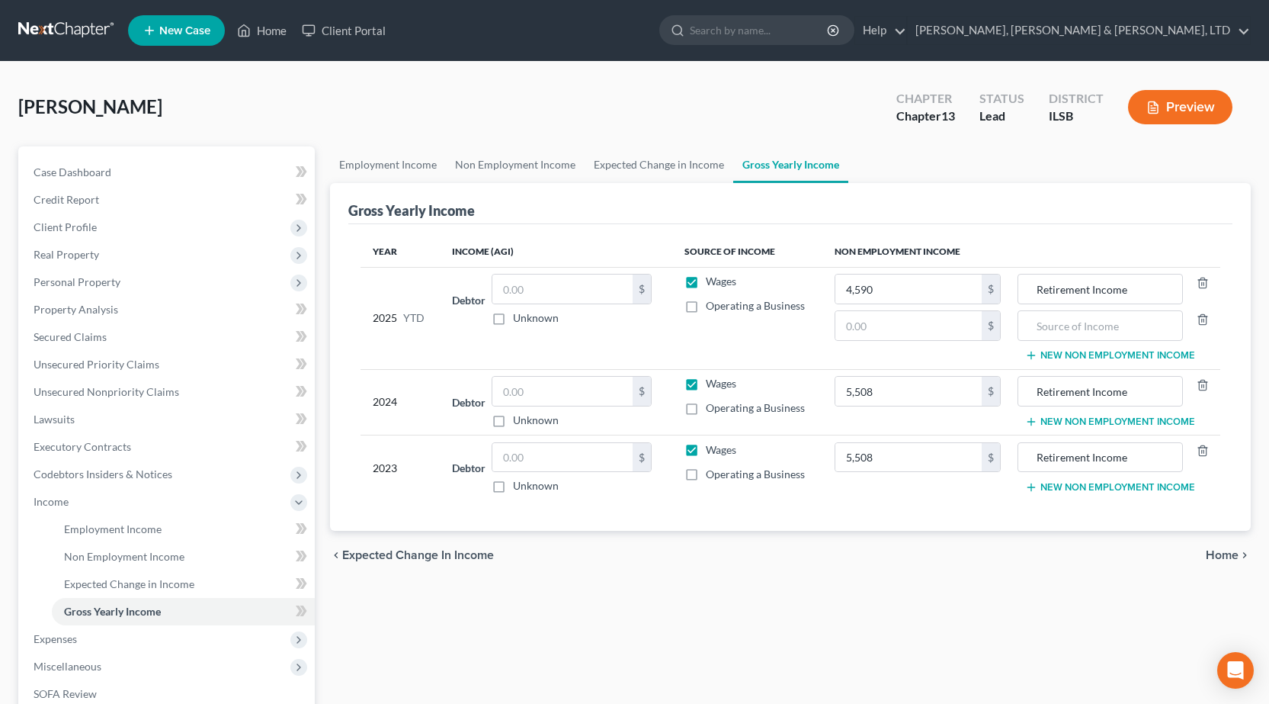
click at [1106, 417] on button "New Non Employment Income" at bounding box center [1110, 421] width 170 height 12
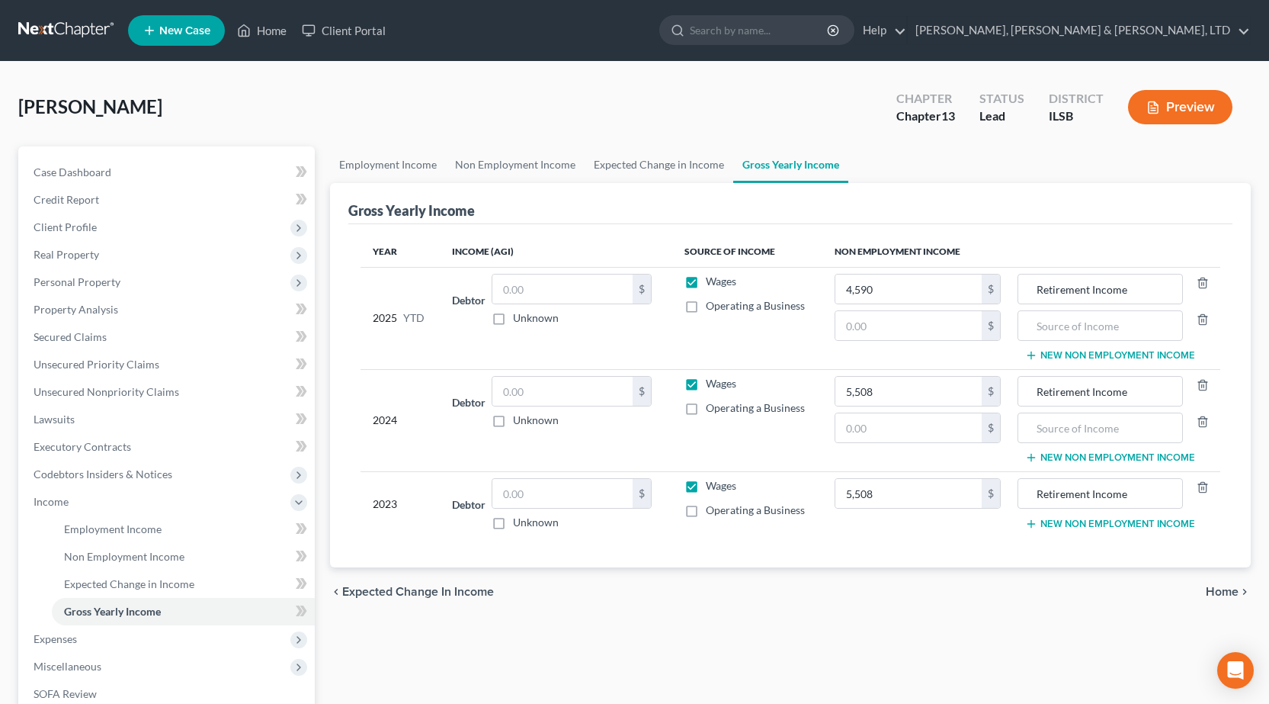
click at [1081, 520] on button "New Non Employment Income" at bounding box center [1110, 524] width 170 height 12
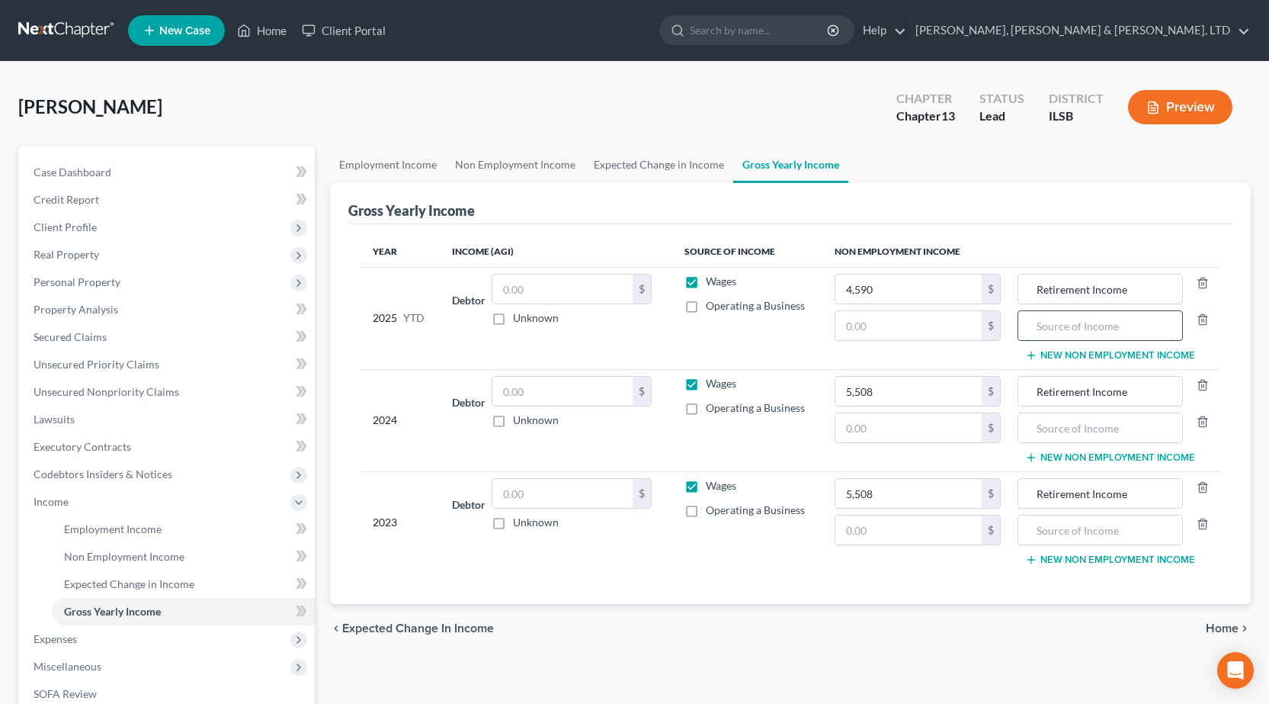
click at [1082, 337] on input "text" at bounding box center [1100, 325] width 148 height 29
drag, startPoint x: 1131, startPoint y: 329, endPoint x: 762, endPoint y: 316, distance: 368.4
click at [763, 316] on tr "2025 YTD Debtor $ Unknown Balance Undetermined $ Unknown Wages Operating a Busi…" at bounding box center [791, 318] width 860 height 102
type input "Social Security"
click at [1077, 436] on input "text" at bounding box center [1100, 427] width 148 height 29
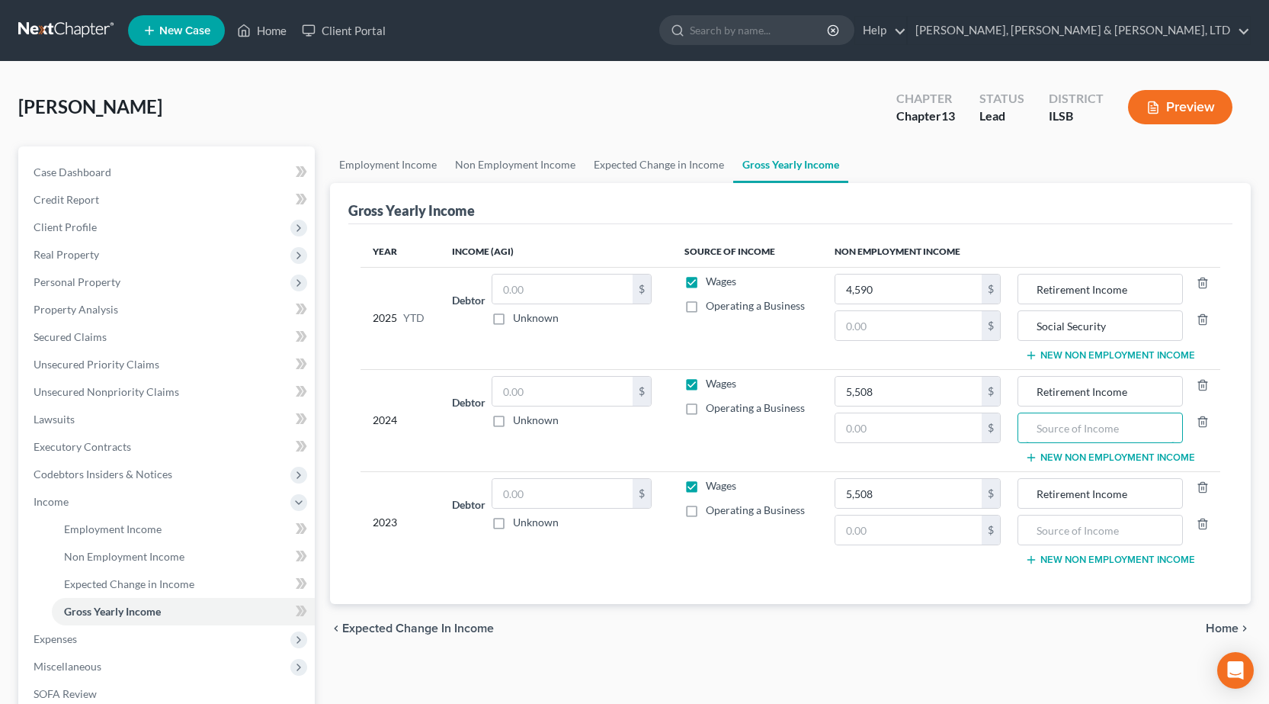
paste input "Social Security"
type input "Social Security"
click at [1091, 537] on input "text" at bounding box center [1100, 529] width 148 height 29
paste input "Social Security"
type input "Social Security"
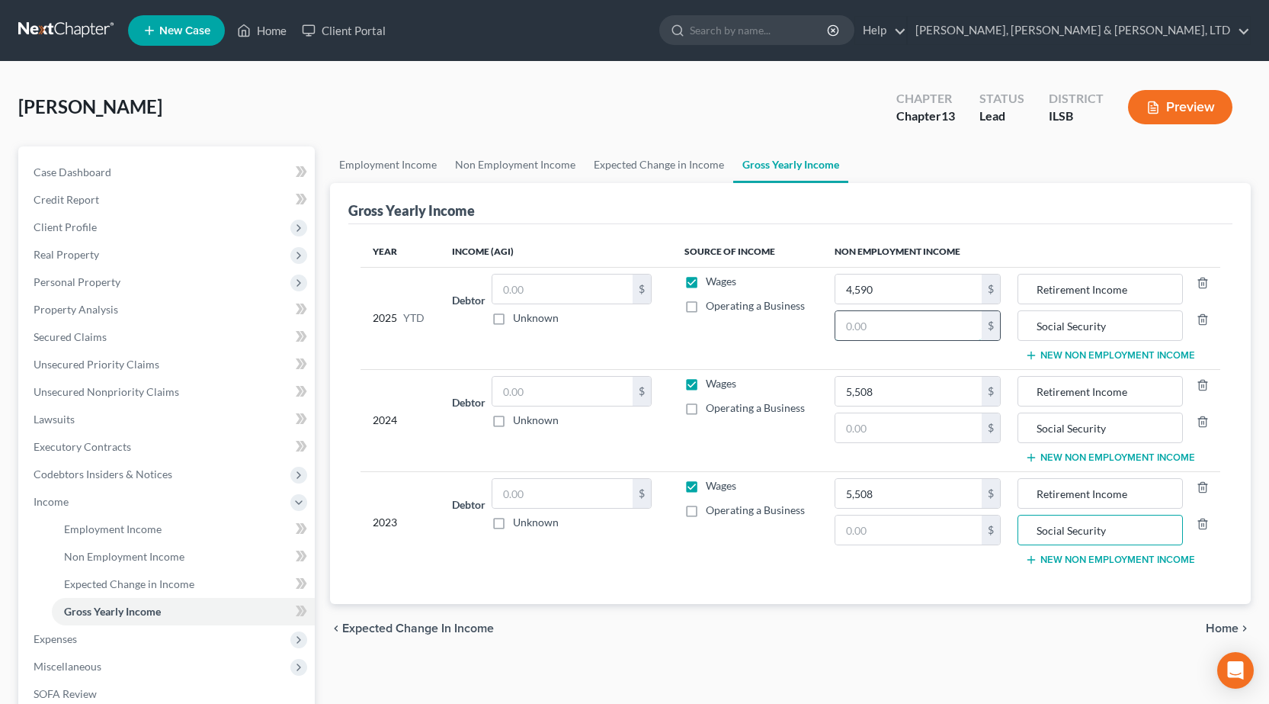
click at [894, 332] on input "text" at bounding box center [909, 325] width 147 height 29
drag, startPoint x: 1066, startPoint y: 214, endPoint x: 1039, endPoint y: 233, distance: 32.4
click at [1064, 214] on div "Gross Yearly Income" at bounding box center [790, 203] width 884 height 41
click at [883, 329] on input "text" at bounding box center [909, 325] width 147 height 29
type input "16,030"
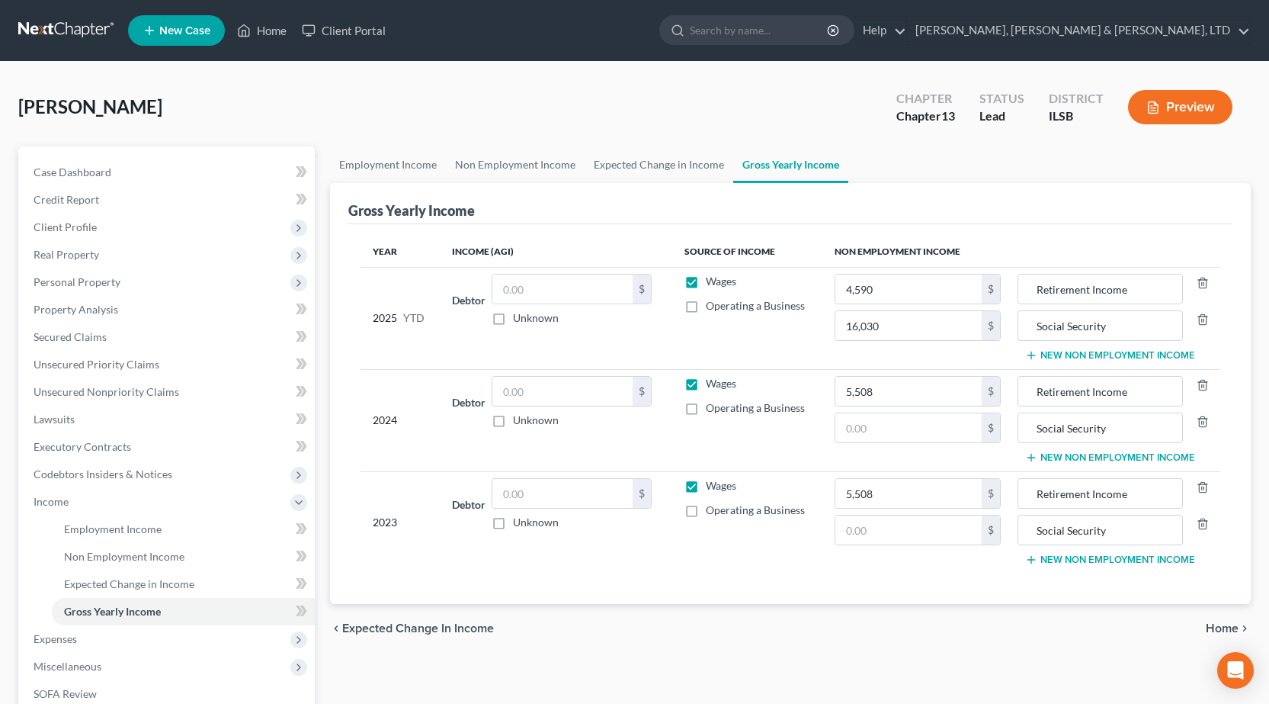
click at [463, 120] on div "Kinden, Leota Upgraded Chapter Chapter 13 Status Lead District ILSB Preview" at bounding box center [634, 113] width 1233 height 66
click at [533, 159] on link "Non Employment Income" at bounding box center [515, 164] width 139 height 37
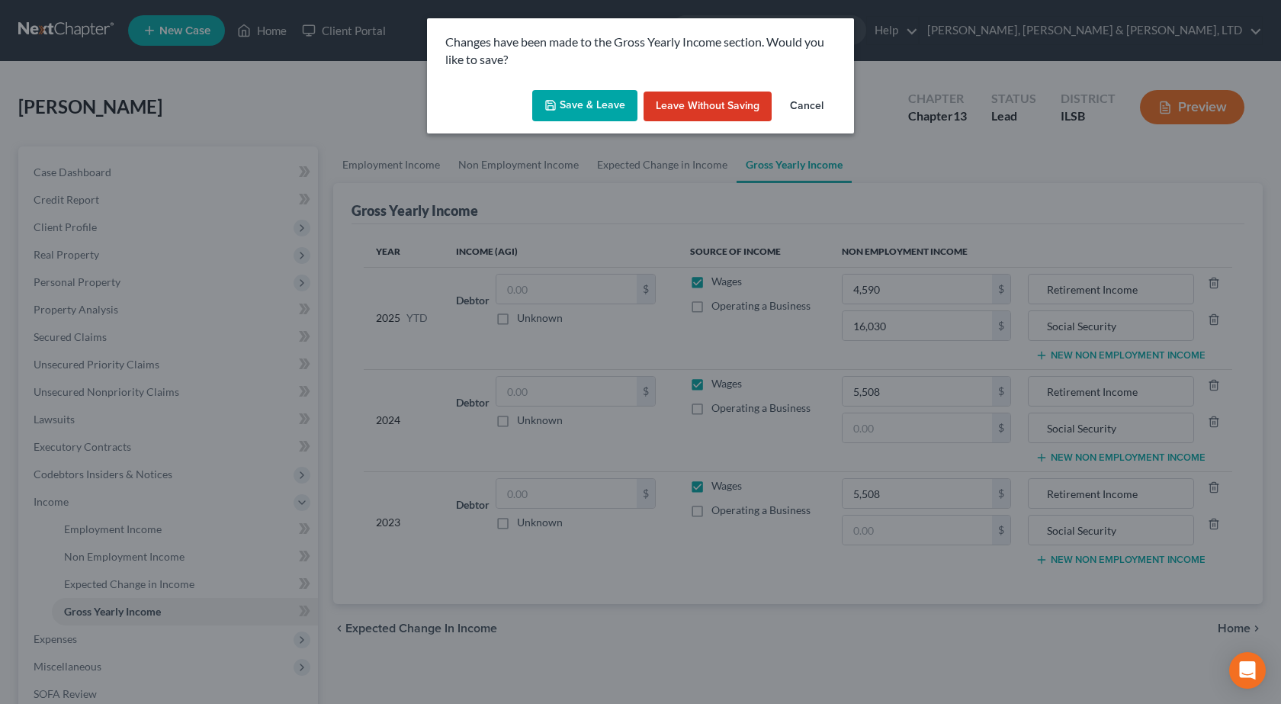
click at [595, 110] on button "Save & Leave" at bounding box center [584, 106] width 105 height 32
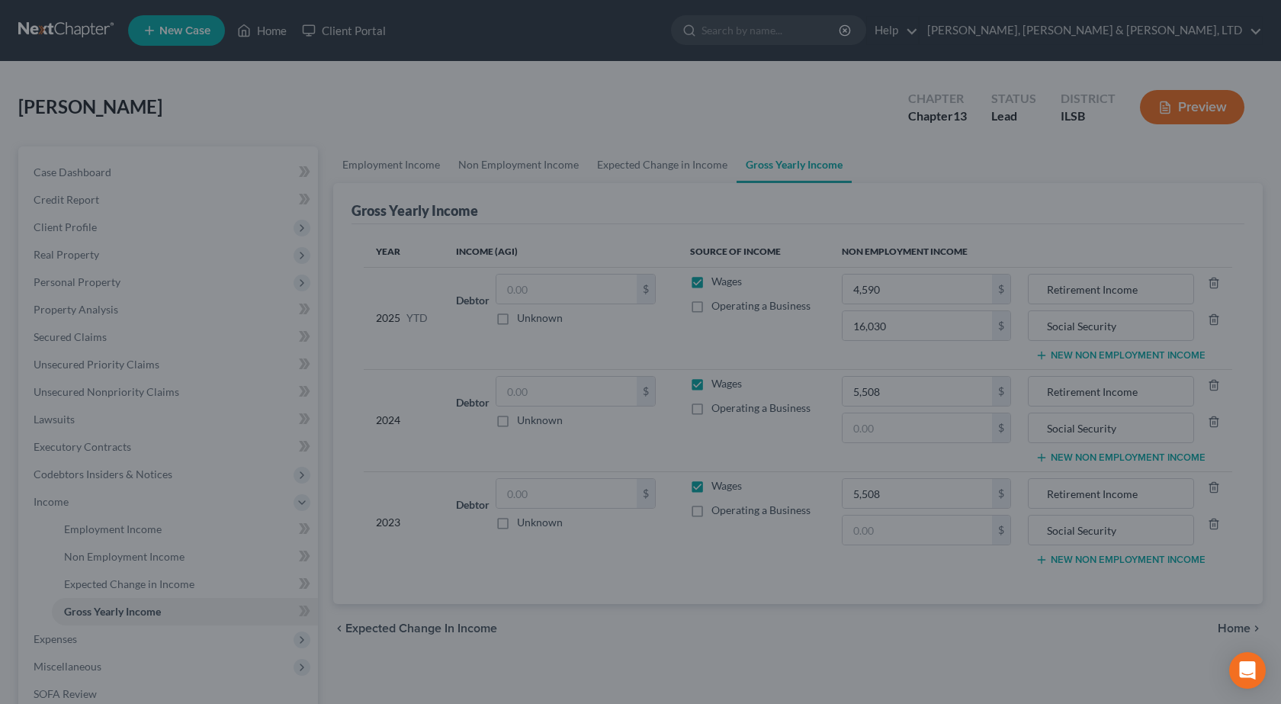
type input "16,030.00"
type input "Social Security"
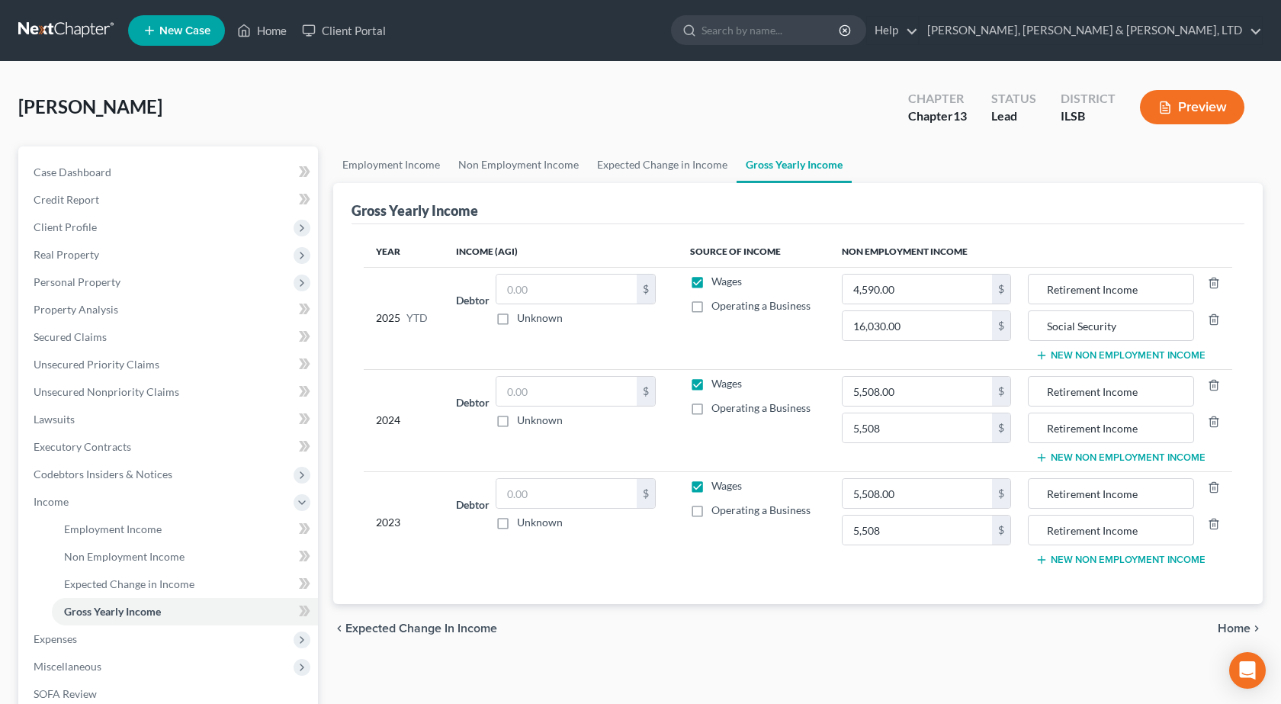
type input "Social Security"
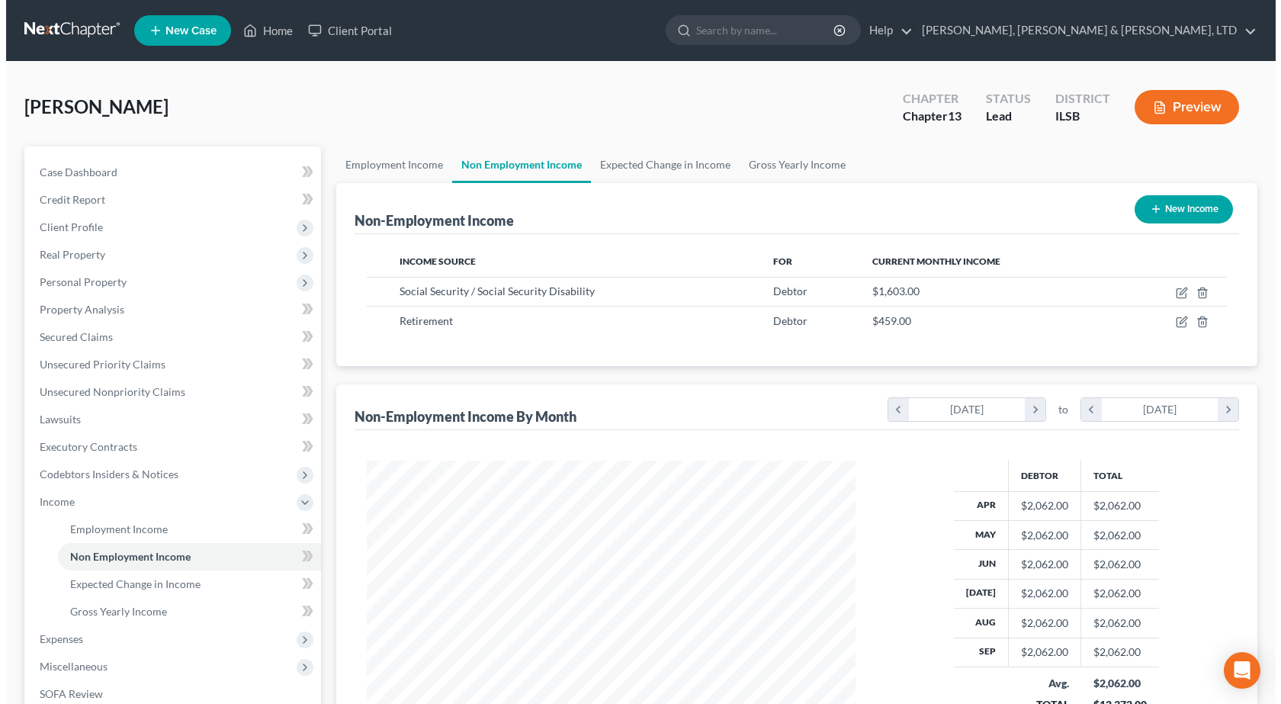
scroll to position [274, 519]
click at [813, 162] on link "Gross Yearly Income" at bounding box center [790, 164] width 115 height 37
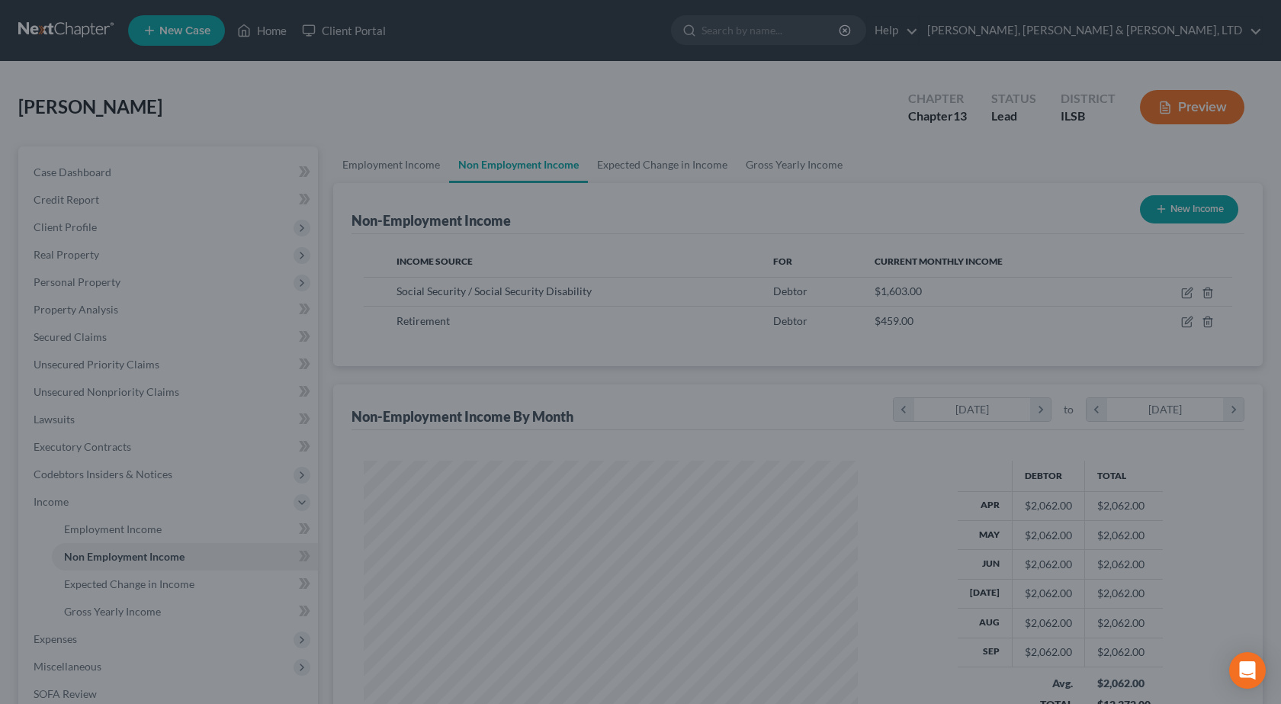
click at [681, 168] on div at bounding box center [640, 352] width 1281 height 704
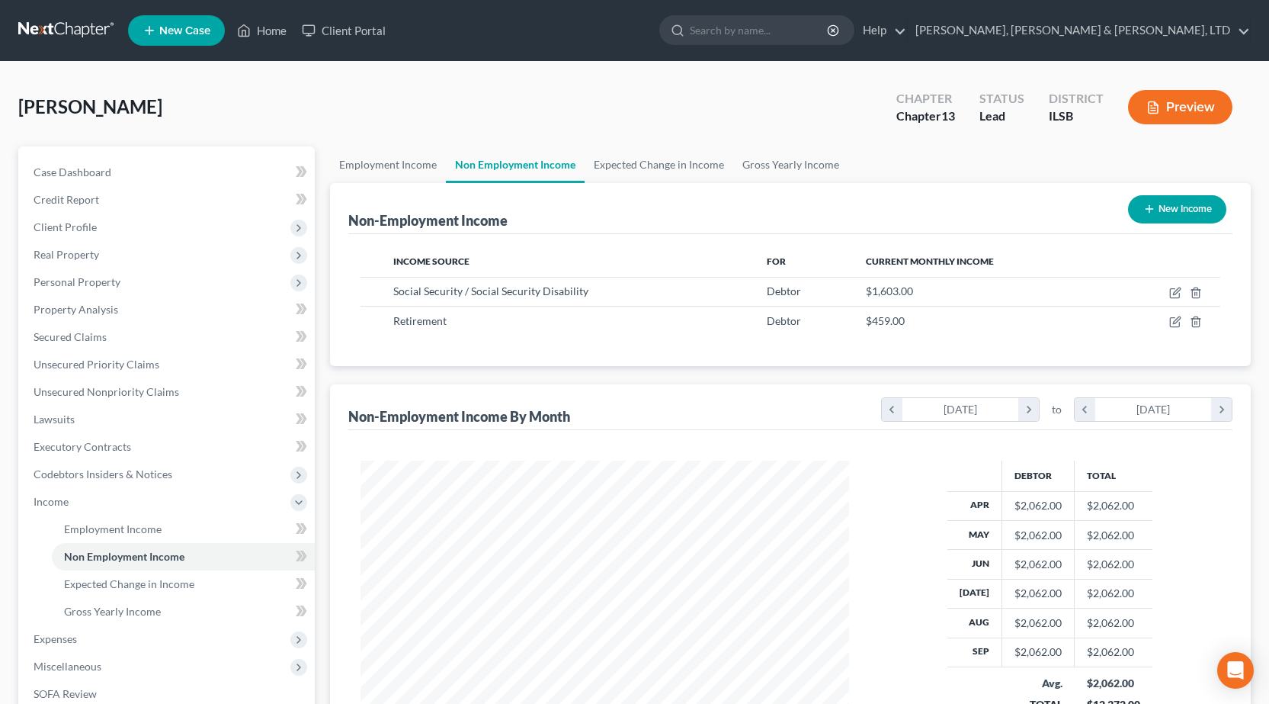
scroll to position [274, 519]
click at [801, 159] on link "Gross Yearly Income" at bounding box center [790, 164] width 115 height 37
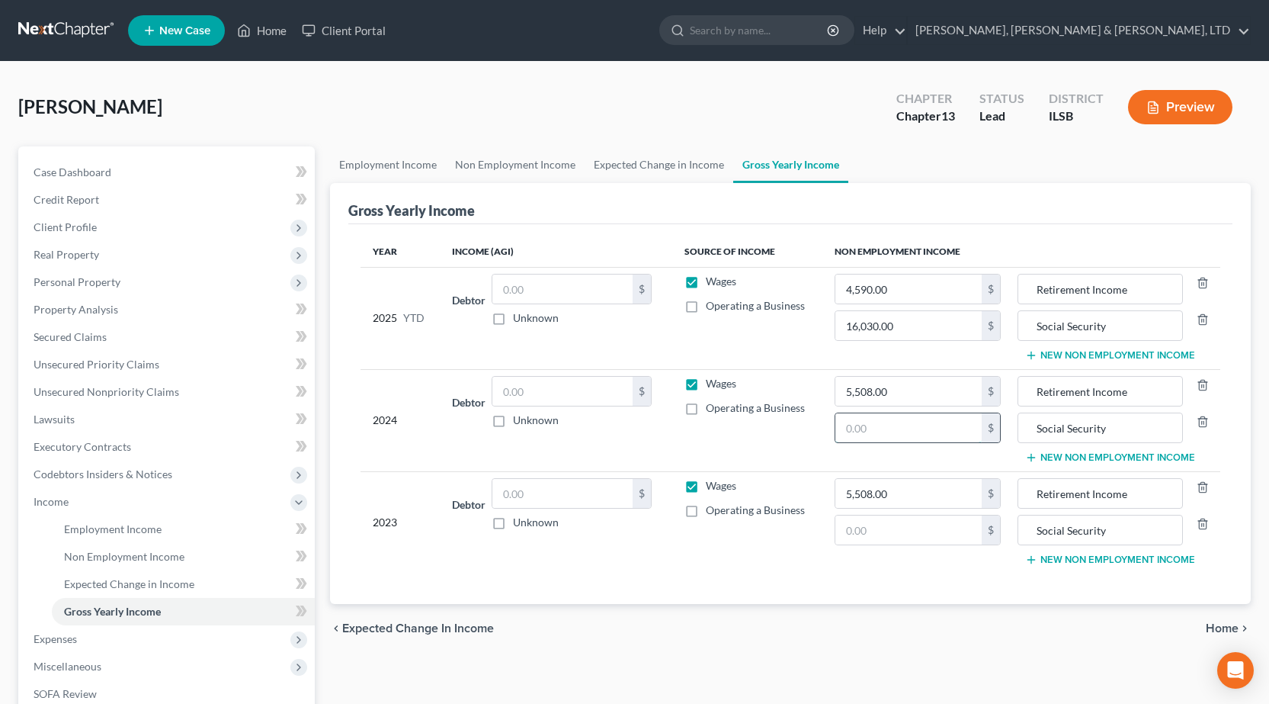
click at [950, 430] on input "text" at bounding box center [909, 427] width 147 height 29
type input "18,766"
click at [877, 524] on input "text" at bounding box center [909, 529] width 147 height 29
drag, startPoint x: 827, startPoint y: 646, endPoint x: 805, endPoint y: 643, distance: 22.4
click at [826, 646] on div "chevron_left Expected Change in Income Home chevron_right" at bounding box center [790, 628] width 921 height 49
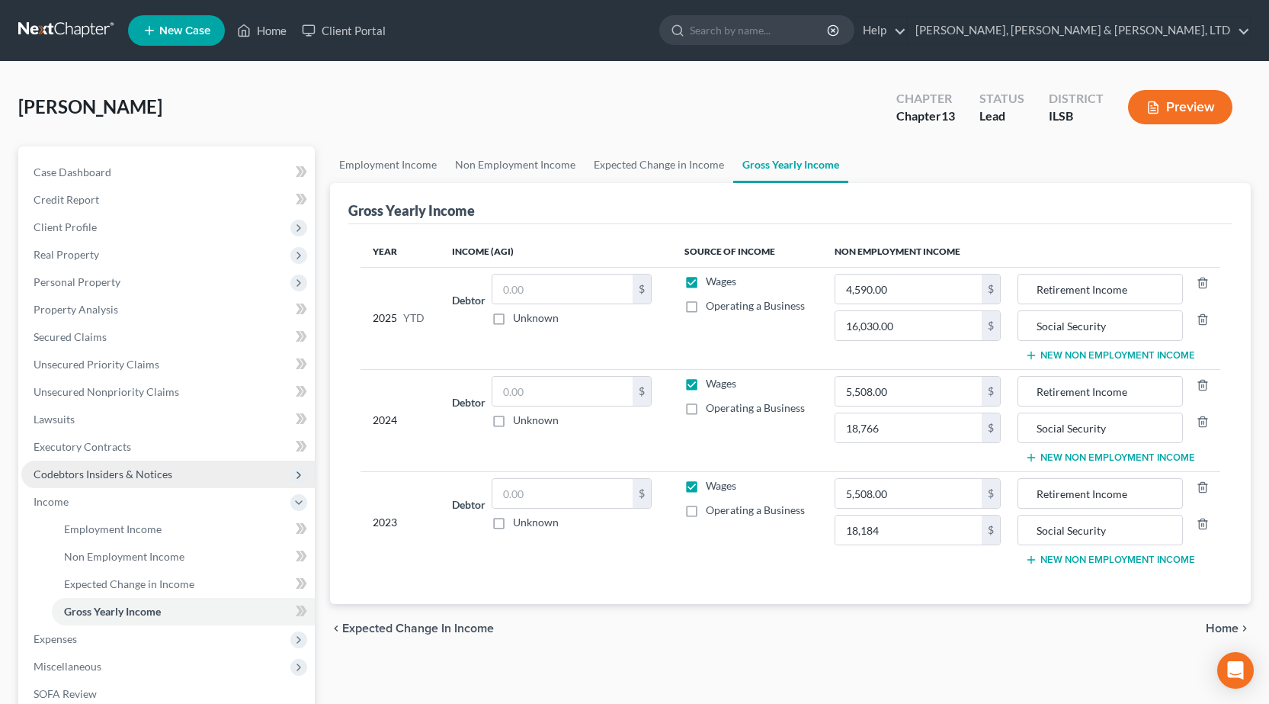
scroll to position [244, 0]
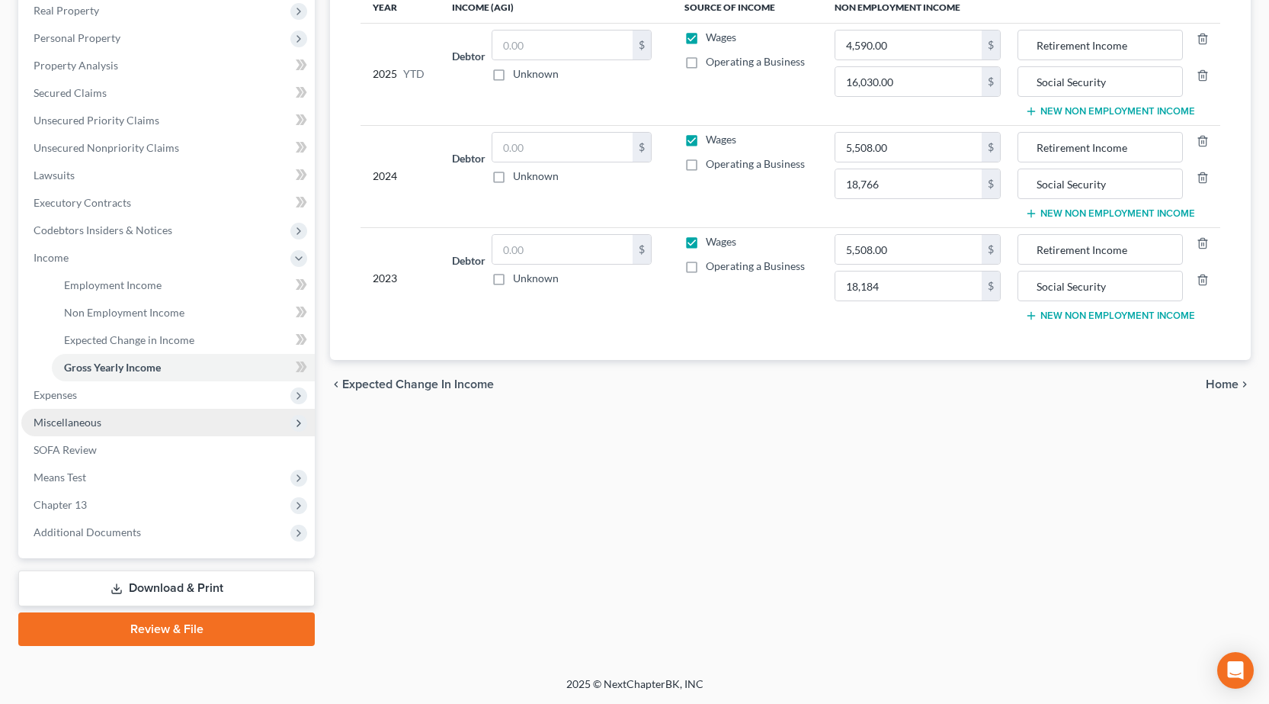
click at [144, 426] on span "Miscellaneous" at bounding box center [167, 422] width 293 height 27
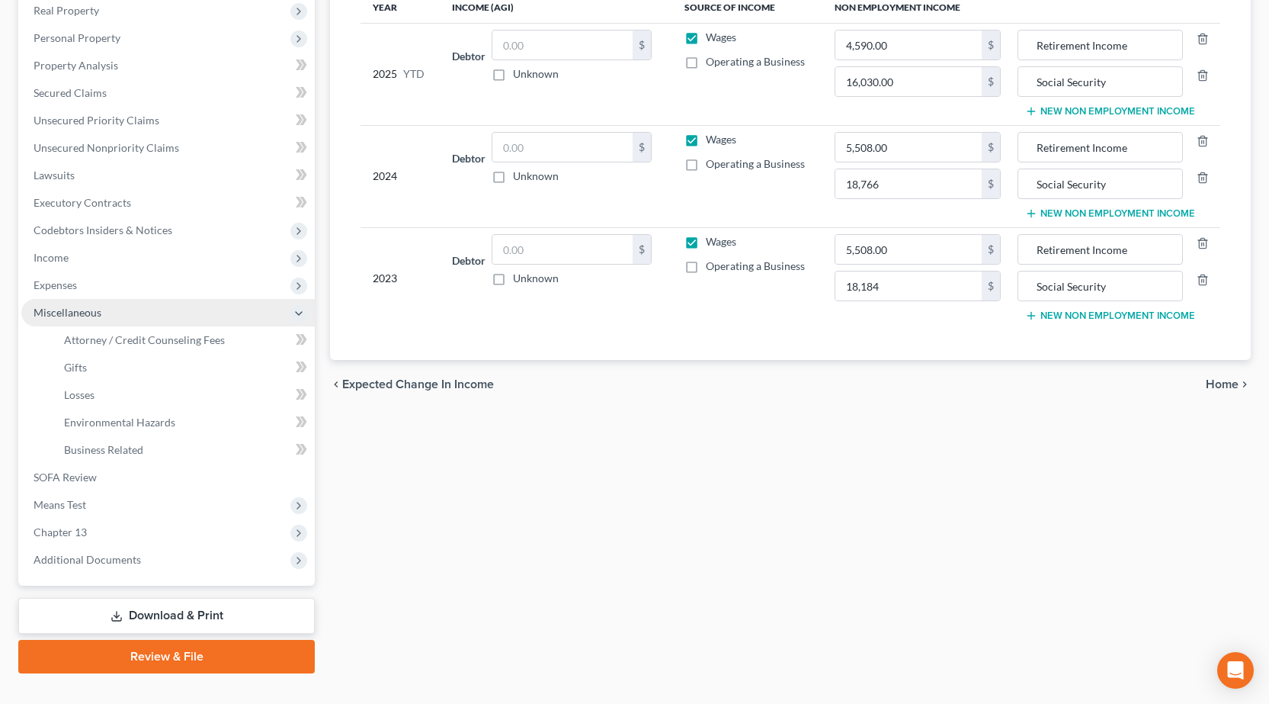
click at [120, 314] on span "Miscellaneous" at bounding box center [167, 312] width 293 height 27
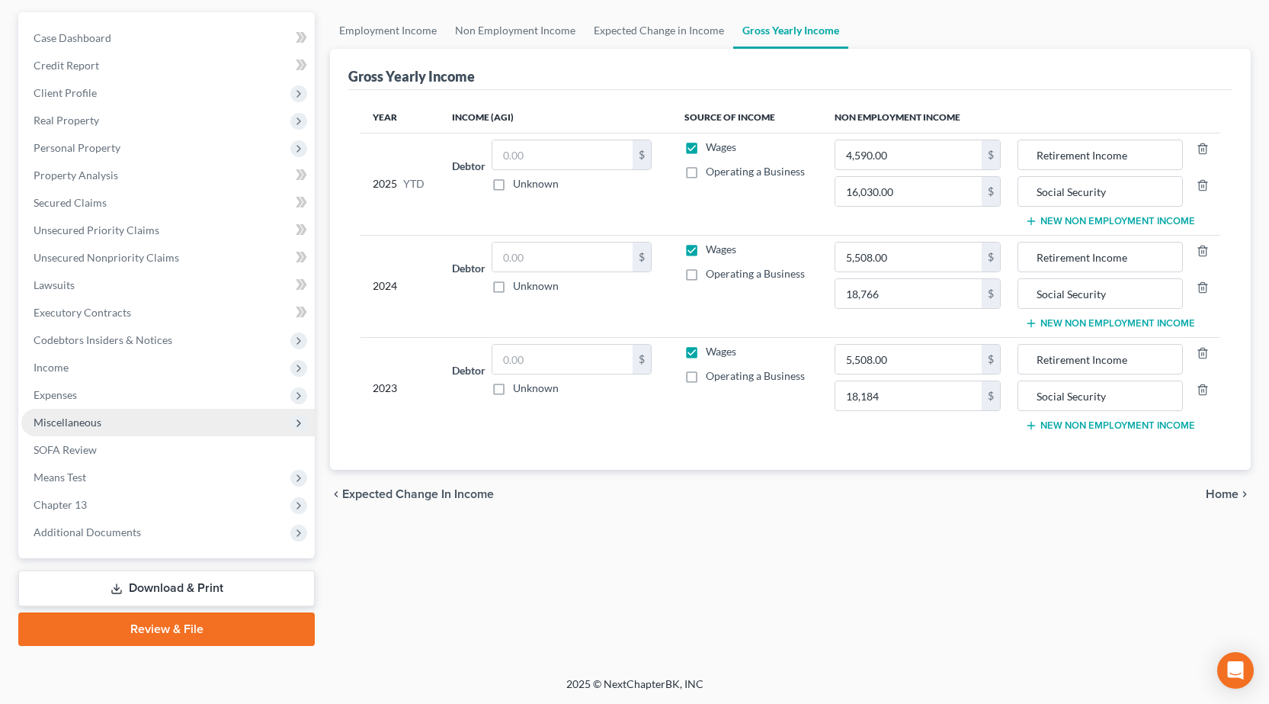
scroll to position [134, 0]
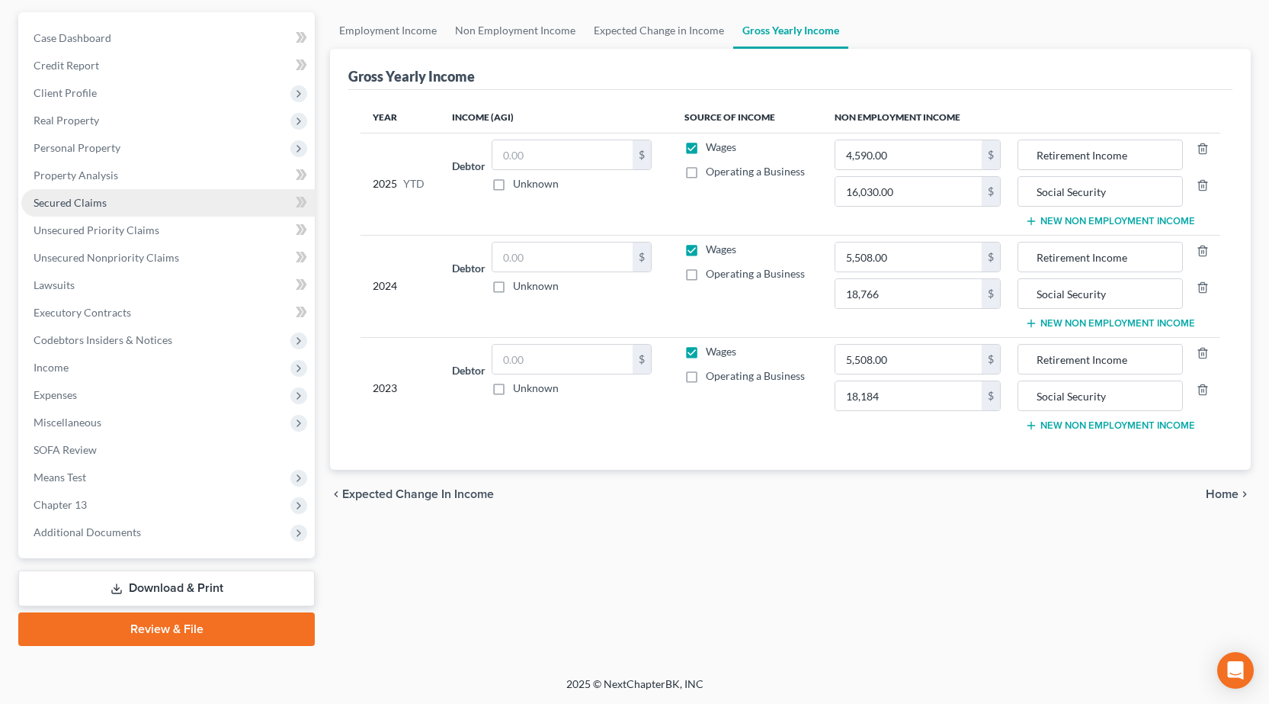
click at [123, 191] on link "Secured Claims" at bounding box center [167, 202] width 293 height 27
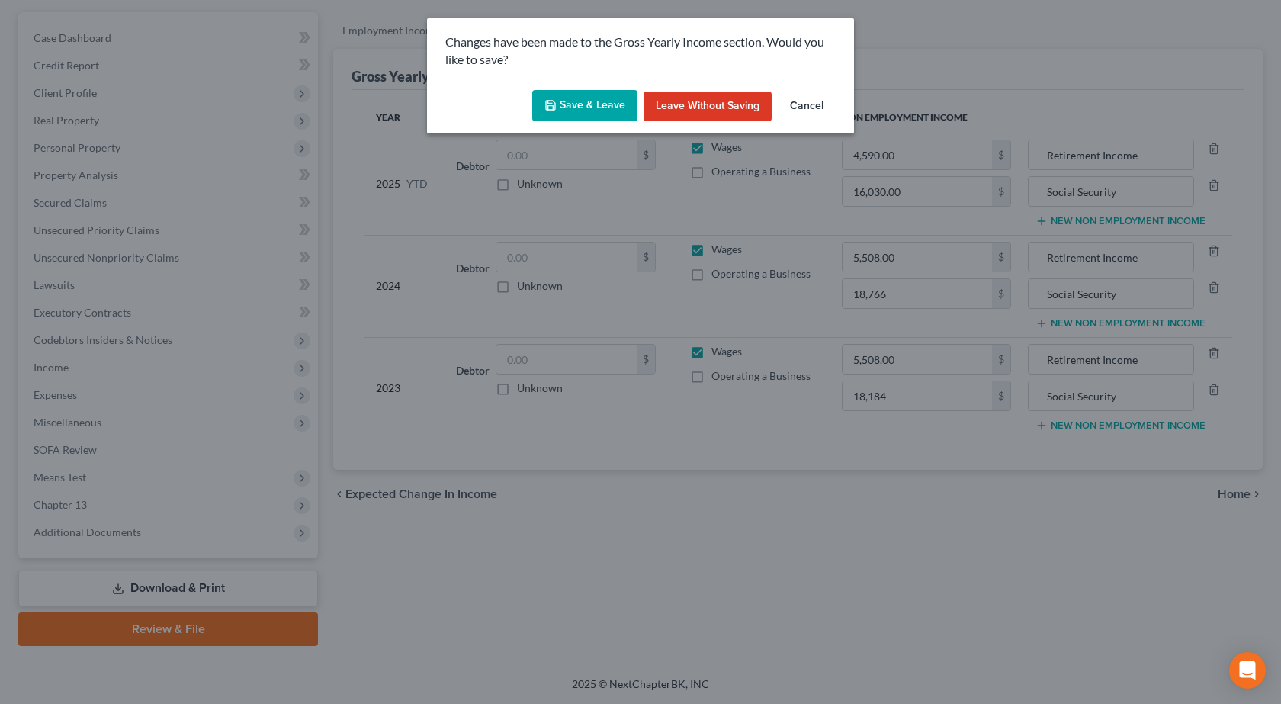
click at [562, 102] on button "Save & Leave" at bounding box center [584, 106] width 105 height 32
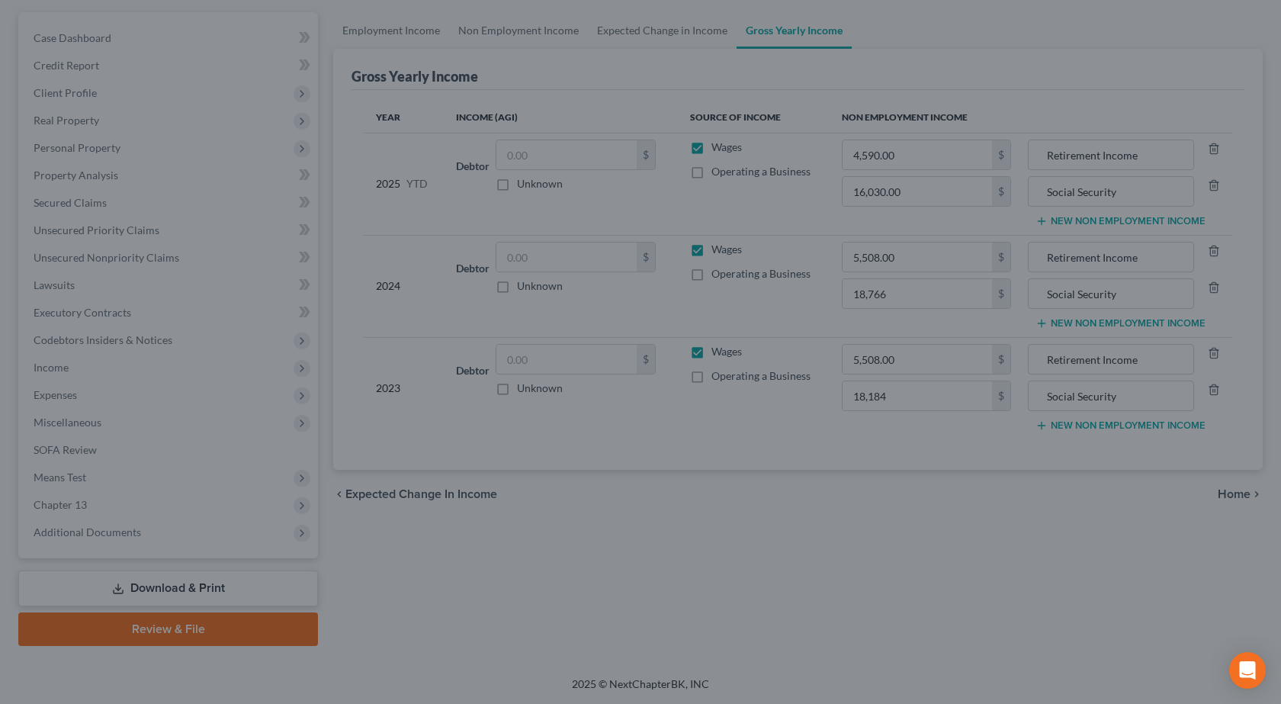
type input "18,184.00"
type input "18,766.00"
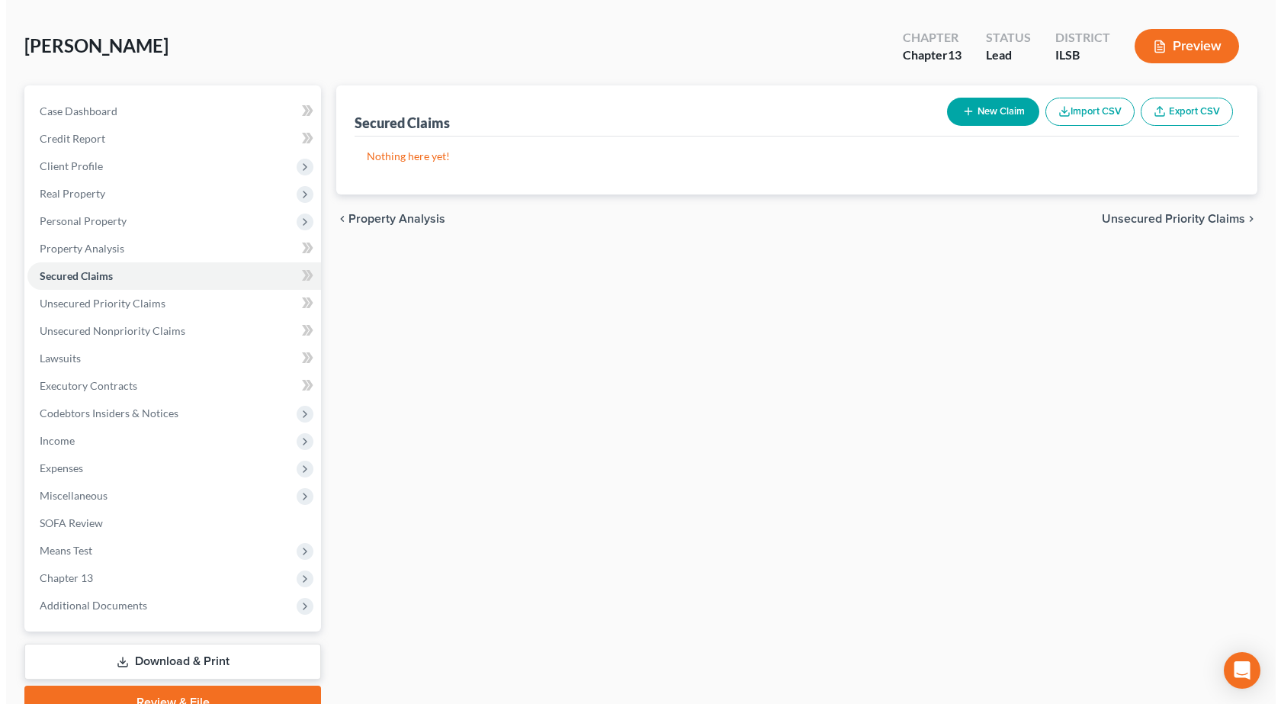
scroll to position [134, 0]
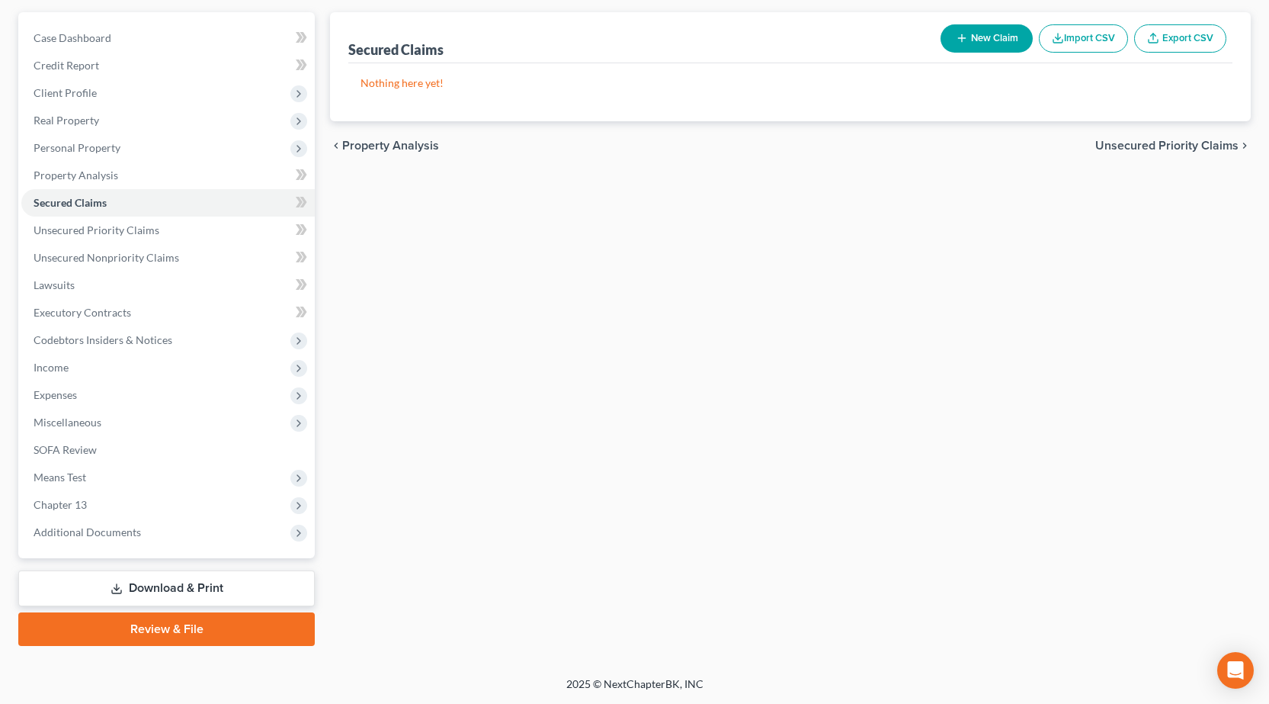
click at [188, 589] on link "Download & Print" at bounding box center [166, 588] width 297 height 36
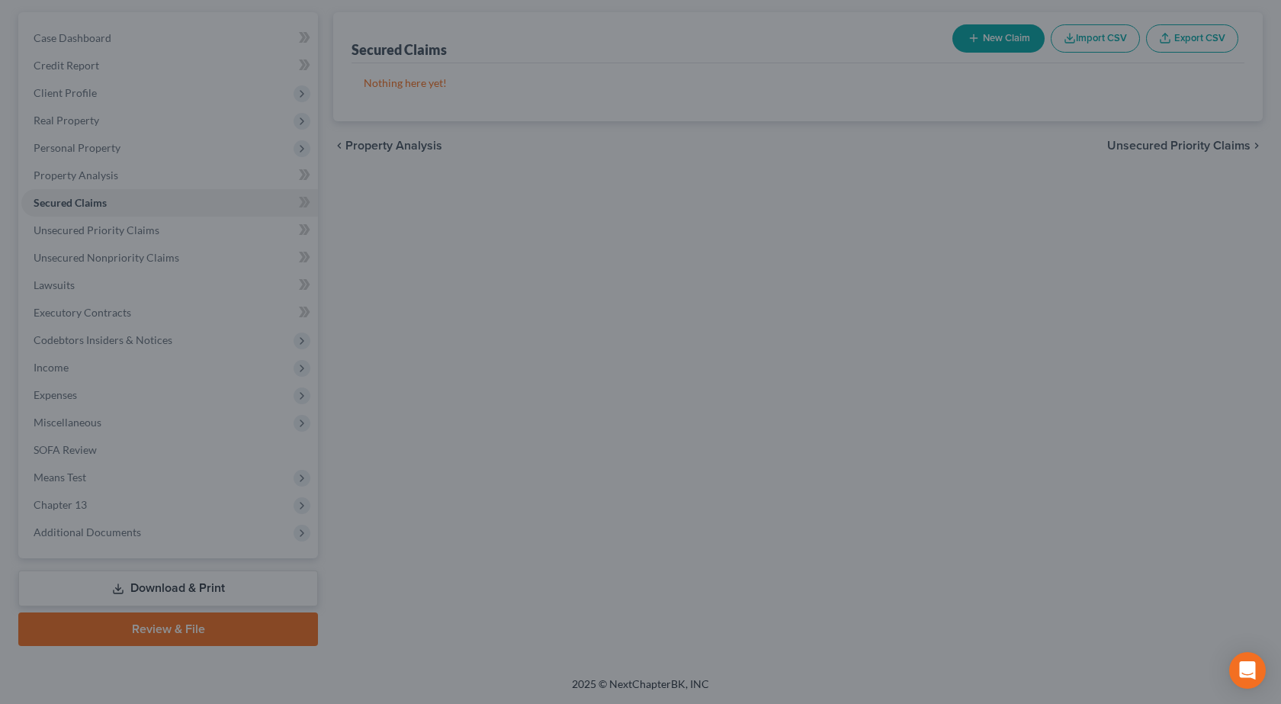
click at [512, 377] on div at bounding box center [640, 352] width 1281 height 704
click at [159, 188] on div at bounding box center [640, 352] width 1281 height 704
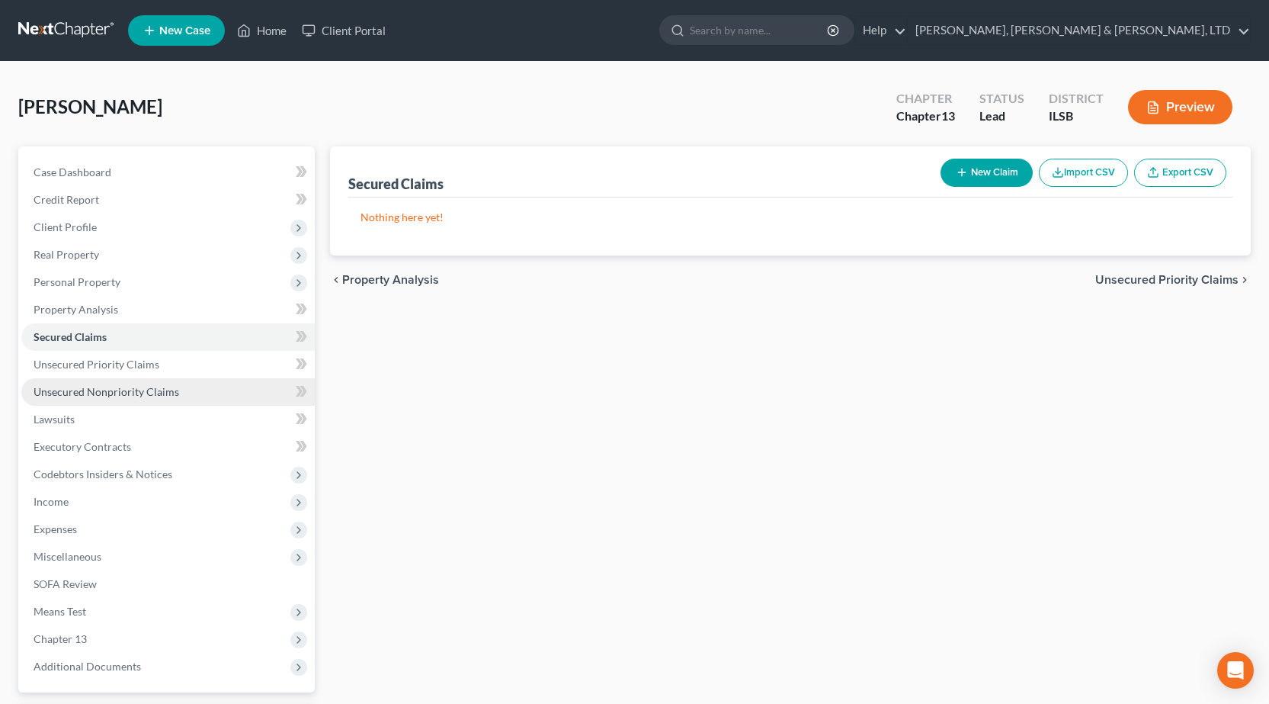
click at [151, 388] on span "Unsecured Nonpriority Claims" at bounding box center [107, 391] width 146 height 13
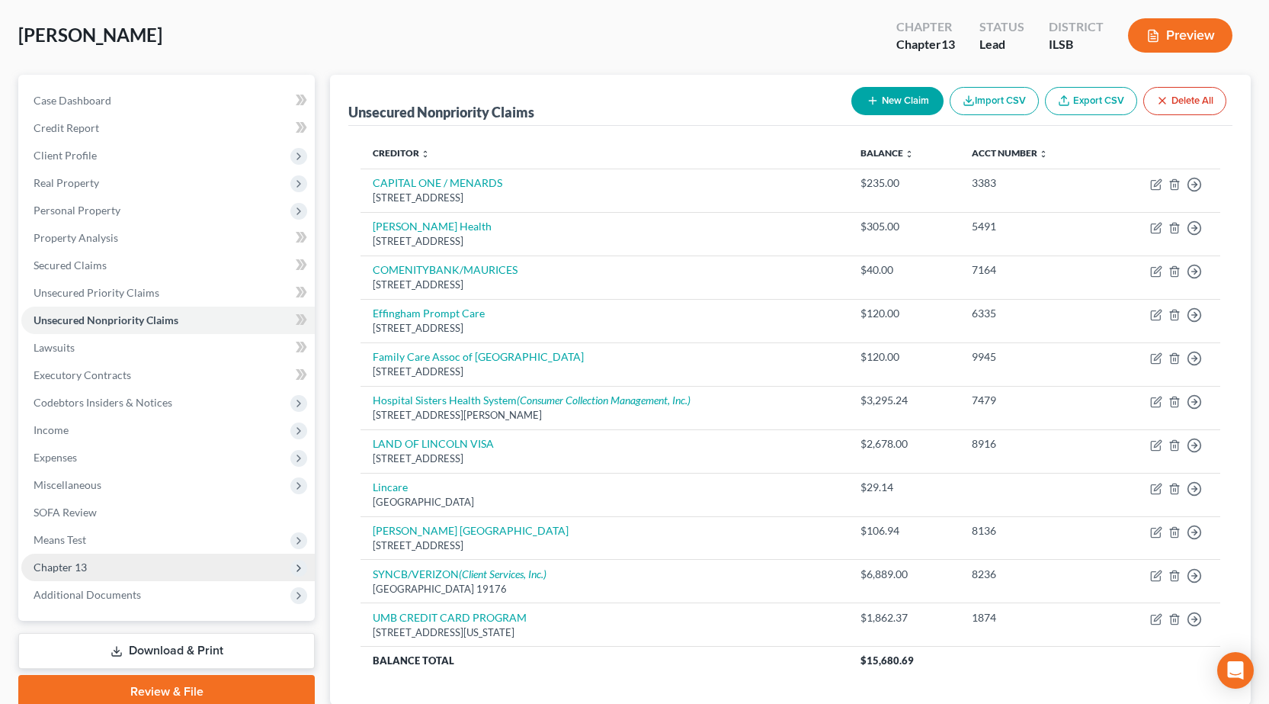
scroll to position [179, 0]
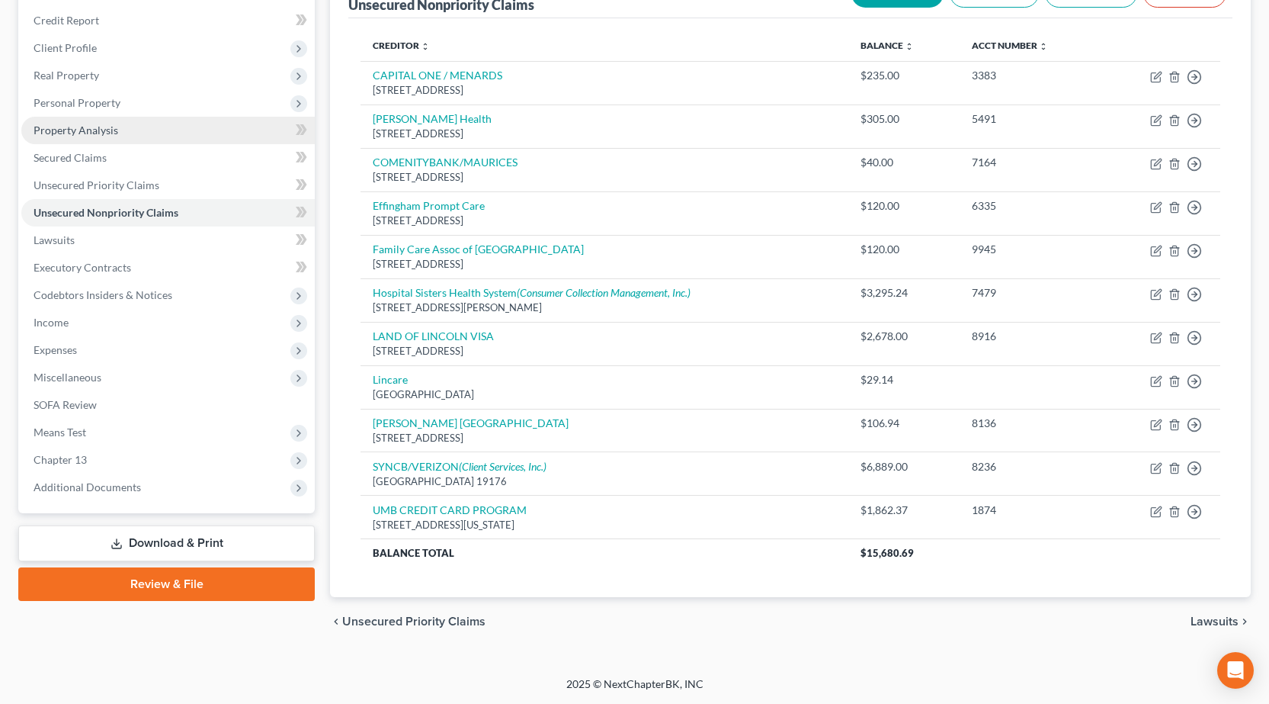
click at [123, 133] on link "Property Analysis" at bounding box center [167, 130] width 293 height 27
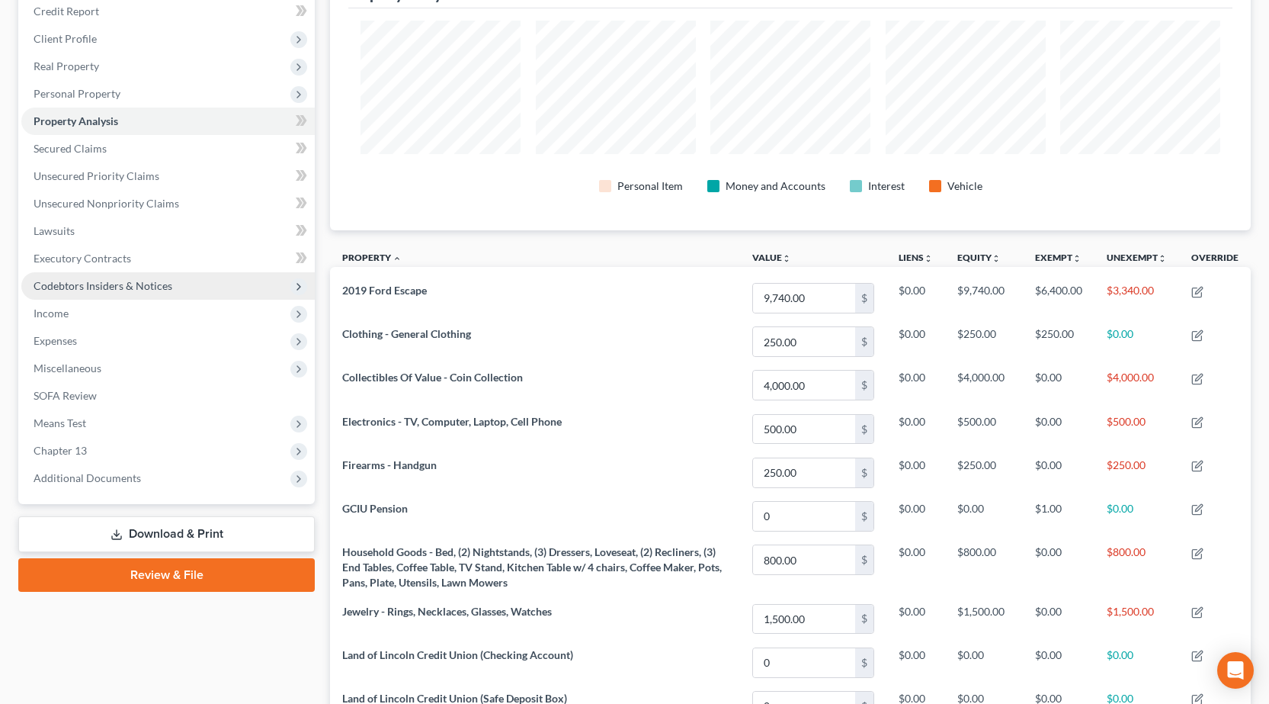
scroll to position [188, 0]
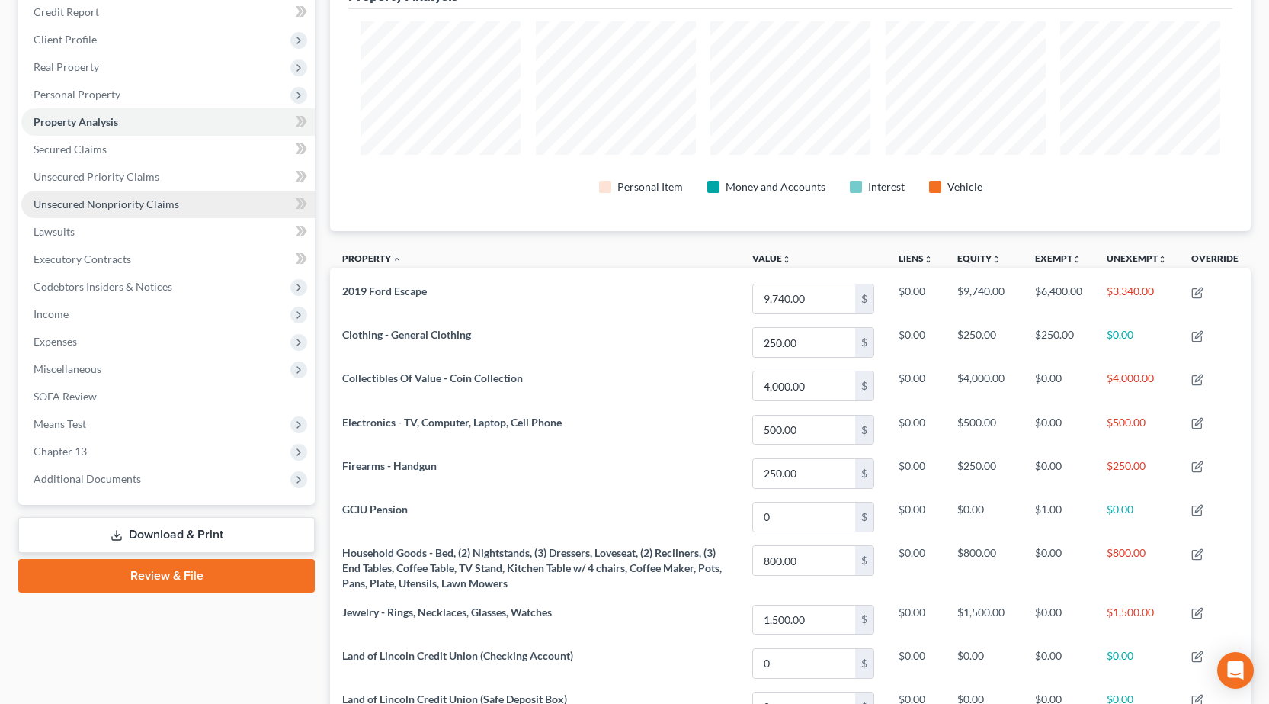
click at [159, 209] on span "Unsecured Nonpriority Claims" at bounding box center [107, 203] width 146 height 13
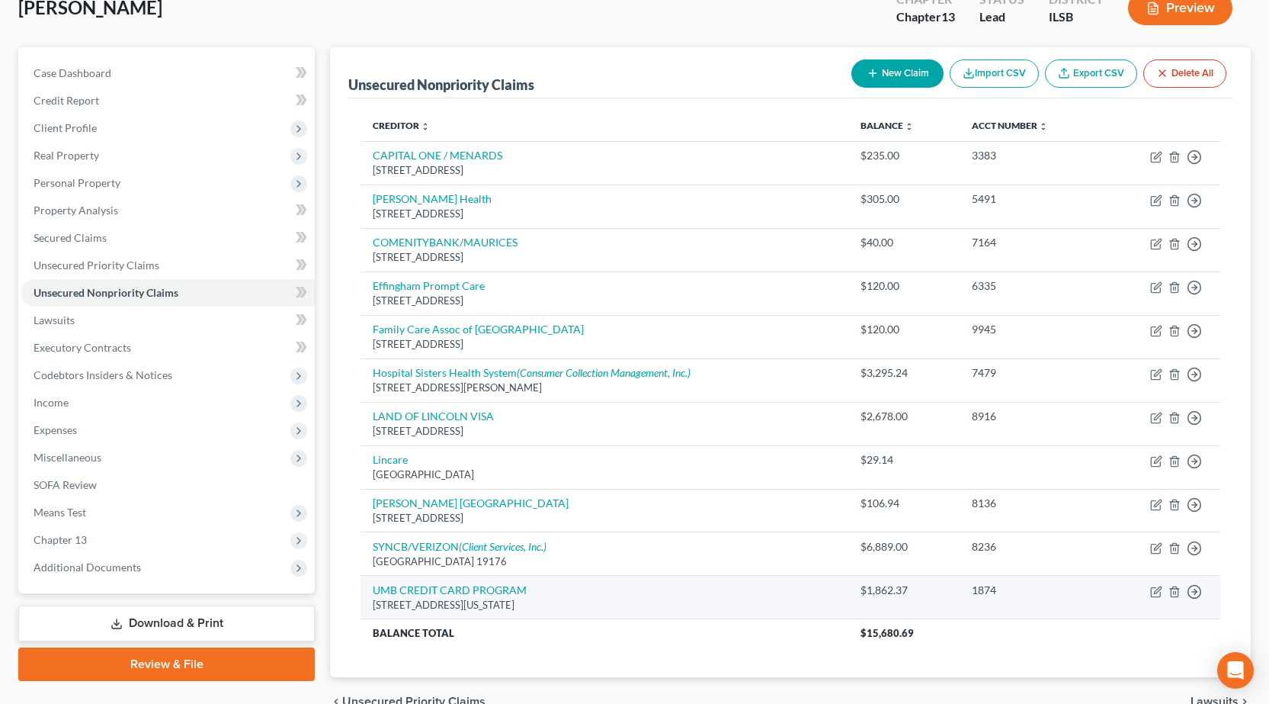
scroll to position [179, 0]
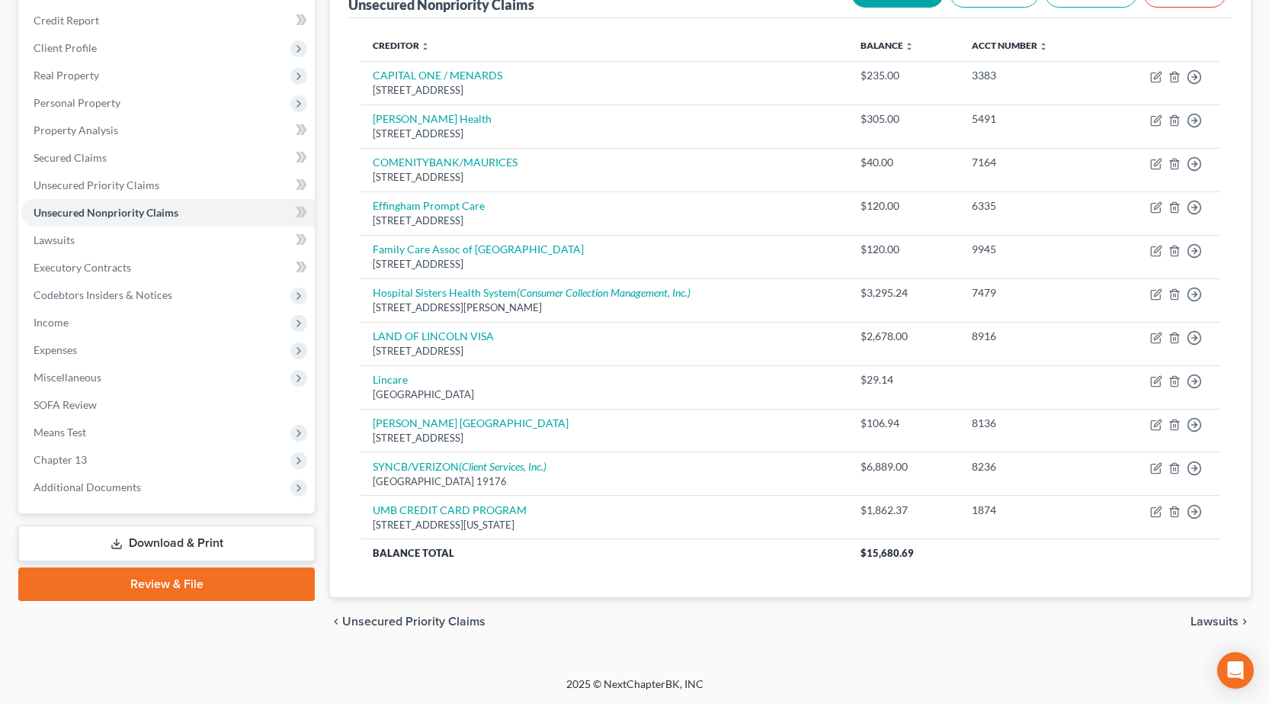
click at [175, 544] on link "Download & Print" at bounding box center [166, 543] width 297 height 36
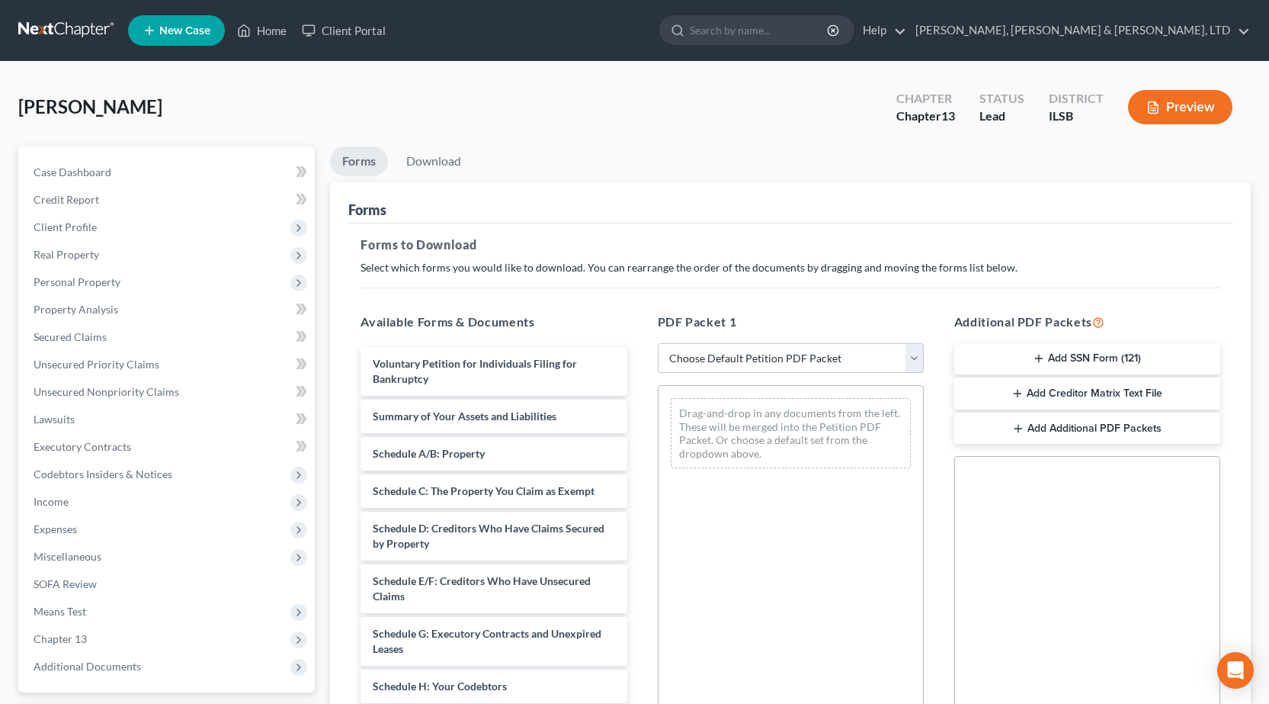
click at [781, 358] on select "Choose Default Petition PDF Packet Complete Bankruptcy Petition (all forms and …" at bounding box center [791, 358] width 266 height 30
select select "0"
click at [658, 343] on select "Choose Default Petition PDF Packet Complete Bankruptcy Petition (all forms and …" at bounding box center [791, 358] width 266 height 30
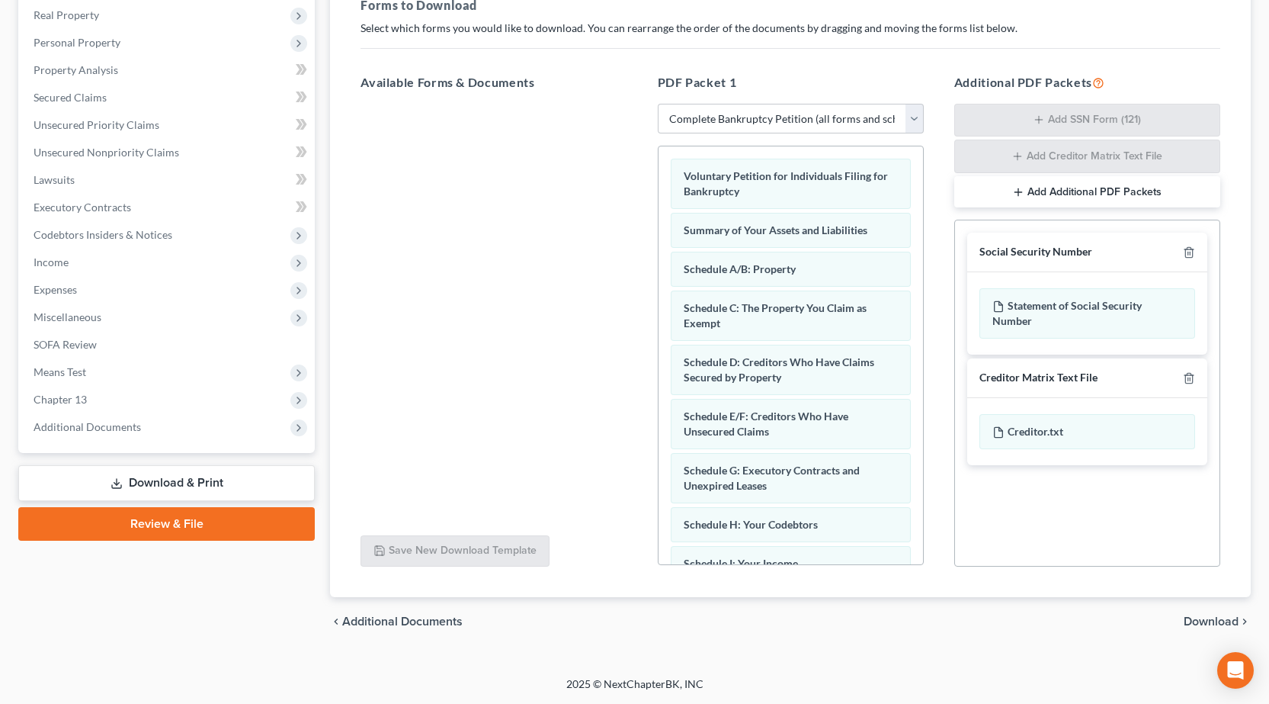
click at [1200, 615] on span "Download" at bounding box center [1211, 621] width 55 height 12
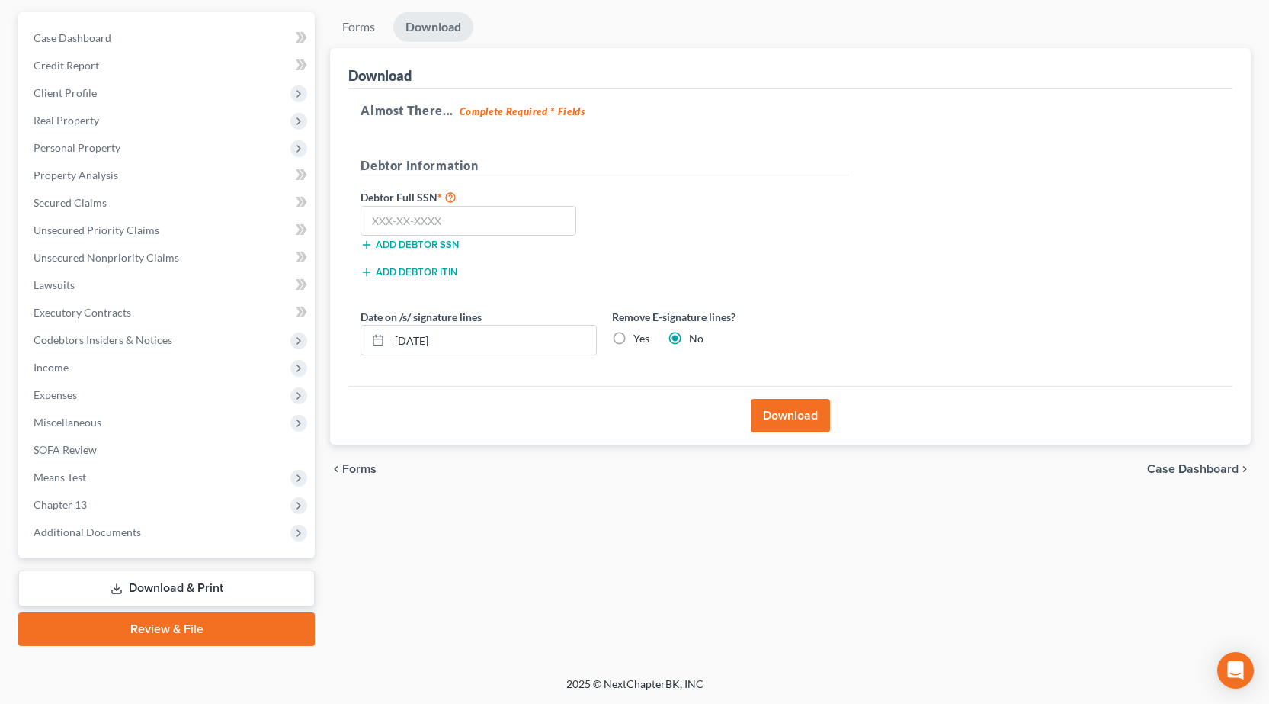
scroll to position [134, 0]
click at [402, 222] on input "text" at bounding box center [469, 221] width 216 height 30
type input "361-44-8525"
drag, startPoint x: 481, startPoint y: 348, endPoint x: 0, endPoint y: 355, distance: 481.1
click at [0, 354] on div "[PERSON_NAME] Upgraded Chapter Chapter 13 Status Lead District ILSB Preview Pet…" at bounding box center [634, 302] width 1269 height 749
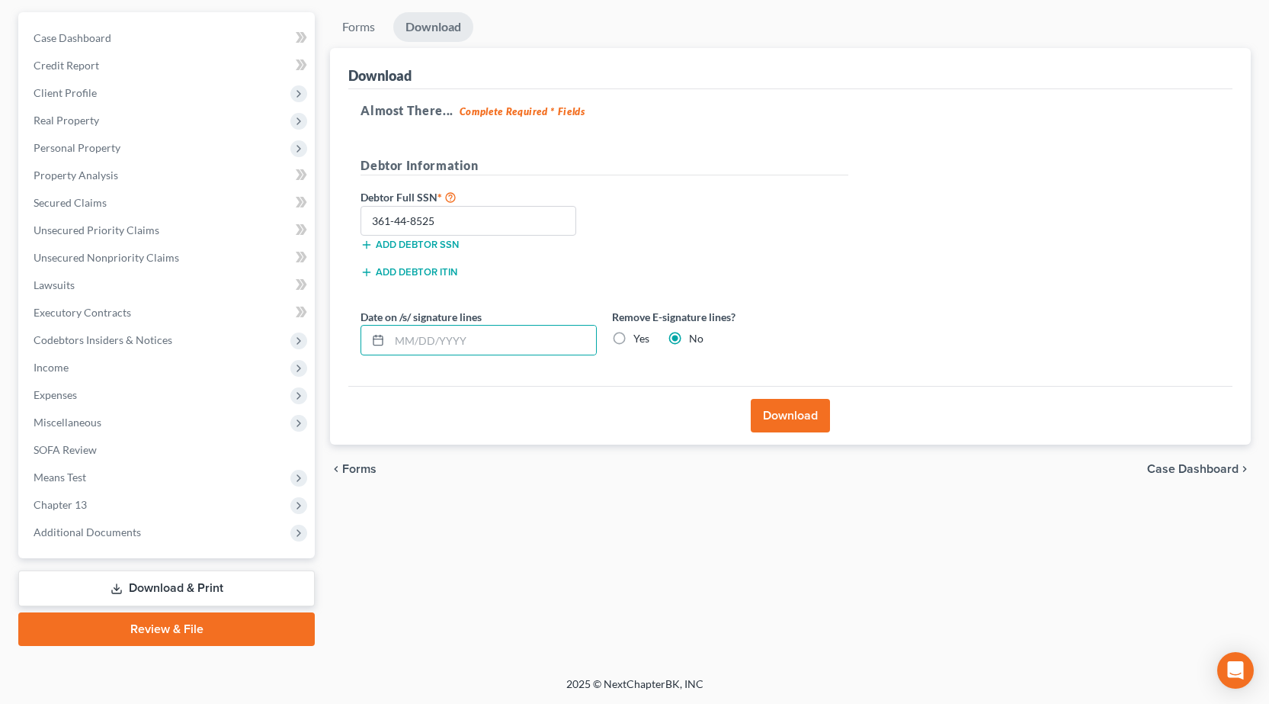
click at [633, 341] on label "Yes" at bounding box center [641, 338] width 16 height 15
click at [640, 341] on input "Yes" at bounding box center [645, 336] width 10 height 10
radio input "true"
radio input "false"
click at [789, 420] on button "Download" at bounding box center [790, 416] width 79 height 34
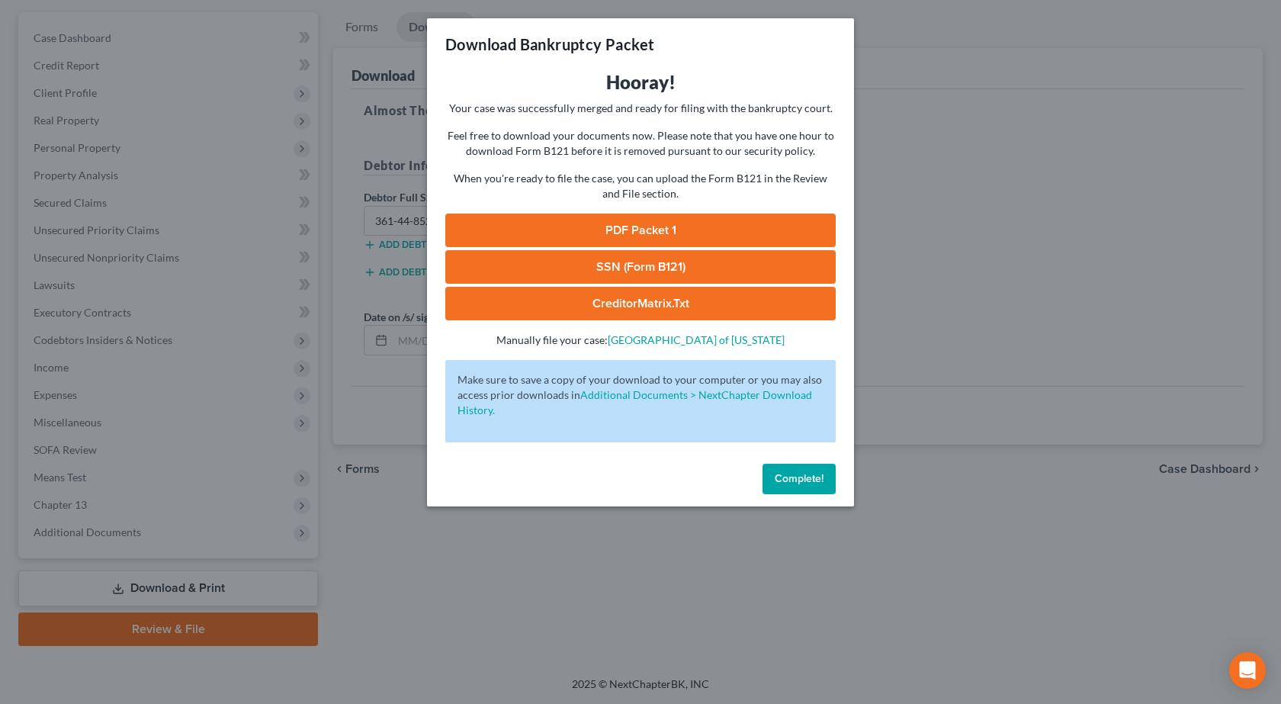
click at [644, 229] on link "PDF Packet 1" at bounding box center [640, 230] width 390 height 34
click at [665, 264] on link "SSN (Form B121)" at bounding box center [640, 267] width 390 height 34
click at [577, 615] on div "Download Bankruptcy Packet Hooray! Your case was successfully merged and ready …" at bounding box center [640, 352] width 1281 height 704
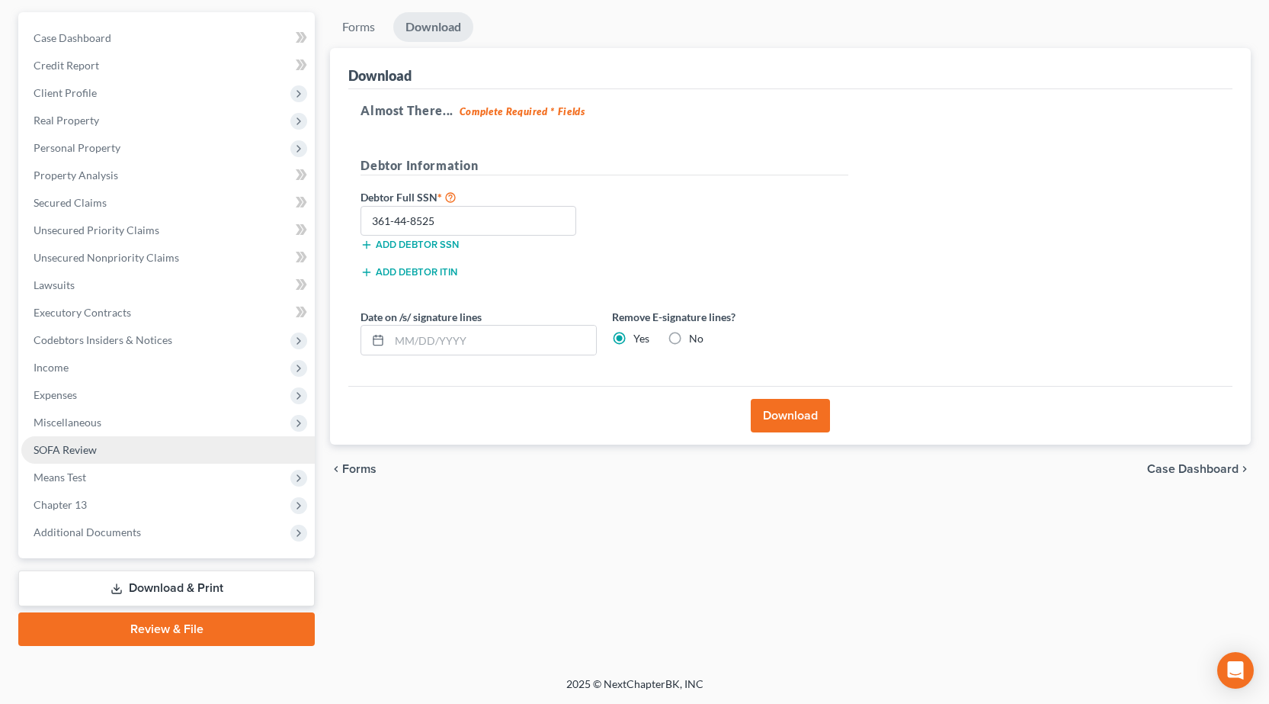
click at [88, 450] on span "SOFA Review" at bounding box center [65, 449] width 63 height 13
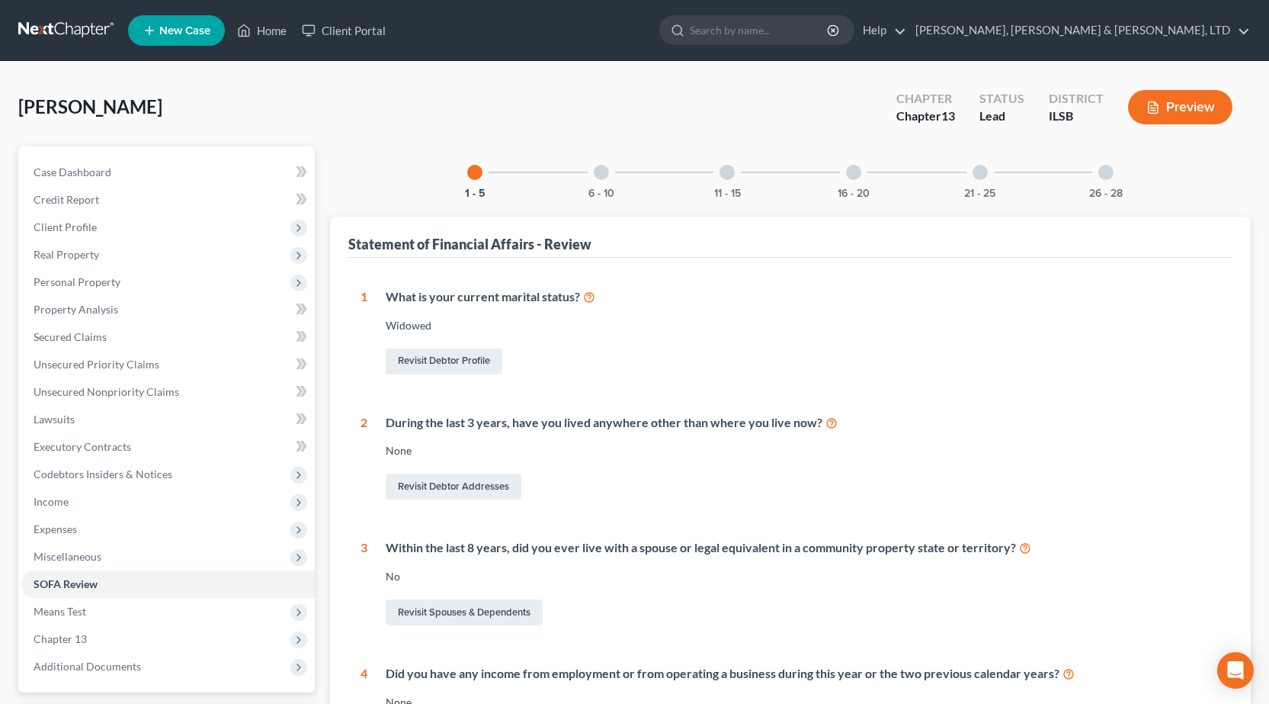
click at [738, 181] on div "11 - 15" at bounding box center [727, 172] width 52 height 52
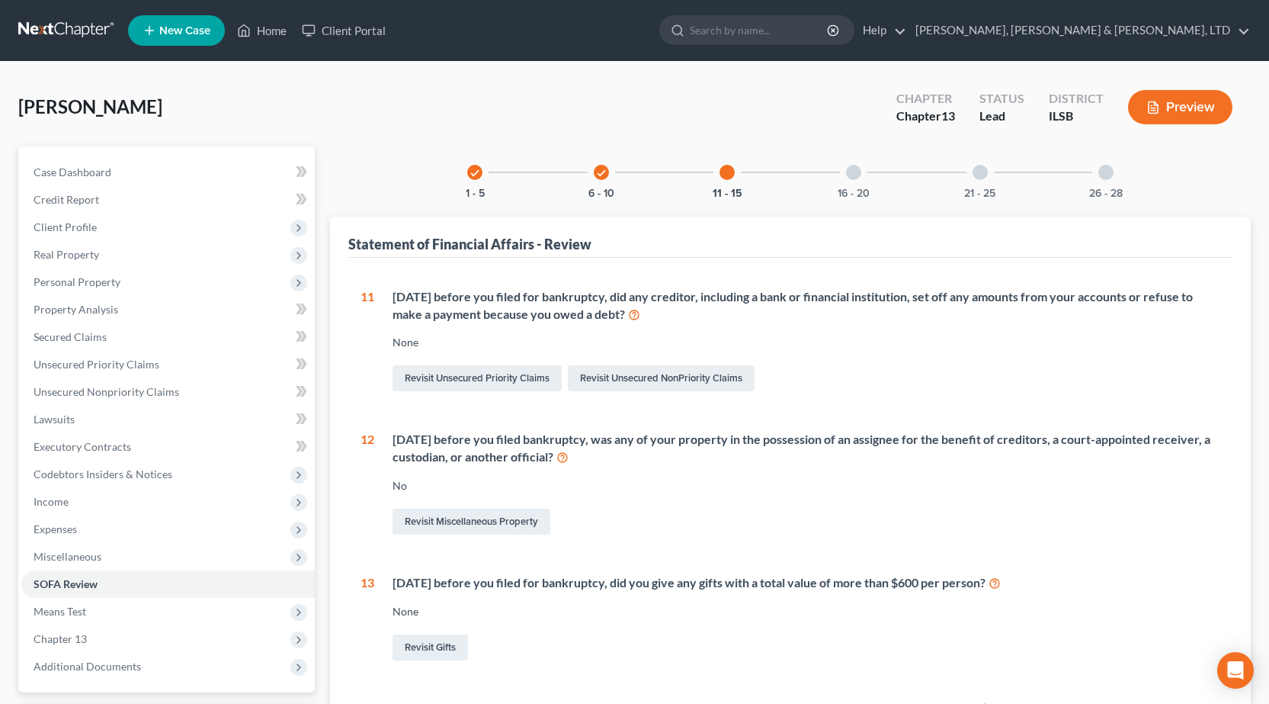
click at [869, 172] on div "16 - 20" at bounding box center [854, 172] width 52 height 52
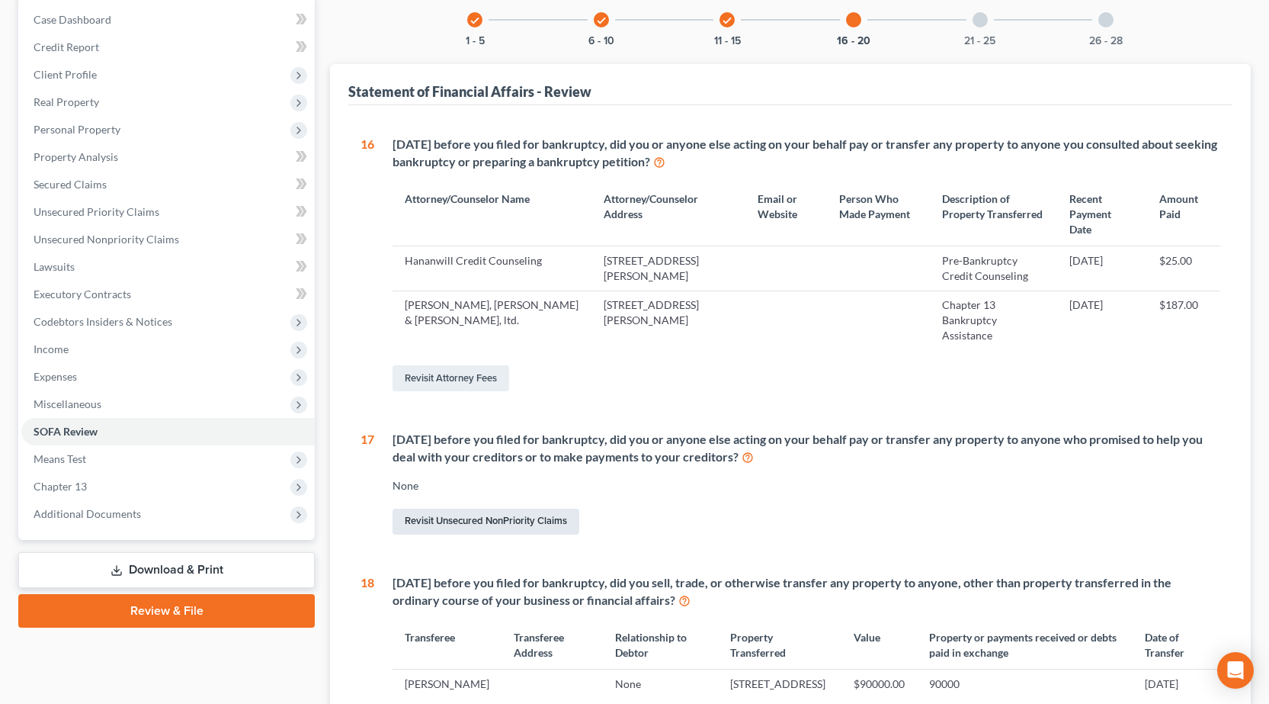
click at [460, 508] on link "Revisit Unsecured NonPriority Claims" at bounding box center [486, 521] width 187 height 26
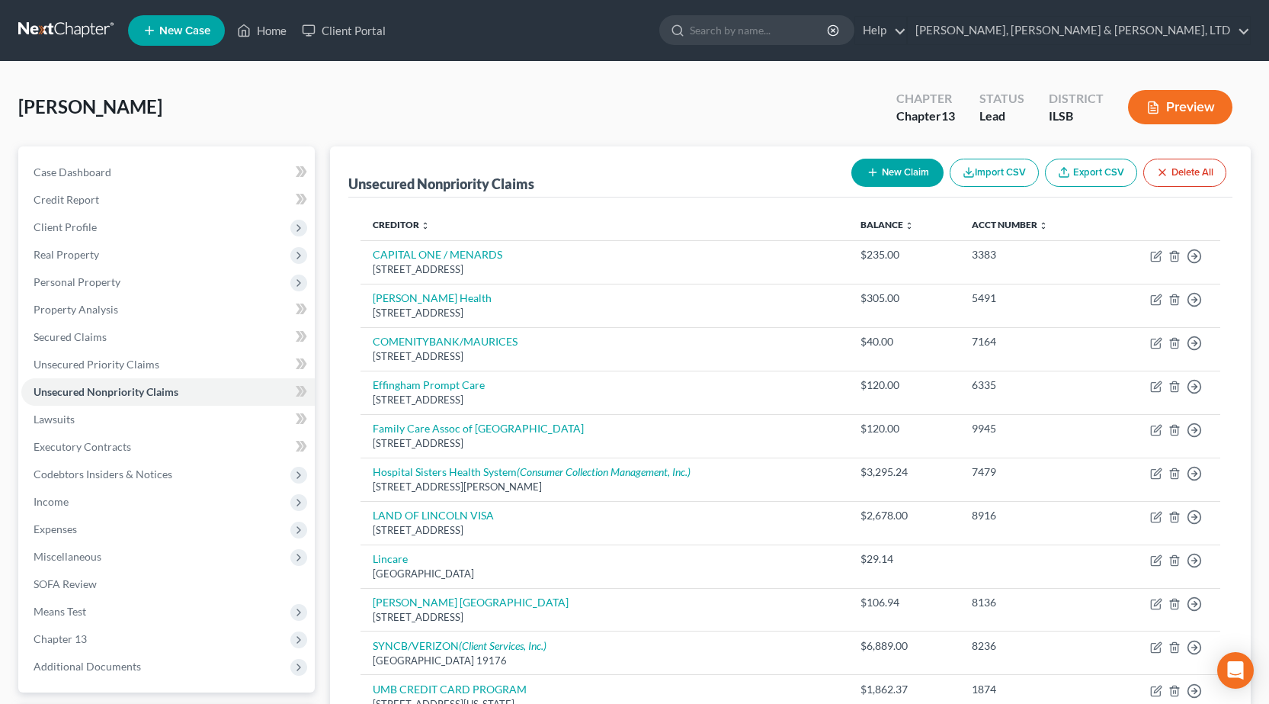
click at [887, 173] on button "New Claim" at bounding box center [898, 173] width 92 height 28
select select "0"
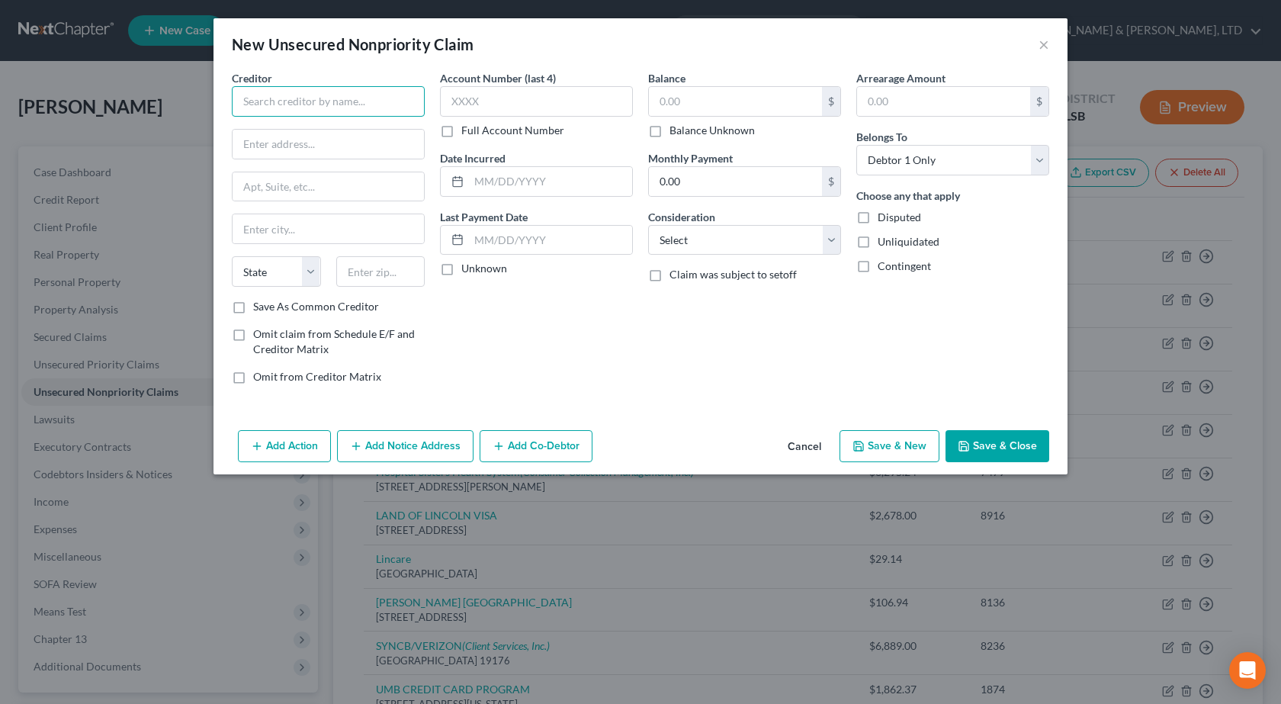
click at [339, 91] on input "text" at bounding box center [328, 101] width 193 height 30
drag, startPoint x: 348, startPoint y: 96, endPoint x: 157, endPoint y: 101, distance: 191.4
click at [159, 101] on div "New Unsecured Nonpriority Claim × Creditor * Elevated Financial State [US_STATE…" at bounding box center [640, 352] width 1281 height 704
click at [350, 106] on input "Elevated Financial" at bounding box center [328, 101] width 193 height 30
click at [286, 104] on input "Elevated Financial" at bounding box center [328, 101] width 193 height 30
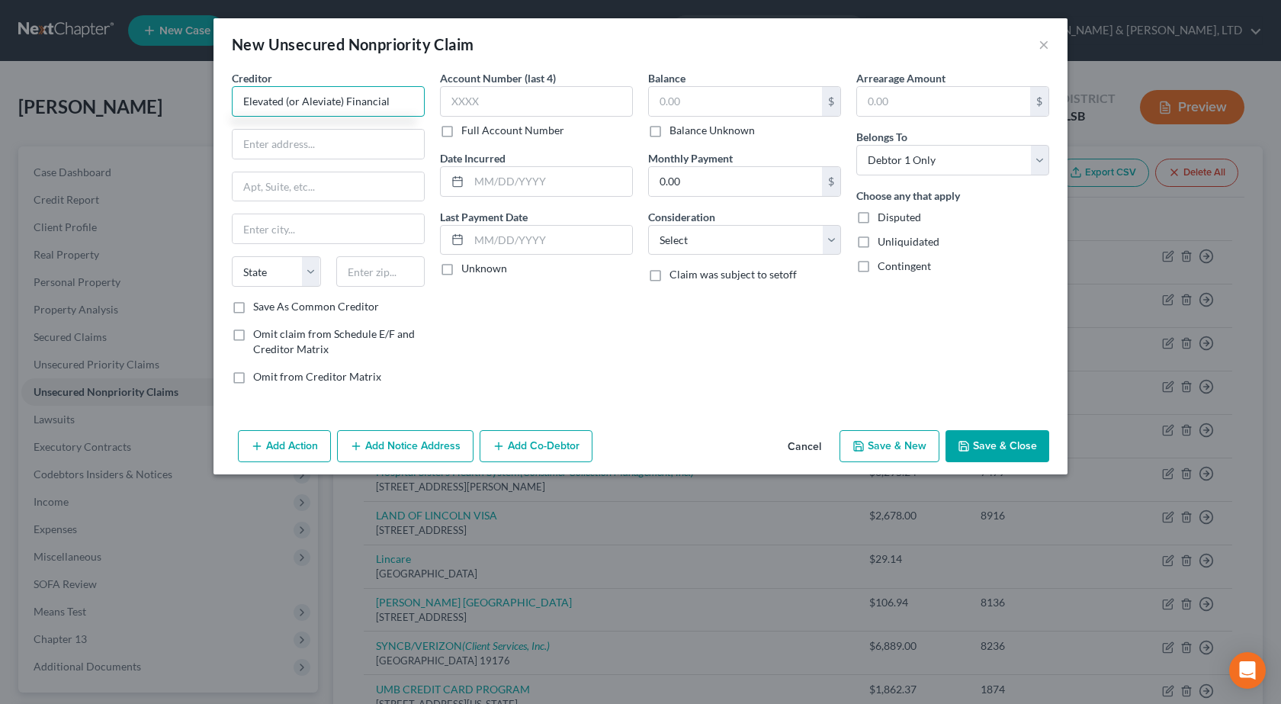
type input "Elevated (or Aleviate) Financial"
click at [268, 447] on button "Add Action" at bounding box center [284, 446] width 93 height 32
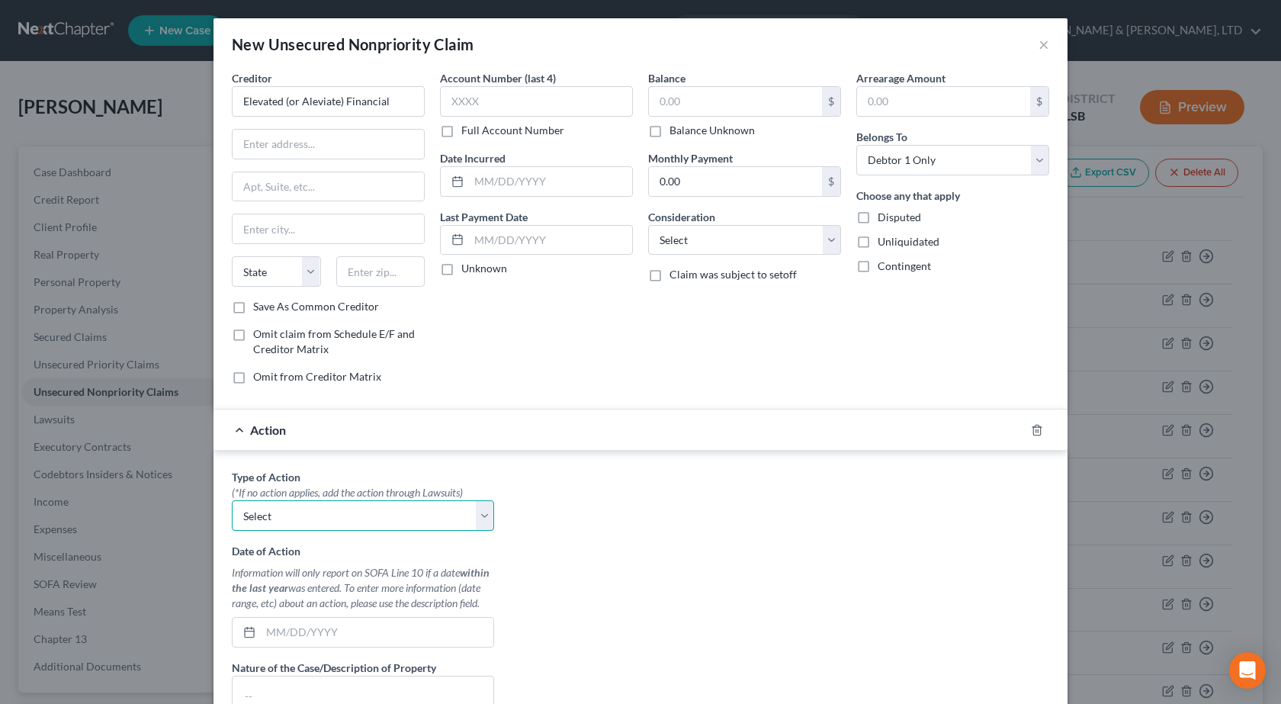
click at [447, 521] on select "Select Repossession Garnishment Foreclosure Personal Injury Attached, Seized, O…" at bounding box center [363, 515] width 262 height 30
click at [687, 531] on div "Type of Action * (*If no action applies, add the action through Lawsuits) Selec…" at bounding box center [640, 660] width 832 height 382
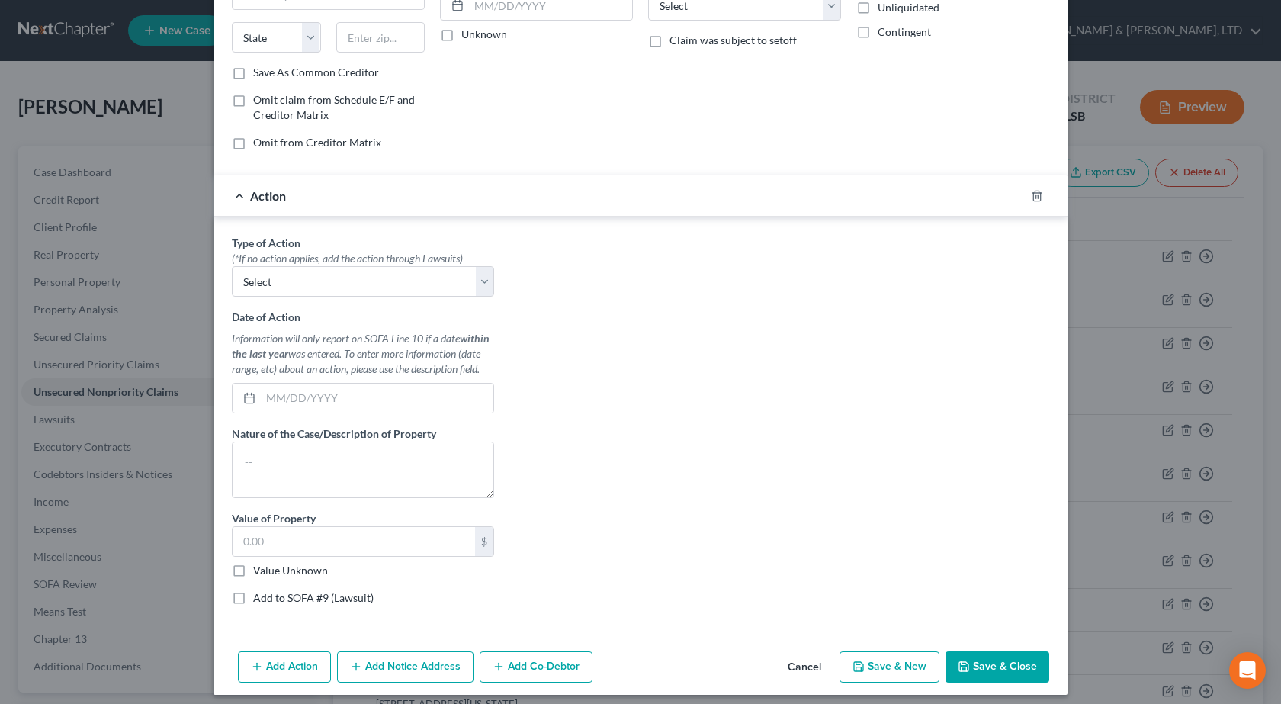
scroll to position [243, 0]
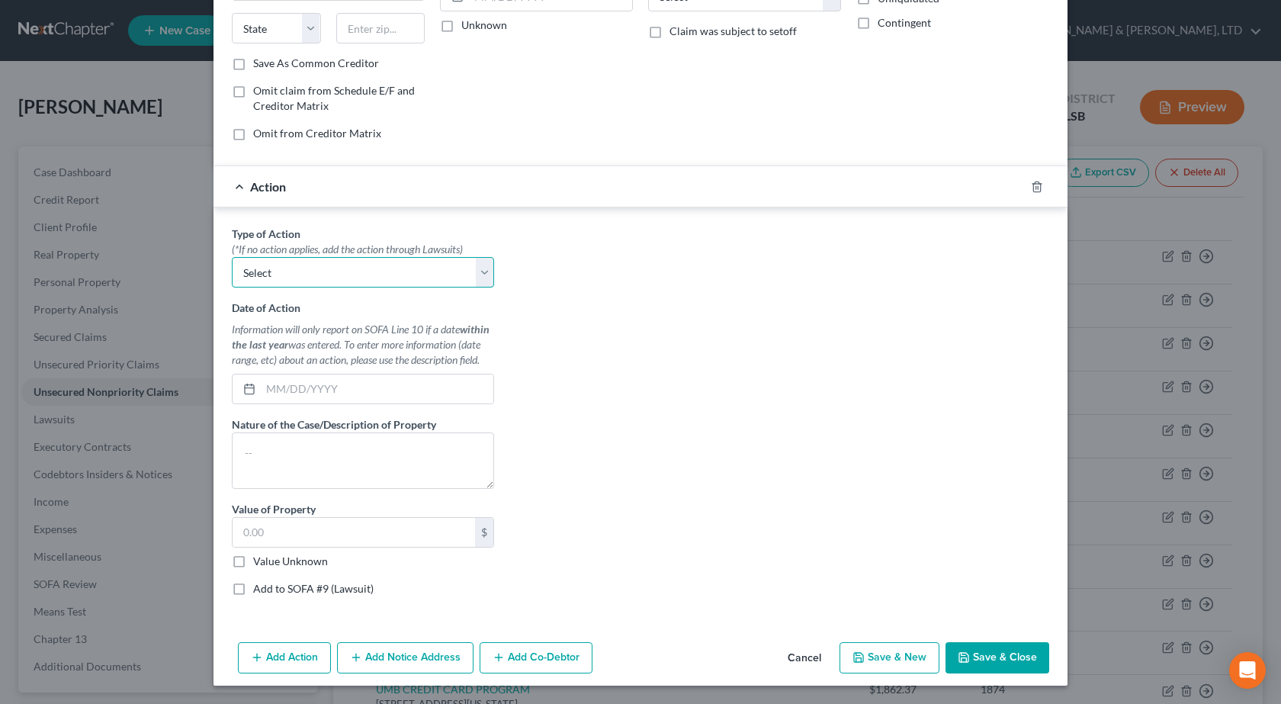
click at [361, 274] on select "Select Repossession Garnishment Foreclosure Personal Injury Attached, Seized, O…" at bounding box center [363, 272] width 262 height 30
click at [359, 274] on select "Select Repossession Garnishment Foreclosure Personal Injury Attached, Seized, O…" at bounding box center [363, 272] width 262 height 30
click at [1025, 188] on div at bounding box center [1046, 187] width 43 height 24
click at [1034, 187] on icon "button" at bounding box center [1036, 186] width 7 height 10
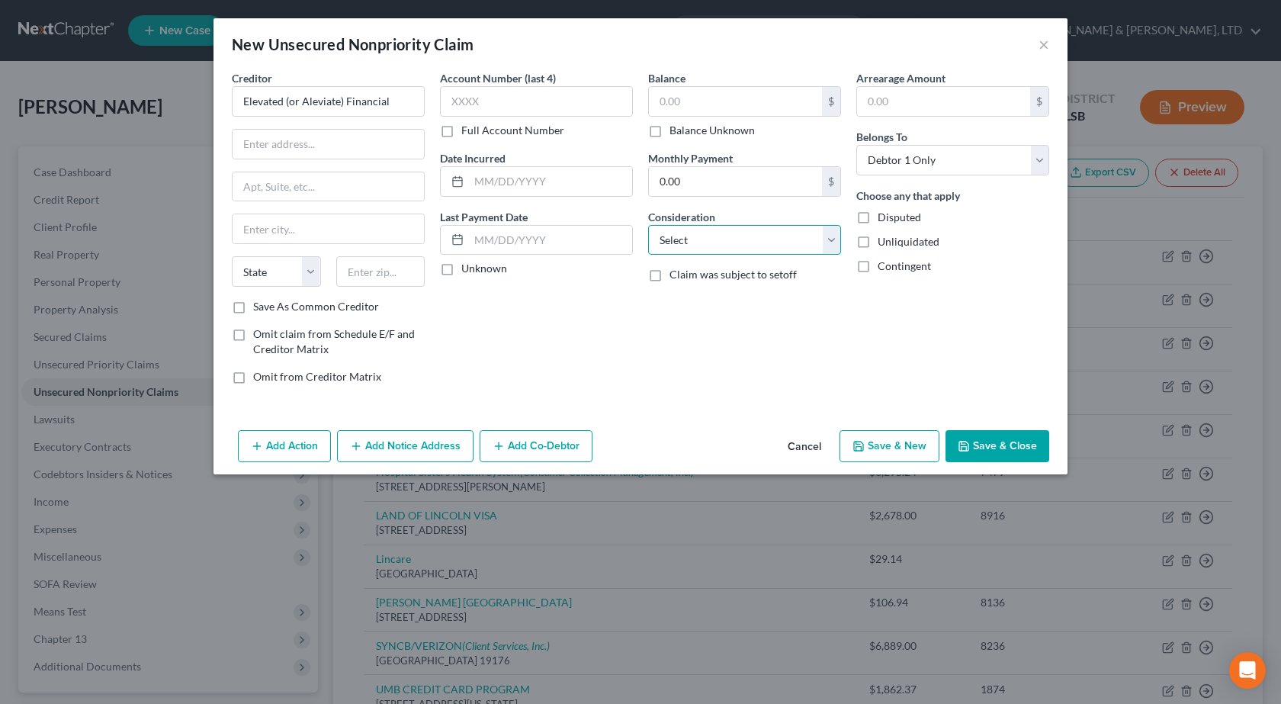
click at [748, 240] on select "Select Cable / Satellite Services Collection Agency Credit Card Debt Debt Couns…" at bounding box center [744, 240] width 193 height 30
select select "16"
click at [648, 225] on select "Select Cable / Satellite Services Collection Agency Credit Card Debt Debt Couns…" at bounding box center [744, 240] width 193 height 30
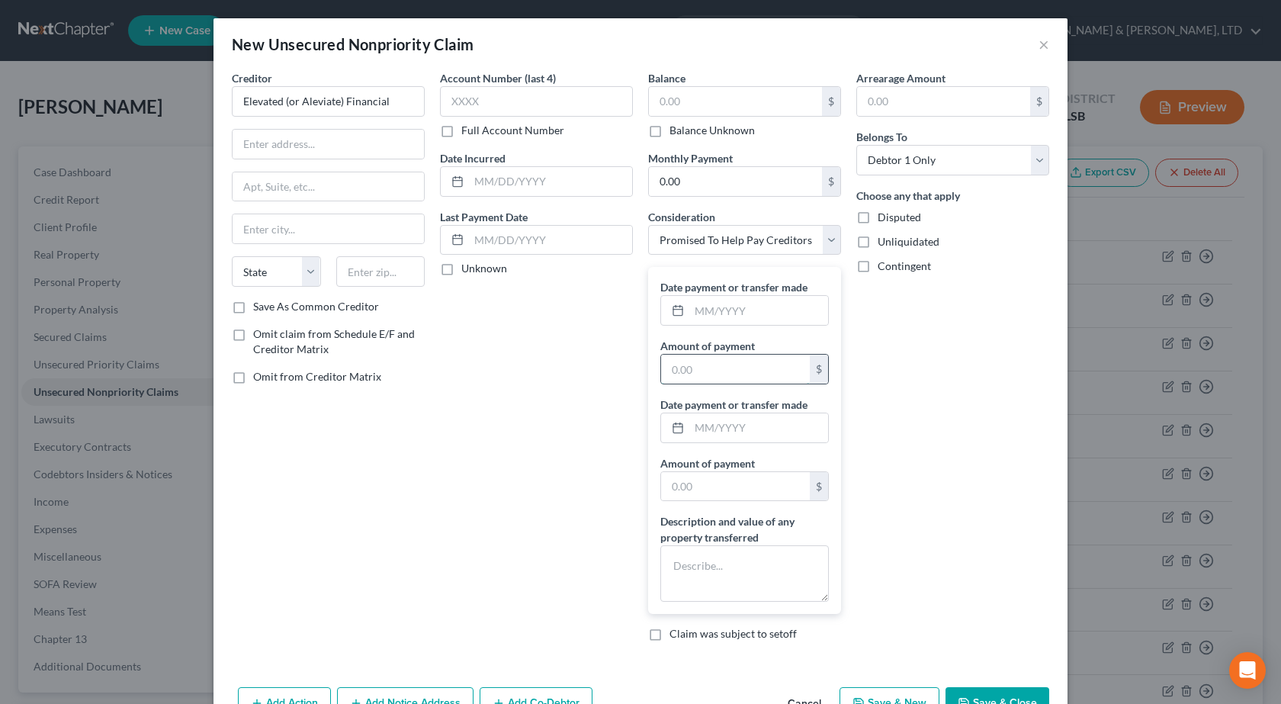
click at [746, 376] on input "text" at bounding box center [735, 368] width 149 height 29
click at [545, 437] on div "Account Number (last 4) Full Account Number Date Incurred Last Payment Date Unk…" at bounding box center [536, 361] width 208 height 583
click at [765, 583] on textarea at bounding box center [744, 573] width 168 height 56
drag, startPoint x: 803, startPoint y: 567, endPoint x: 808, endPoint y: 551, distance: 16.6
click at [808, 551] on textarea "$487/month for over a year" at bounding box center [744, 573] width 168 height 56
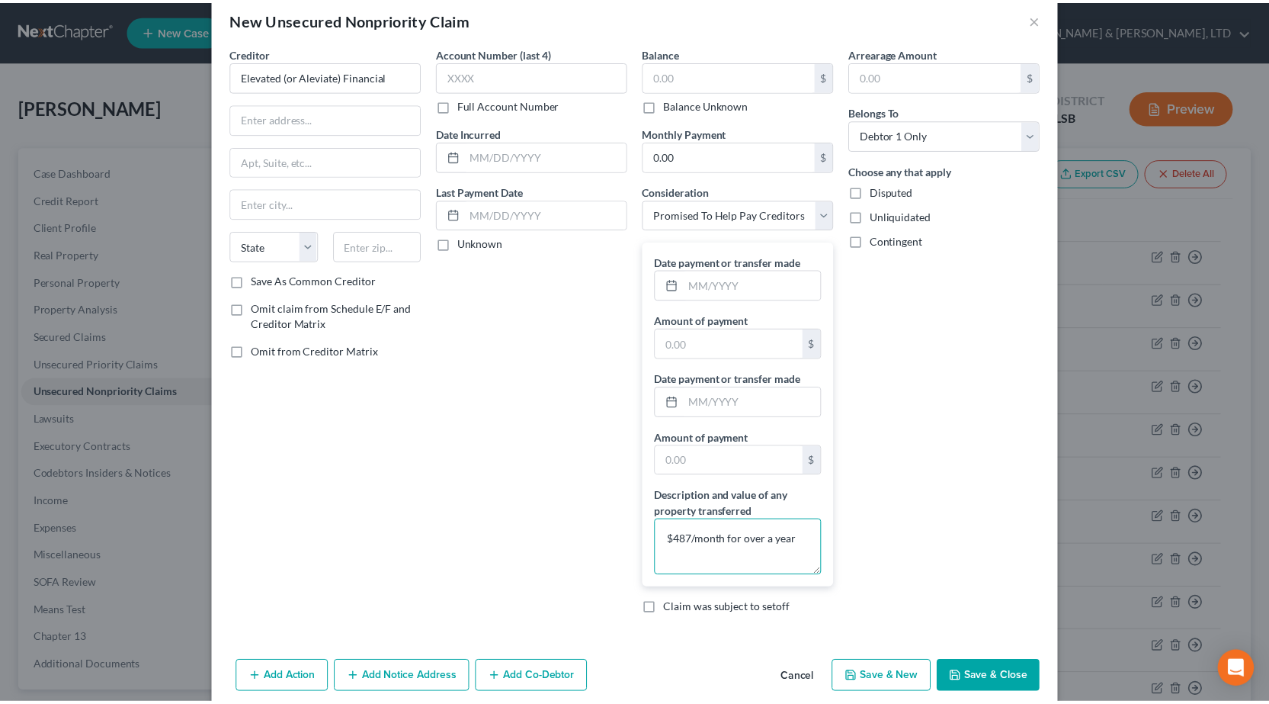
scroll to position [46, 0]
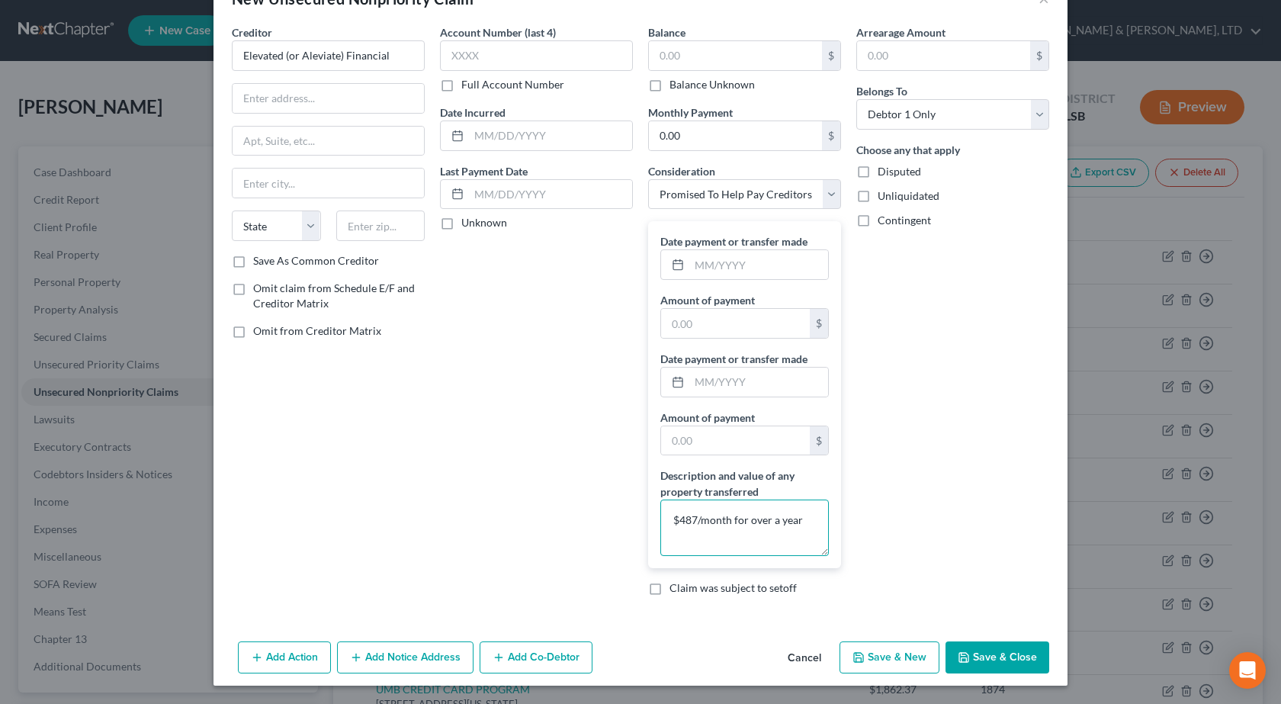
type textarea "$487/month for over a year"
click at [990, 656] on button "Save & Close" at bounding box center [997, 657] width 104 height 32
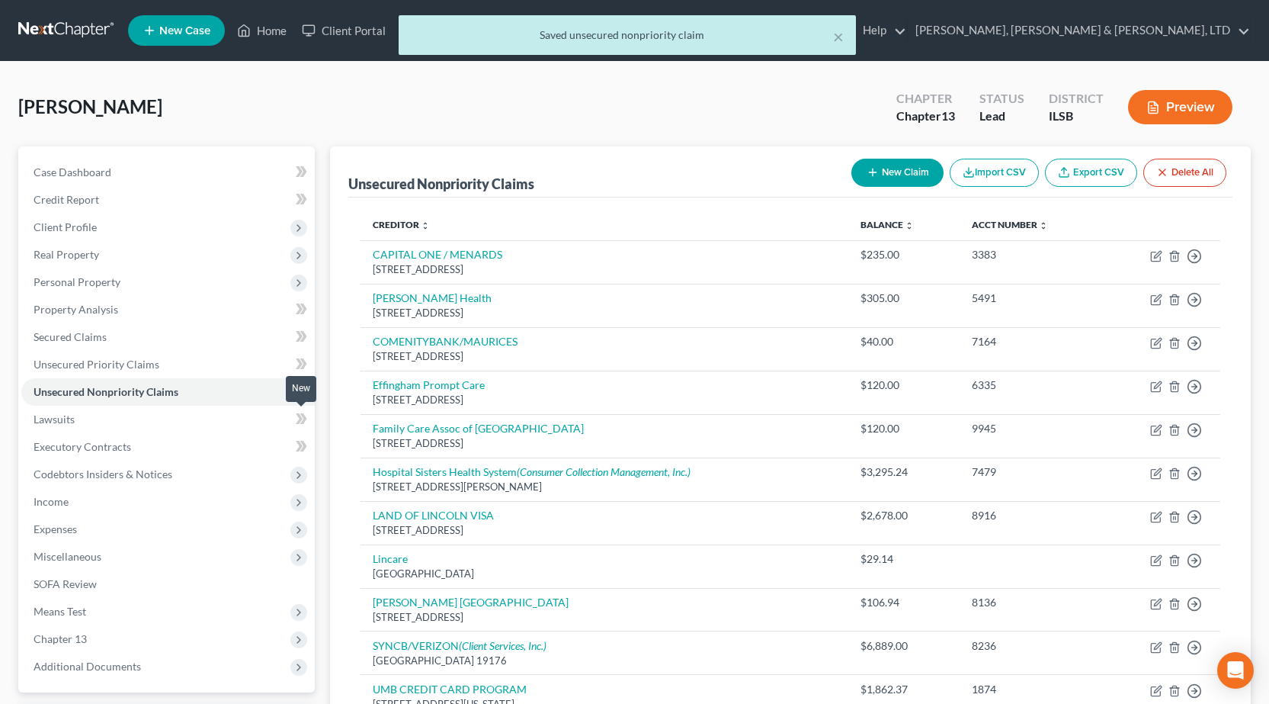
scroll to position [210, 0]
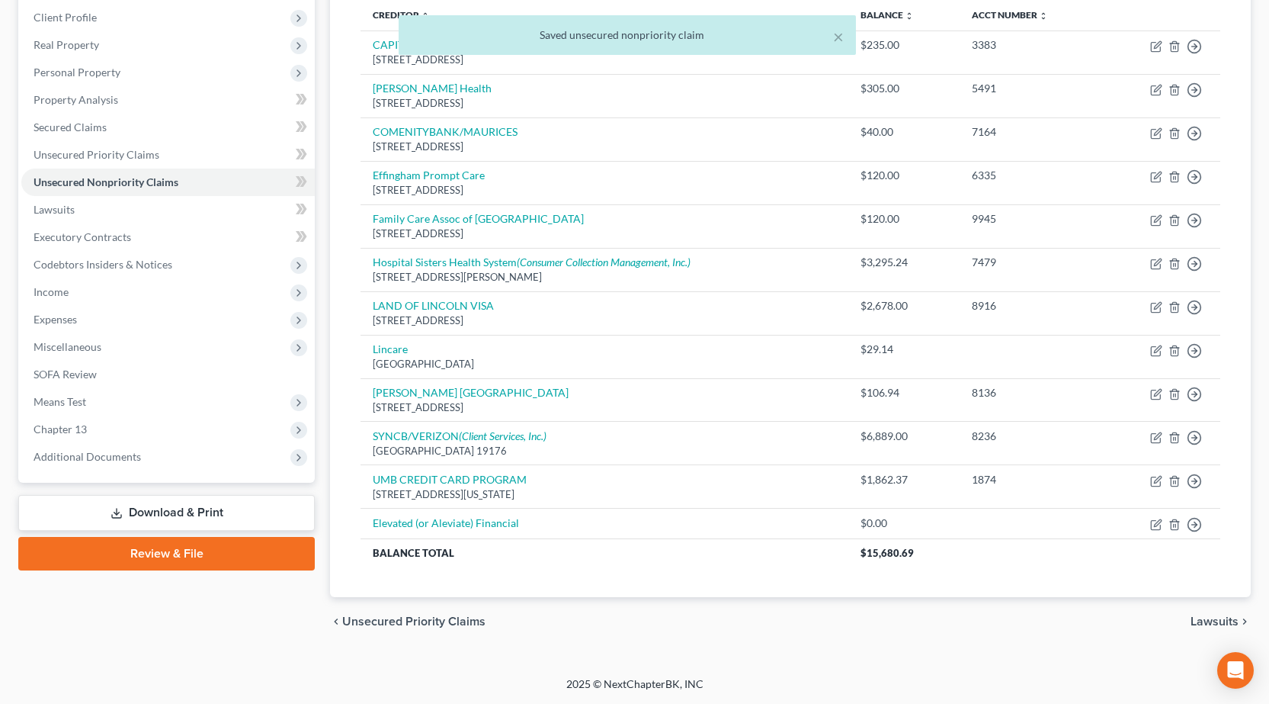
click at [112, 512] on icon at bounding box center [117, 513] width 12 height 12
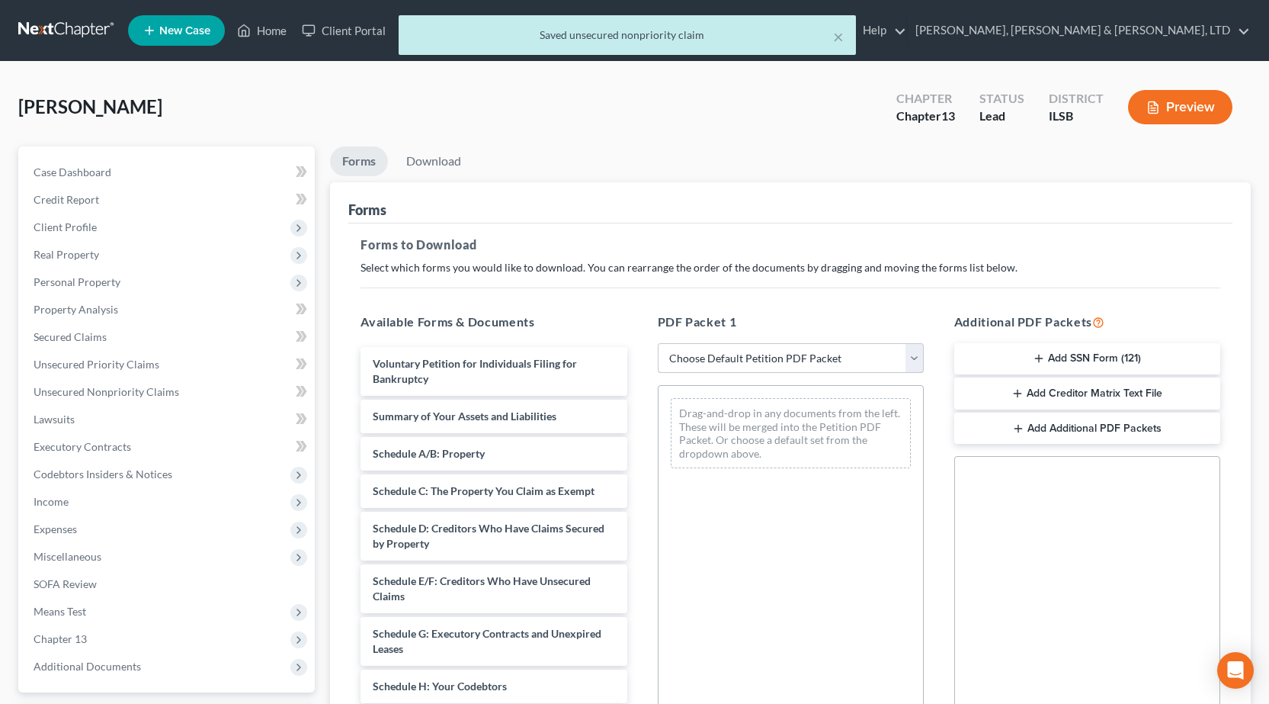
click at [778, 360] on select "Choose Default Petition PDF Packet Complete Bankruptcy Petition (all forms and …" at bounding box center [791, 358] width 266 height 30
select select "0"
click at [658, 343] on select "Choose Default Petition PDF Packet Complete Bankruptcy Petition (all forms and …" at bounding box center [791, 358] width 266 height 30
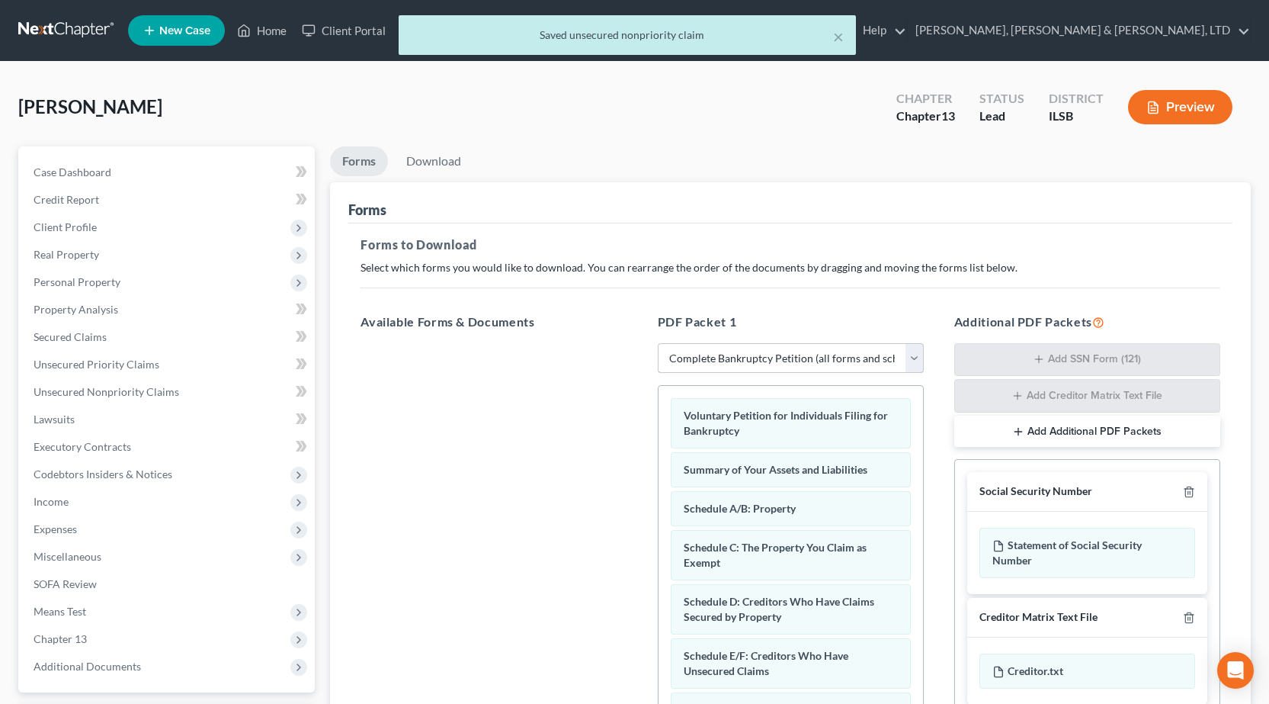
scroll to position [239, 0]
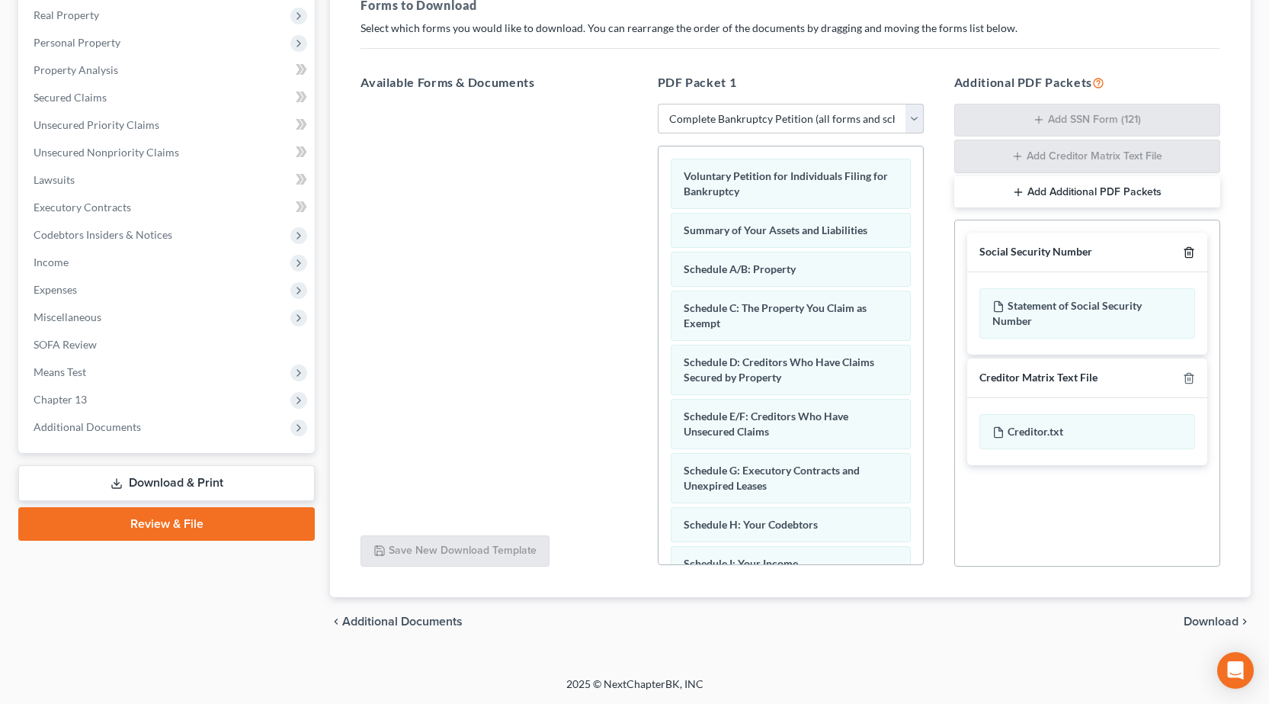
click at [1184, 250] on icon "button" at bounding box center [1189, 252] width 12 height 12
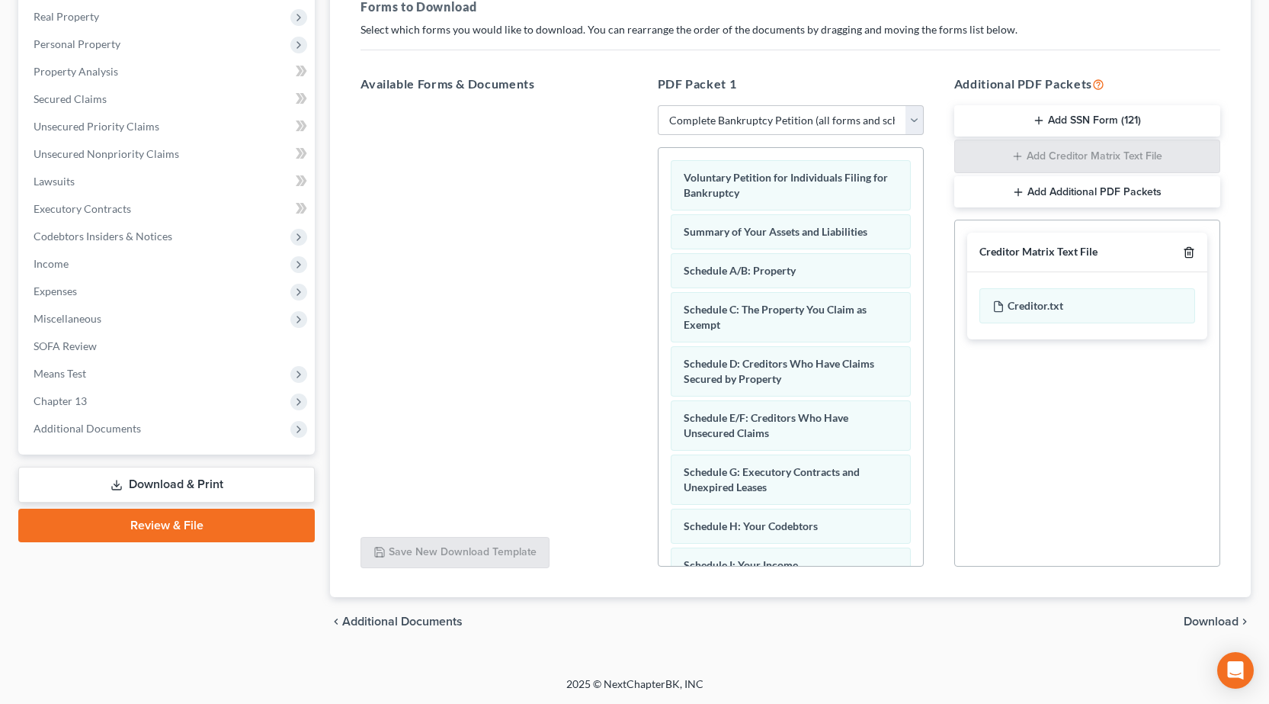
click at [1184, 250] on icon "button" at bounding box center [1189, 252] width 12 height 12
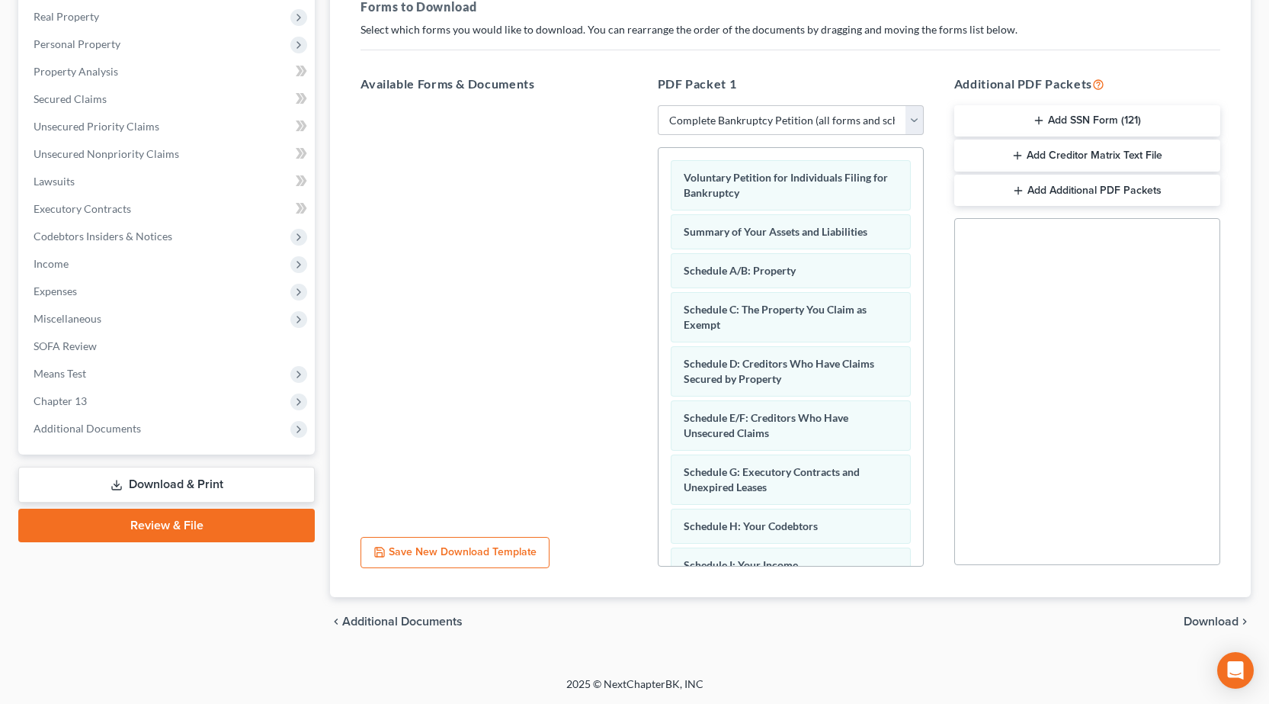
click at [1224, 624] on span "Download" at bounding box center [1211, 621] width 55 height 12
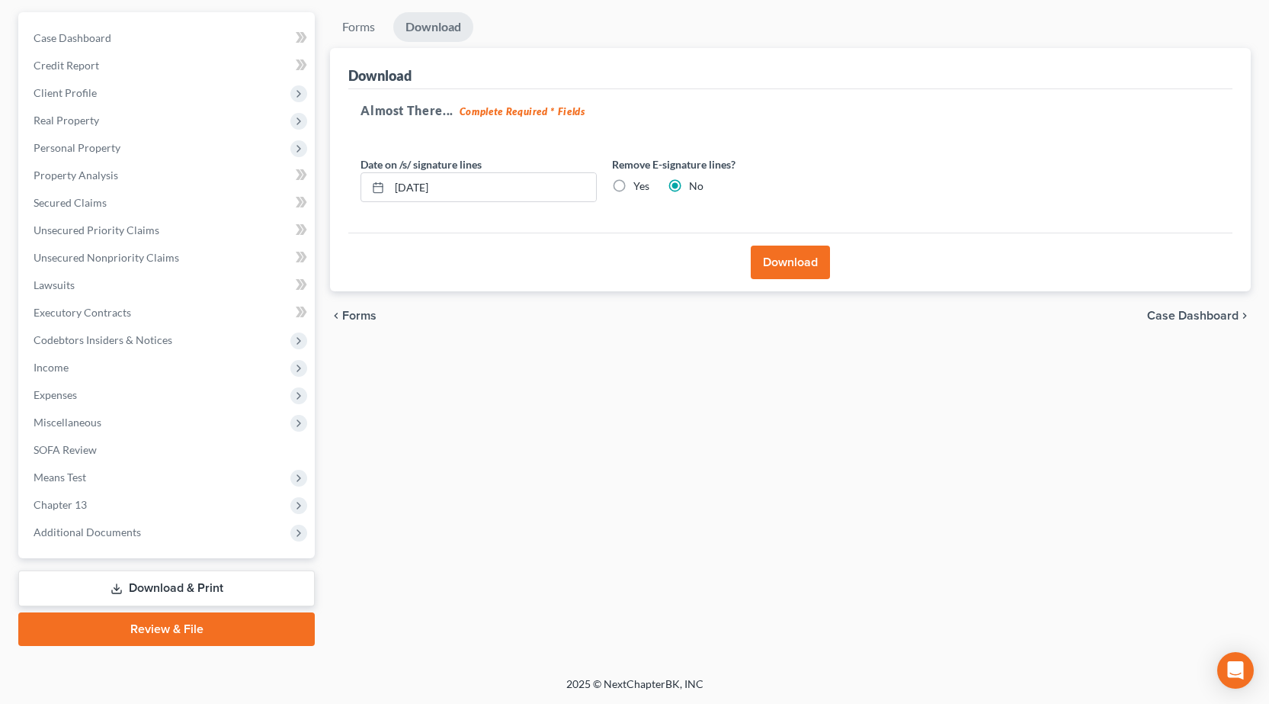
scroll to position [134, 0]
drag, startPoint x: 521, startPoint y: 186, endPoint x: 0, endPoint y: 178, distance: 521.5
click at [0, 178] on div "[PERSON_NAME] Upgraded Chapter Chapter 13 Status Lead District ILSB Preview Pet…" at bounding box center [634, 302] width 1269 height 749
click at [633, 190] on label "Yes" at bounding box center [641, 185] width 16 height 15
click at [640, 188] on input "Yes" at bounding box center [645, 183] width 10 height 10
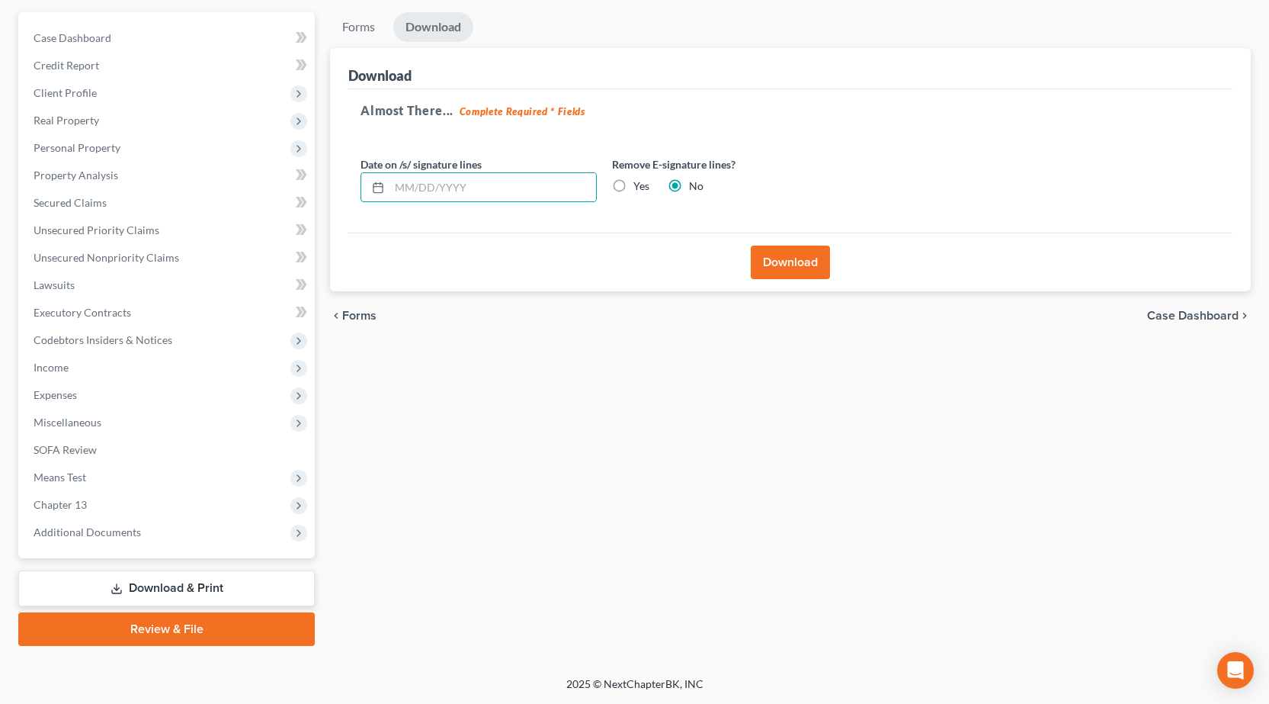
radio input "true"
radio input "false"
click at [837, 265] on div "Download" at bounding box center [790, 262] width 884 height 59
click at [820, 268] on button "Download" at bounding box center [790, 262] width 79 height 34
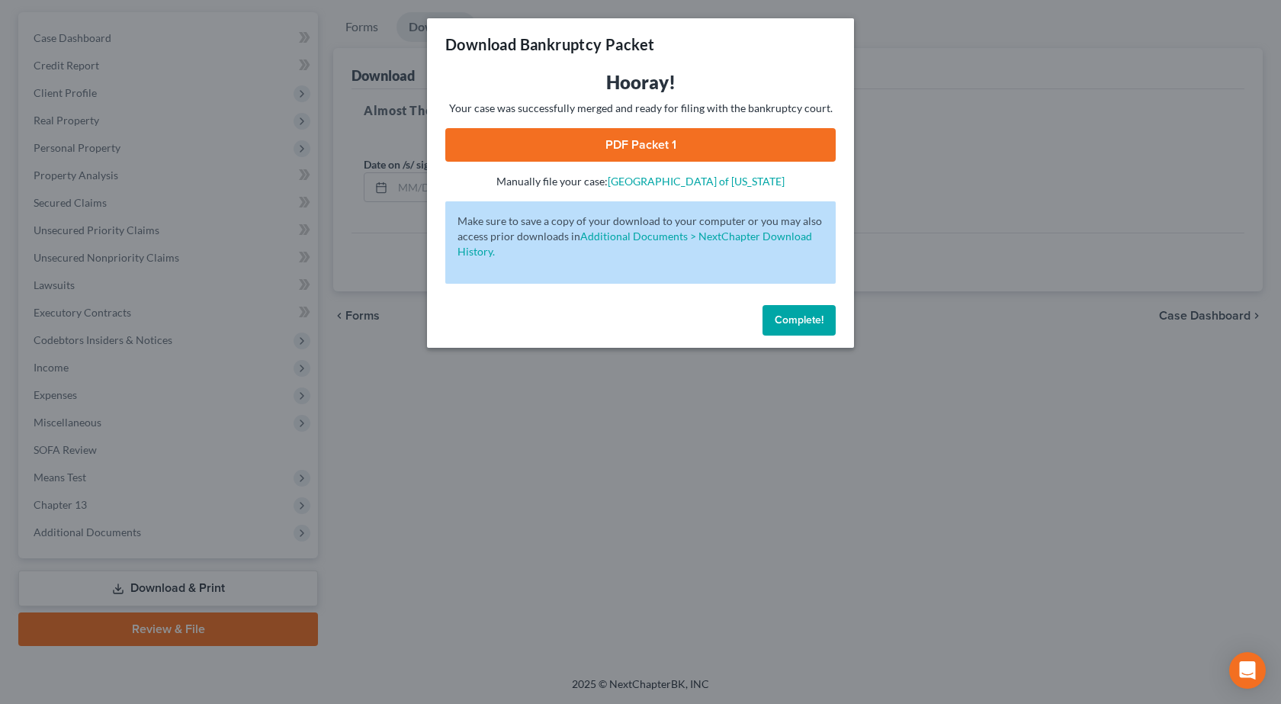
click at [604, 150] on link "PDF Packet 1" at bounding box center [640, 145] width 390 height 34
drag, startPoint x: 628, startPoint y: 606, endPoint x: 604, endPoint y: 585, distance: 31.9
click at [627, 605] on div "Download Bankruptcy Packet Hooray! Your case was successfully merged and ready …" at bounding box center [640, 352] width 1281 height 704
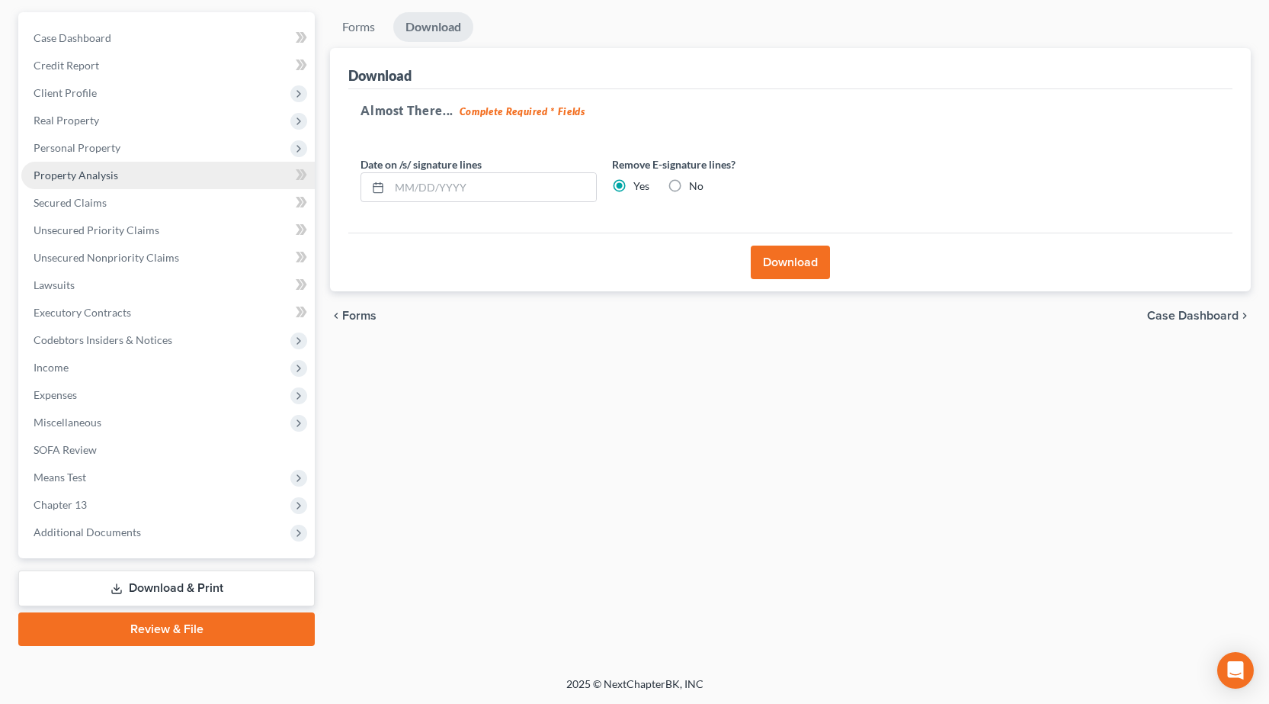
click at [127, 182] on link "Property Analysis" at bounding box center [167, 175] width 293 height 27
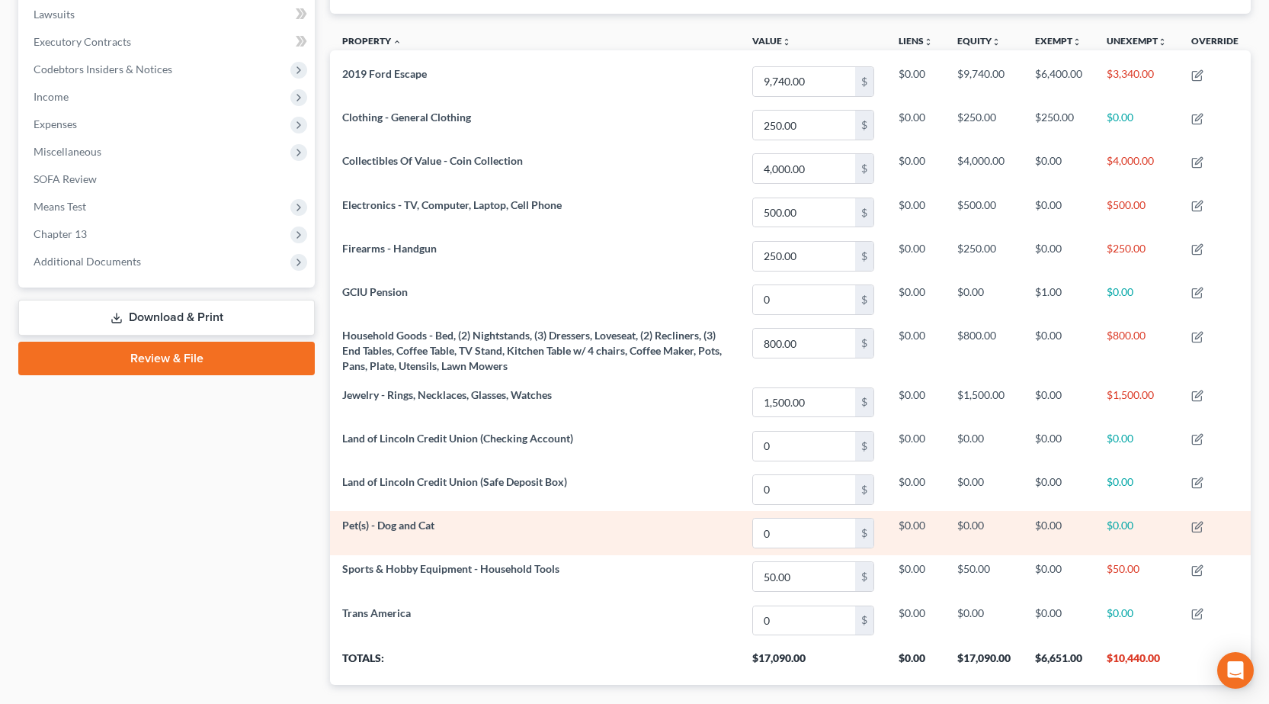
scroll to position [492, 0]
